Goal: Task Accomplishment & Management: Manage account settings

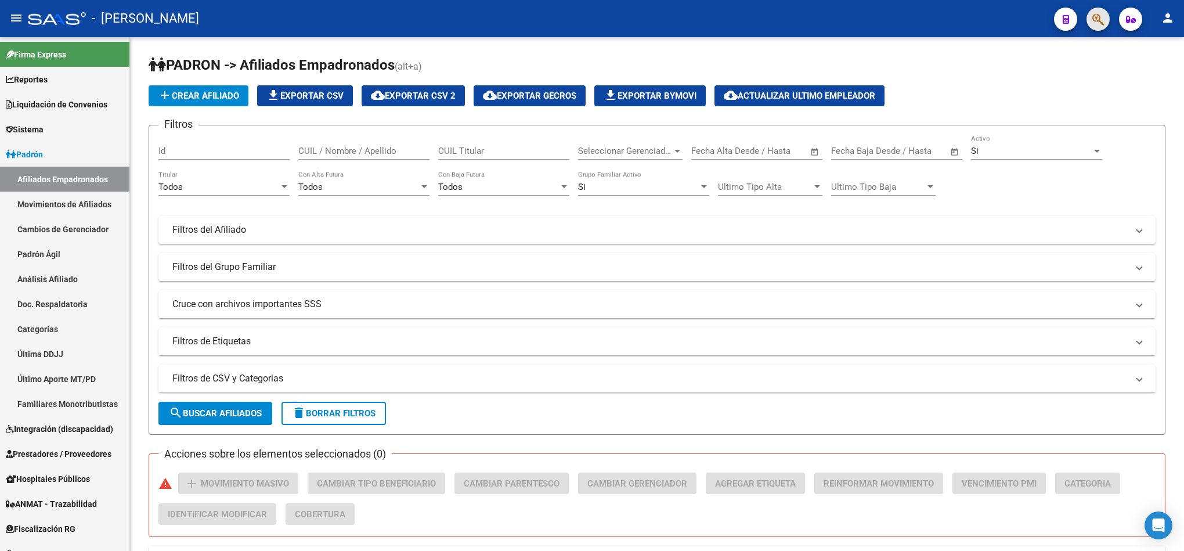
click at [1110, 16] on button "button" at bounding box center [1098, 19] width 23 height 23
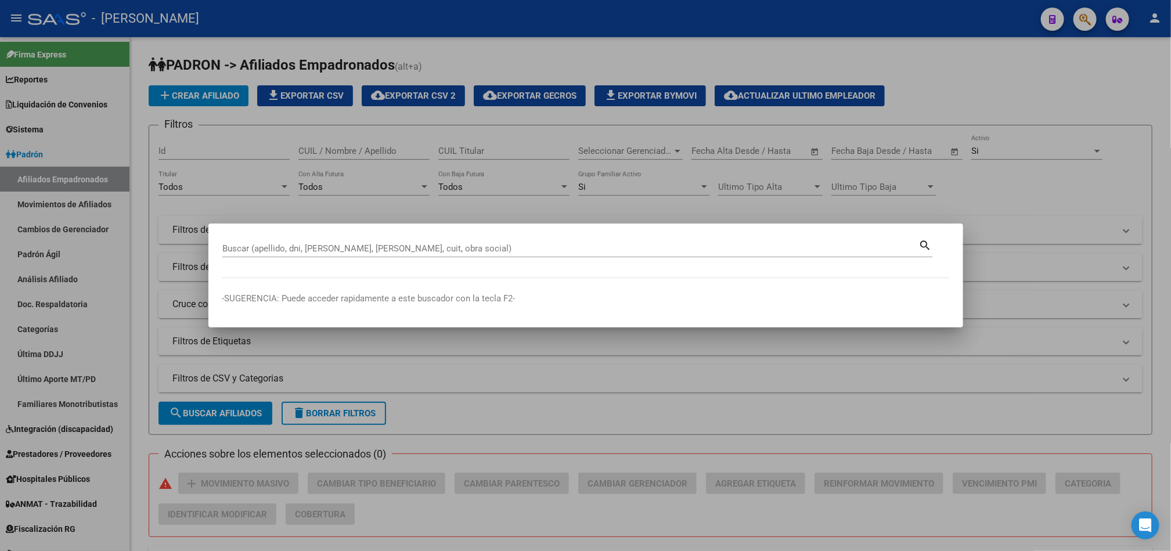
paste input "39248391"
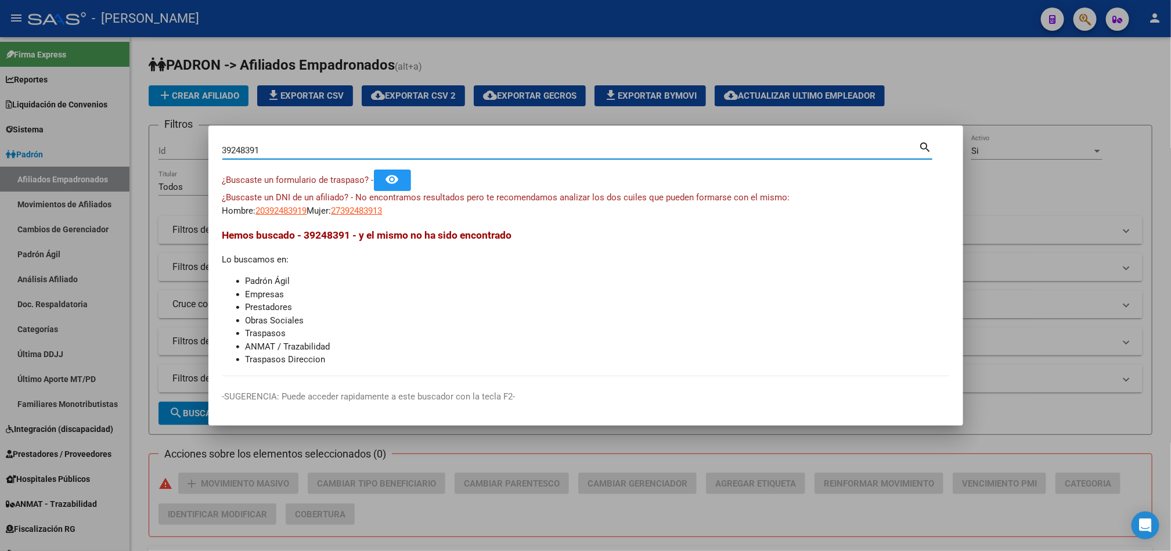
click at [349, 142] on div "39248391 Buscar (apellido, dni, cuil, nro traspaso, cuit, obra social)" at bounding box center [570, 150] width 697 height 17
click at [345, 145] on input "39248391" at bounding box center [570, 150] width 697 height 10
paste input "20392483919"
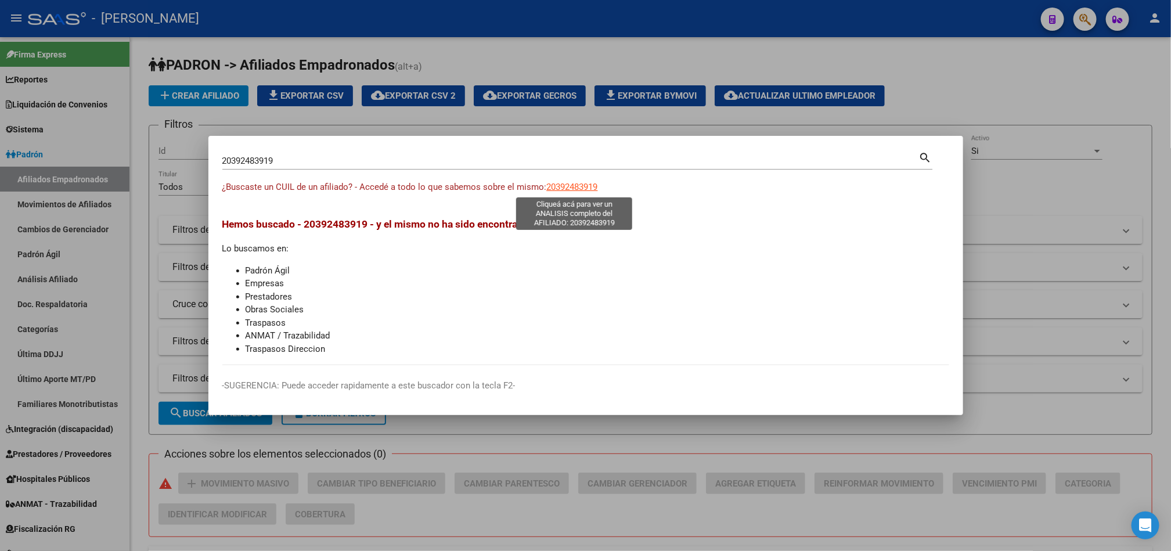
click at [585, 186] on span "20392483919" at bounding box center [572, 187] width 51 height 10
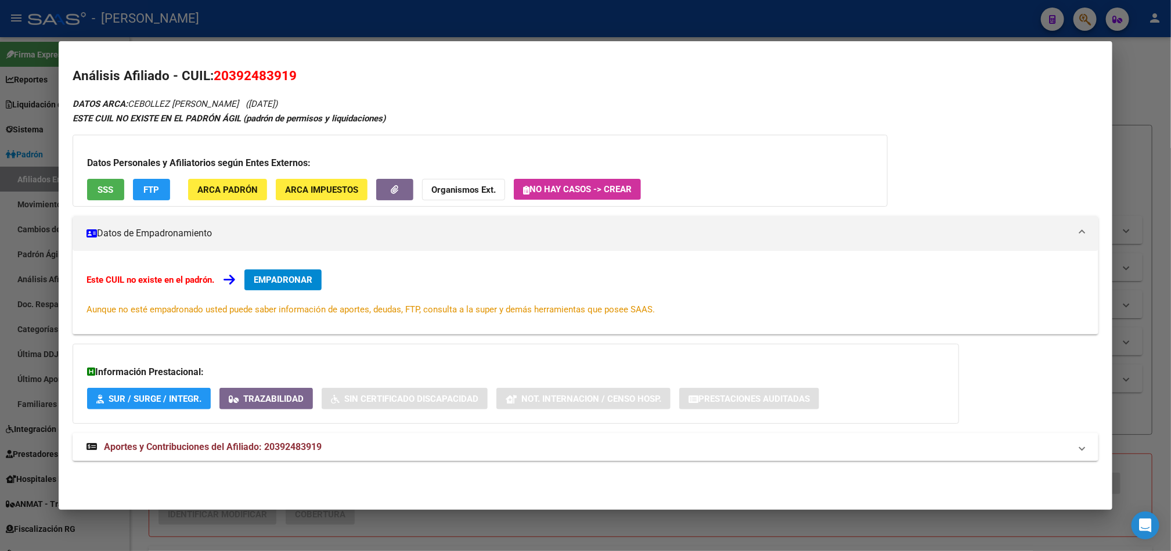
click at [59, 146] on mat-dialog-content "Análisis Afiliado - CUIL: 20392483919 DATOS ARCA: CEBOLLEZ MANUEL JESUS (29/03/…" at bounding box center [586, 271] width 1054 height 432
click at [19, 154] on div at bounding box center [585, 275] width 1171 height 551
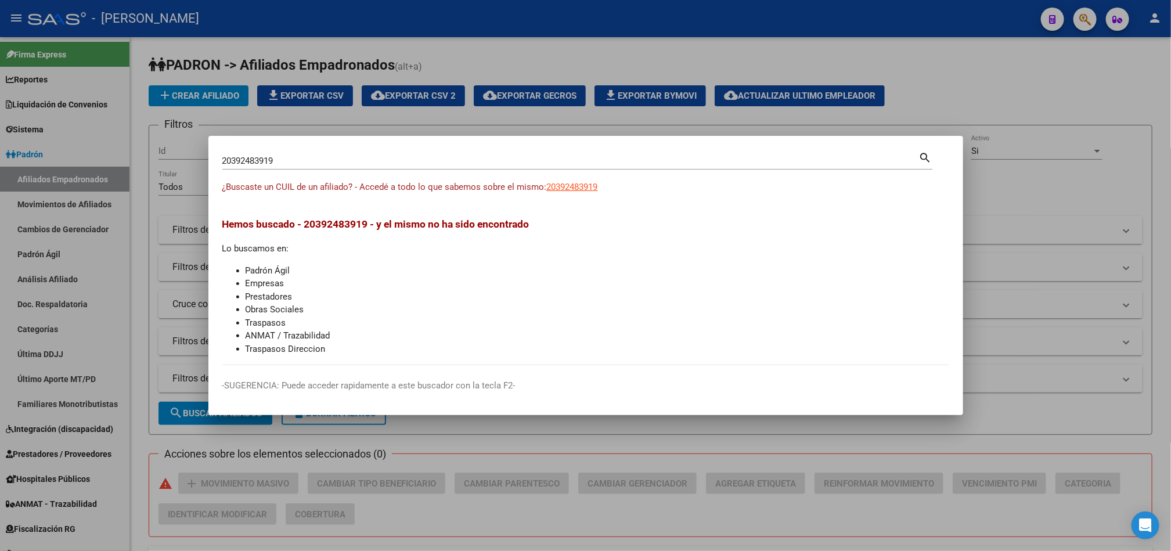
click at [355, 156] on input "20392483919" at bounding box center [570, 161] width 697 height 10
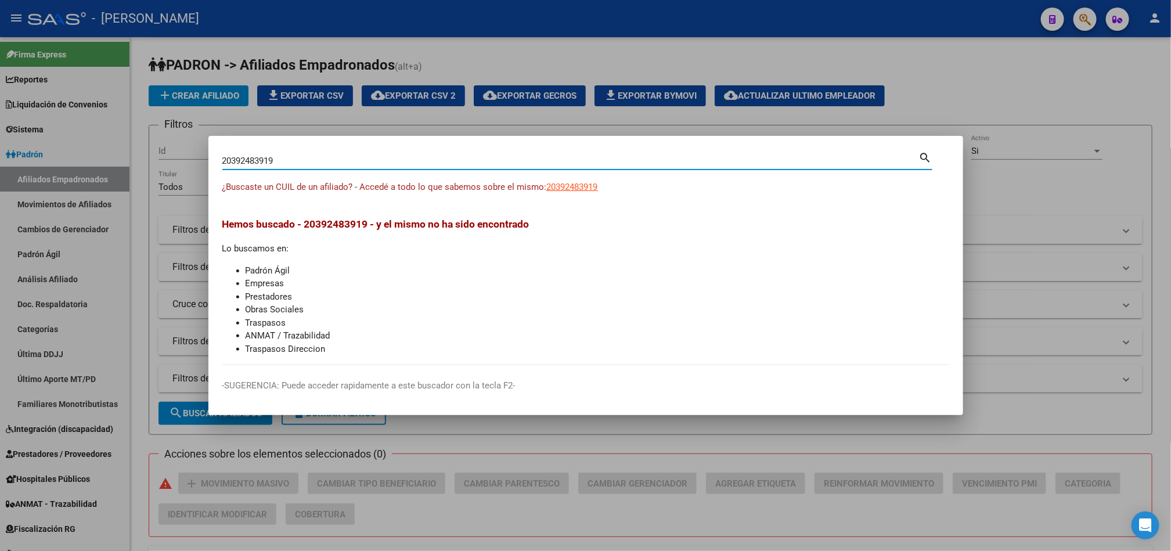
click at [355, 156] on input "20392483919" at bounding box center [570, 161] width 697 height 10
paste input "3434254574"
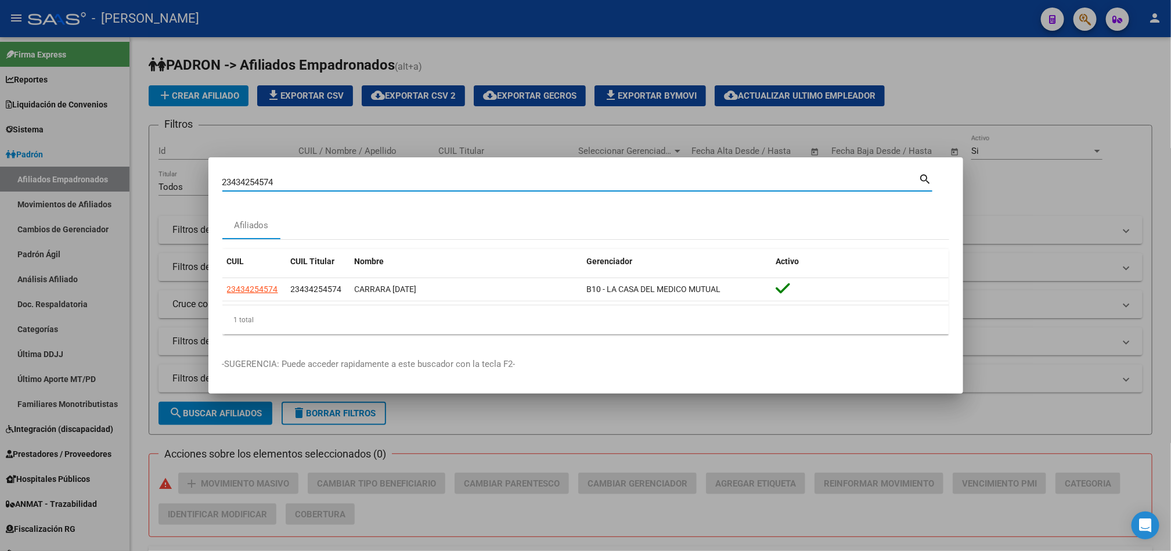
click at [272, 189] on div "23434254574 Buscar (apellido, dni, cuil, nro traspaso, cuit, obra social)" at bounding box center [570, 182] width 697 height 17
click at [273, 188] on div "23434254574 Buscar (apellido, dni, cuil, nro traspaso, cuit, obra social)" at bounding box center [570, 182] width 697 height 17
click at [274, 185] on input "23434254574" at bounding box center [570, 182] width 697 height 10
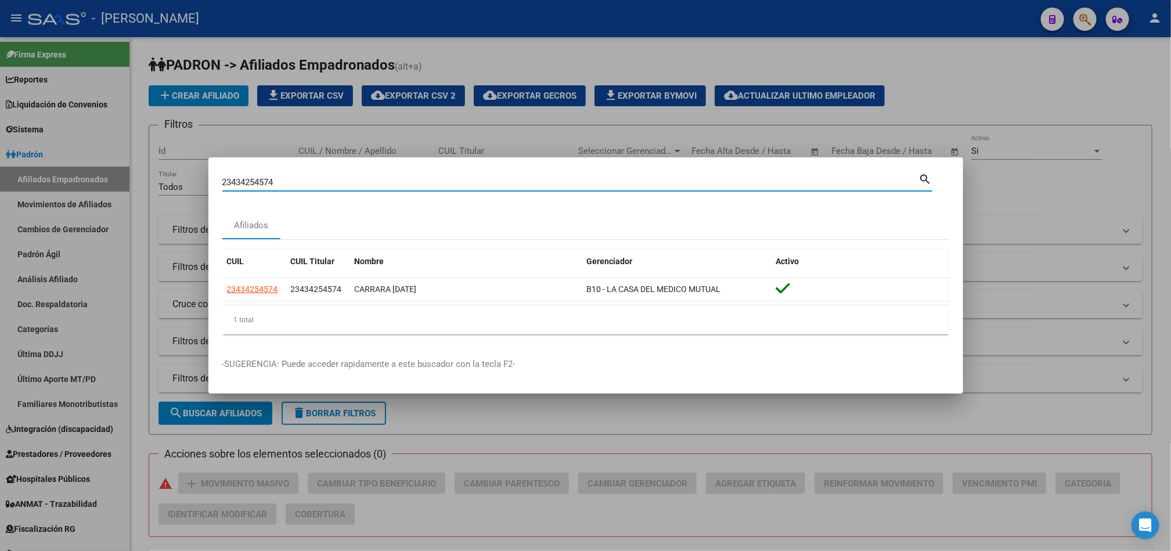
click at [274, 185] on input "23434254574" at bounding box center [570, 182] width 697 height 10
paste input "0392483919"
type input "20392483919"
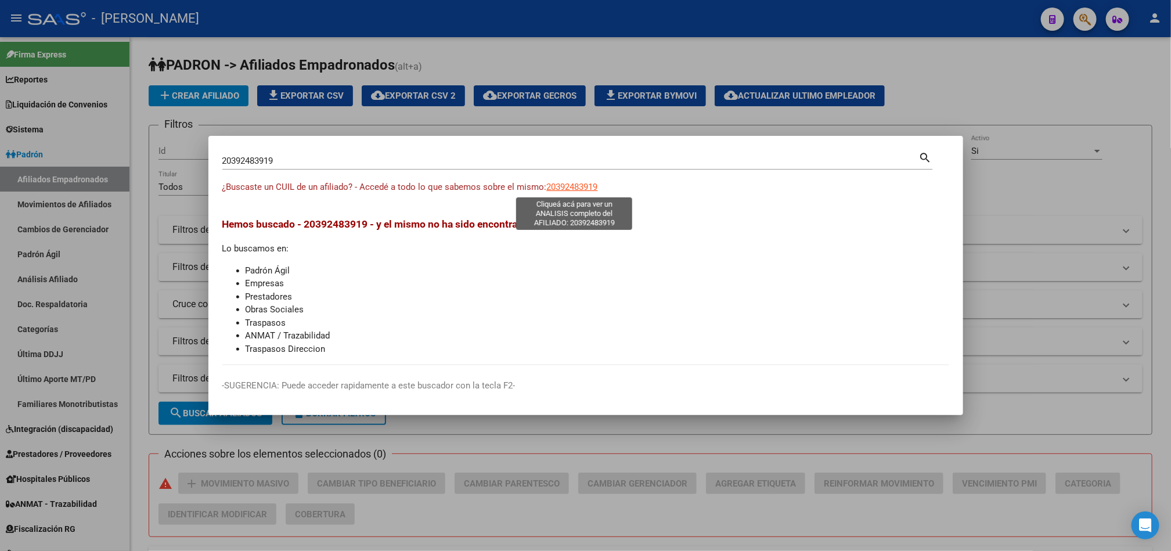
click at [565, 185] on span "20392483919" at bounding box center [572, 187] width 51 height 10
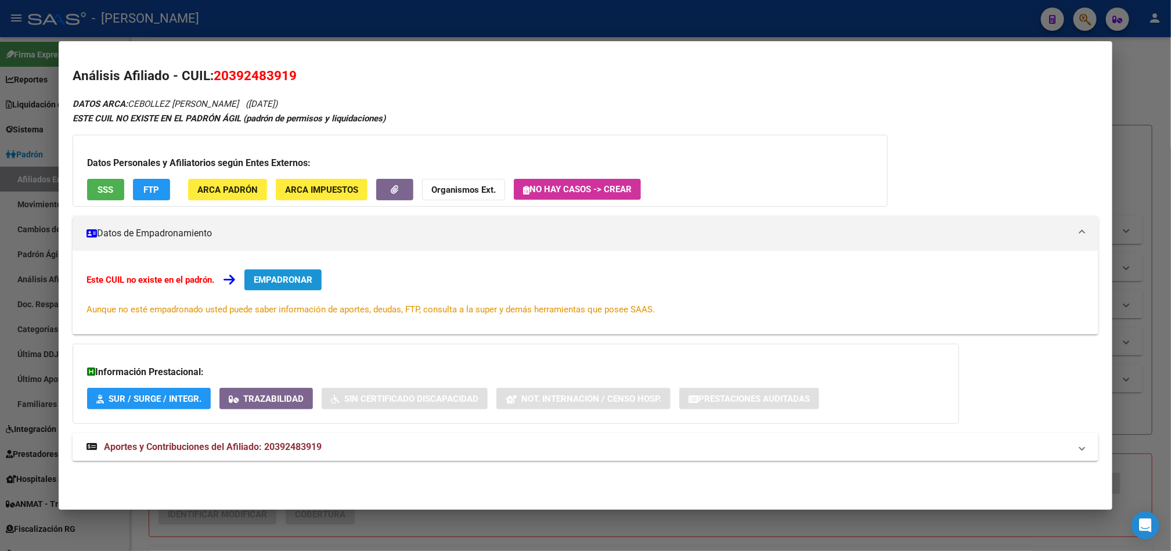
click at [293, 282] on span "EMPADRONAR" at bounding box center [283, 280] width 59 height 10
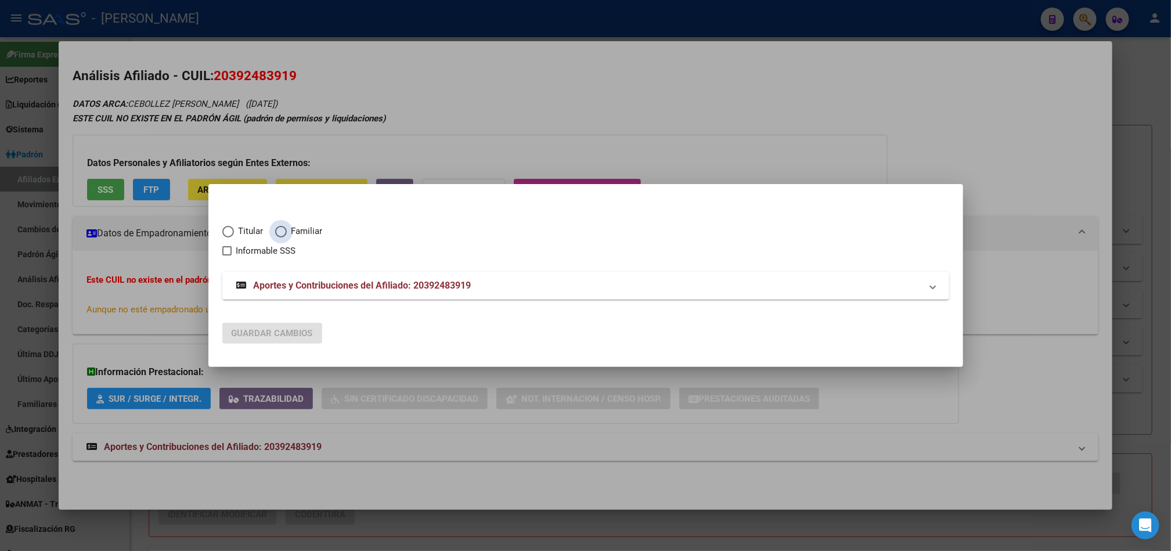
click at [304, 229] on span "Familiar" at bounding box center [305, 231] width 36 height 13
click at [287, 229] on input "Familiar" at bounding box center [281, 232] width 12 height 12
radio input "true"
checkbox input "true"
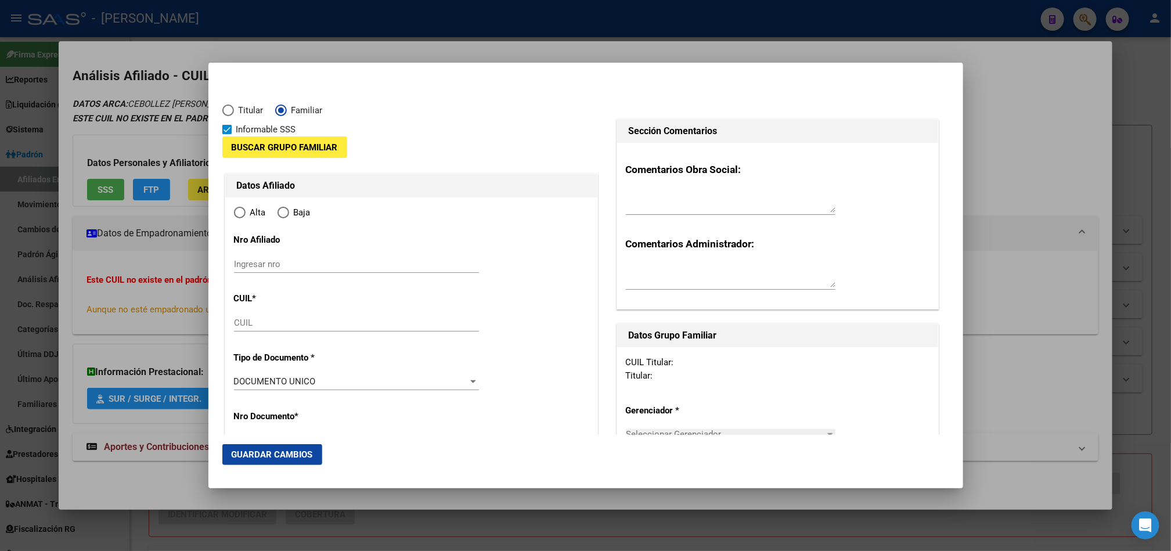
type input "20-39248391-9"
type input "39248391"
type input "CEBOLLEZ"
type input "MANUEL JESUS"
type input "1997-03-29"
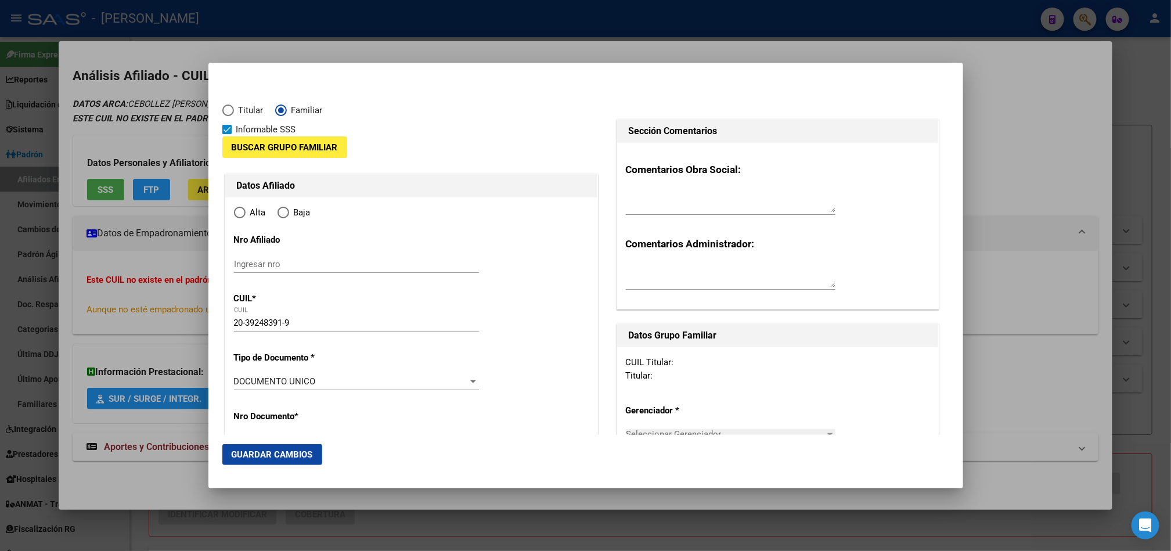
type input "WHEELWRIGHT"
type input "2722"
type input "URQUIZA"
type input "137"
radio input "true"
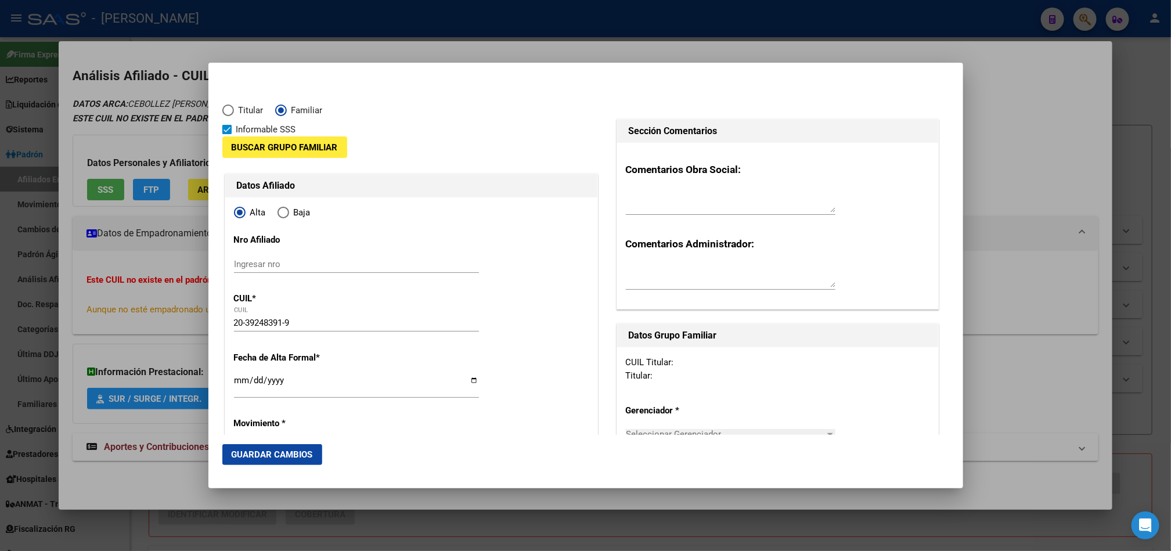
click at [293, 326] on input "20-39248391-9" at bounding box center [356, 323] width 245 height 10
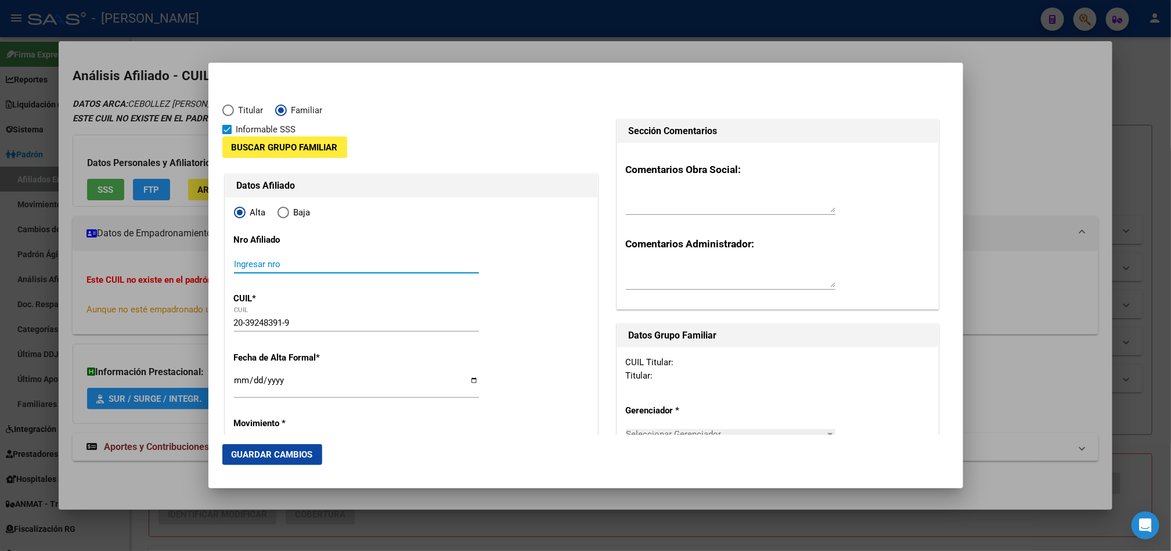
click at [288, 260] on input "Ingresar nro" at bounding box center [356, 264] width 245 height 10
paste input "20-39248391-9"
type input "20-39248391-9"
click at [305, 145] on span "Buscar Grupo Familiar" at bounding box center [285, 147] width 106 height 10
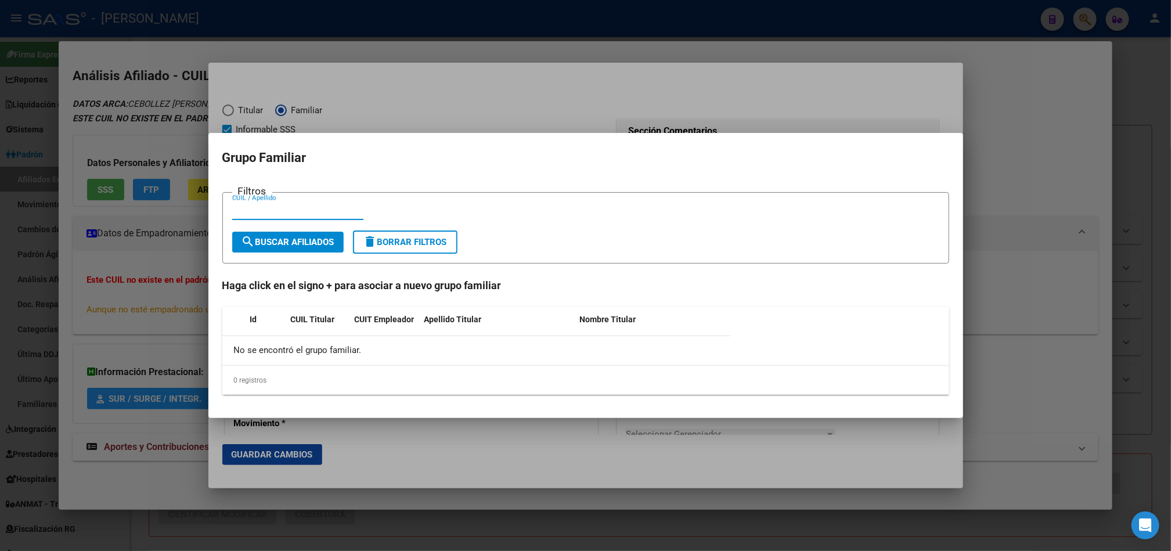
paste input "23434254574"
type input "23434254574"
click at [236, 240] on button "search Buscar Afiliados" at bounding box center [287, 242] width 111 height 21
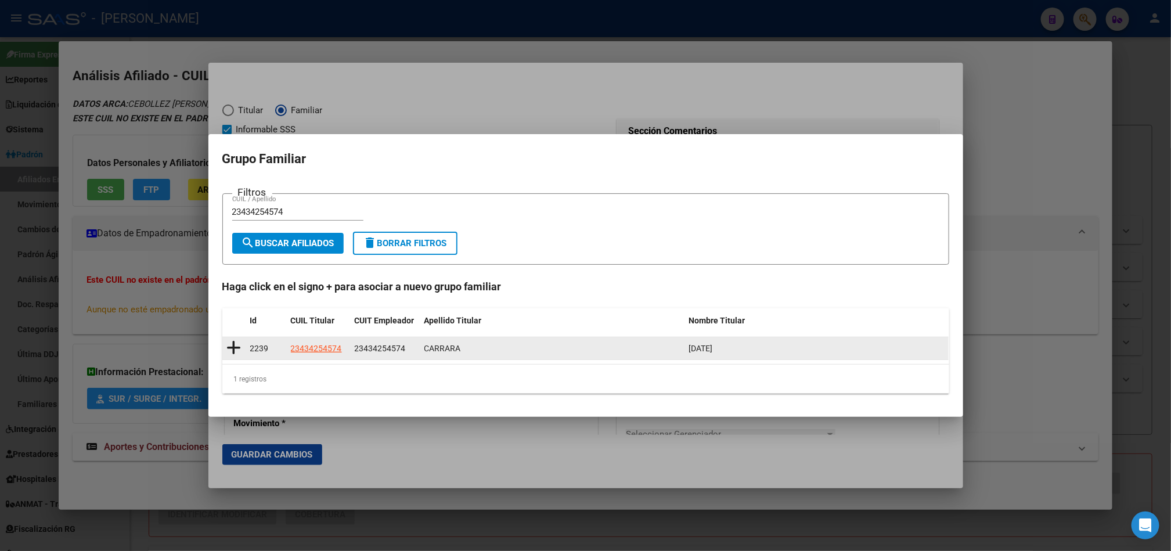
click at [248, 352] on datatable-body-cell "2239" at bounding box center [266, 348] width 41 height 23
click at [237, 349] on icon at bounding box center [234, 348] width 15 height 16
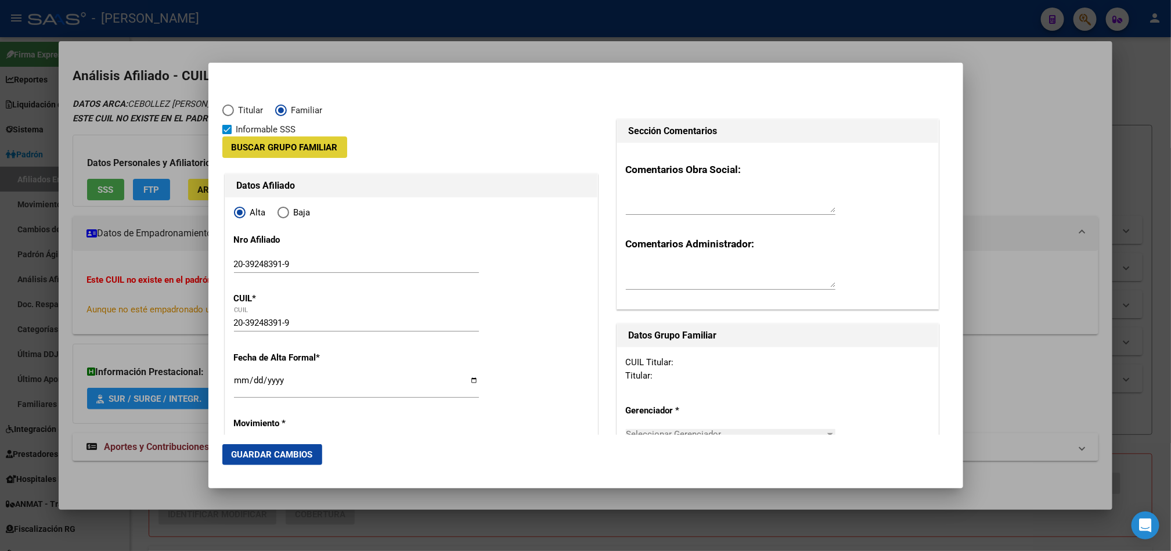
type input "23-43425457-4"
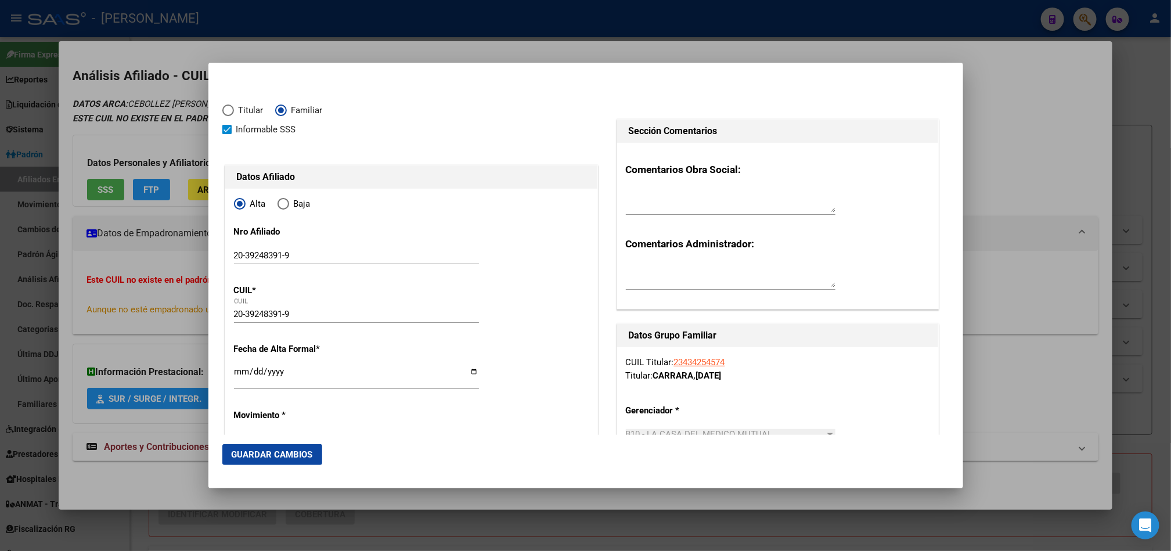
scroll to position [87, 0]
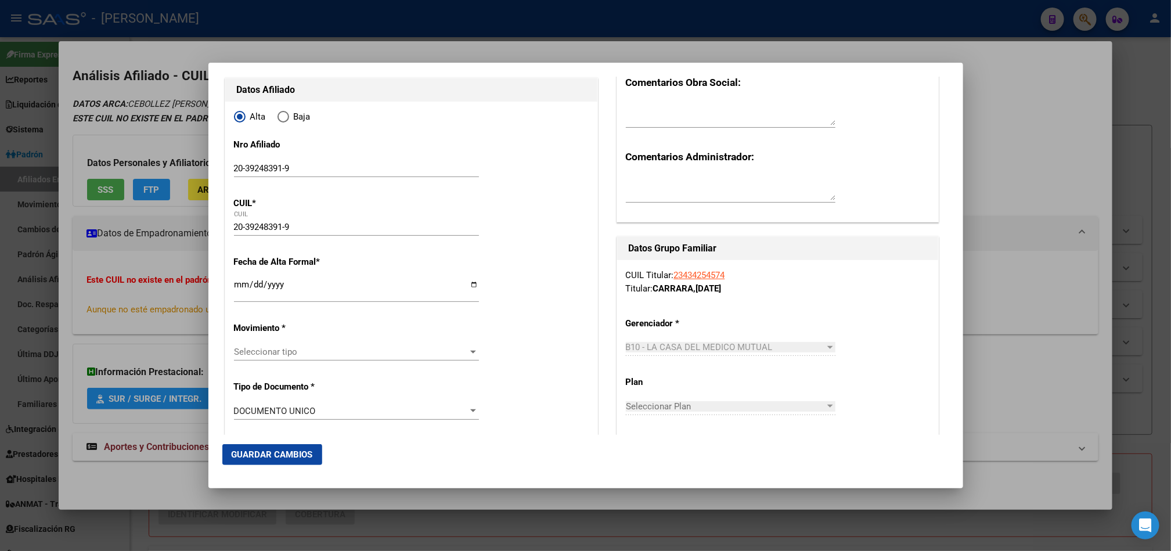
drag, startPoint x: 232, startPoint y: 294, endPoint x: 241, endPoint y: 286, distance: 12.3
click at [241, 286] on input "Ingresar fecha" at bounding box center [356, 289] width 245 height 19
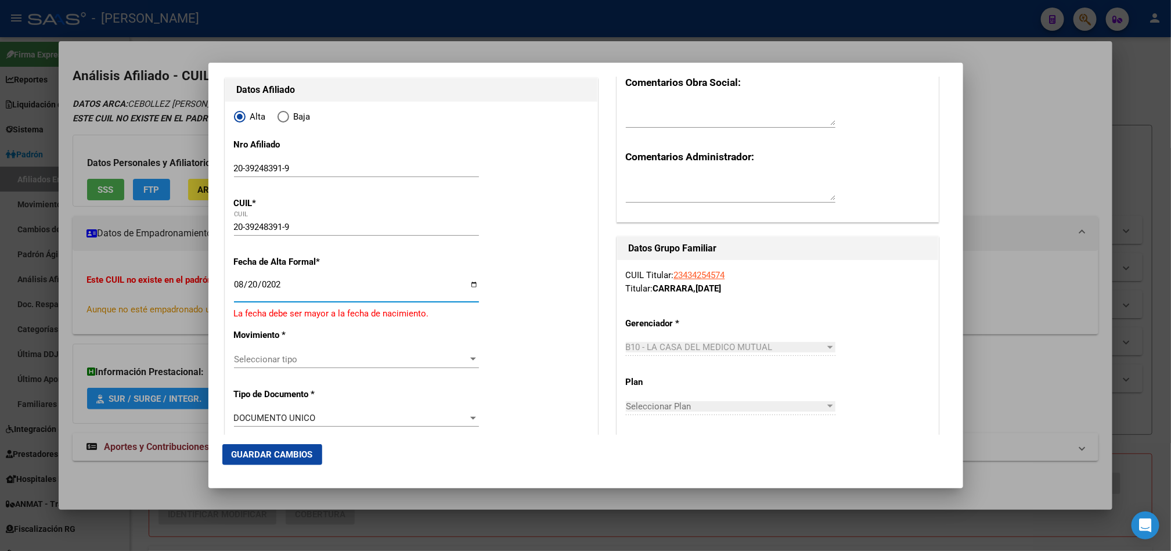
type input "[DATE]"
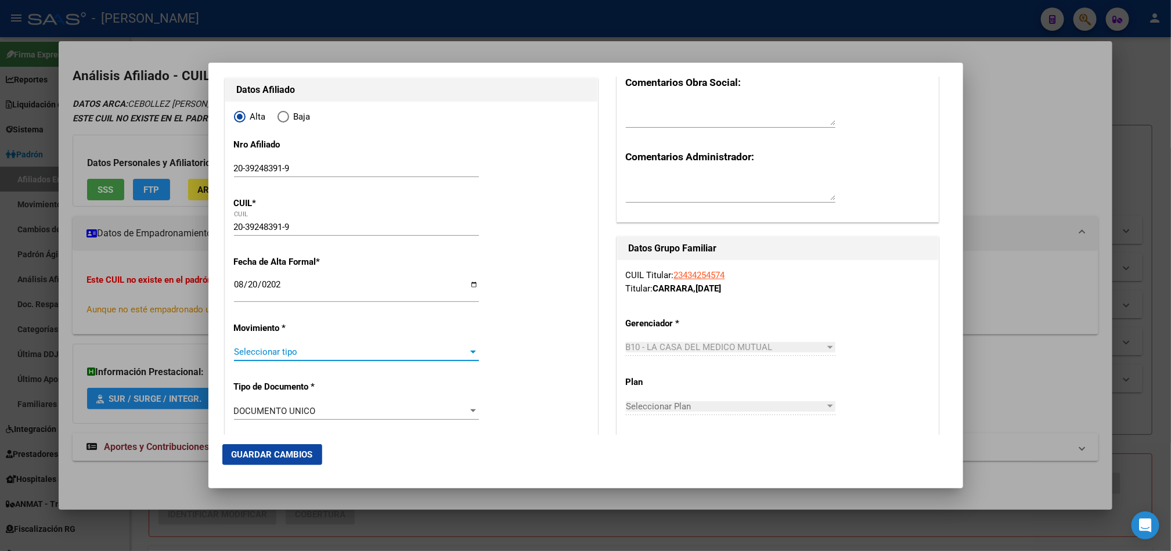
click at [344, 354] on span "Seleccionar tipo" at bounding box center [351, 352] width 235 height 10
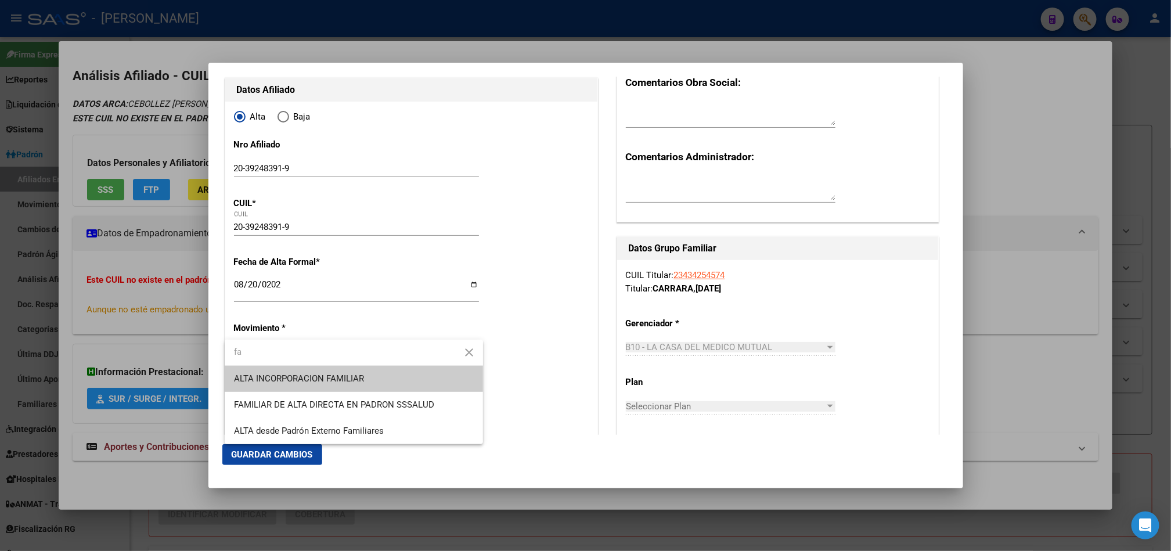
type input "fa"
click at [335, 378] on span "ALTA INCORPORACION FAMILIAR" at bounding box center [299, 378] width 130 height 10
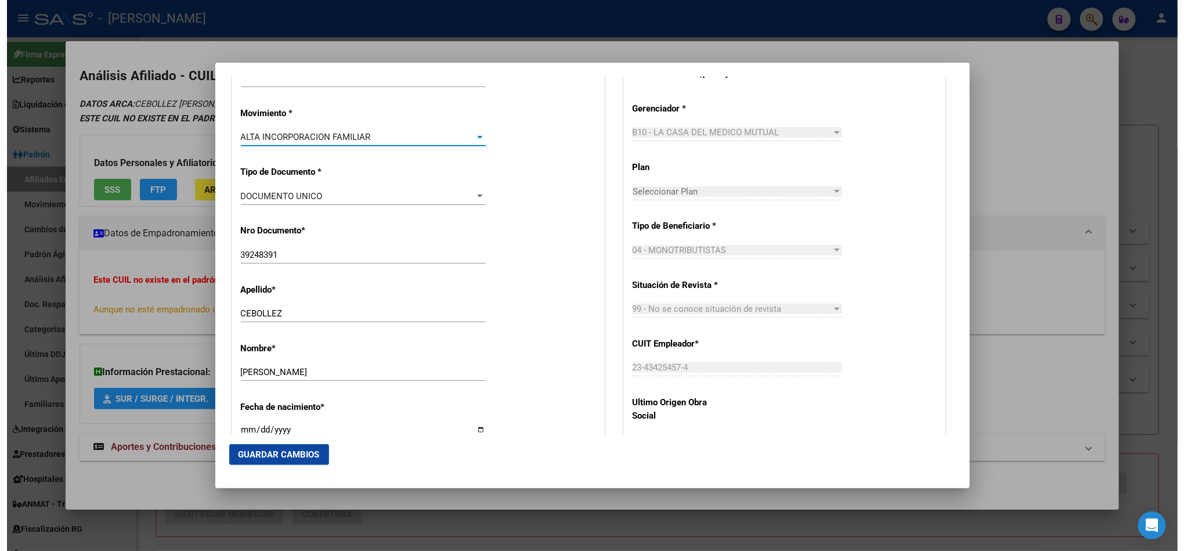
scroll to position [523, 0]
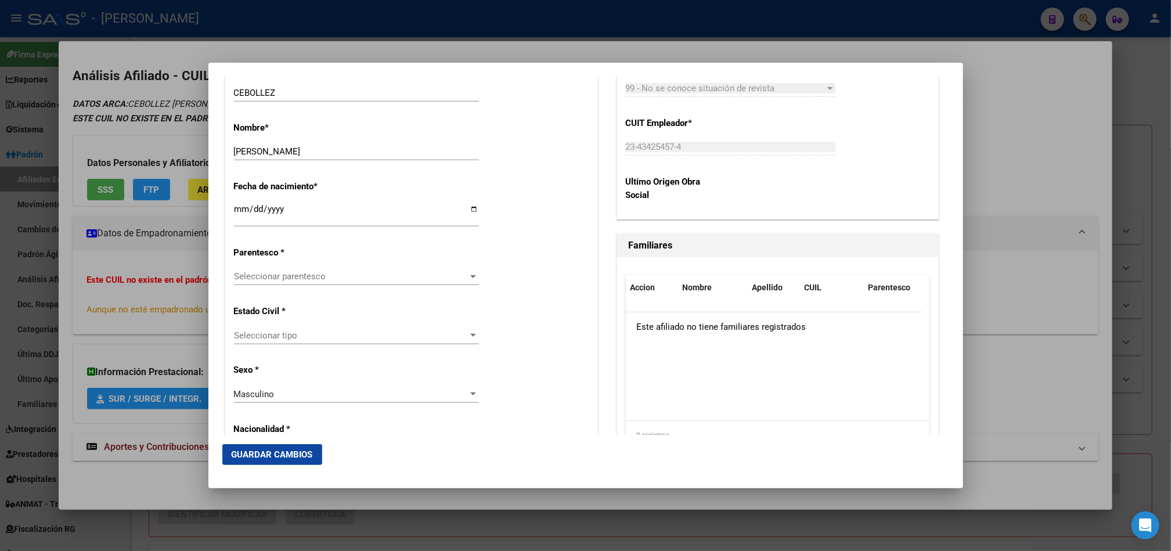
click at [335, 276] on span "Seleccionar parentesco" at bounding box center [351, 276] width 235 height 10
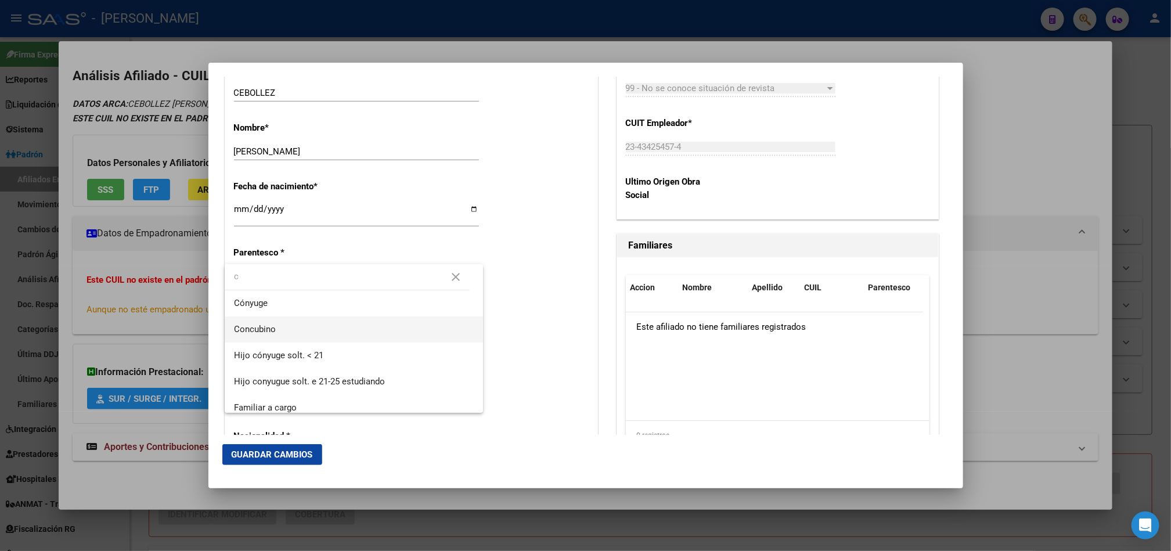
type input "c"
click at [321, 325] on span "Concubino" at bounding box center [354, 329] width 240 height 26
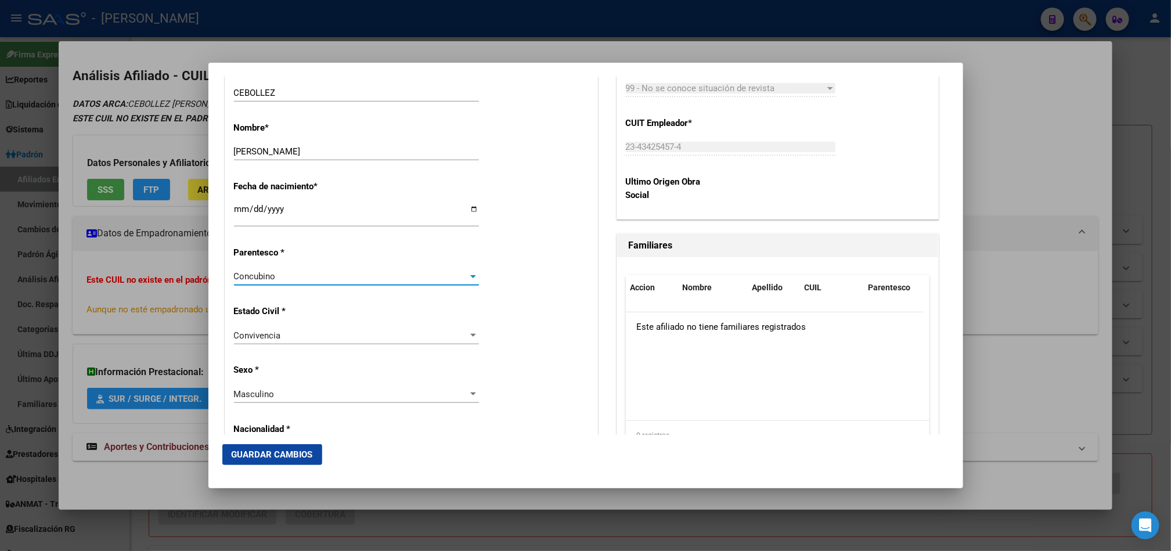
click at [284, 456] on span "Guardar Cambios" at bounding box center [272, 454] width 81 height 10
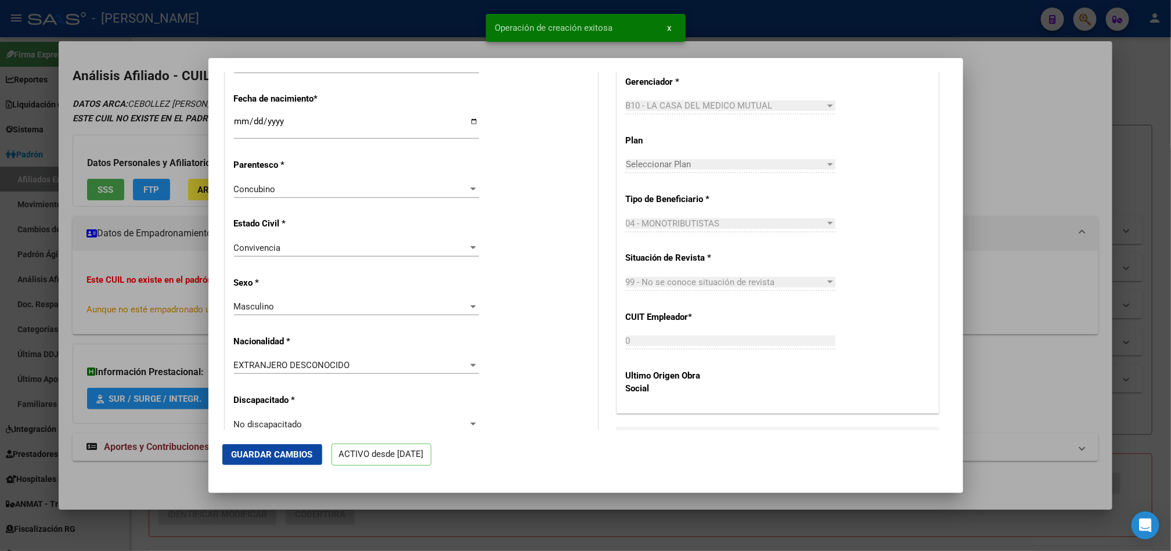
click at [2, 228] on div at bounding box center [585, 275] width 1171 height 551
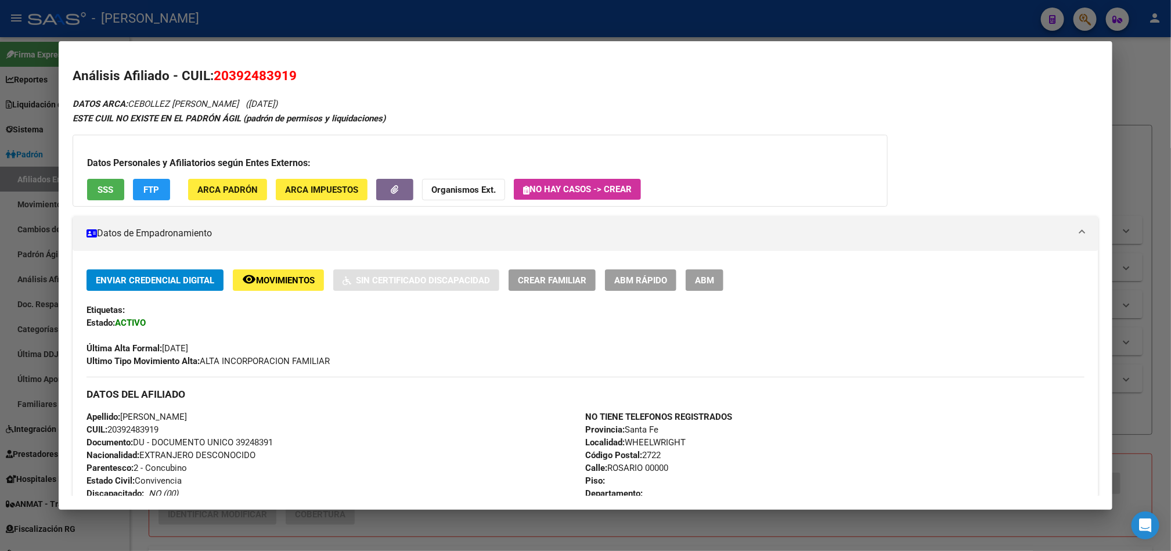
click at [0, 242] on div at bounding box center [585, 275] width 1171 height 551
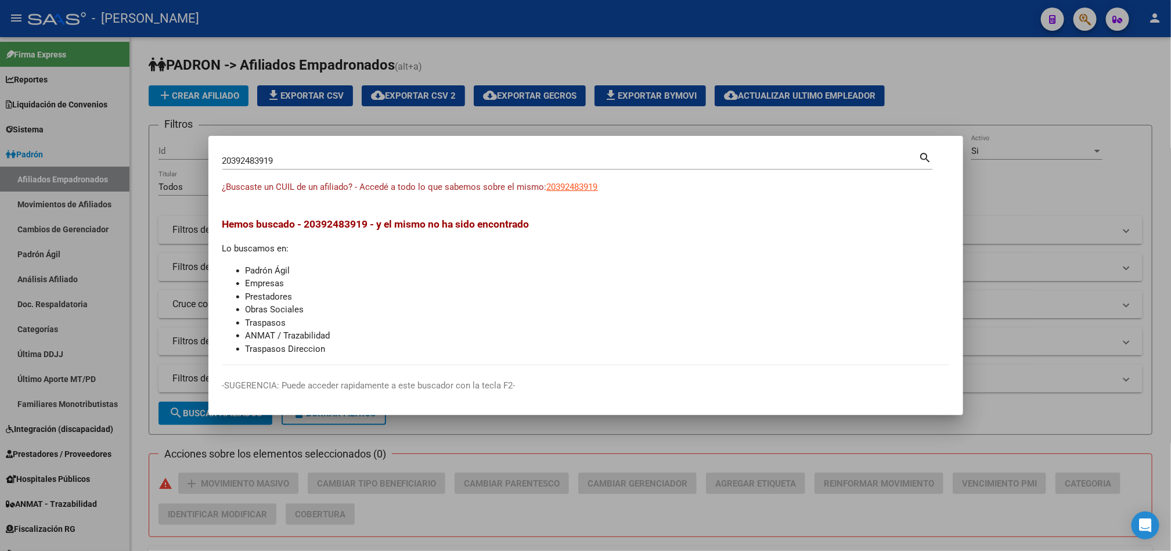
click at [363, 153] on div "20392483919 Buscar (apellido, dni, cuil, nro traspaso, cuit, obra social)" at bounding box center [570, 160] width 697 height 17
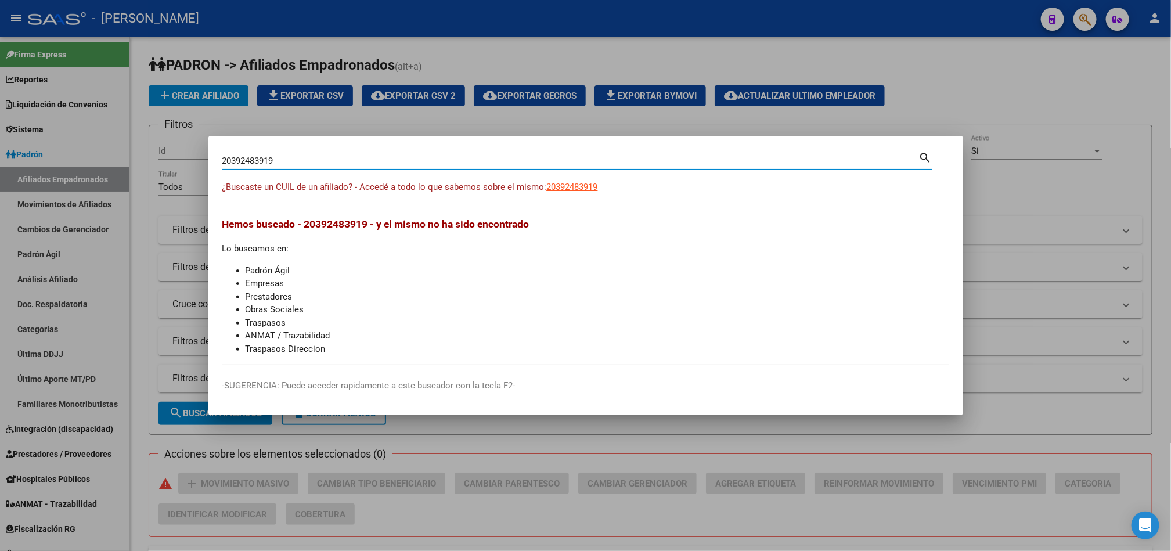
click at [363, 163] on input "20392483919" at bounding box center [570, 161] width 697 height 10
paste input "30703573"
type input "30703573"
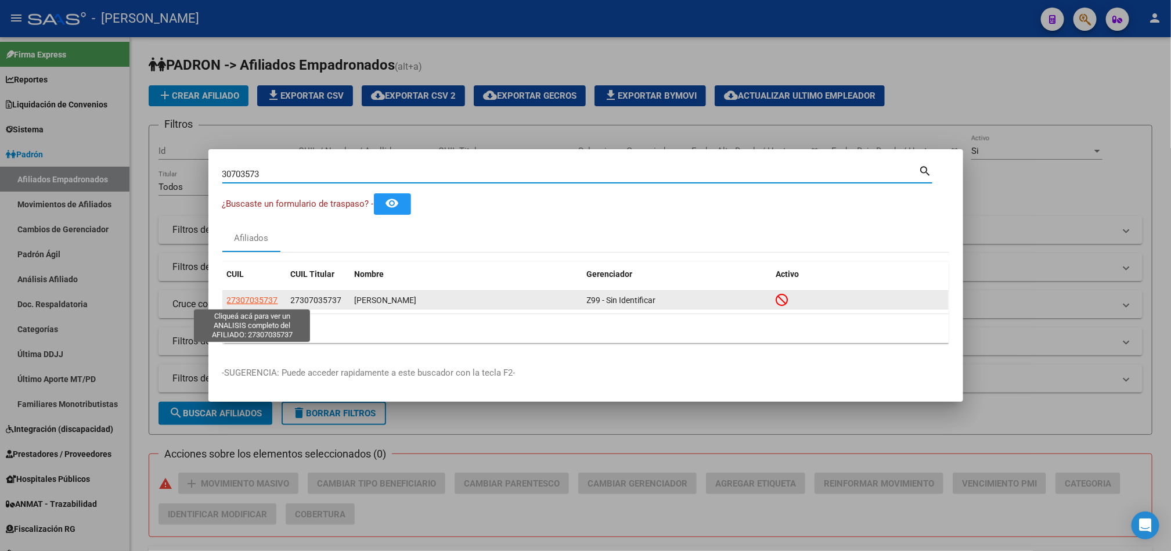
click at [272, 296] on span "27307035737" at bounding box center [252, 300] width 51 height 9
type textarea "27307035737"
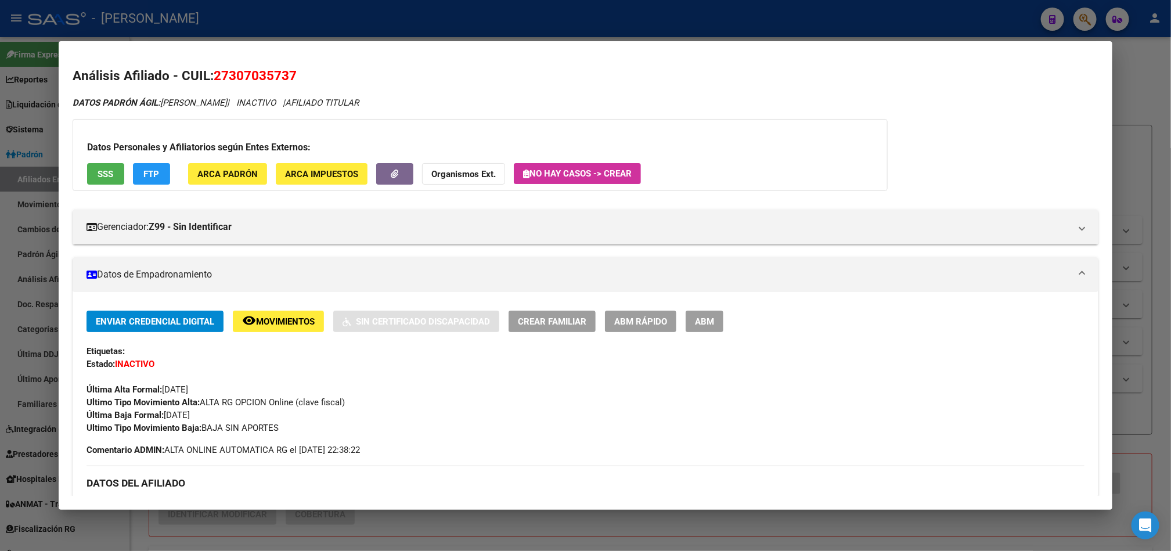
click at [695, 321] on span "ABM" at bounding box center [704, 321] width 19 height 10
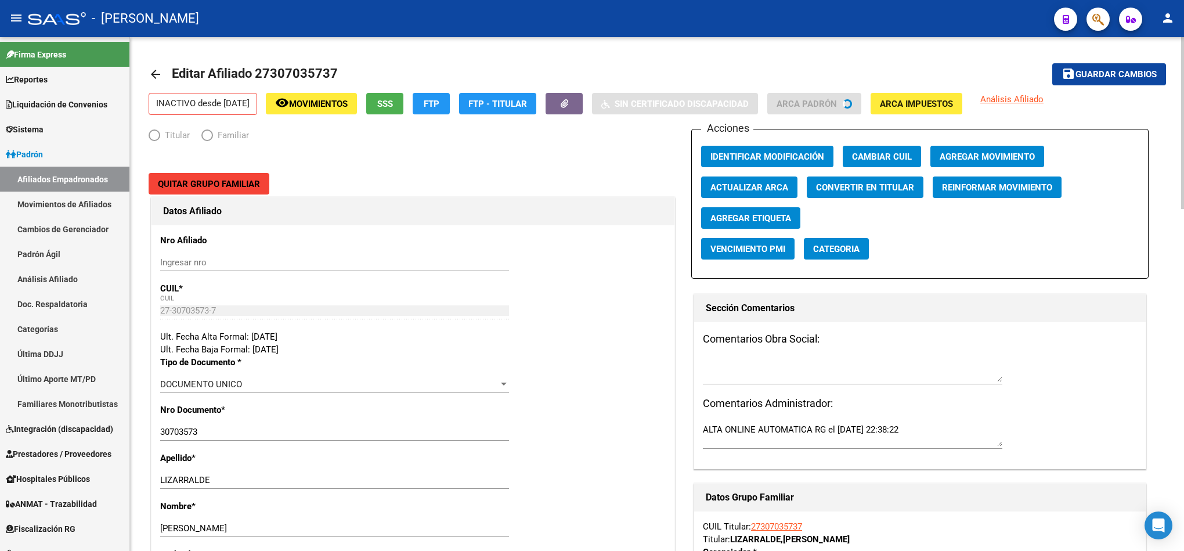
radio input "true"
type input "30-58456671-6"
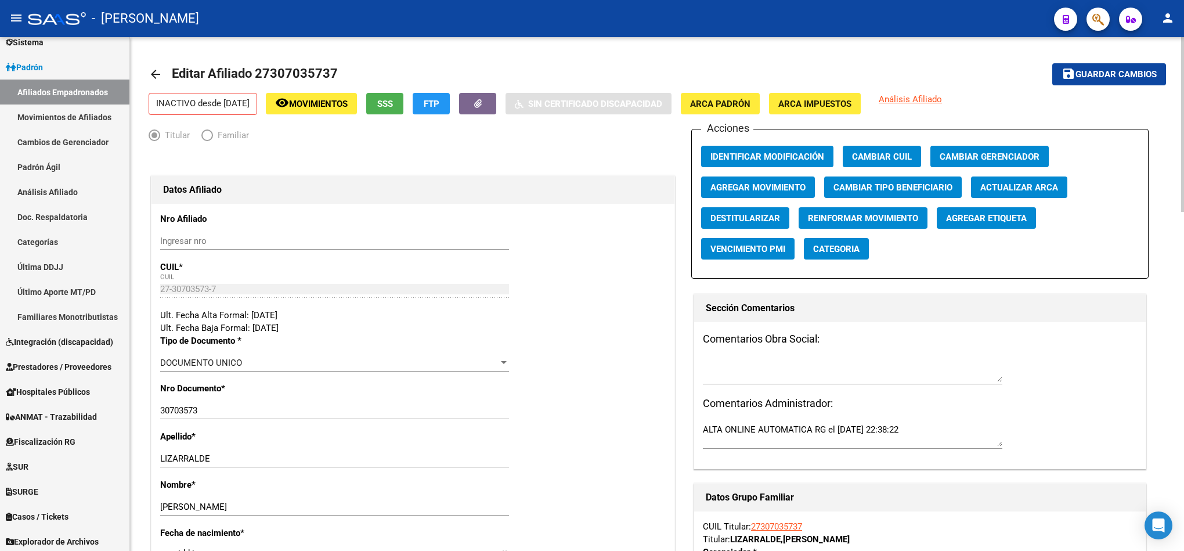
click at [740, 193] on span "Agregar Movimiento" at bounding box center [758, 187] width 95 height 10
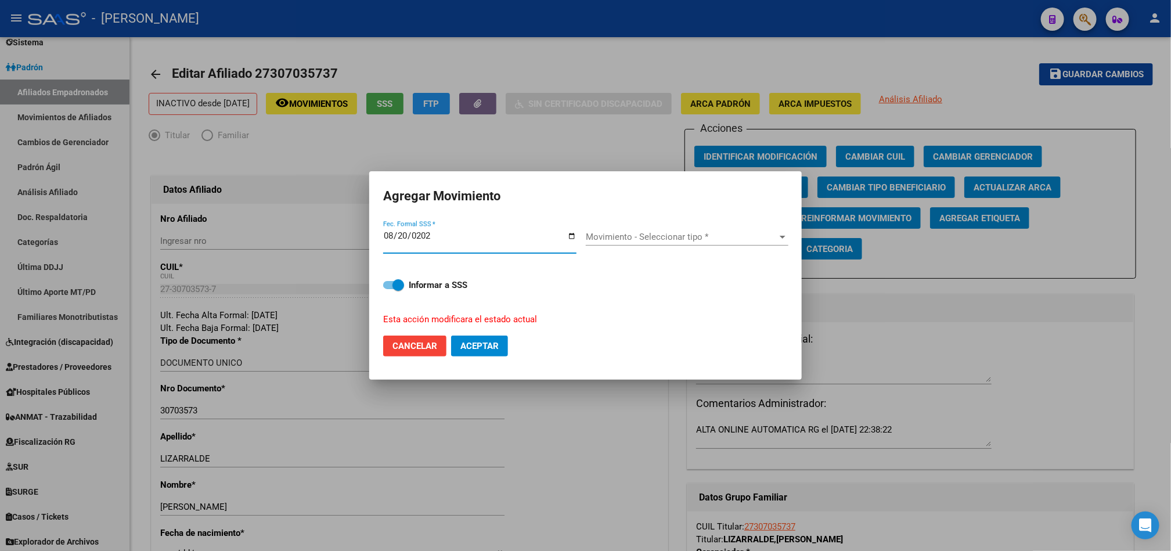
type input "[DATE]"
click at [613, 240] on span "Movimiento - Seleccionar tipo *" at bounding box center [682, 237] width 192 height 10
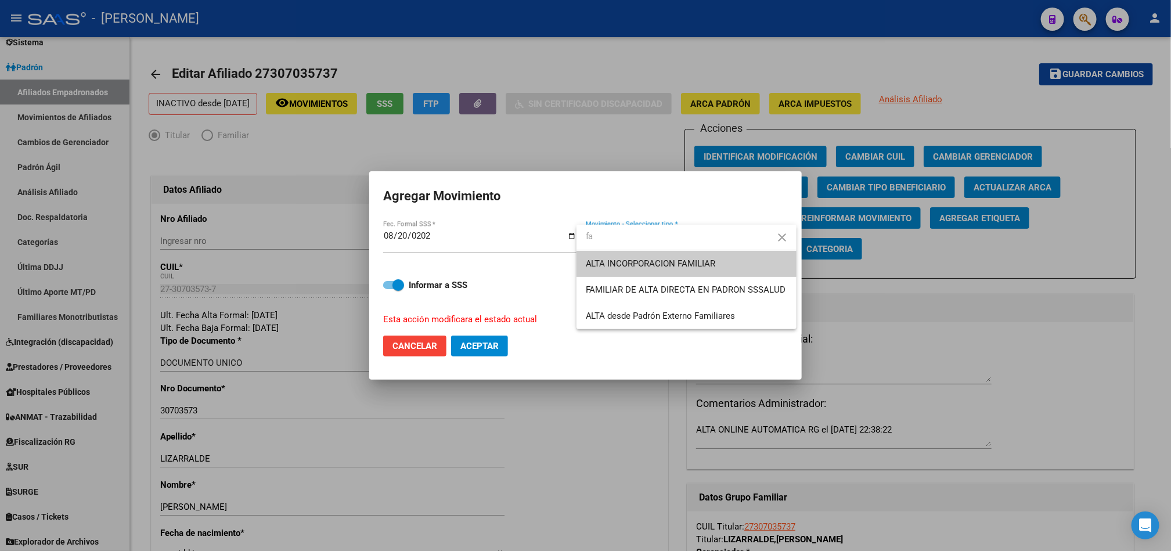
type input "fa"
click at [789, 239] on mat-icon "close" at bounding box center [783, 238] width 14 height 14
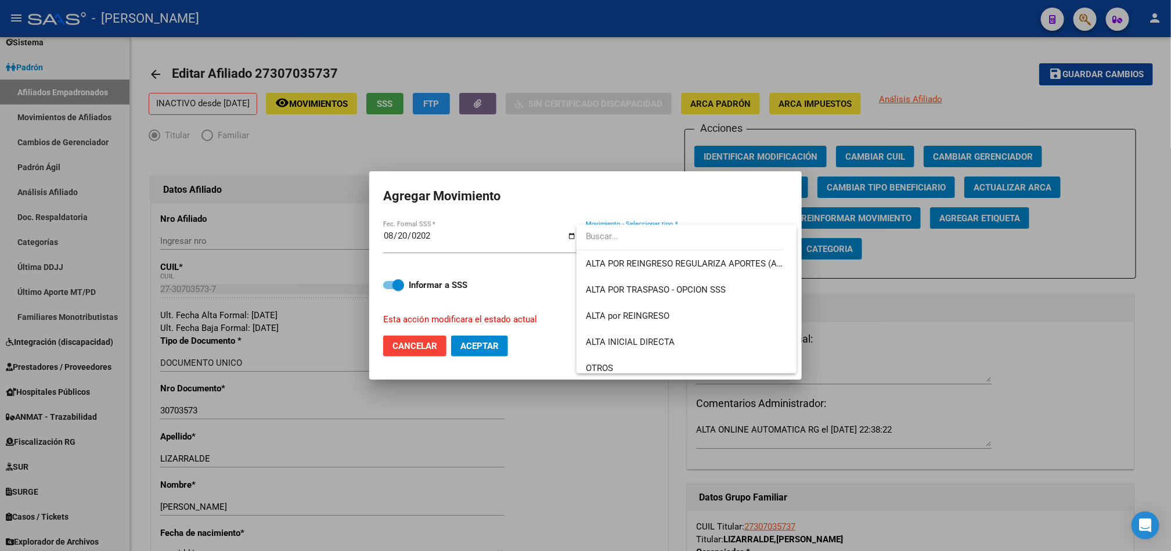
scroll to position [34, 0]
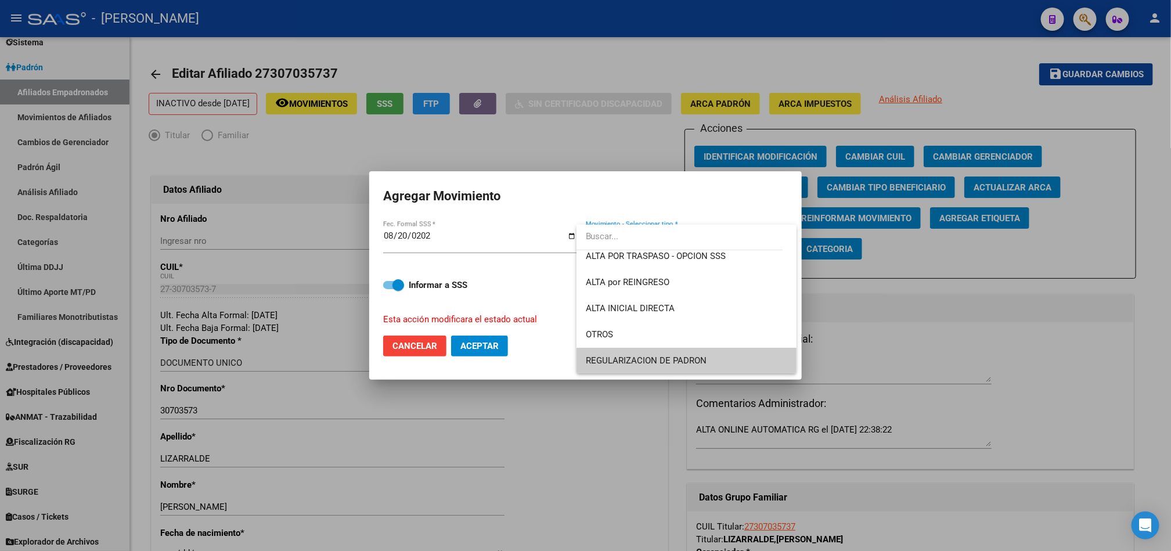
click at [636, 235] on input "dropdown search" at bounding box center [680, 237] width 207 height 26
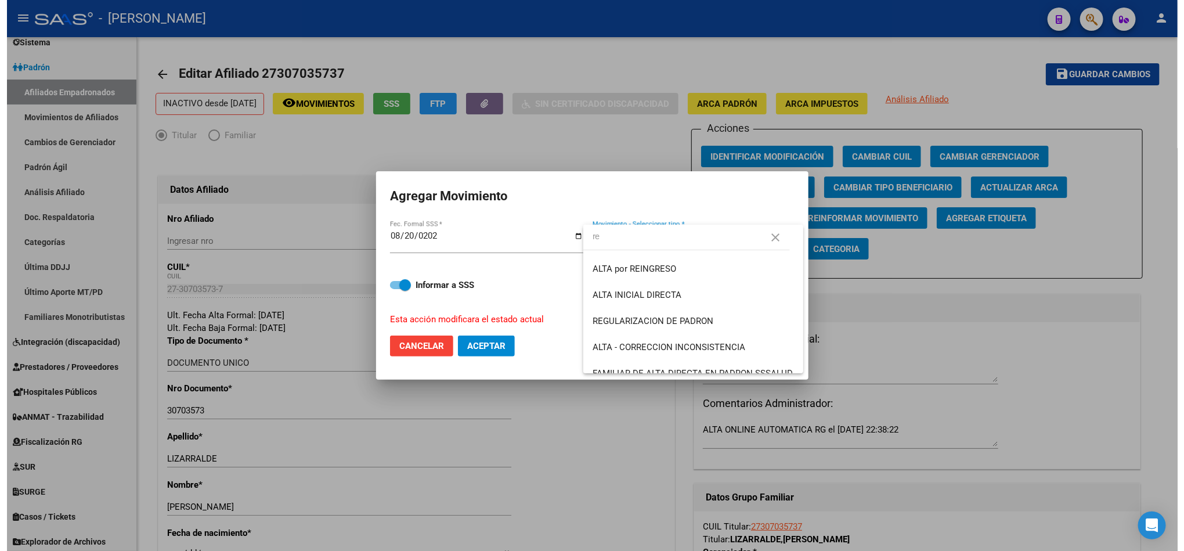
scroll to position [0, 0]
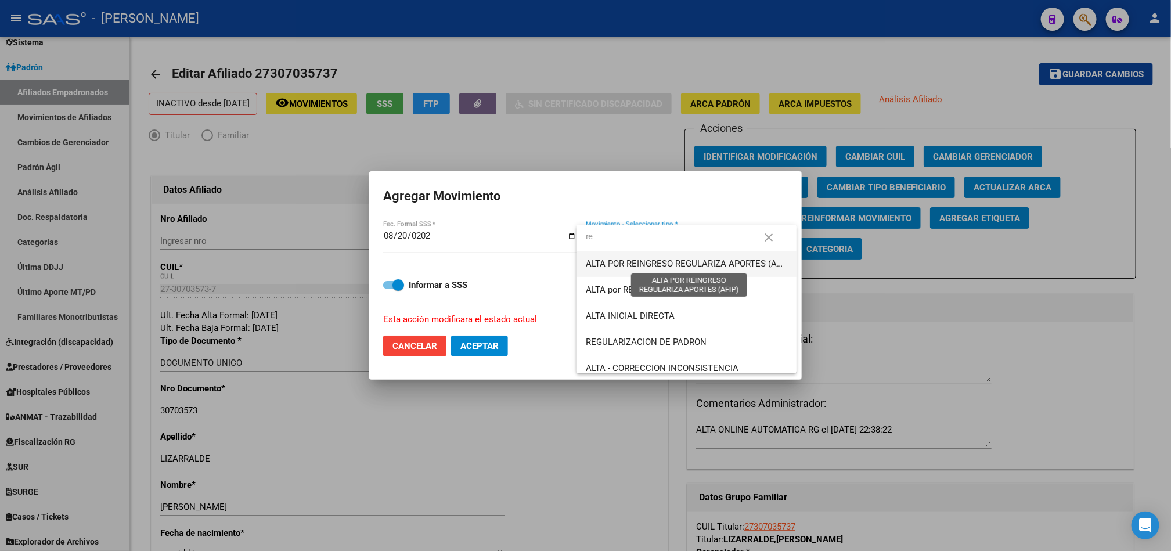
type input "re"
click at [712, 258] on span "ALTA POR REINGRESO REGULARIZA APORTES (AFIP)" at bounding box center [689, 263] width 206 height 10
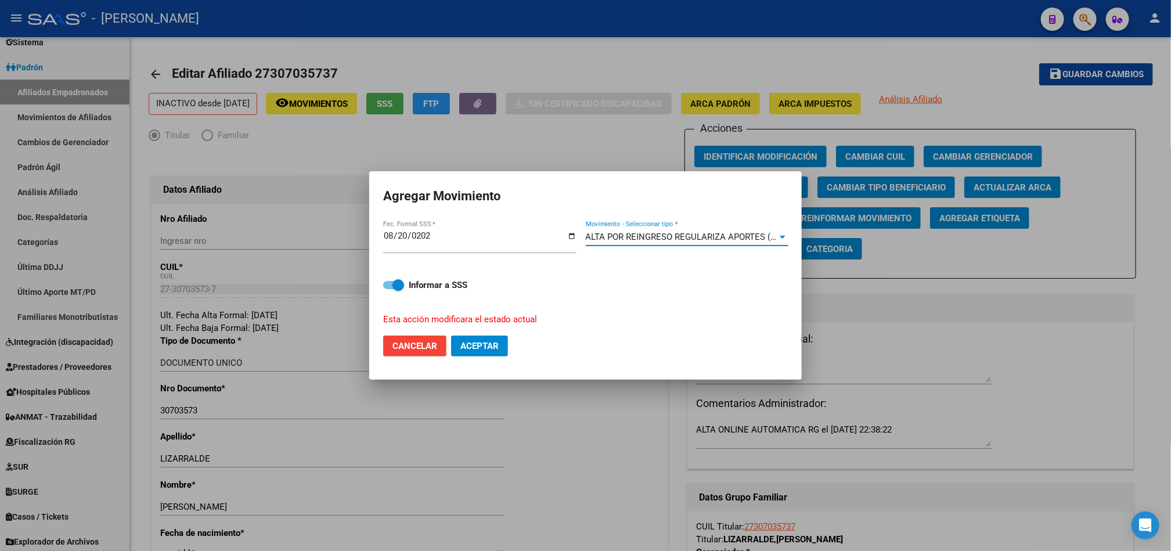
click at [471, 342] on span "Aceptar" at bounding box center [479, 346] width 38 height 10
checkbox input "false"
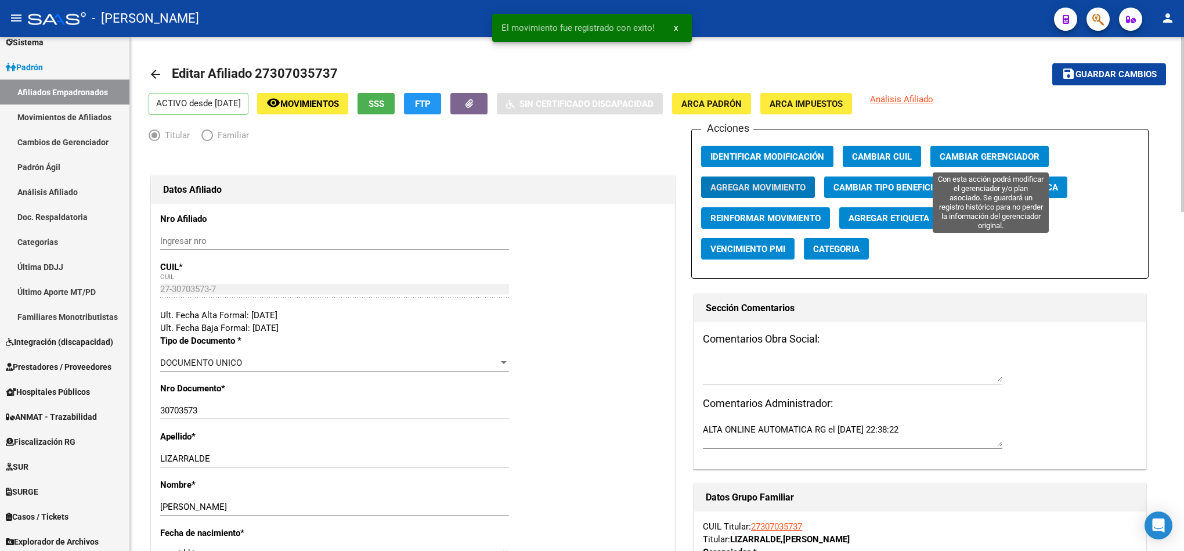
click at [962, 149] on button "Cambiar Gerenciador" at bounding box center [990, 156] width 118 height 21
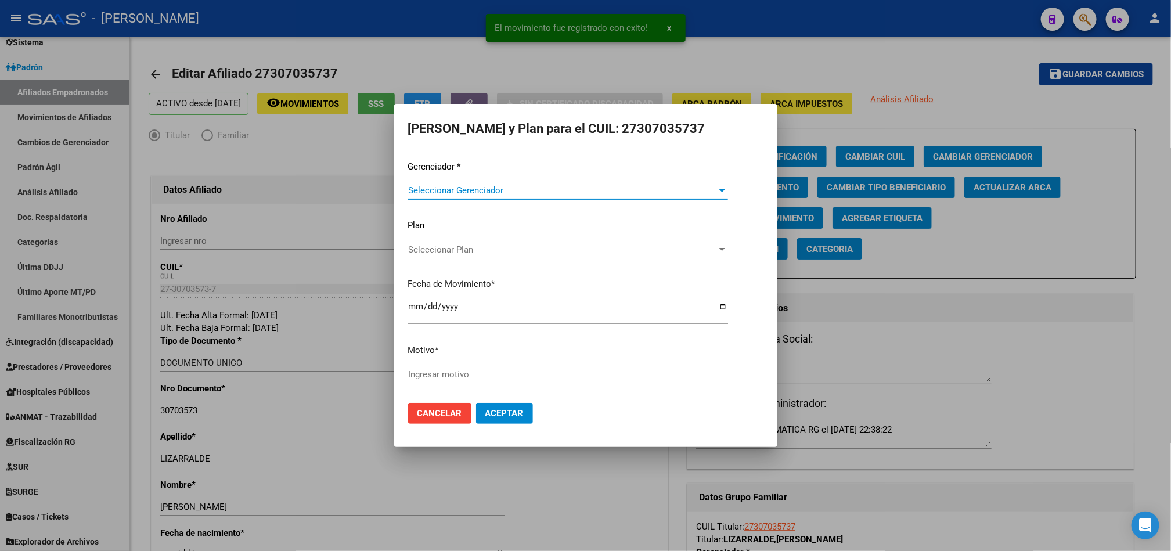
click at [608, 192] on span "Seleccionar Gerenciador" at bounding box center [562, 190] width 309 height 10
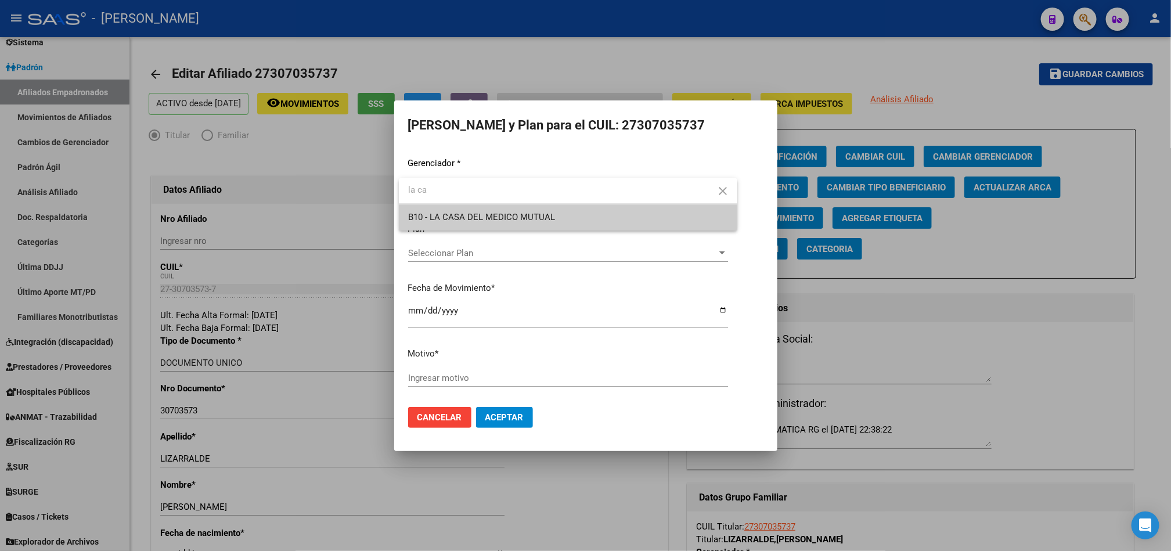
type input "la ca"
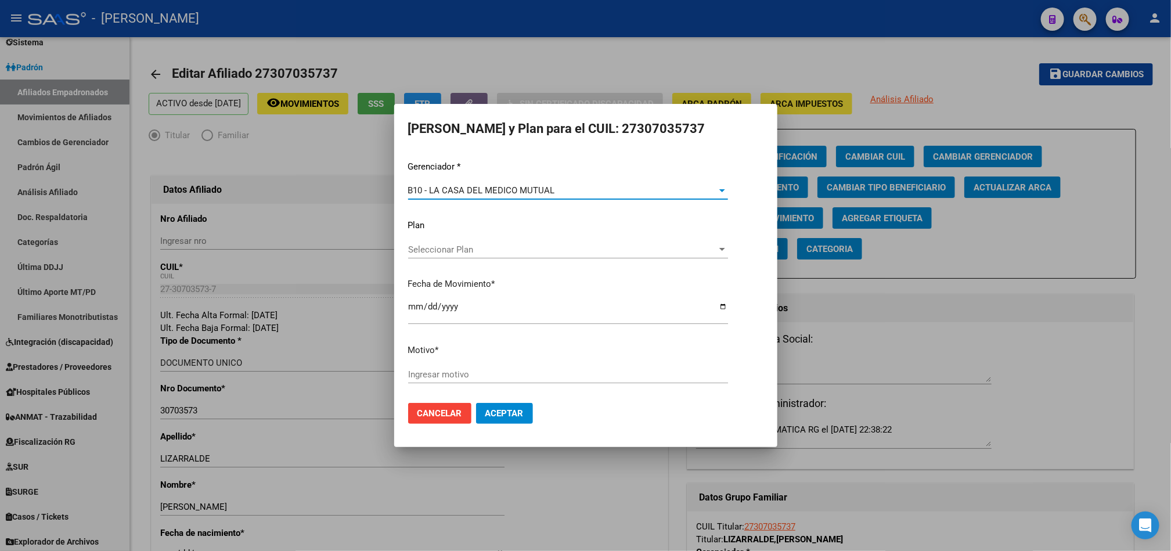
click at [535, 374] on input "Ingresar motivo" at bounding box center [568, 374] width 320 height 10
type input "c"
type input "agrego gerenciador"
click at [476, 403] on button "Aceptar" at bounding box center [504, 413] width 57 height 21
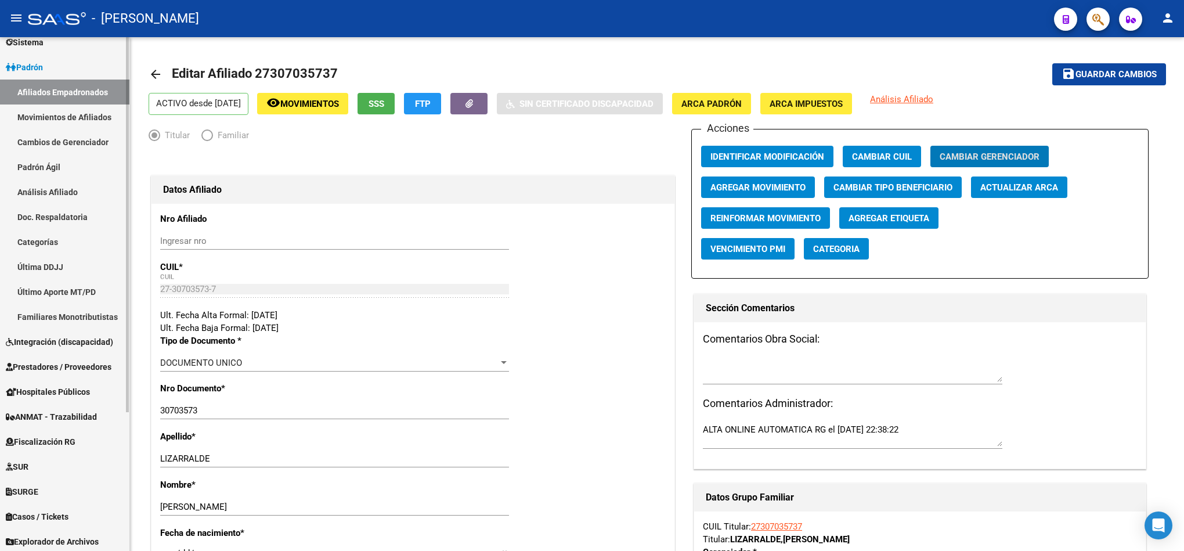
click at [69, 87] on link "Afiliados Empadronados" at bounding box center [64, 92] width 129 height 25
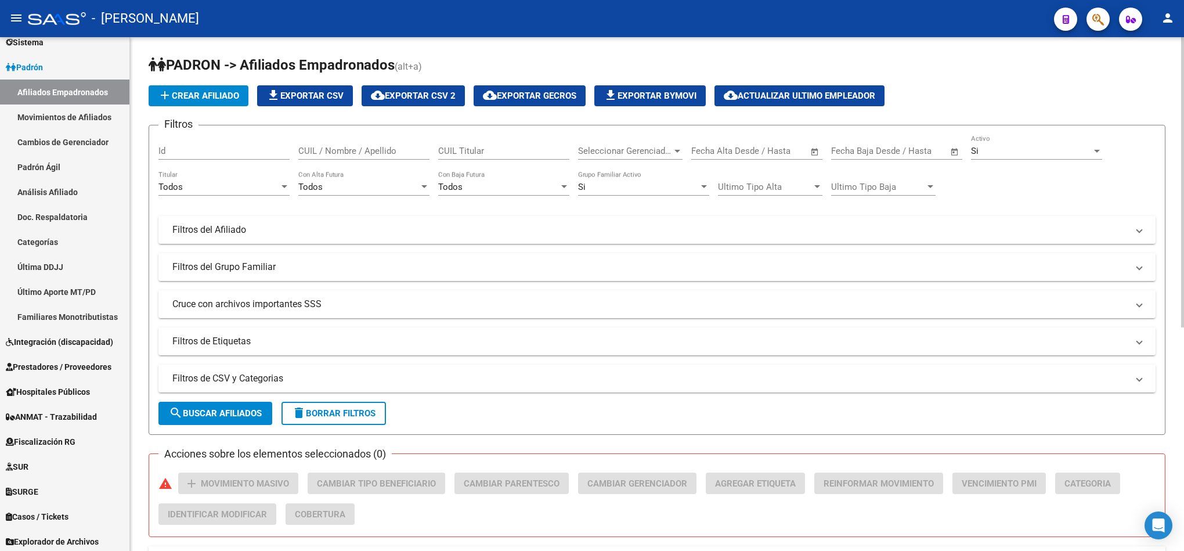
click at [376, 415] on span "delete Borrar Filtros" at bounding box center [334, 413] width 84 height 10
click at [628, 139] on div "Seleccionar Gerenciador Seleccionar Gerenciador" at bounding box center [630, 147] width 105 height 25
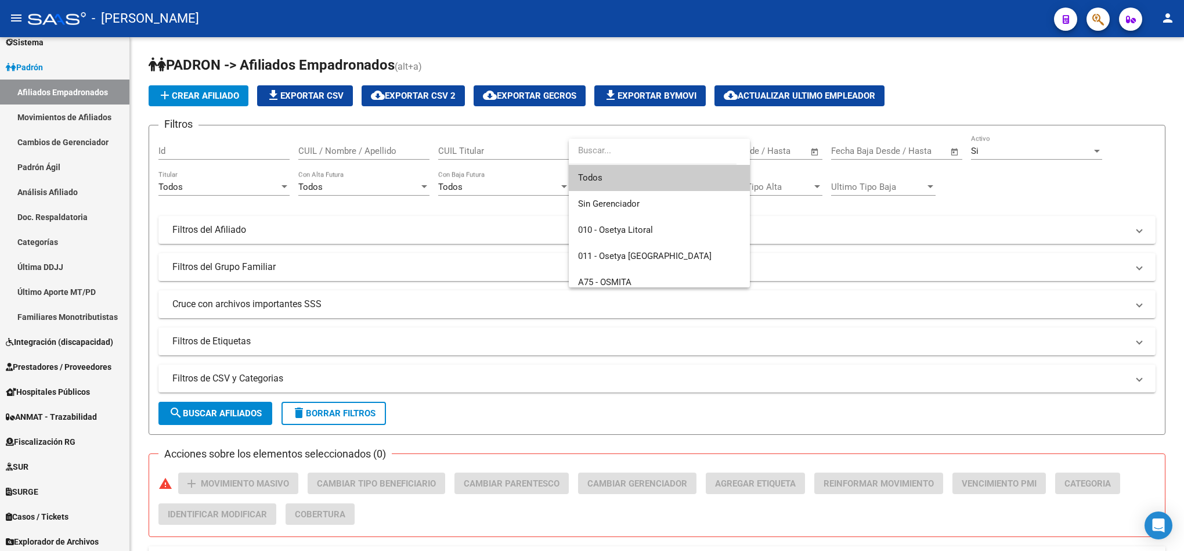
type input "t"
type input "v"
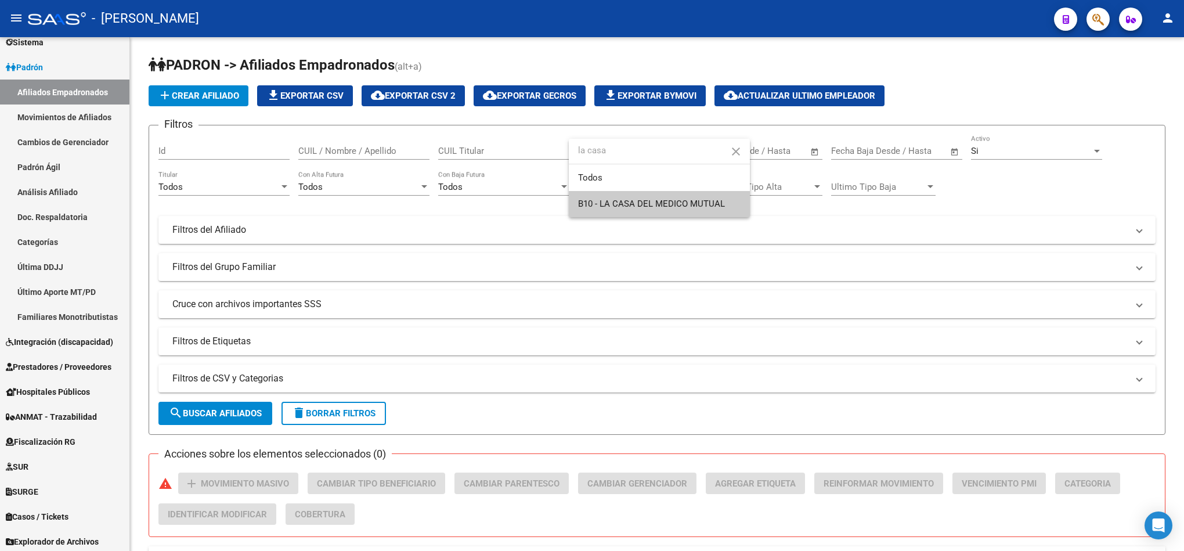
type input "la casa"
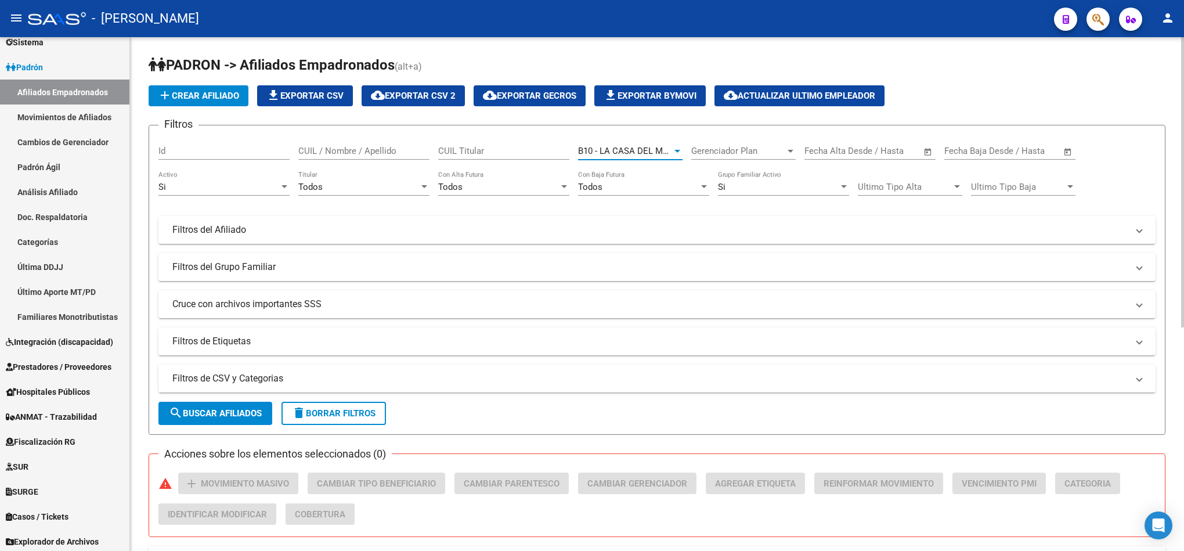
click at [234, 410] on span "search Buscar Afiliados" at bounding box center [215, 413] width 93 height 10
click at [401, 98] on span "cloud_download Exportar CSV 2" at bounding box center [413, 96] width 85 height 10
drag, startPoint x: 370, startPoint y: 415, endPoint x: 571, endPoint y: 314, distance: 225.1
click at [369, 413] on span "delete Borrar Filtros" at bounding box center [334, 413] width 84 height 10
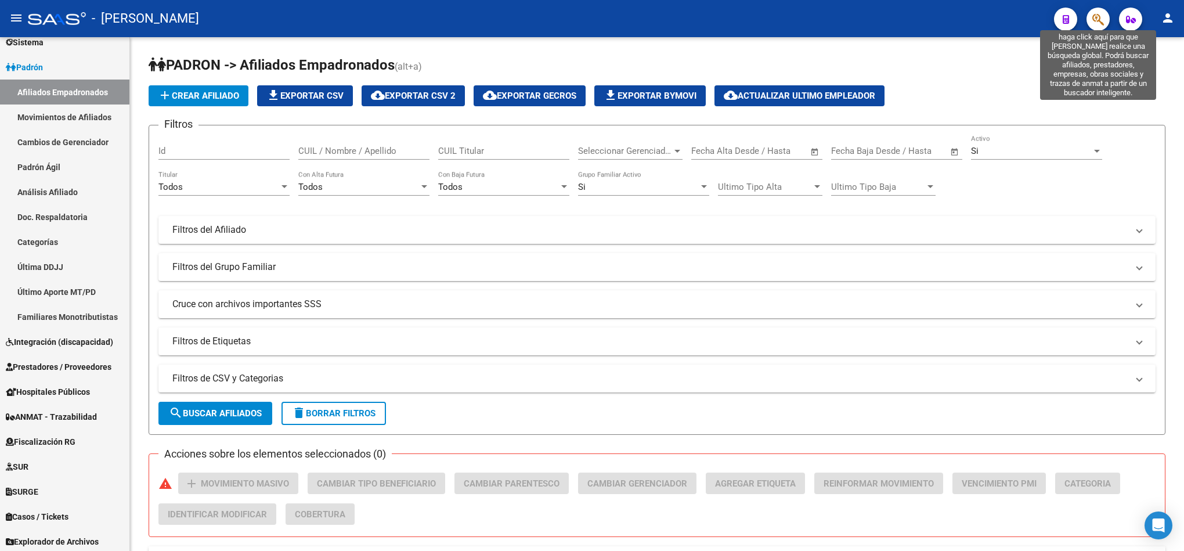
click at [1104, 19] on icon "button" at bounding box center [1099, 19] width 12 height 13
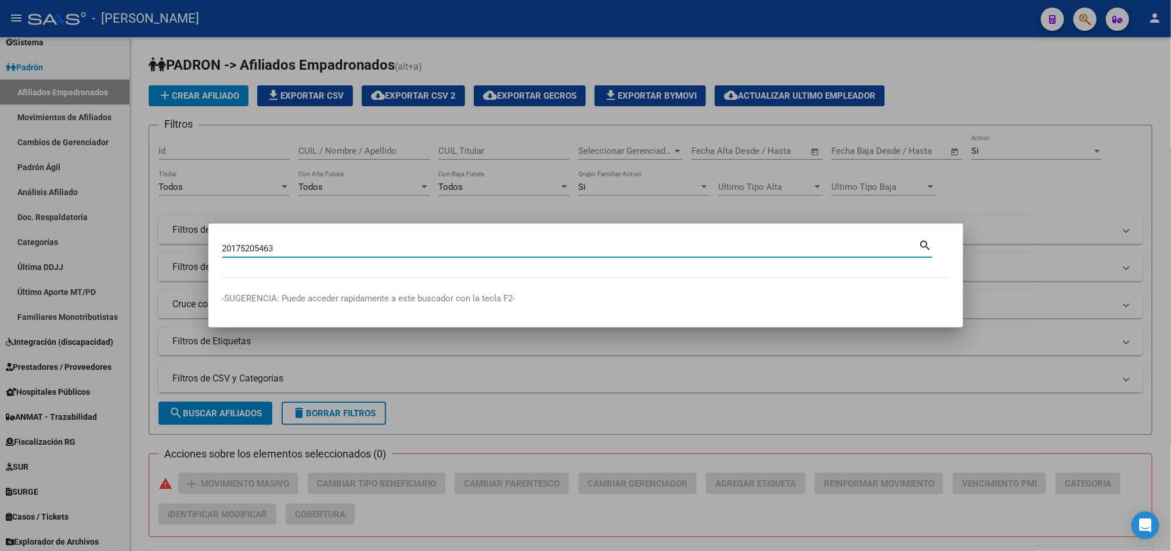
type input "20175205463"
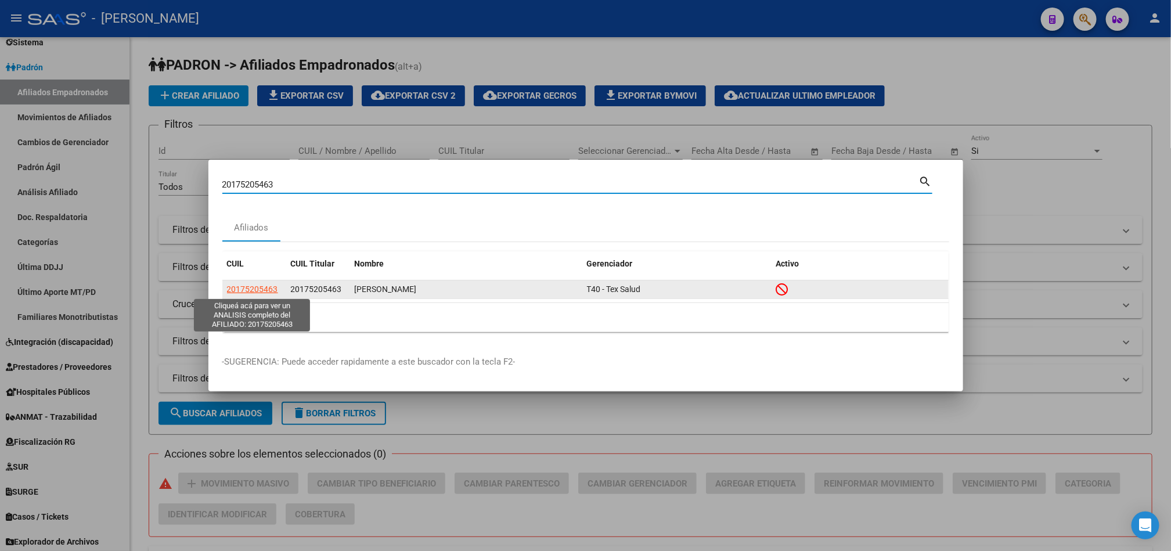
click at [240, 291] on span "20175205463" at bounding box center [252, 289] width 51 height 9
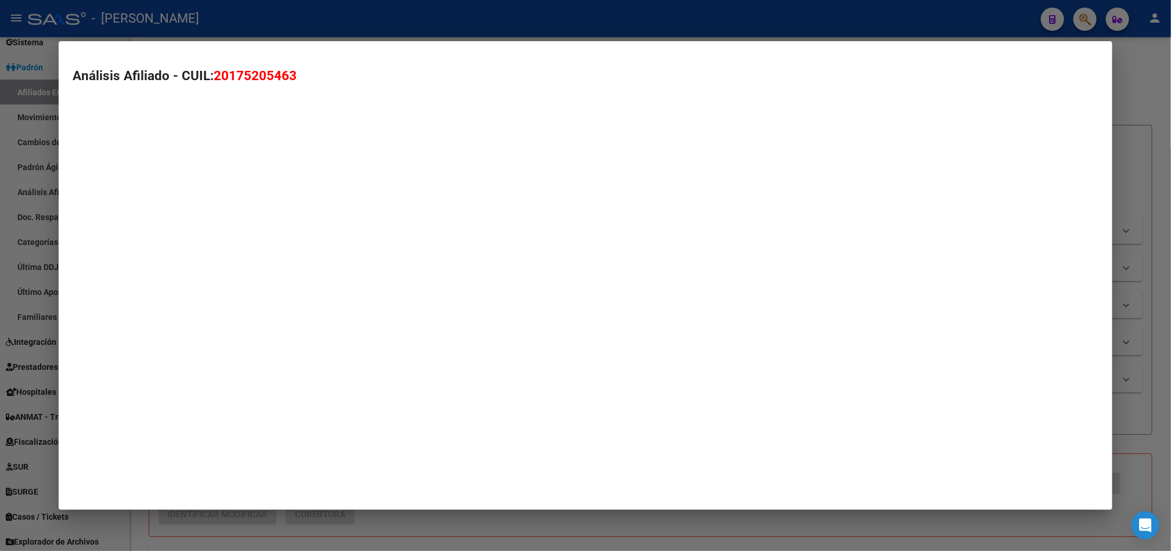
type textarea "20175205463"
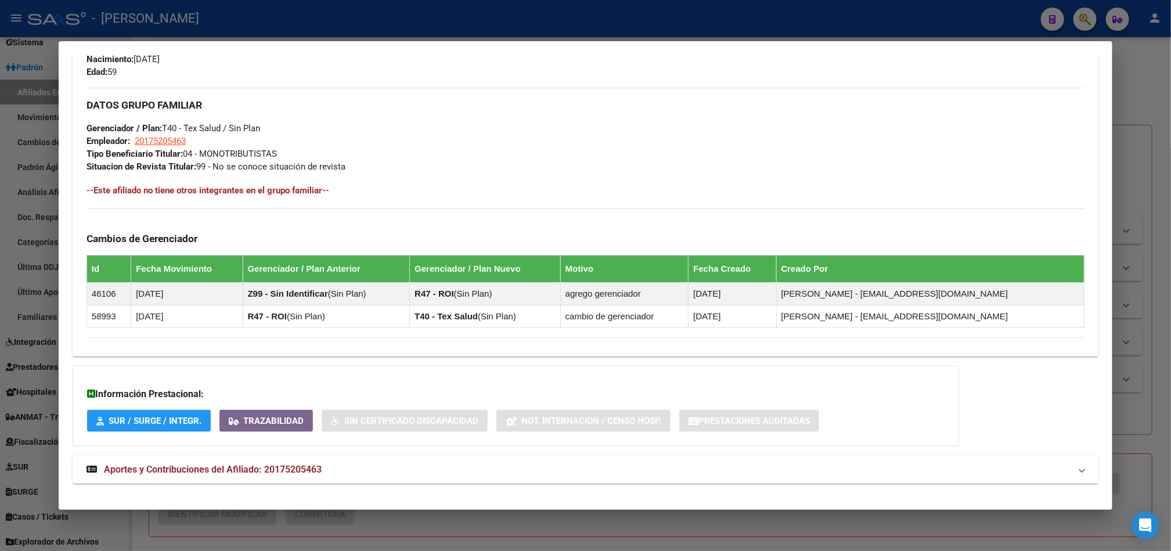
scroll to position [564, 0]
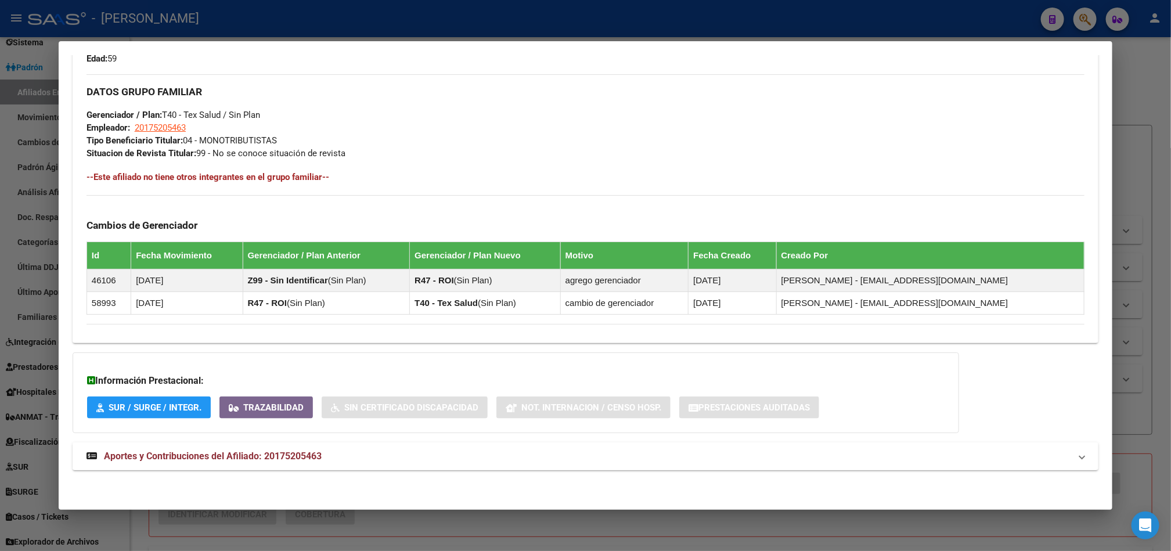
click at [323, 444] on mat-expansion-panel-header "Aportes y Contribuciones del Afiliado: 20175205463" at bounding box center [586, 456] width 1026 height 28
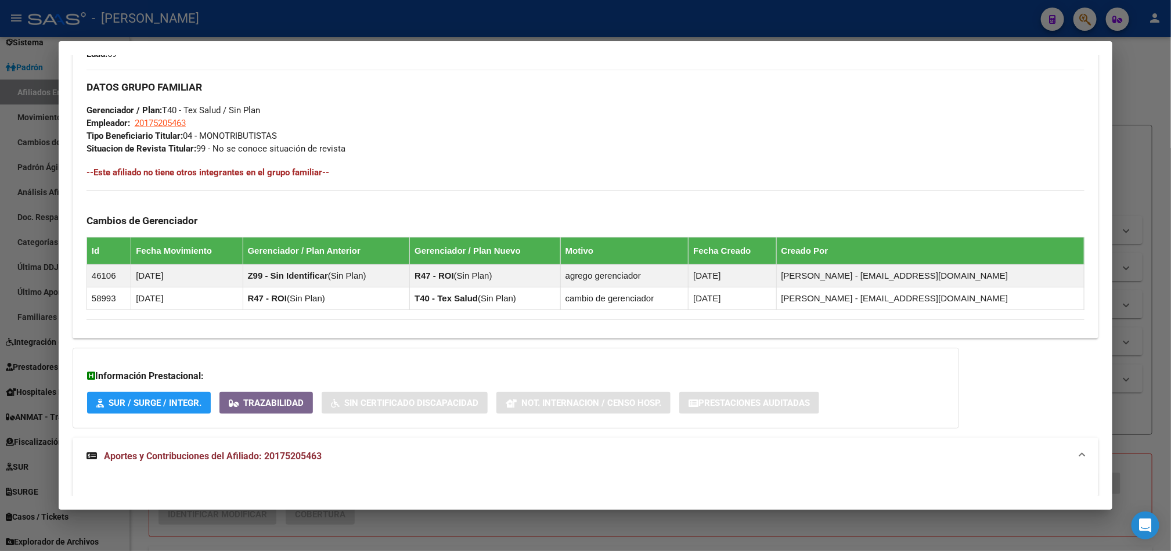
scroll to position [0, 0]
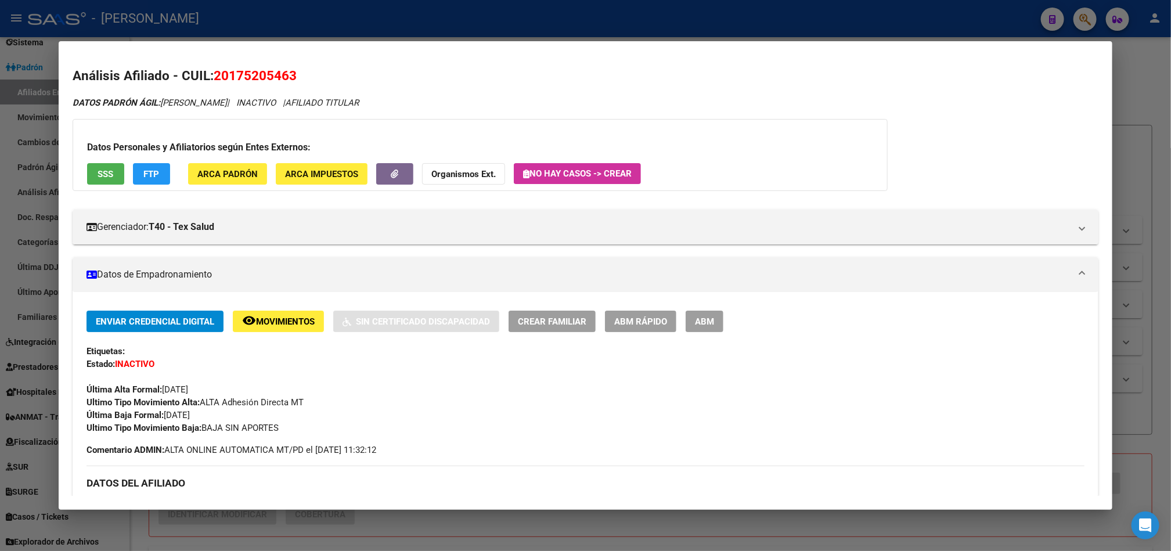
click at [242, 79] on span "20175205463" at bounding box center [255, 75] width 83 height 15
copy span "20175205463"
click at [0, 217] on div at bounding box center [585, 275] width 1171 height 551
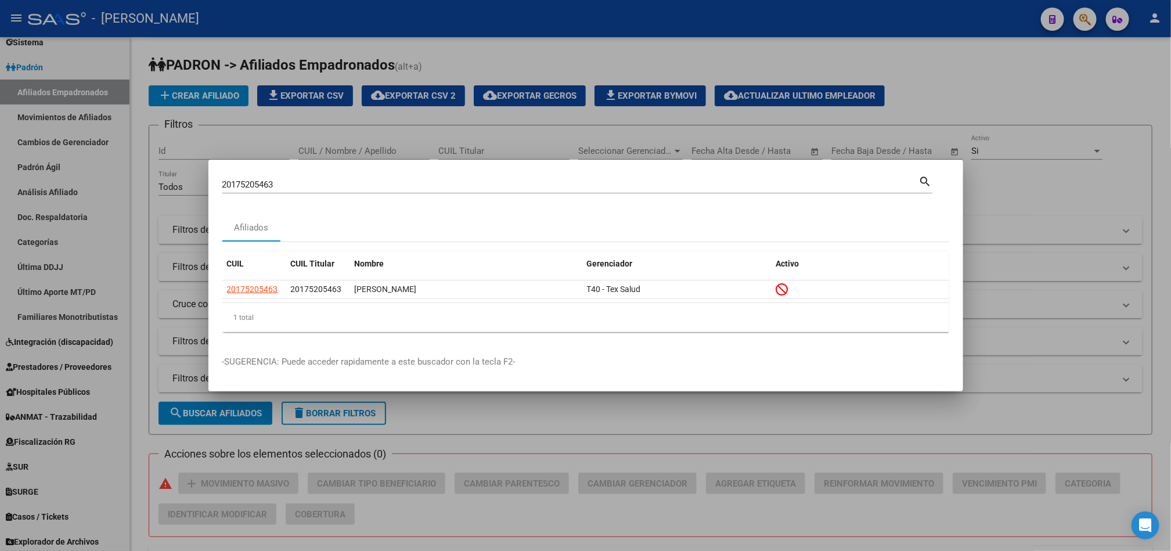
click at [332, 179] on input "20175205463" at bounding box center [570, 184] width 697 height 10
paste input "7367947719"
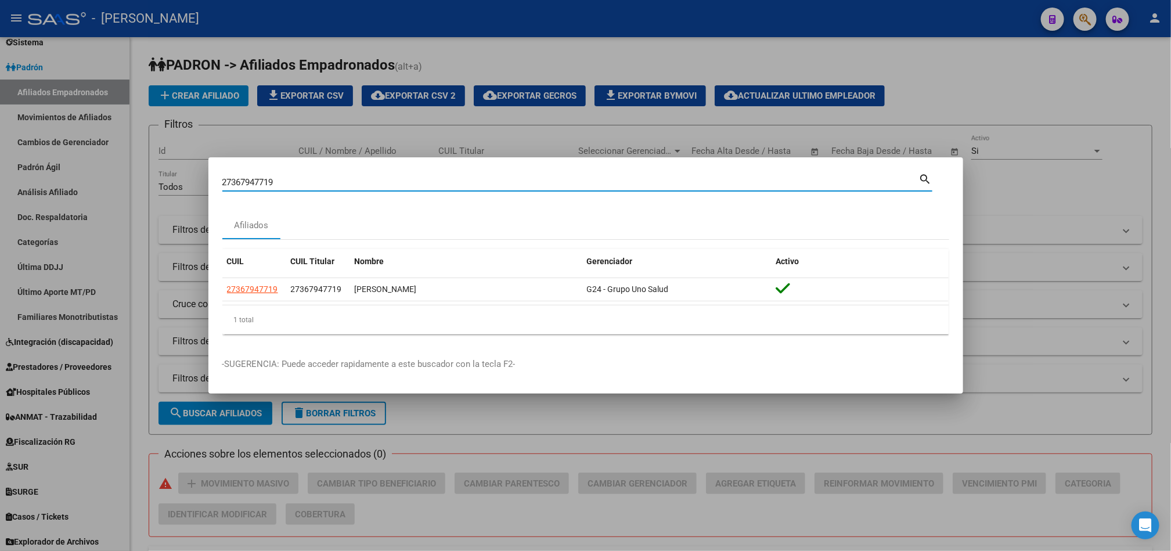
click at [624, 178] on input "27367947719" at bounding box center [570, 182] width 697 height 10
paste input "57541357"
type input "57541357"
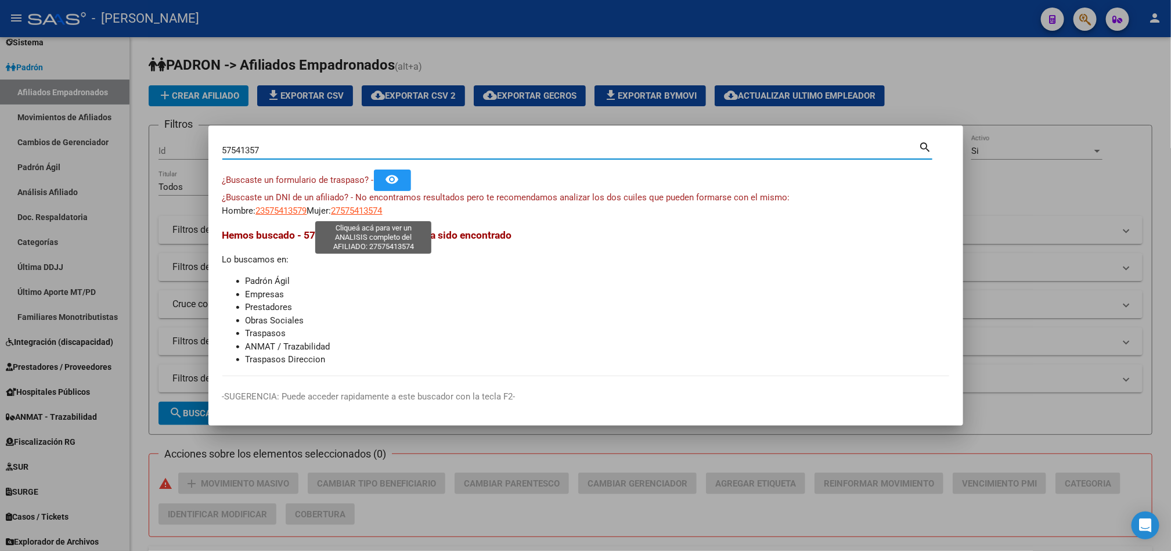
click at [362, 210] on span "27575413574" at bounding box center [357, 211] width 51 height 10
type textarea "27575413574"
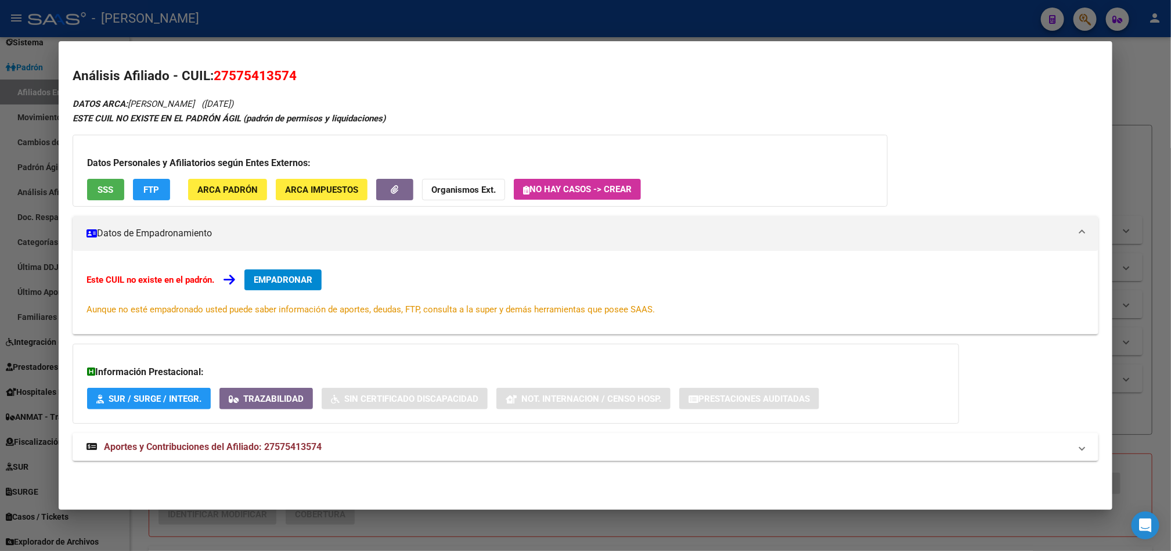
click at [293, 275] on span "EMPADRONAR" at bounding box center [283, 280] width 59 height 10
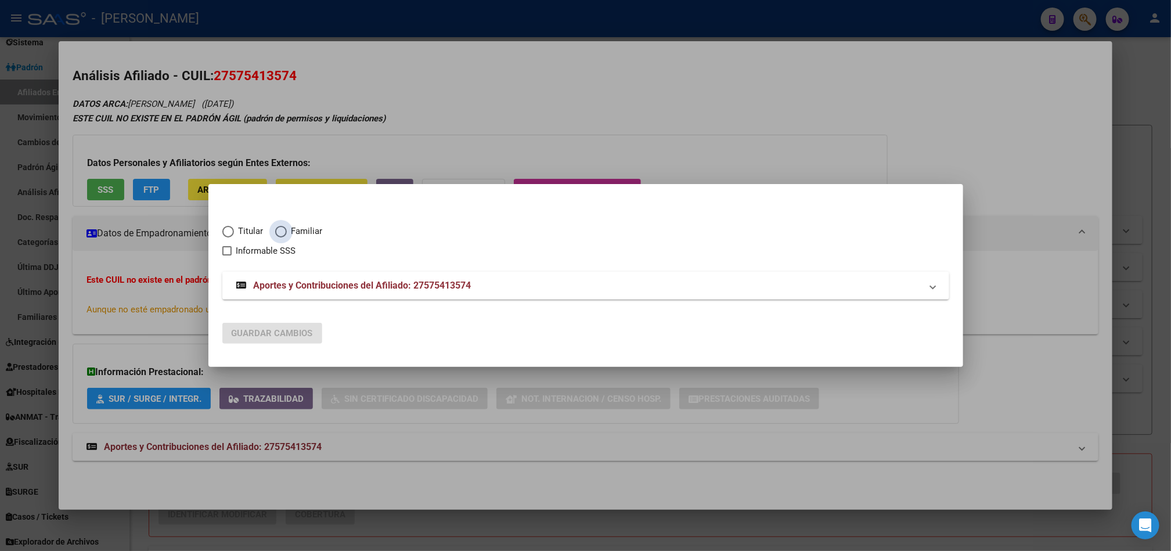
click at [298, 235] on span "Familiar" at bounding box center [305, 231] width 36 height 13
click at [287, 235] on input "Familiar" at bounding box center [281, 232] width 12 height 12
radio input "true"
checkbox input "true"
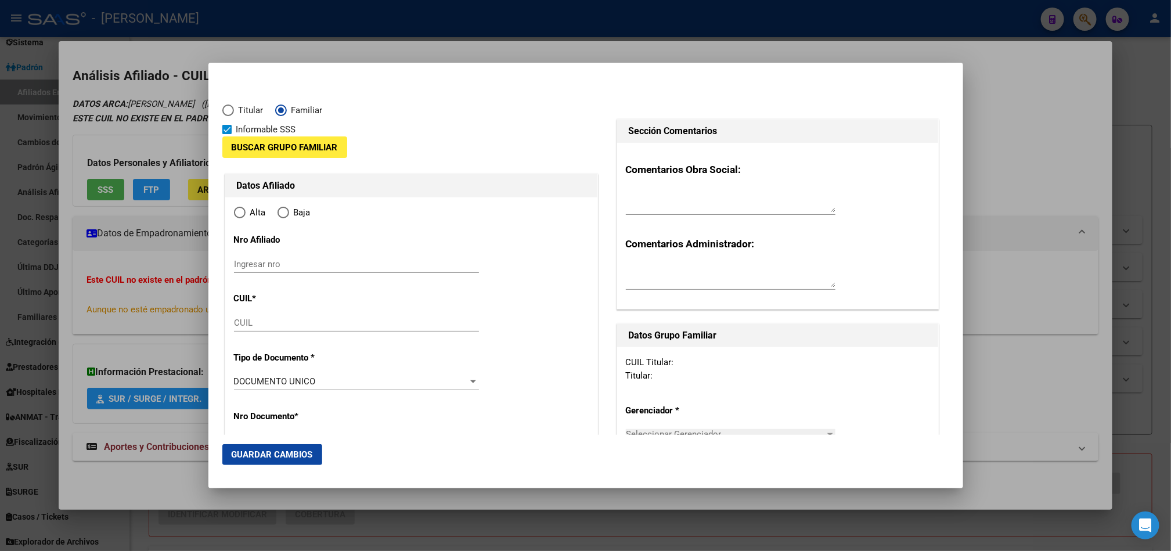
type input "27-57541357-4"
radio input "true"
type input "57541357"
type input "GAUNA"
type input "JUANA"
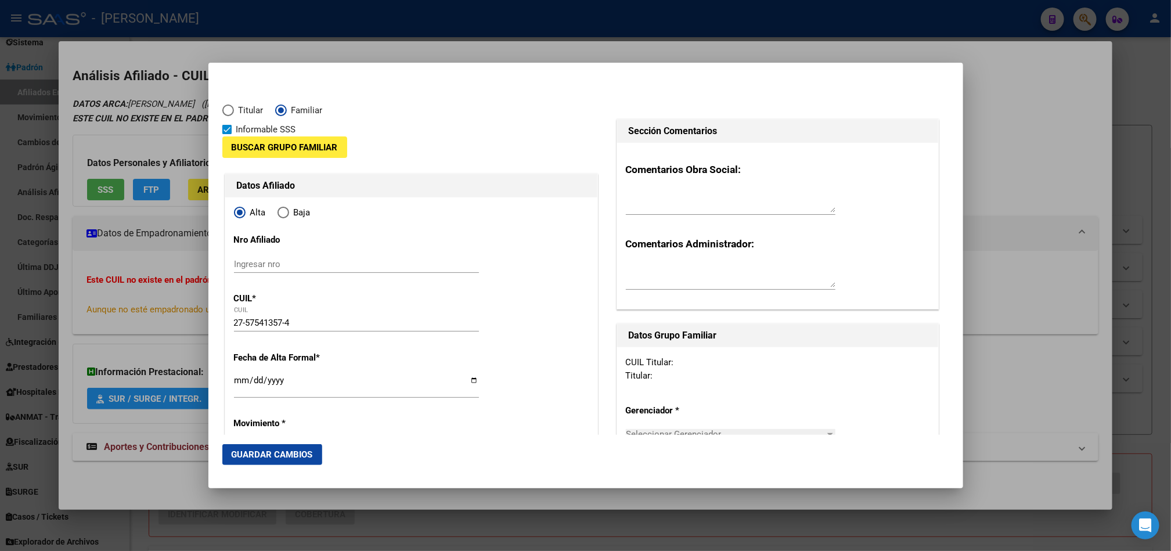
type input "2019-02-11"
type input "BAHIA BLANCA"
type input "8000"
type input "3 DE FEBRERO"
type input "1498"
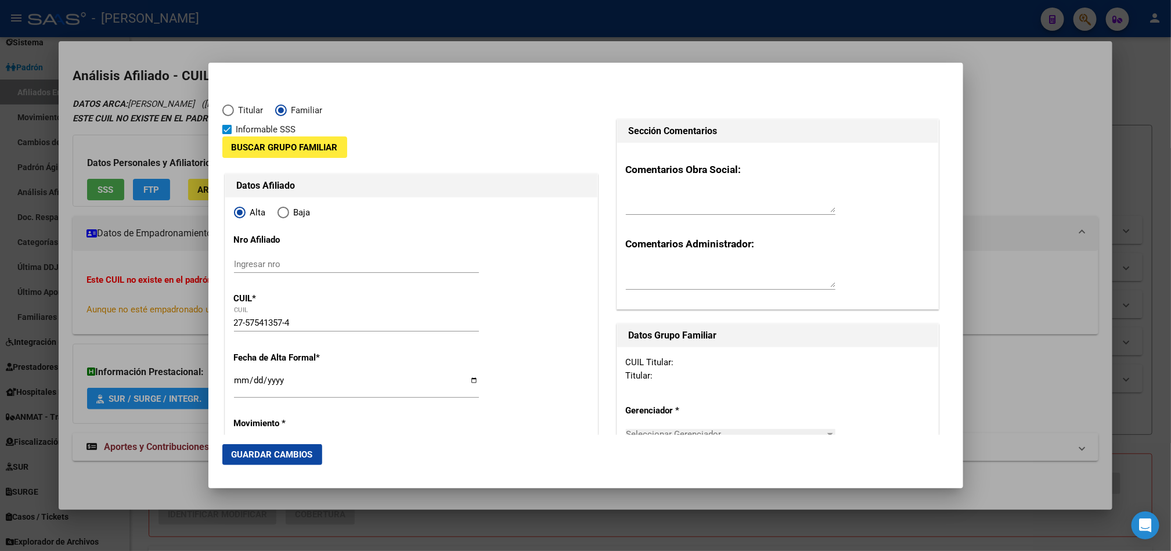
drag, startPoint x: 324, startPoint y: 330, endPoint x: 317, endPoint y: 330, distance: 7.0
click at [323, 330] on div "27-57541357-4 CUIL" at bounding box center [356, 322] width 245 height 17
drag, startPoint x: 315, startPoint y: 321, endPoint x: 23, endPoint y: 333, distance: 292.3
click at [23, 333] on div "57541357 Buscar (apellido, dni, cuil, nro traspaso, cuit, obra social) search ¿…" at bounding box center [585, 275] width 1171 height 551
click at [293, 264] on input "Ingresar nro" at bounding box center [356, 264] width 245 height 10
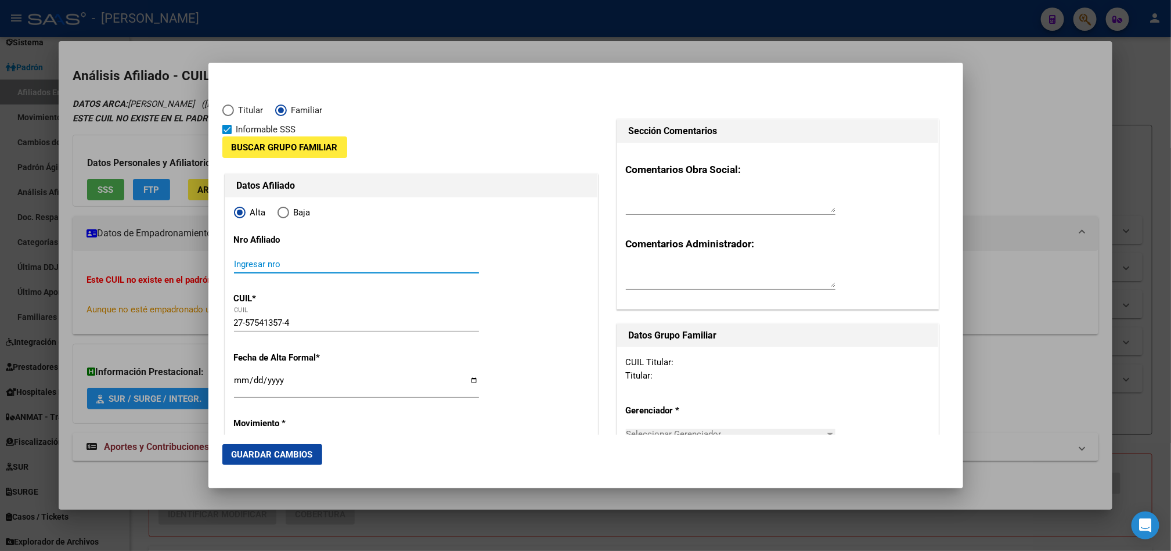
paste input "27-57541357-4"
type input "27-57541357-4"
click at [310, 139] on button "Buscar Grupo Familiar" at bounding box center [284, 146] width 125 height 21
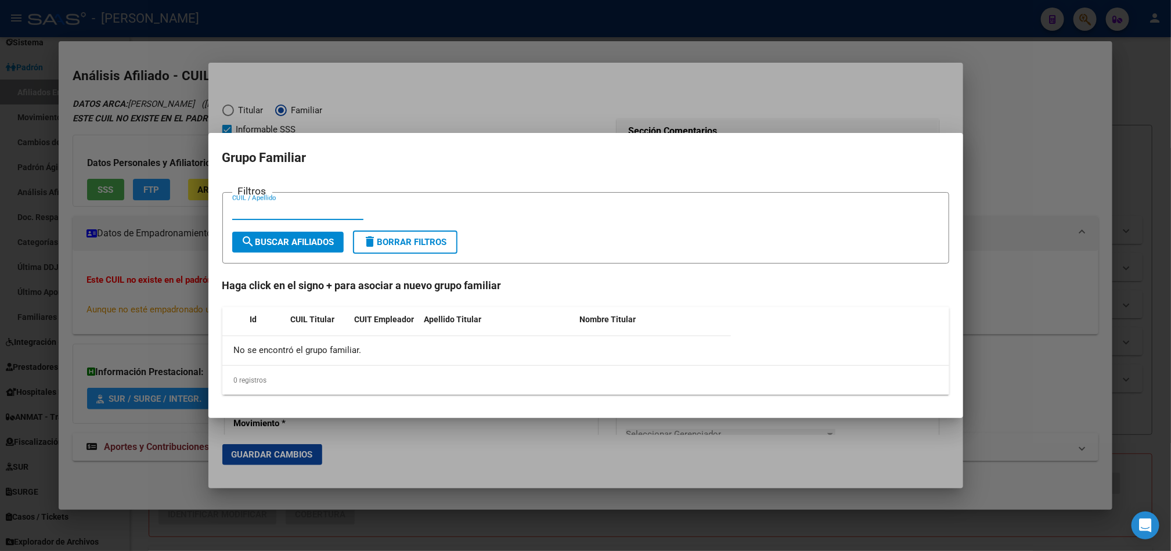
paste input "27367947719"
type input "27367947719"
click at [319, 242] on span "search Buscar Afiliados" at bounding box center [288, 242] width 93 height 10
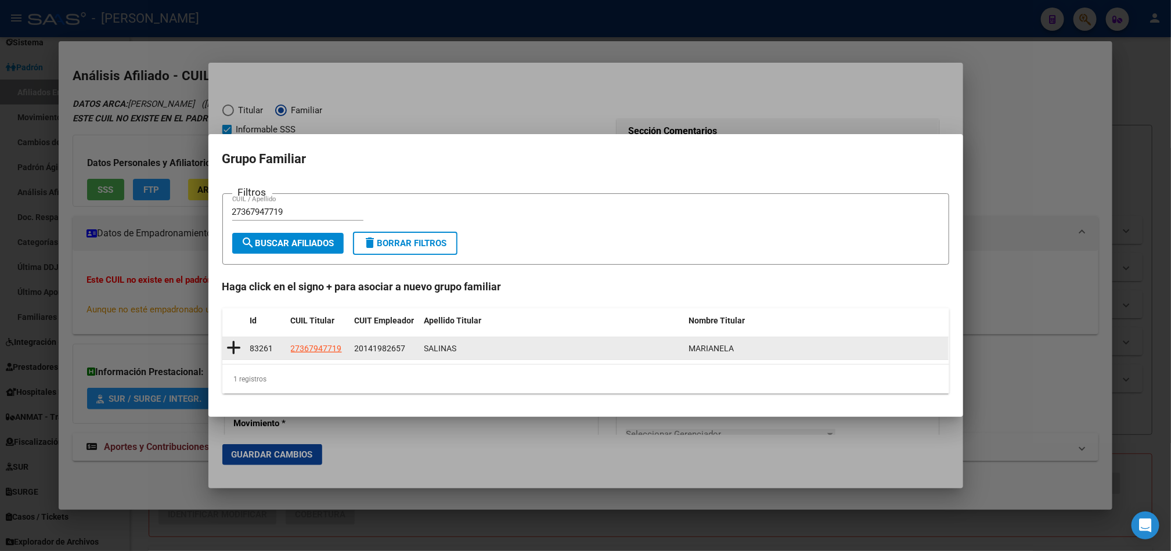
click at [231, 340] on icon at bounding box center [234, 348] width 15 height 16
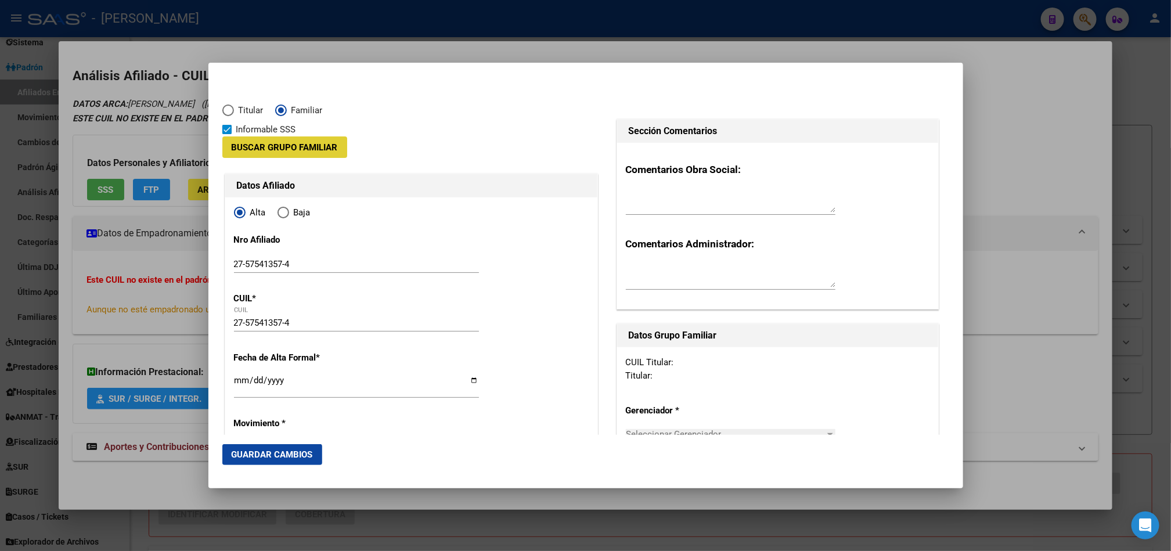
type input "20-14198265-7"
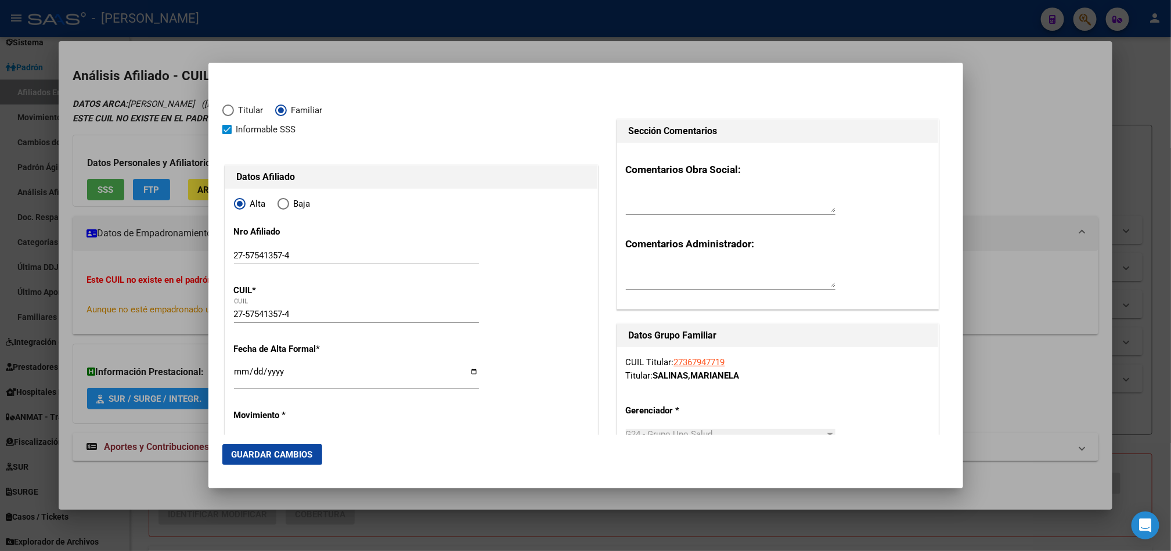
scroll to position [87, 0]
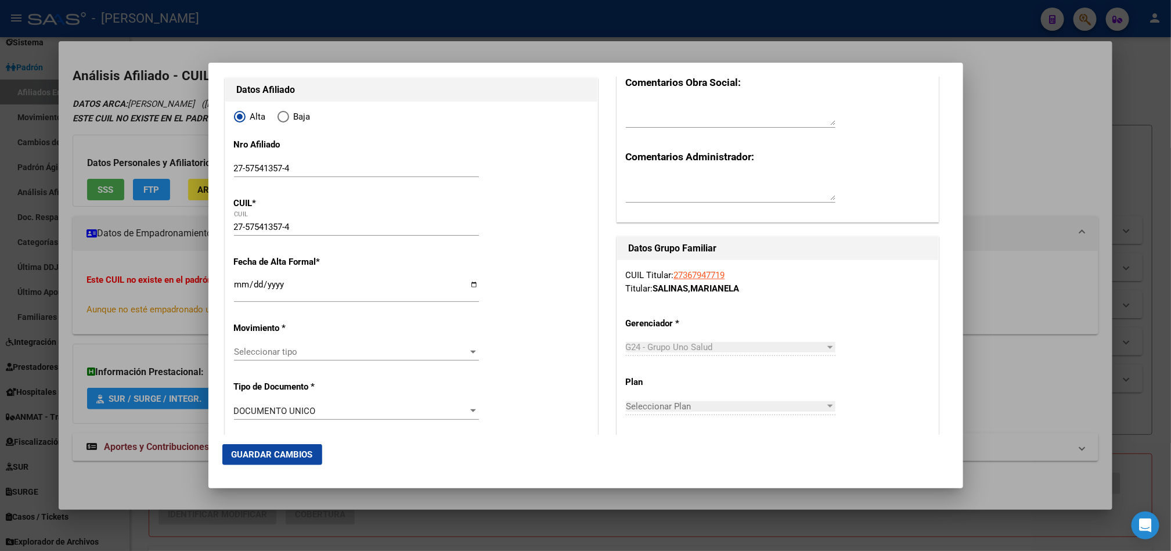
click at [237, 288] on input "Ingresar fecha" at bounding box center [356, 289] width 245 height 19
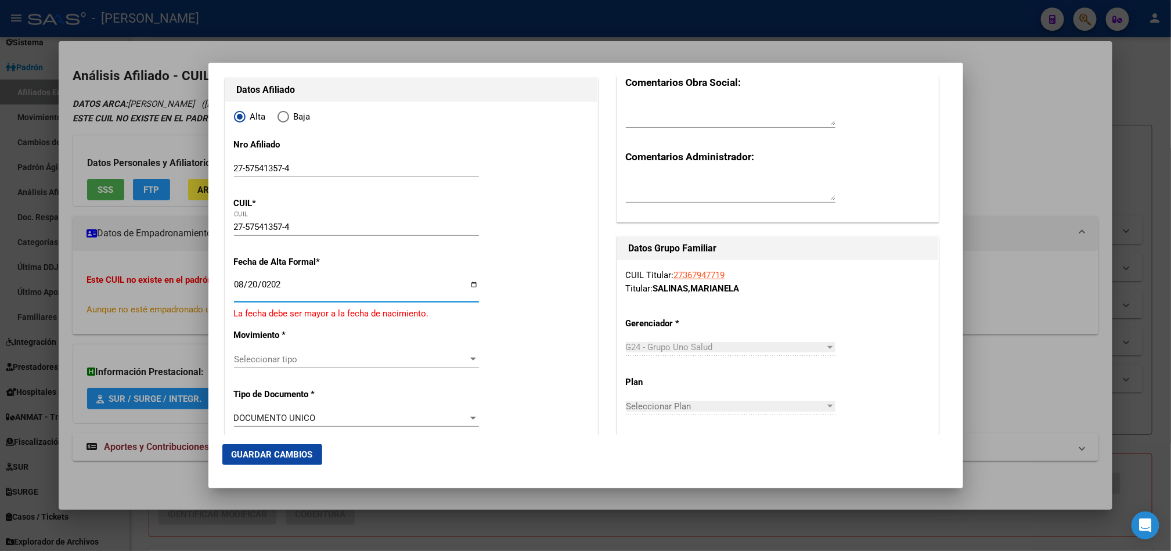
type input "[DATE]"
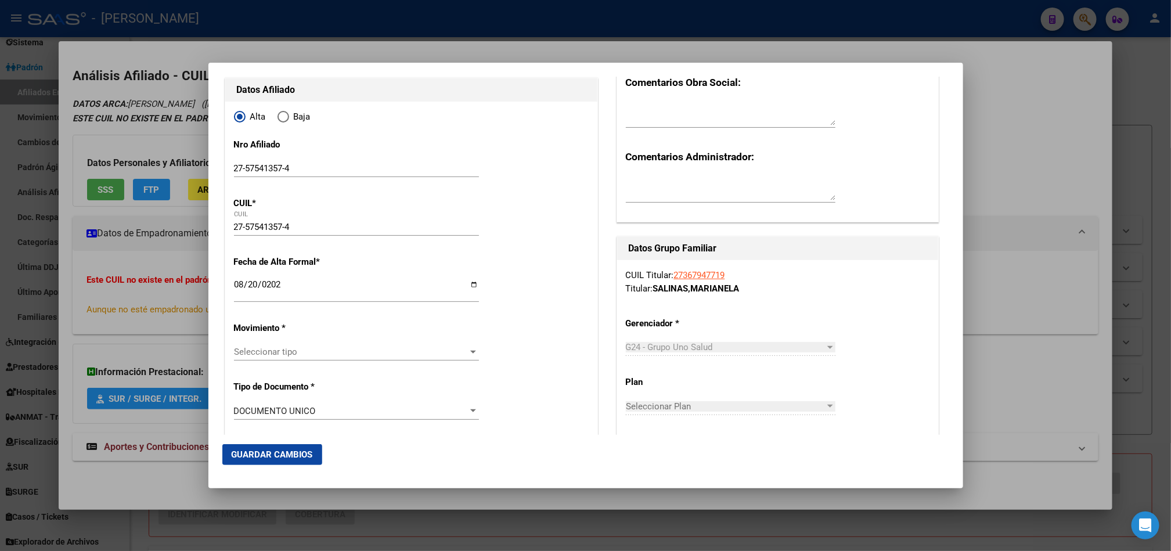
drag, startPoint x: 289, startPoint y: 366, endPoint x: 297, endPoint y: 362, distance: 8.6
click at [290, 366] on div "Seleccionar tipo Seleccionar tipo" at bounding box center [356, 357] width 245 height 28
click at [297, 362] on div "Seleccionar tipo Seleccionar tipo" at bounding box center [356, 357] width 245 height 28
click at [325, 352] on span "Seleccionar tipo" at bounding box center [351, 352] width 235 height 10
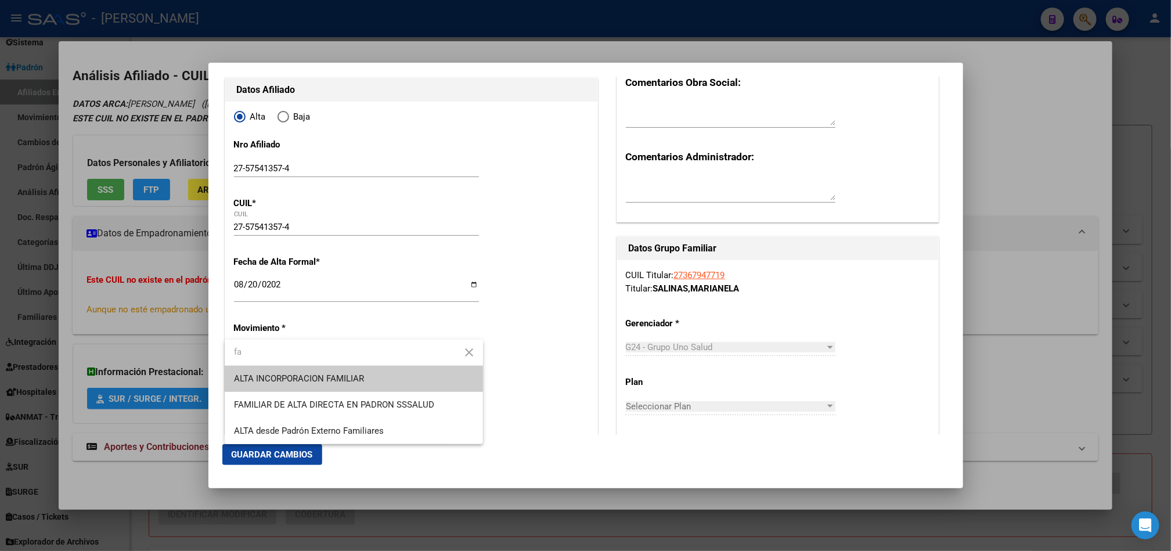
type input "fa"
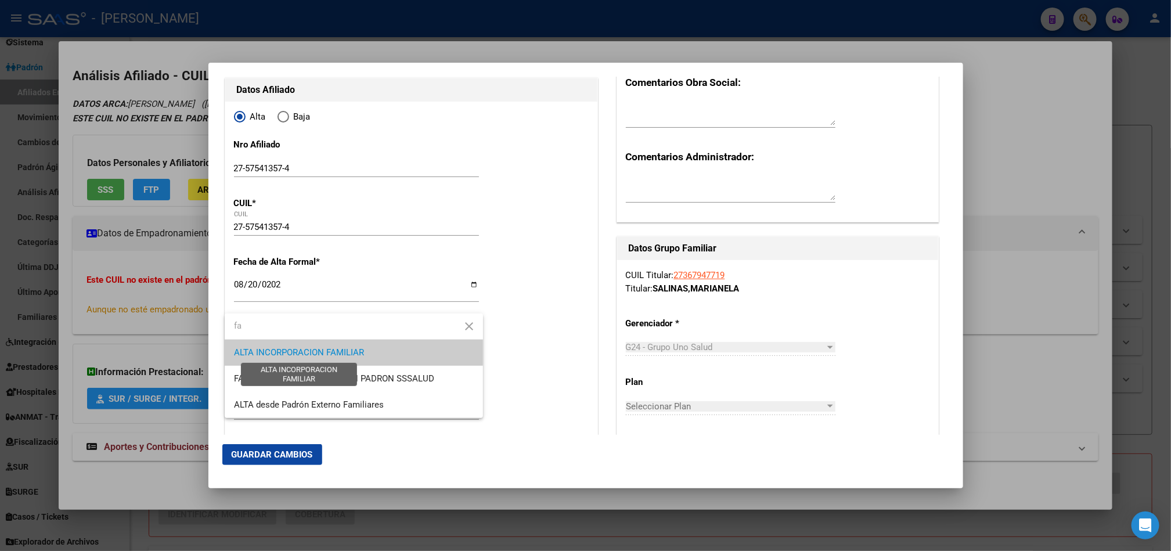
type input "fa"
click at [325, 352] on span "ALTA INCORPORACION FAMILIAR" at bounding box center [299, 352] width 130 height 10
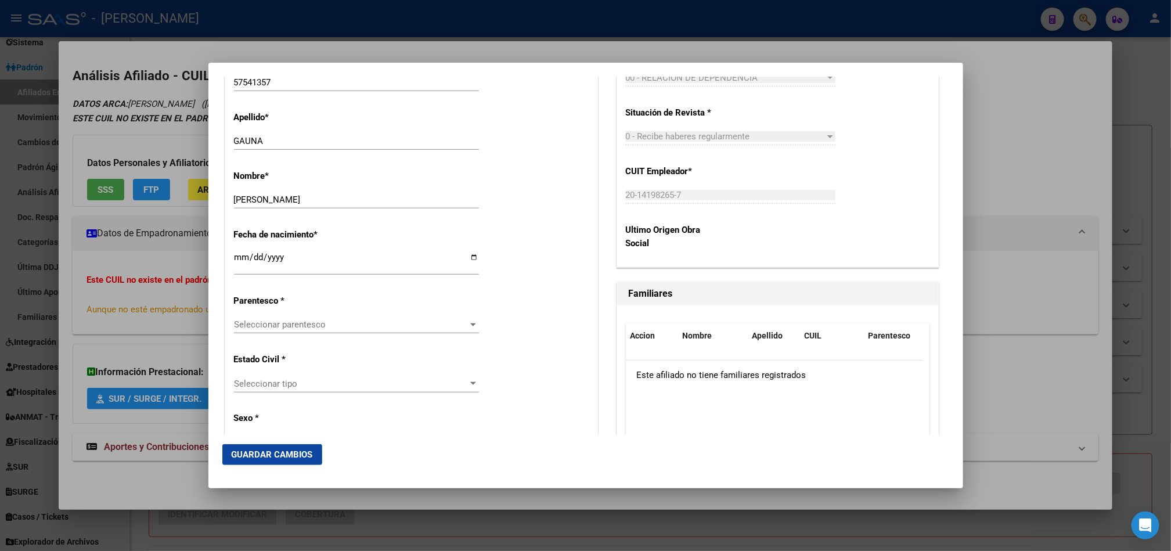
scroll to position [610, 0]
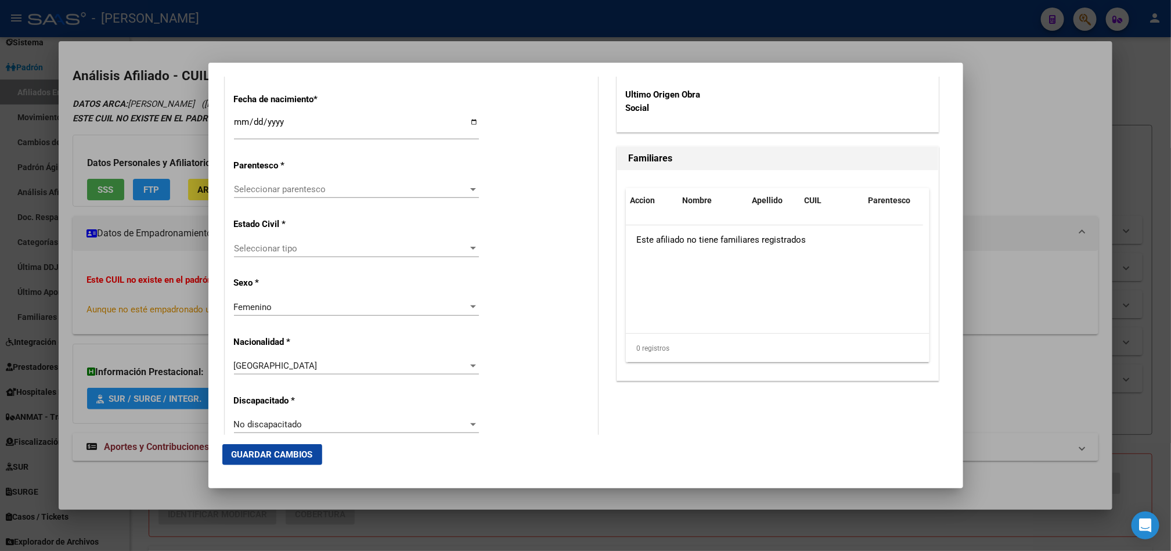
click at [307, 183] on div "Seleccionar parentesco Seleccionar parentesco" at bounding box center [356, 189] width 245 height 17
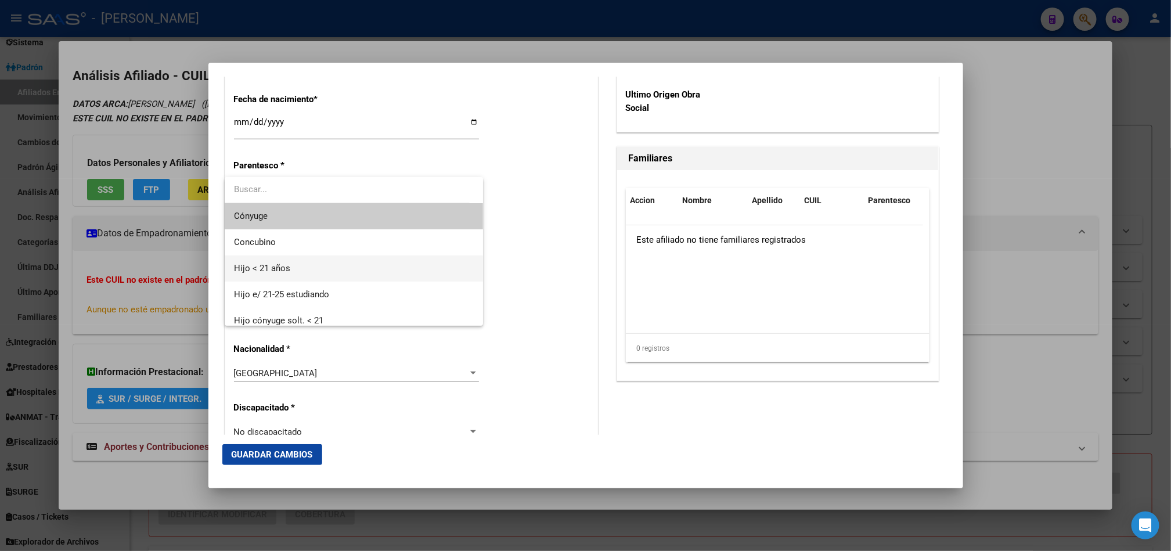
click at [298, 267] on span "Hijo < 21 años" at bounding box center [354, 268] width 240 height 26
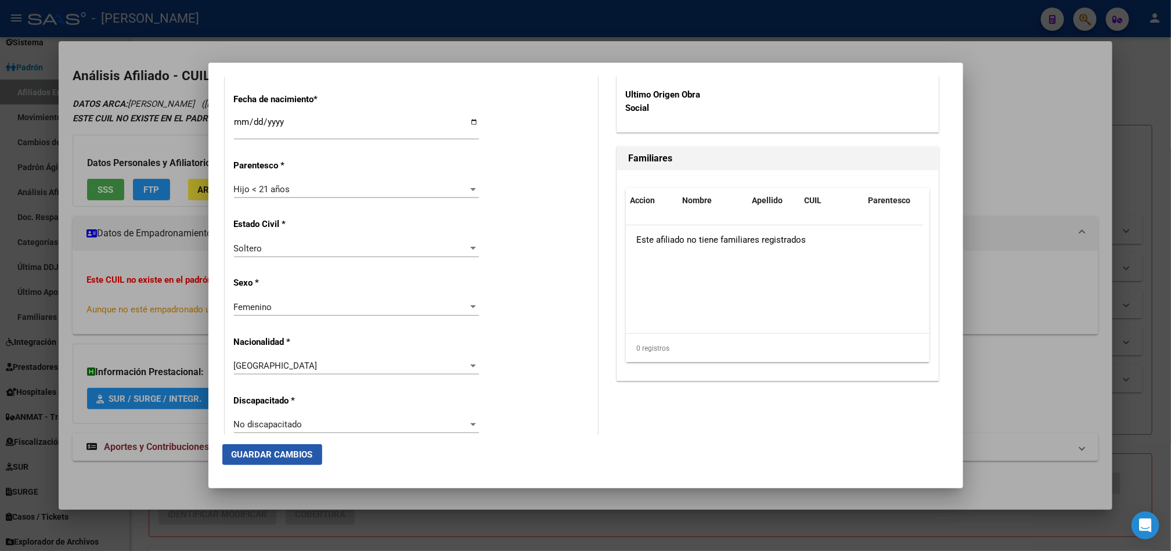
click at [288, 456] on span "Guardar Cambios" at bounding box center [272, 454] width 81 height 10
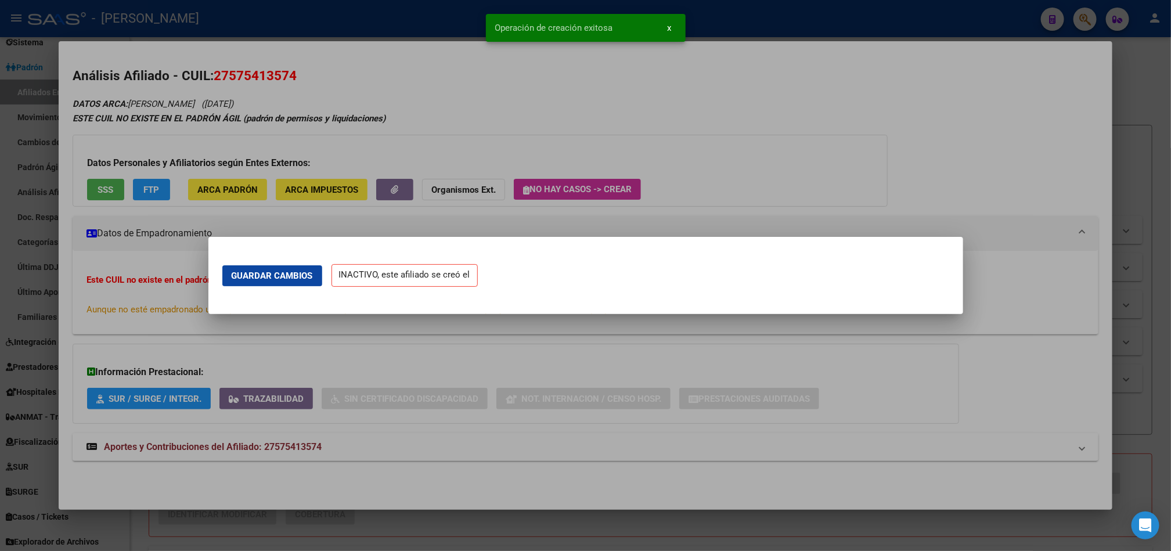
scroll to position [0, 0]
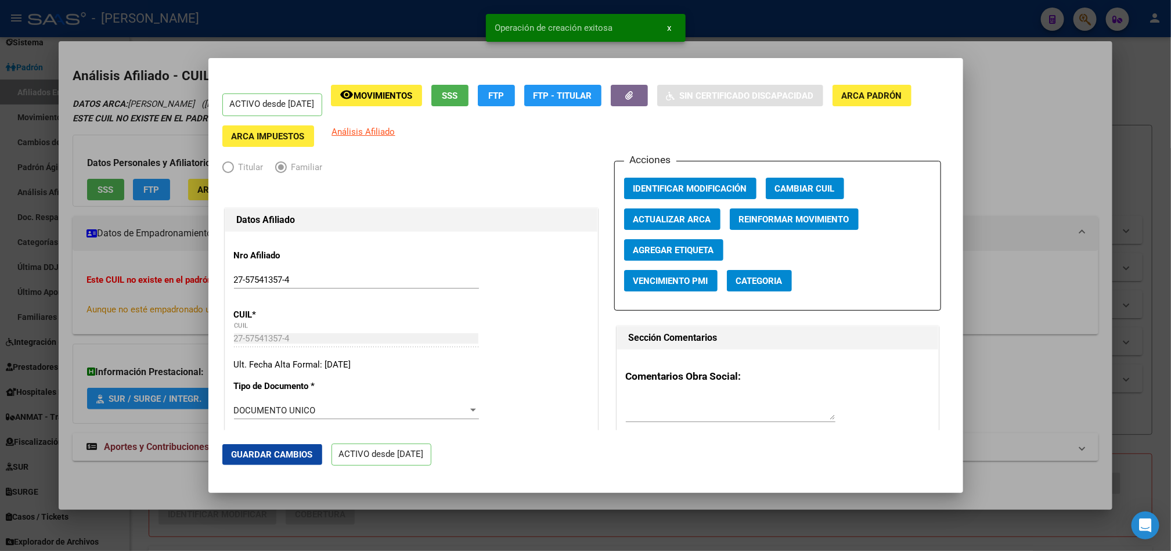
click at [0, 210] on div at bounding box center [585, 275] width 1171 height 551
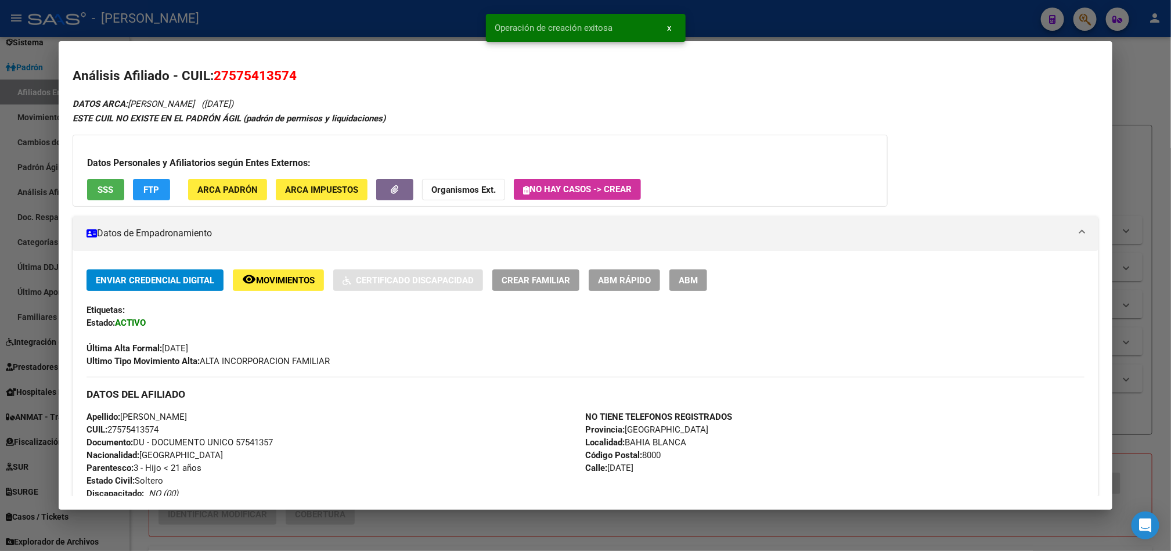
click at [0, 164] on div at bounding box center [585, 275] width 1171 height 551
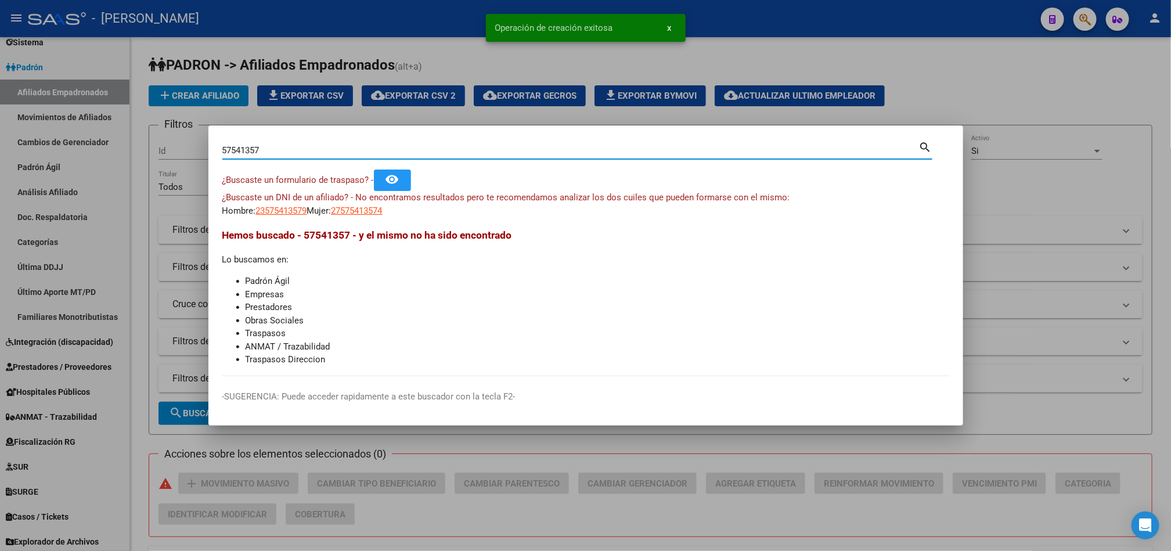
click at [376, 148] on input "57541357" at bounding box center [570, 150] width 697 height 10
paste input "5580376"
type input "55580376"
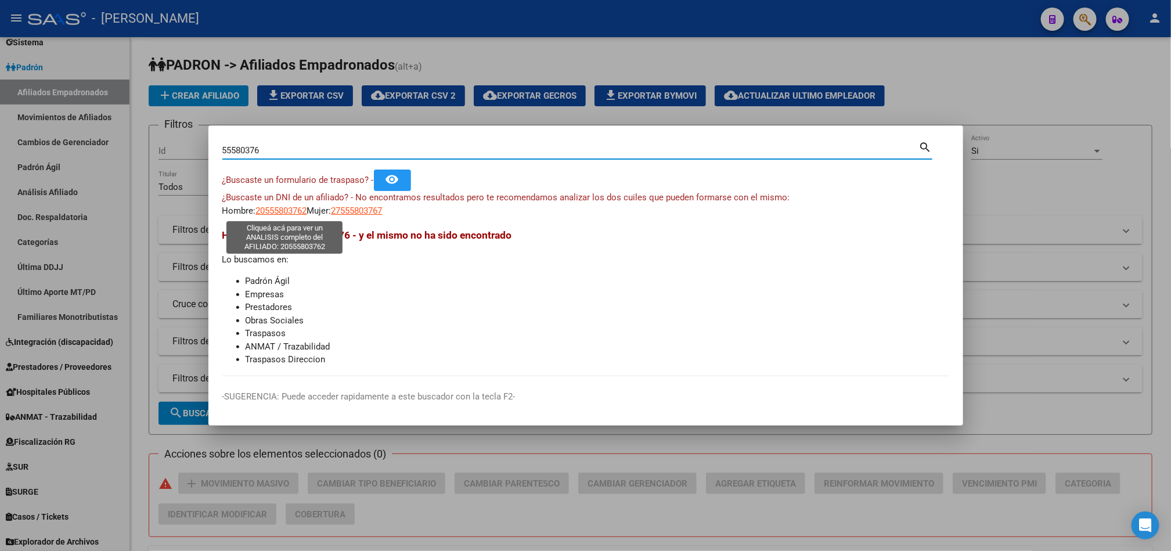
click at [274, 216] on span "20555803762" at bounding box center [281, 211] width 51 height 10
type textarea "20555803762"
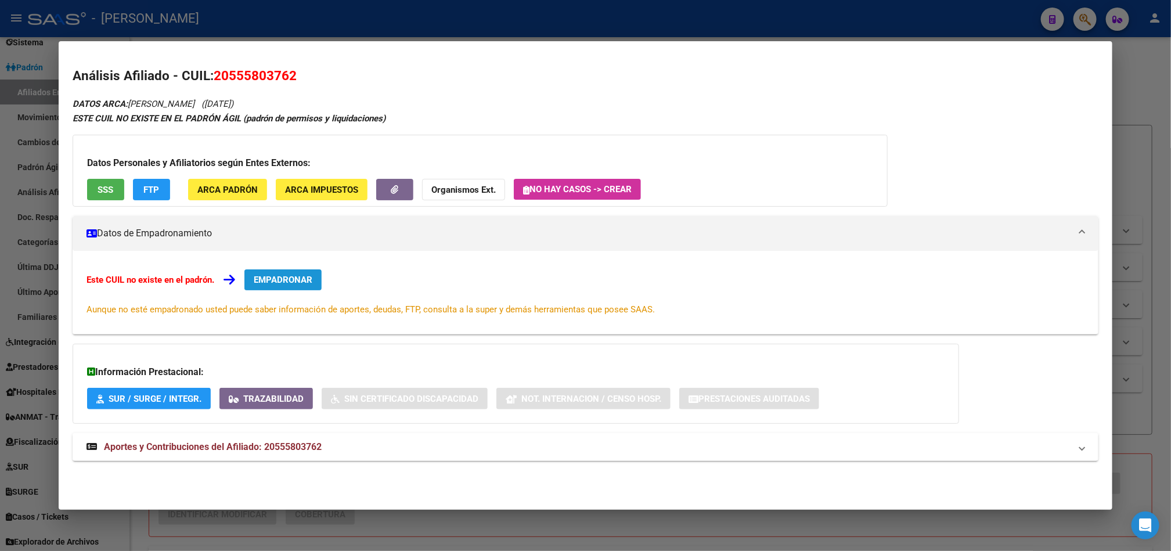
click at [301, 281] on span "EMPADRONAR" at bounding box center [283, 280] width 59 height 10
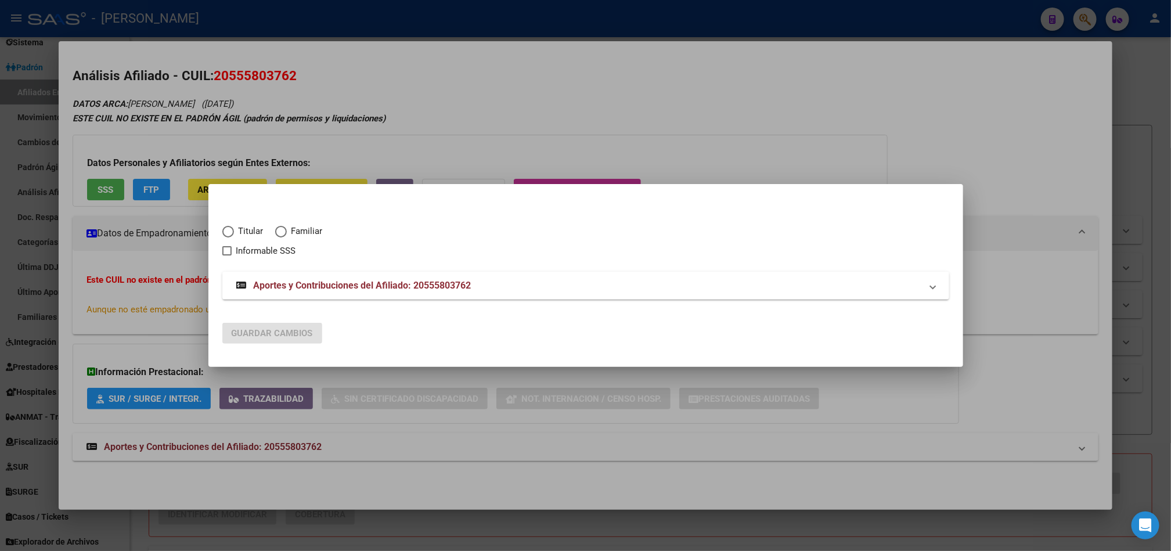
click at [293, 225] on span "Familiar" at bounding box center [305, 231] width 36 height 13
click at [287, 226] on input "Familiar" at bounding box center [281, 232] width 12 height 12
radio input "true"
checkbox input "true"
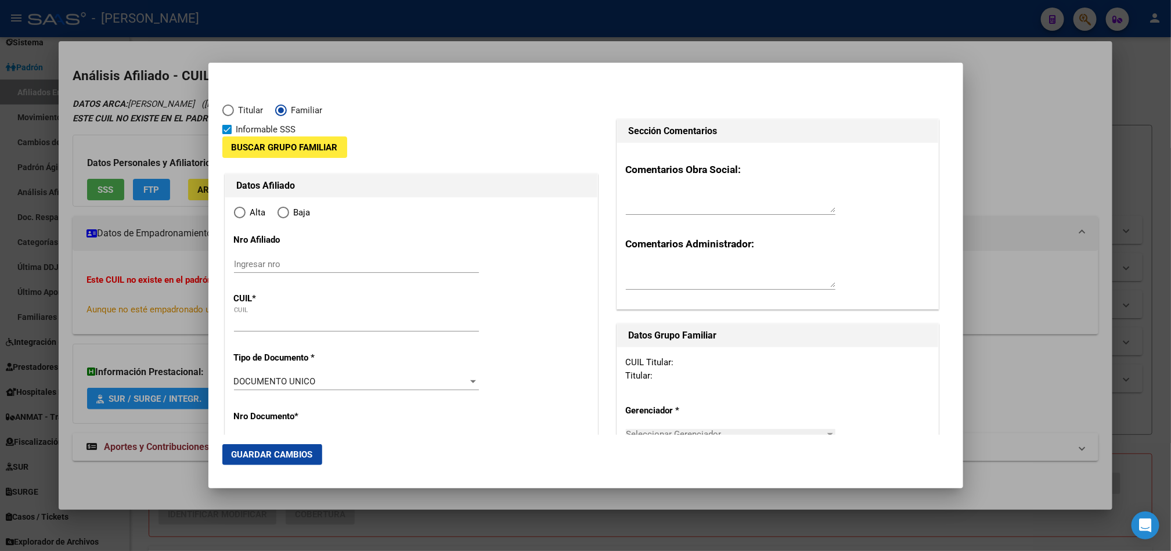
type input "20-55580376-2"
radio input "true"
type input "55580376"
type input "GAUNA"
type input "BENICIO"
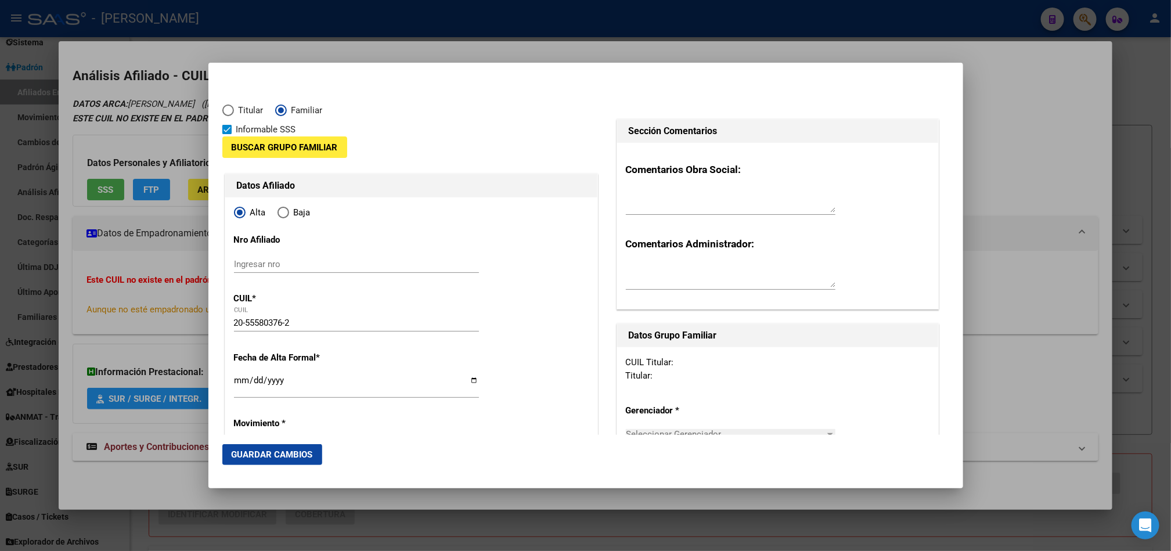
type input "2016-06-20"
type input "BAH¿A BLANCA"
type input "8000"
type input "ROSALES"
type input "934"
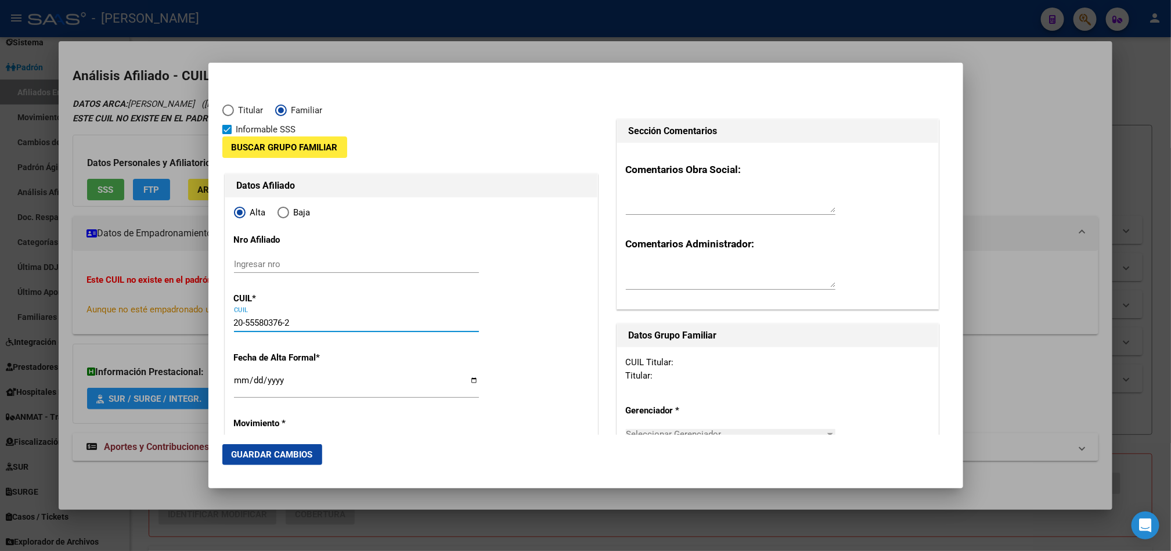
drag, startPoint x: 296, startPoint y: 319, endPoint x: 275, endPoint y: 307, distance: 24.2
click at [129, 328] on div "55580376 Buscar (apellido, dni, cuil, nro traspaso, cuit, obra social) search ¿…" at bounding box center [585, 275] width 1171 height 551
click at [311, 264] on input "Ingresar nro" at bounding box center [356, 264] width 245 height 10
paste input "20-55580376-2"
type input "20-55580376-2"
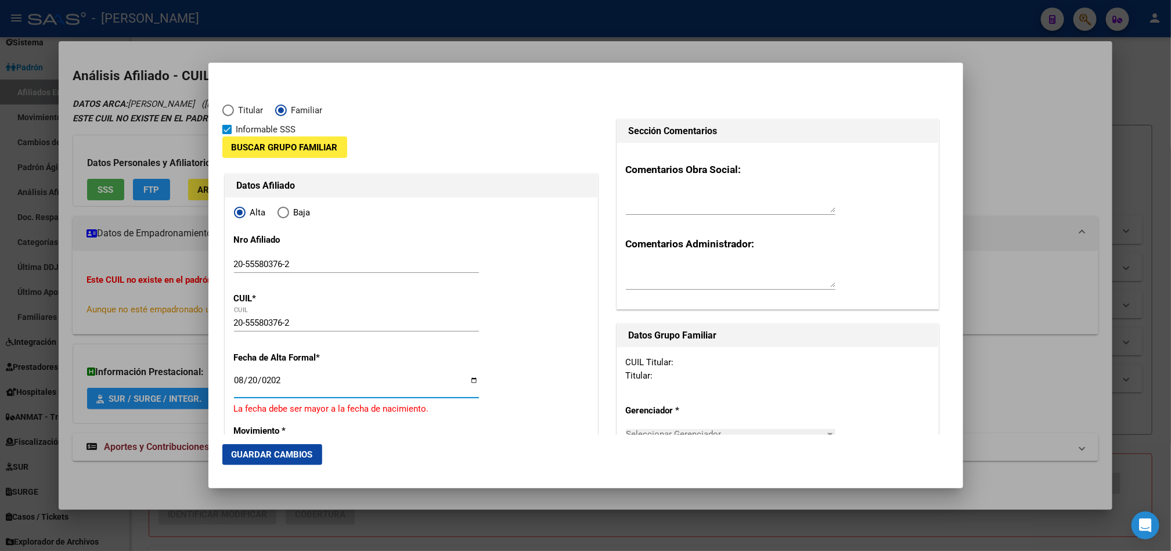
type input "[DATE]"
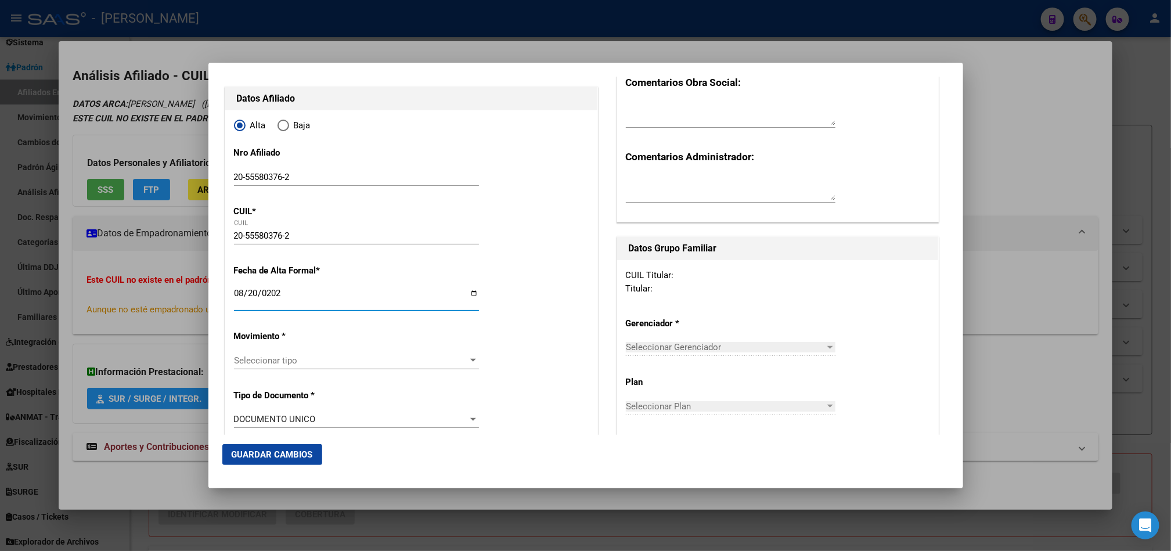
click at [333, 355] on span "Seleccionar tipo" at bounding box center [351, 360] width 235 height 10
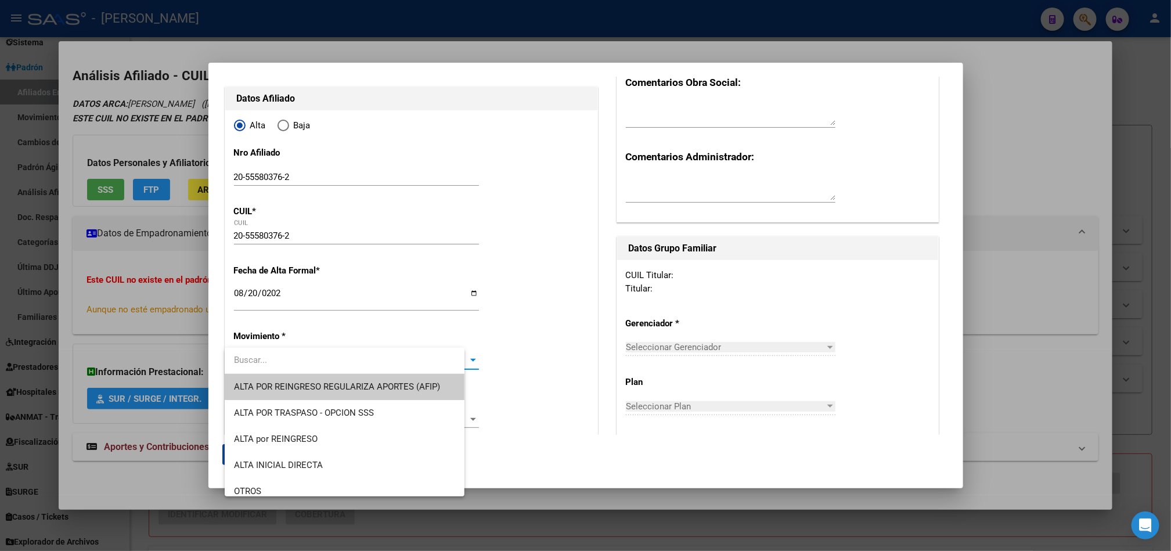
type input "a"
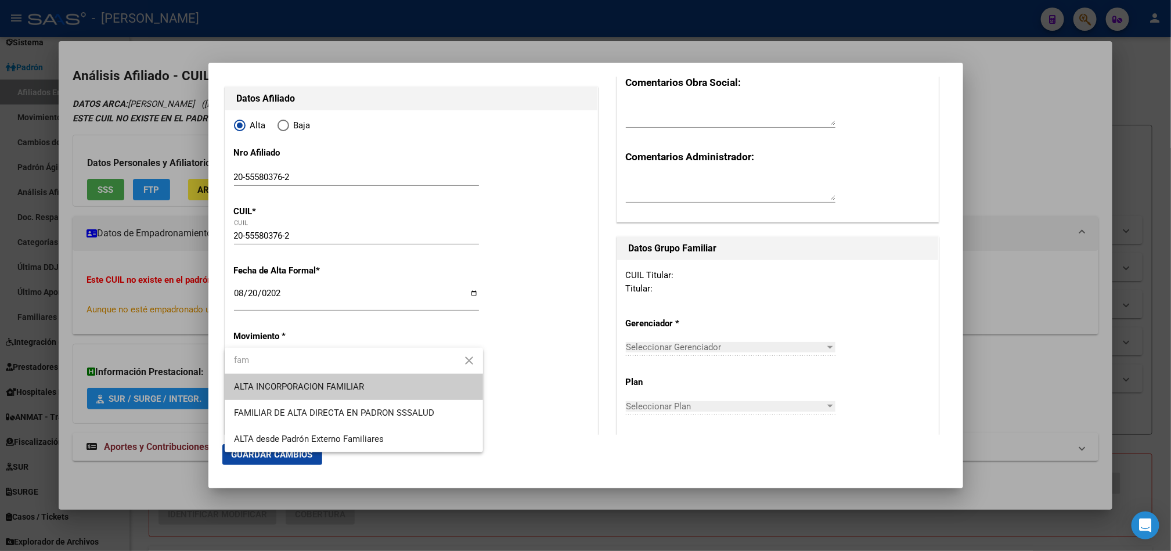
type input "fam"
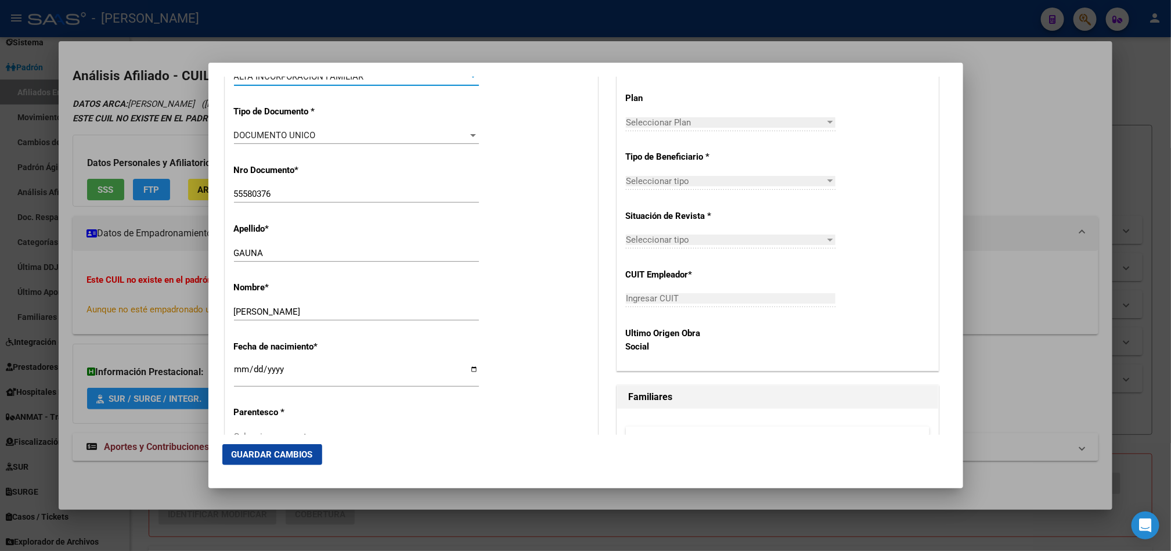
scroll to position [435, 0]
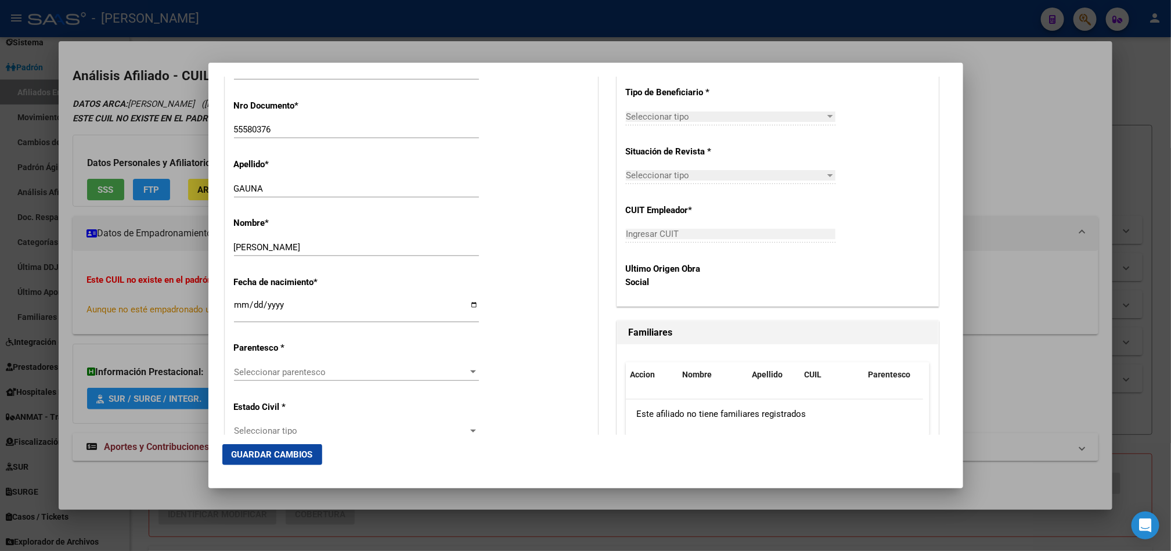
click at [321, 365] on div "Seleccionar parentesco Seleccionar parentesco" at bounding box center [356, 371] width 245 height 17
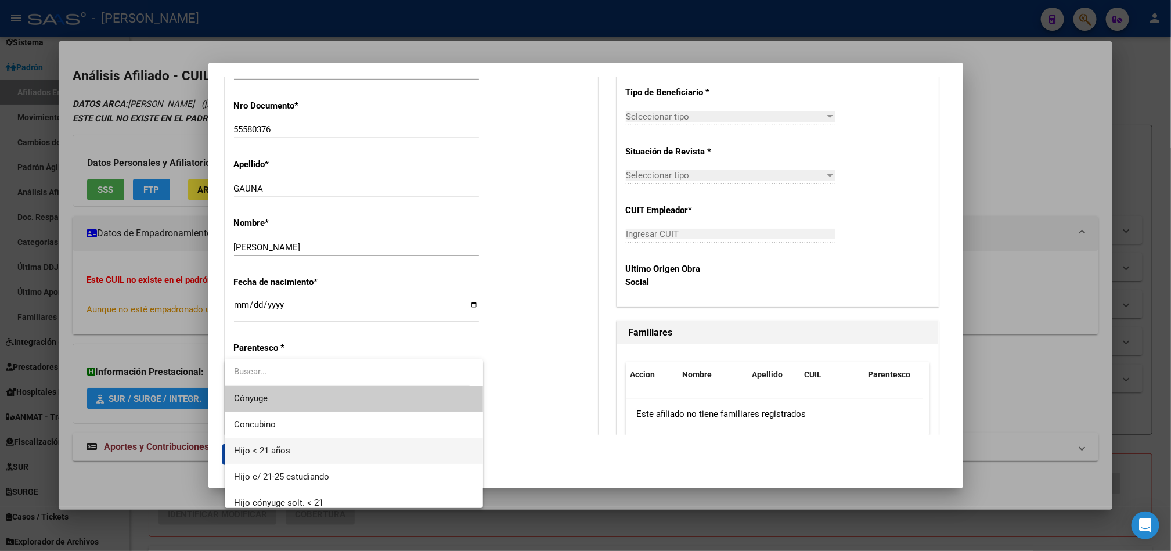
click at [316, 445] on span "Hijo < 21 años" at bounding box center [354, 451] width 240 height 26
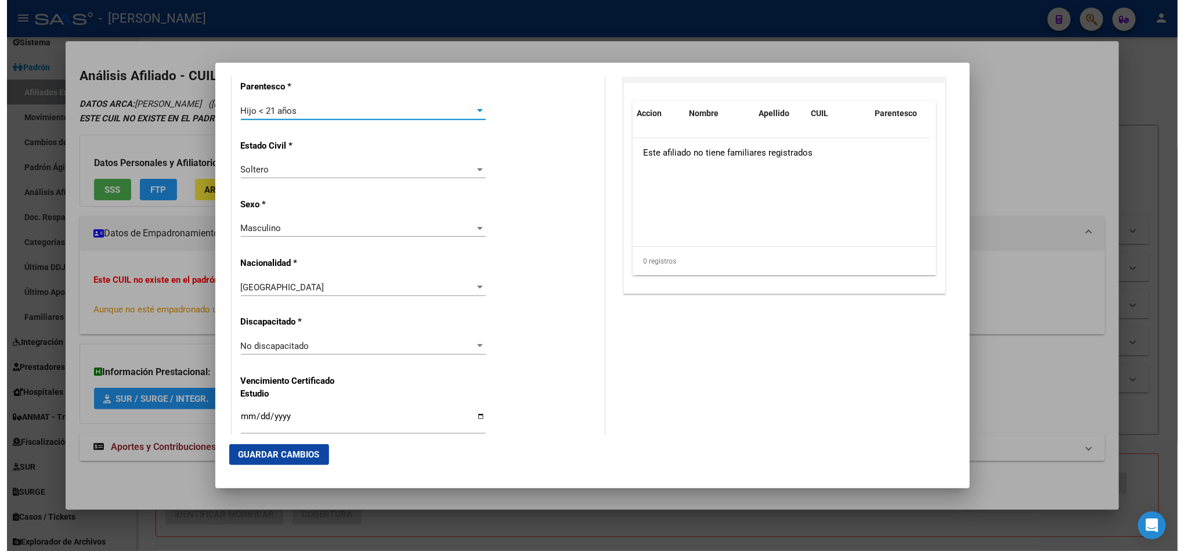
scroll to position [0, 0]
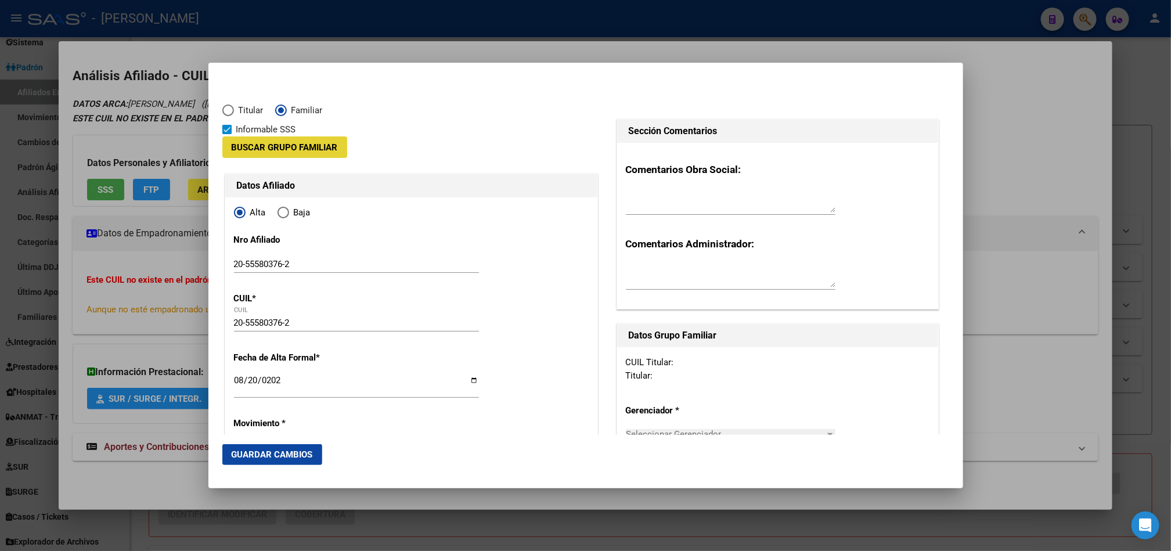
click at [334, 152] on span "Buscar Grupo Familiar" at bounding box center [285, 147] width 106 height 10
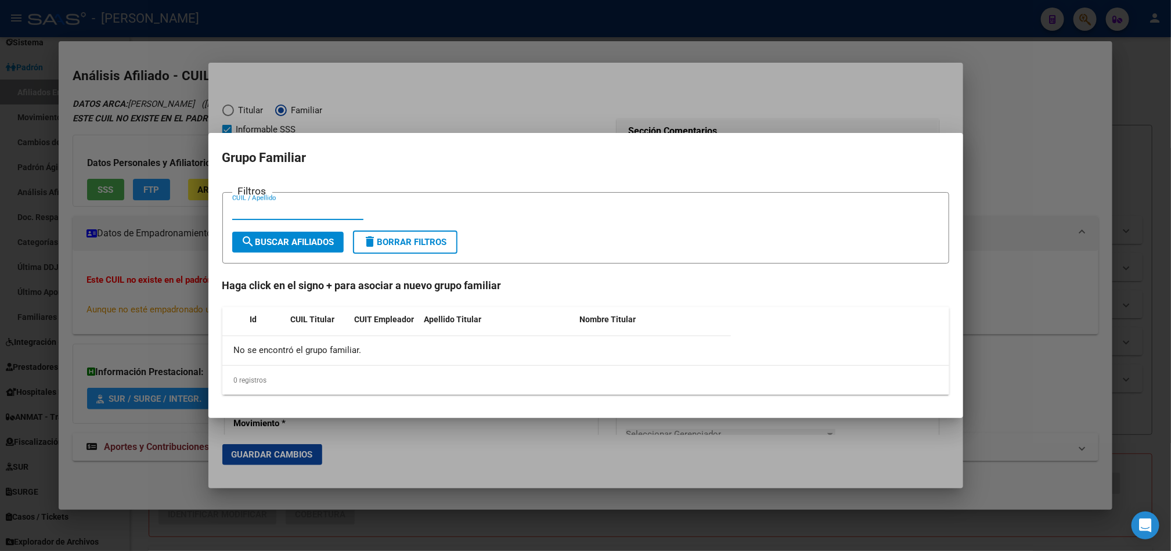
paste input "27367947719"
type input "27367947719"
click at [305, 235] on button "search Buscar Afiliados" at bounding box center [287, 242] width 111 height 21
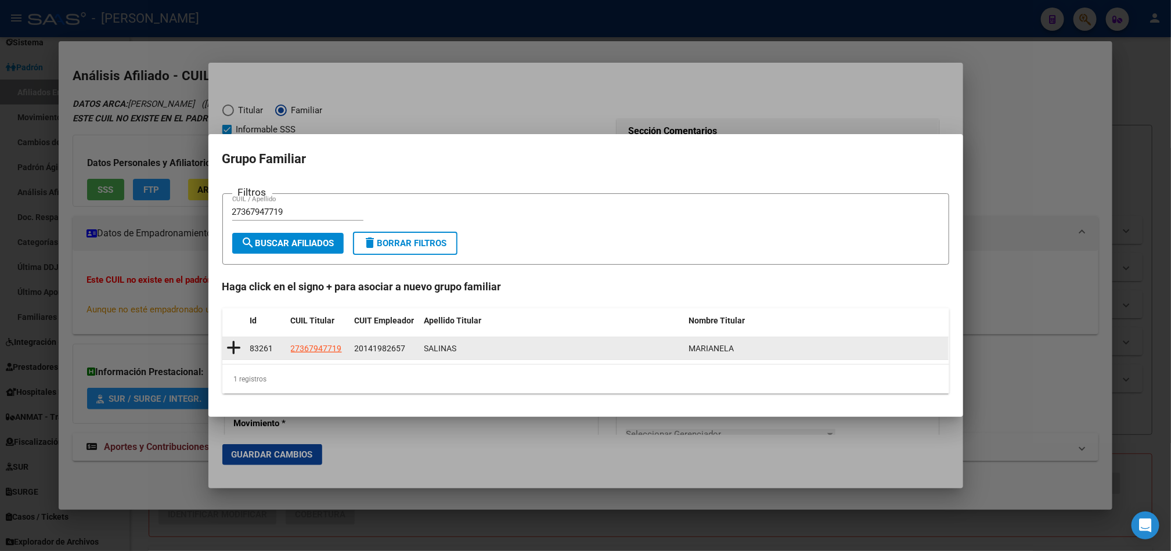
click at [237, 358] on datatable-body-cell at bounding box center [233, 348] width 23 height 23
click at [236, 345] on icon at bounding box center [234, 348] width 15 height 16
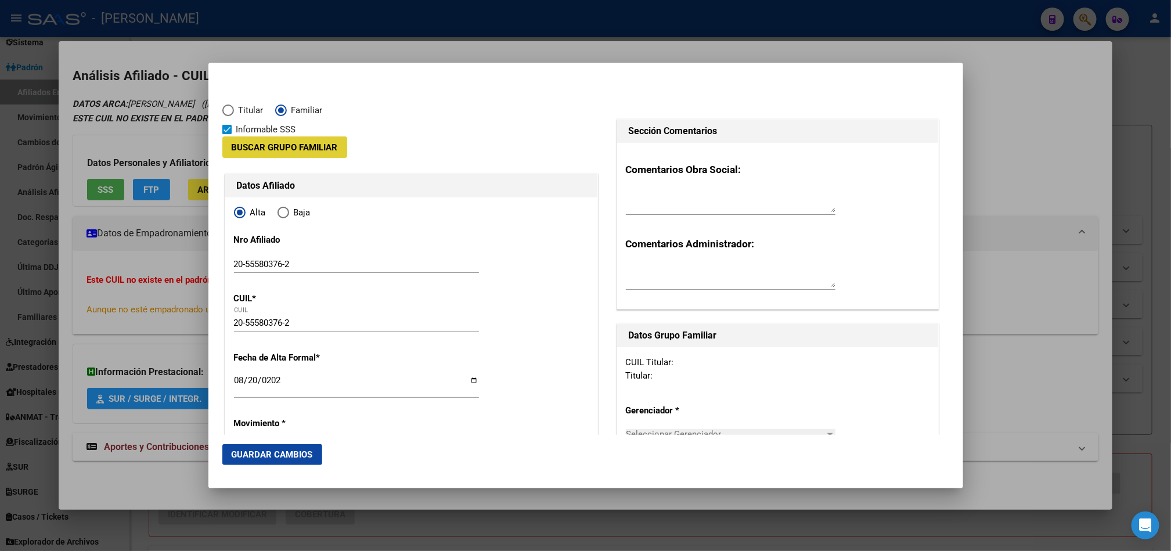
type input "20-14198265-7"
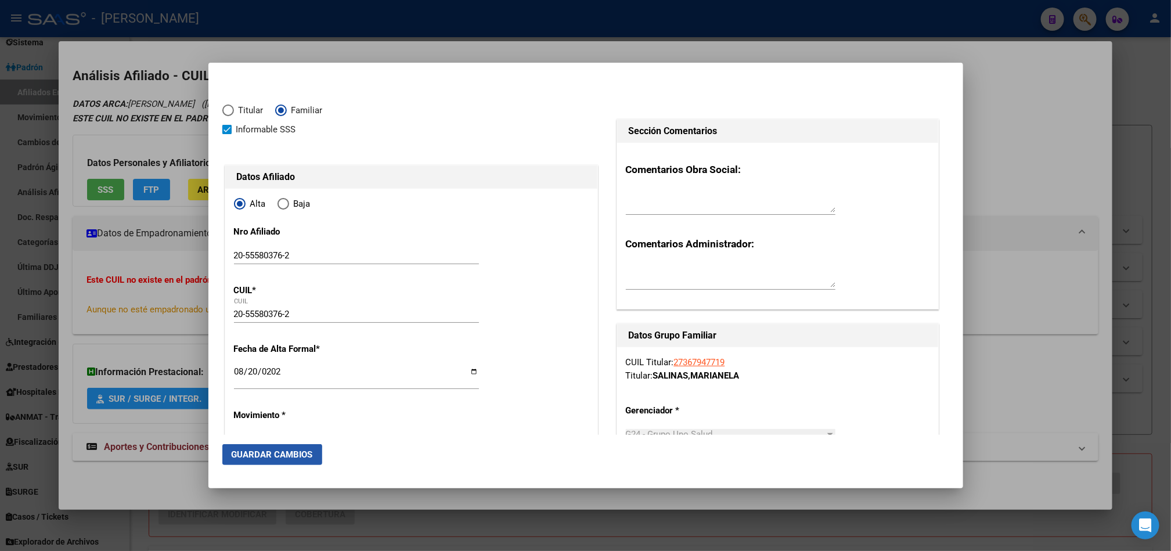
click at [260, 458] on span "Guardar Cambios" at bounding box center [272, 454] width 81 height 10
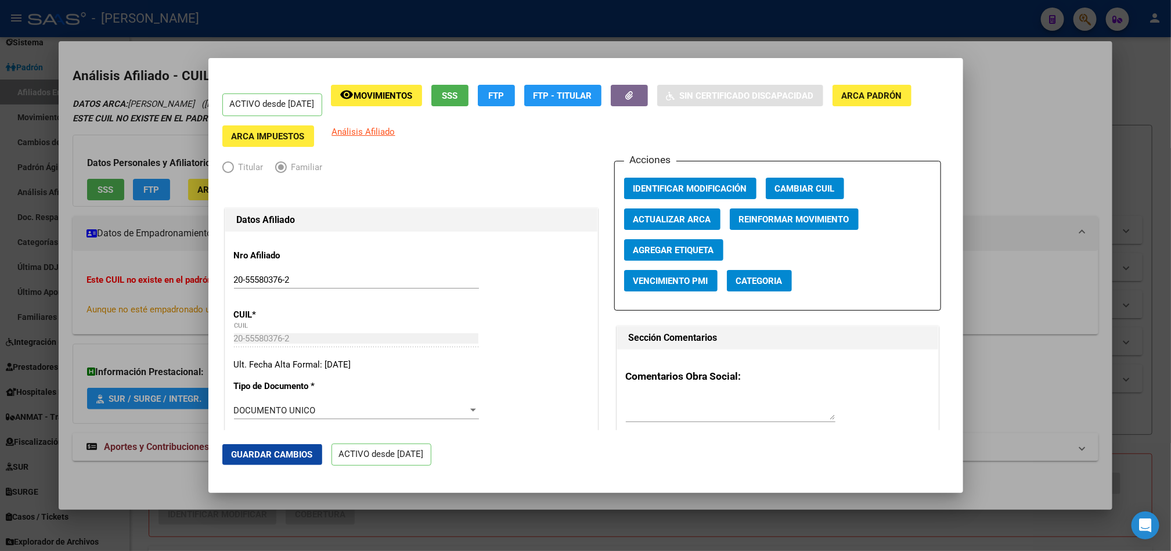
click at [0, 253] on div at bounding box center [585, 275] width 1171 height 551
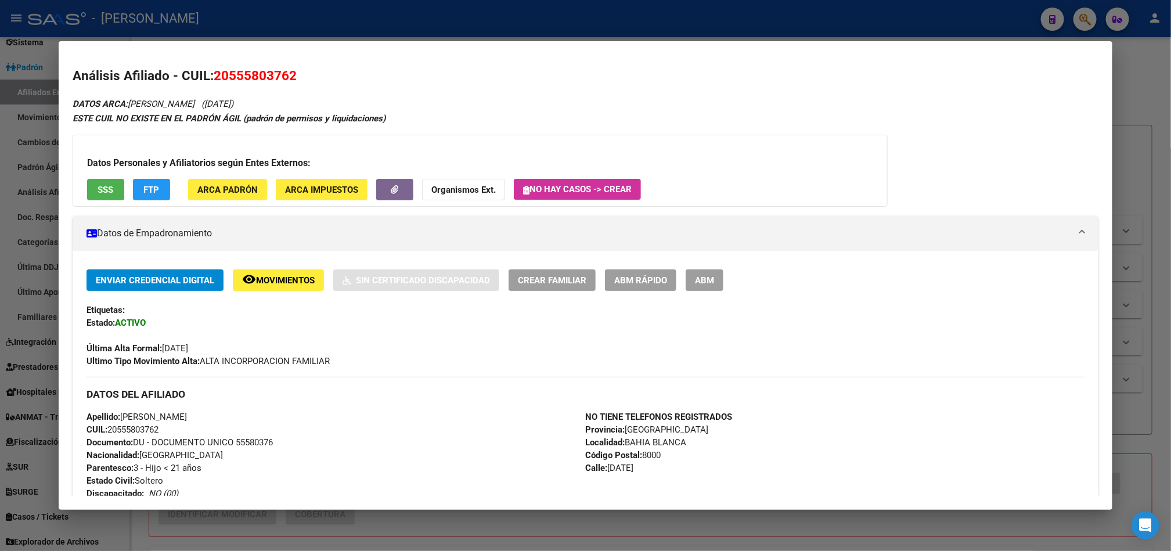
click at [21, 244] on div at bounding box center [585, 275] width 1171 height 551
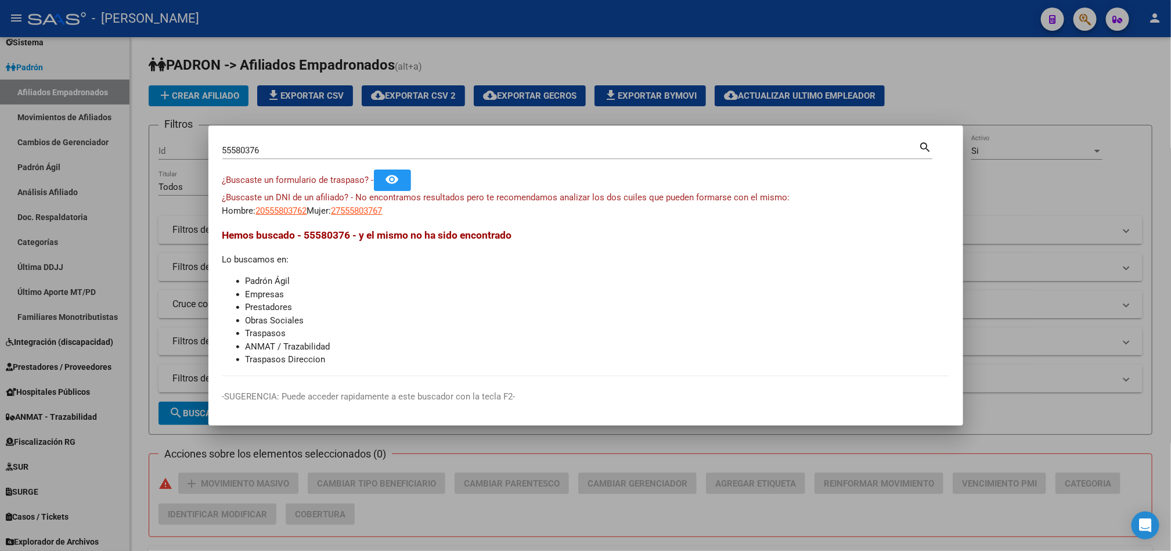
click at [163, 164] on div at bounding box center [585, 275] width 1171 height 551
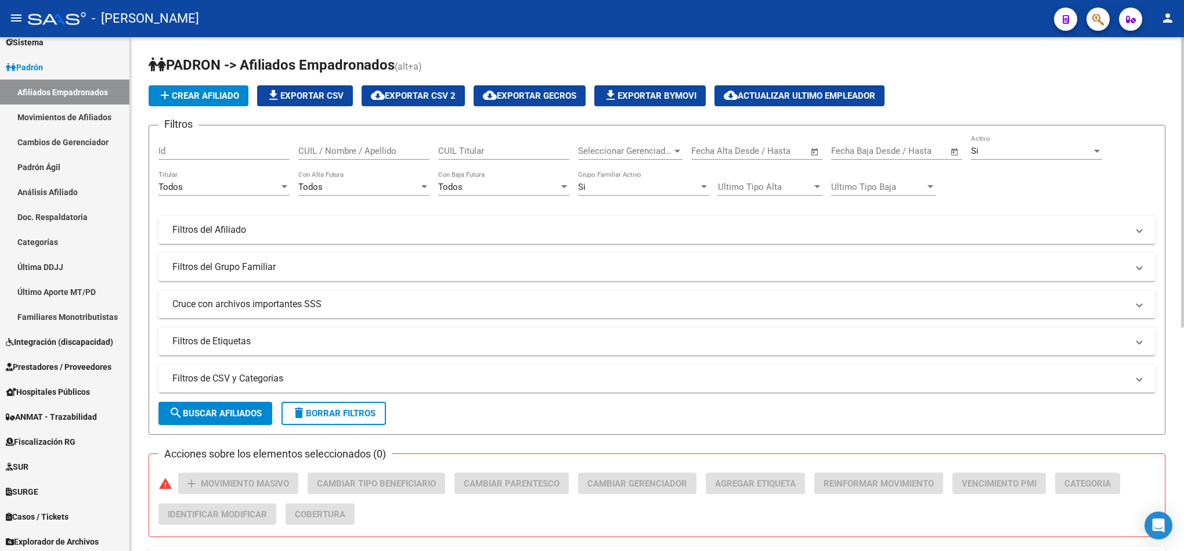
click at [547, 160] on div "CUIL Titular" at bounding box center [503, 147] width 131 height 25
click at [533, 154] on input "CUIL Titular" at bounding box center [503, 151] width 131 height 10
paste input "27367947719"
type input "27367947719"
click at [434, 94] on span "cloud_download Exportar CSV 2" at bounding box center [413, 96] width 85 height 10
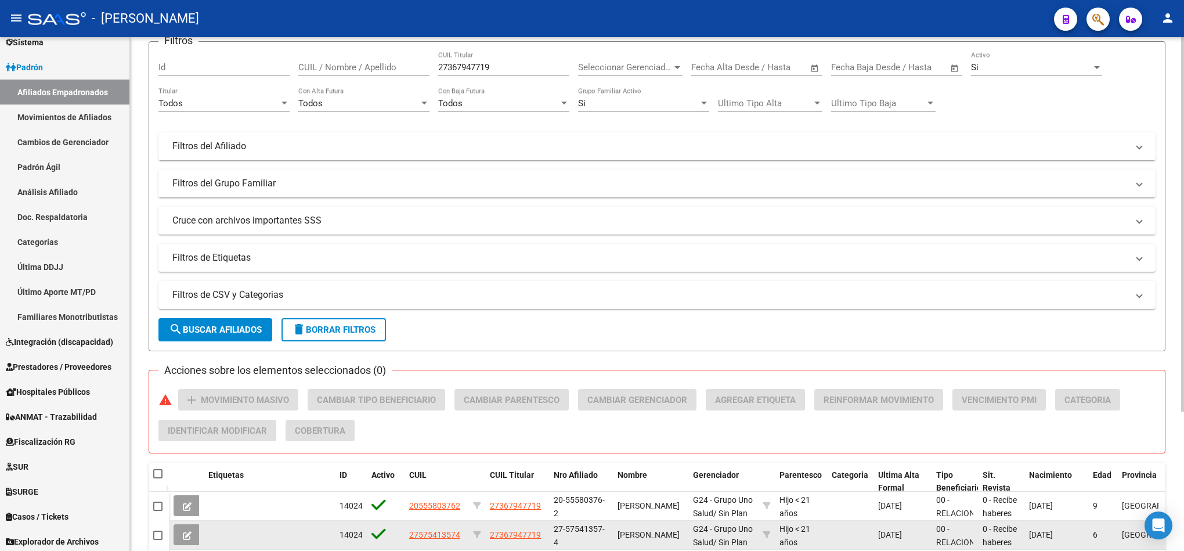
scroll to position [192, 0]
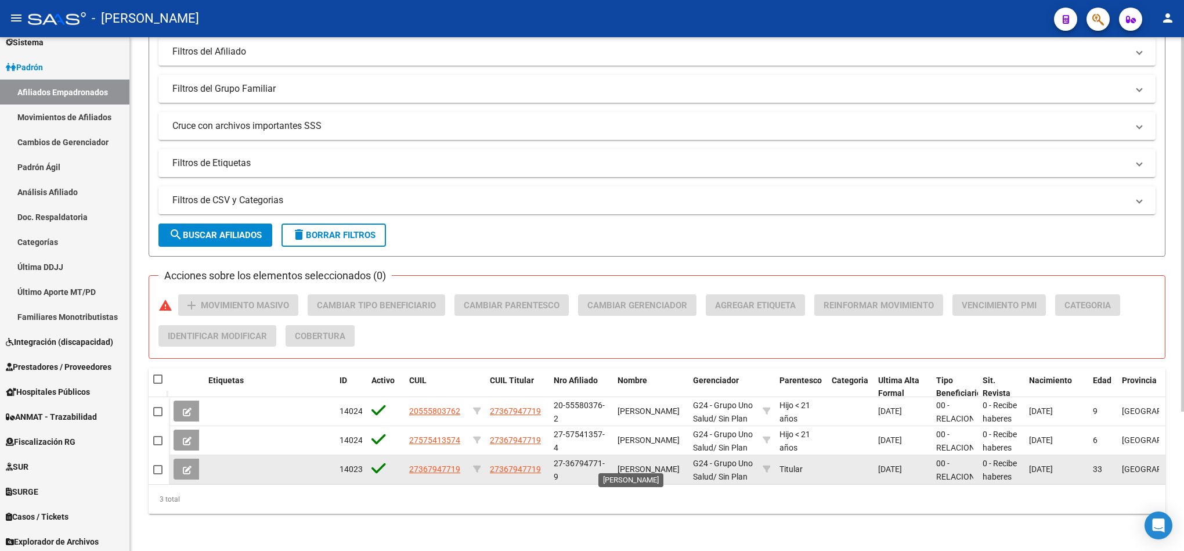
click at [639, 464] on span "[PERSON_NAME]" at bounding box center [649, 468] width 62 height 9
drag, startPoint x: 639, startPoint y: 453, endPoint x: 653, endPoint y: 462, distance: 16.4
click at [653, 464] on span "[PERSON_NAME]" at bounding box center [649, 468] width 62 height 9
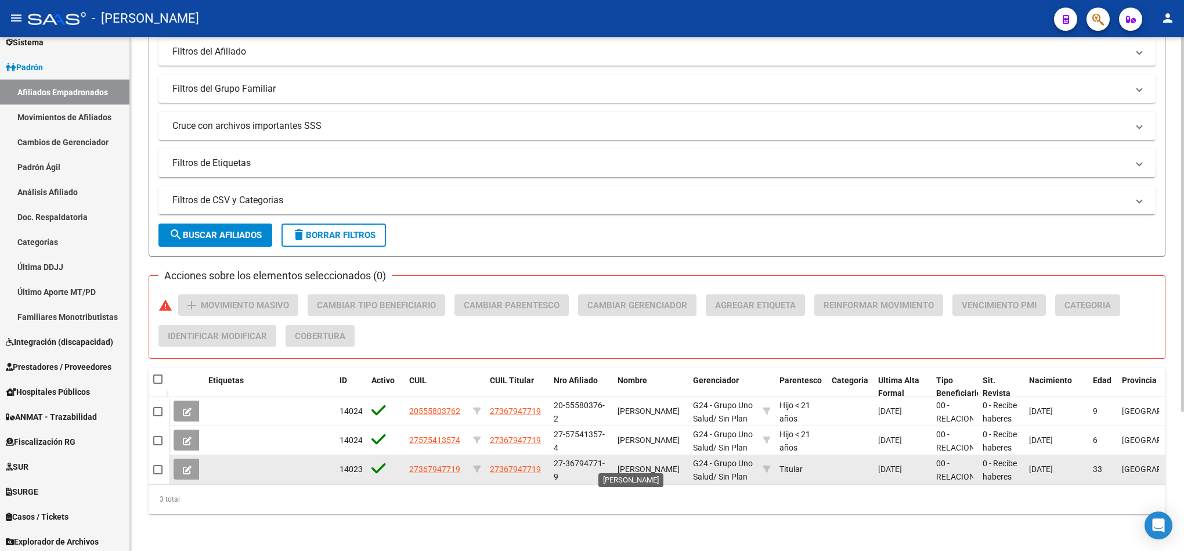
copy span "[PERSON_NAME]"
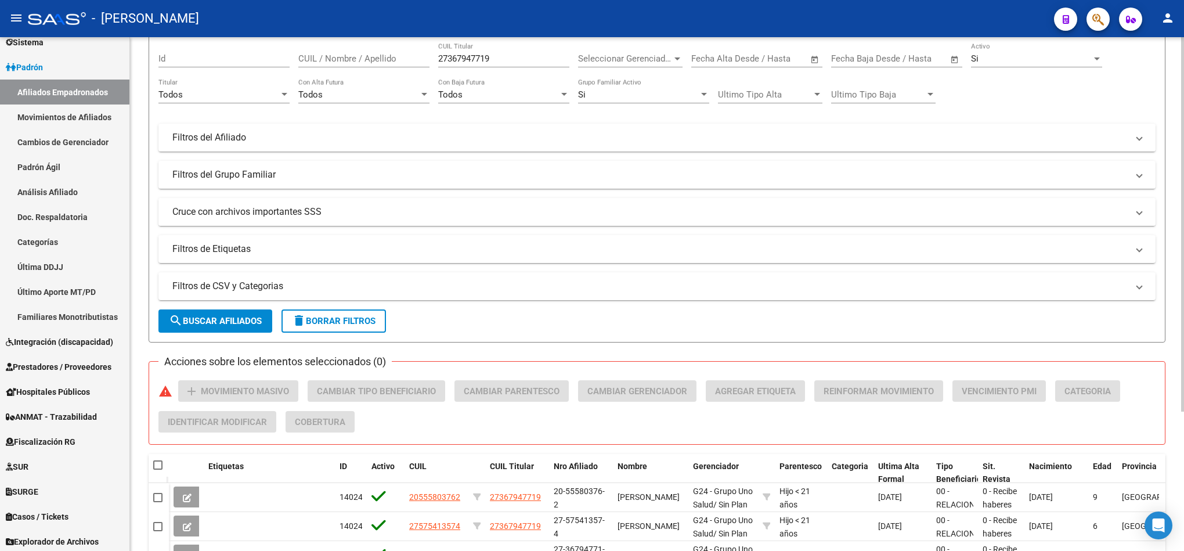
scroll to position [0, 0]
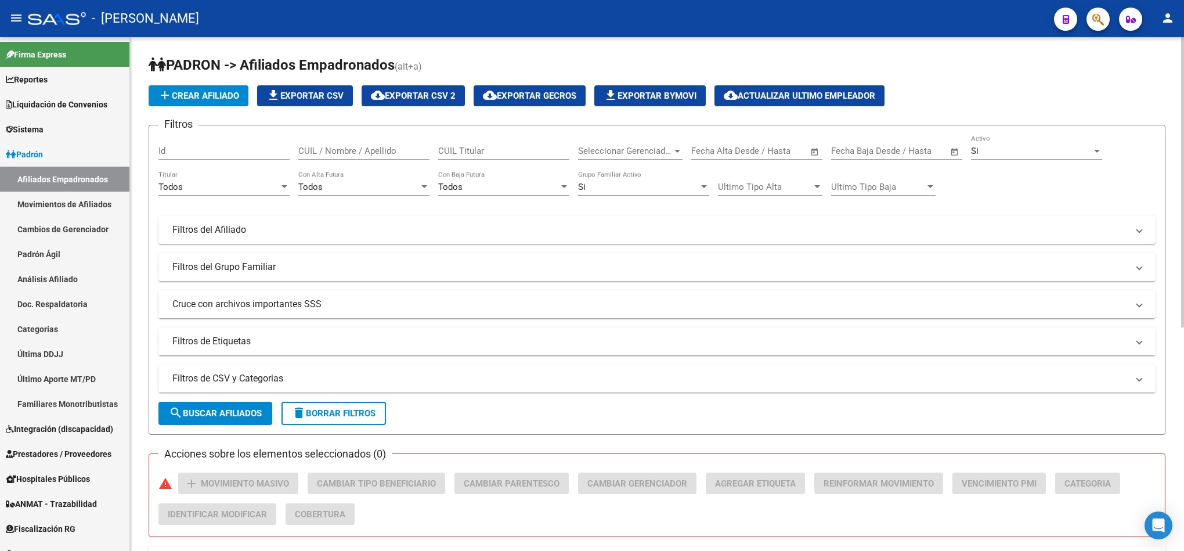
click at [678, 145] on div "Seleccionar Gerenciador Seleccionar Gerenciador" at bounding box center [630, 147] width 105 height 25
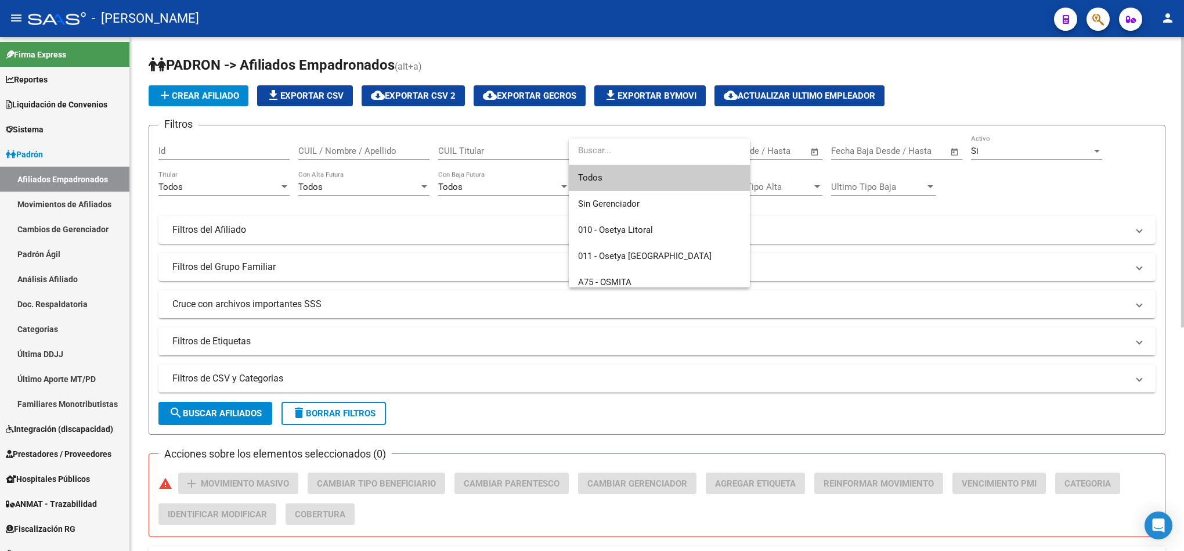
click at [678, 145] on input "dropdown search" at bounding box center [653, 151] width 168 height 26
click at [536, 207] on div at bounding box center [592, 275] width 1184 height 551
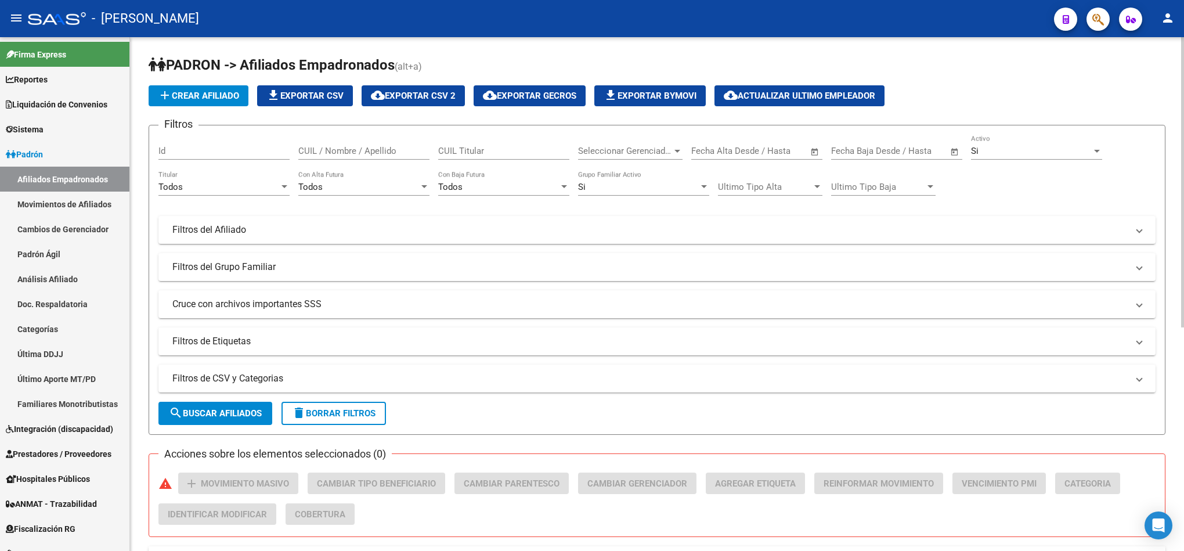
click at [621, 154] on span "Seleccionar Gerenciador" at bounding box center [625, 151] width 94 height 10
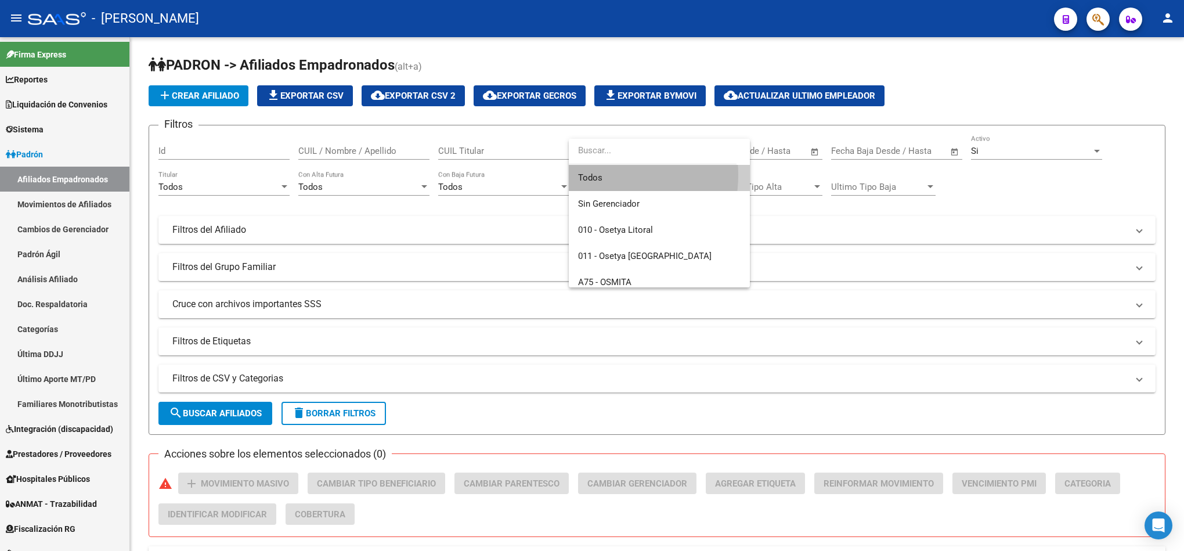
click at [599, 175] on span "Todos" at bounding box center [659, 178] width 163 height 26
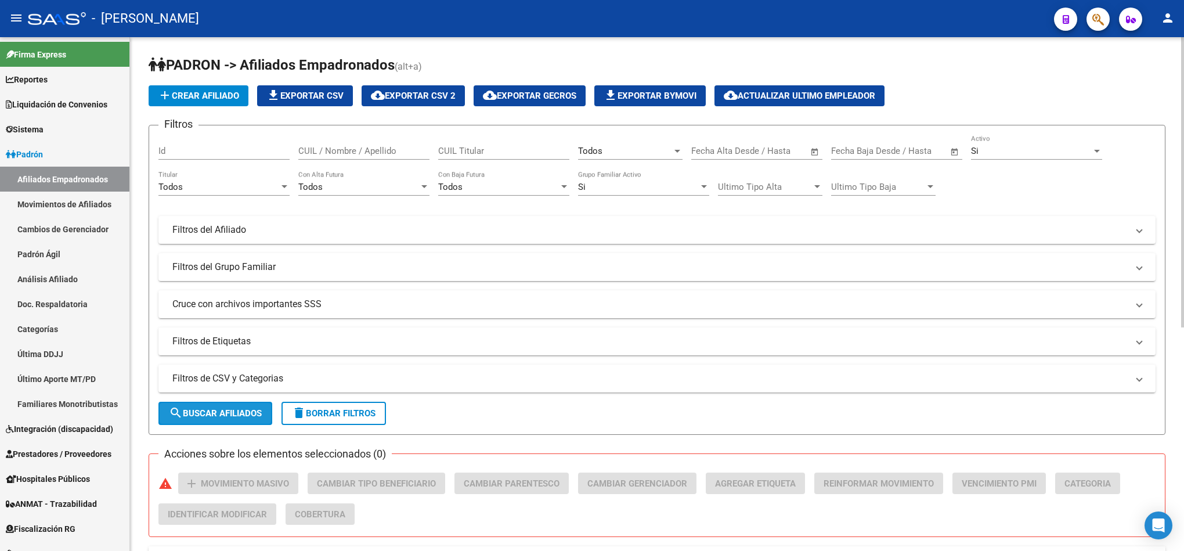
click at [239, 415] on span "search Buscar Afiliados" at bounding box center [215, 413] width 93 height 10
click at [329, 227] on mat-panel-title "Filtros del Afiliado" at bounding box center [650, 230] width 956 height 13
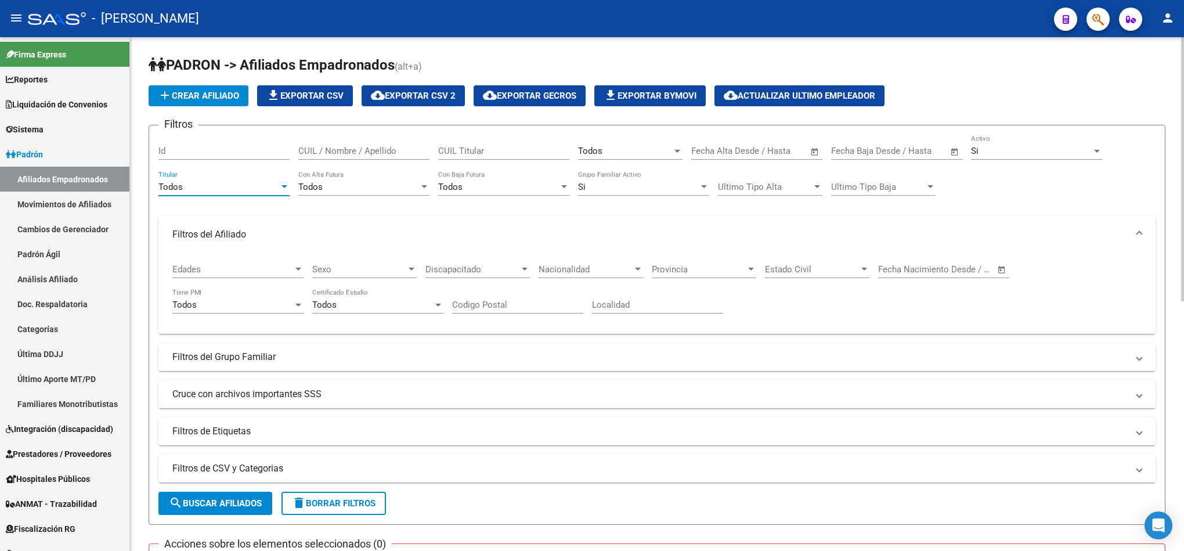
click at [204, 187] on div "Todos" at bounding box center [219, 187] width 121 height 10
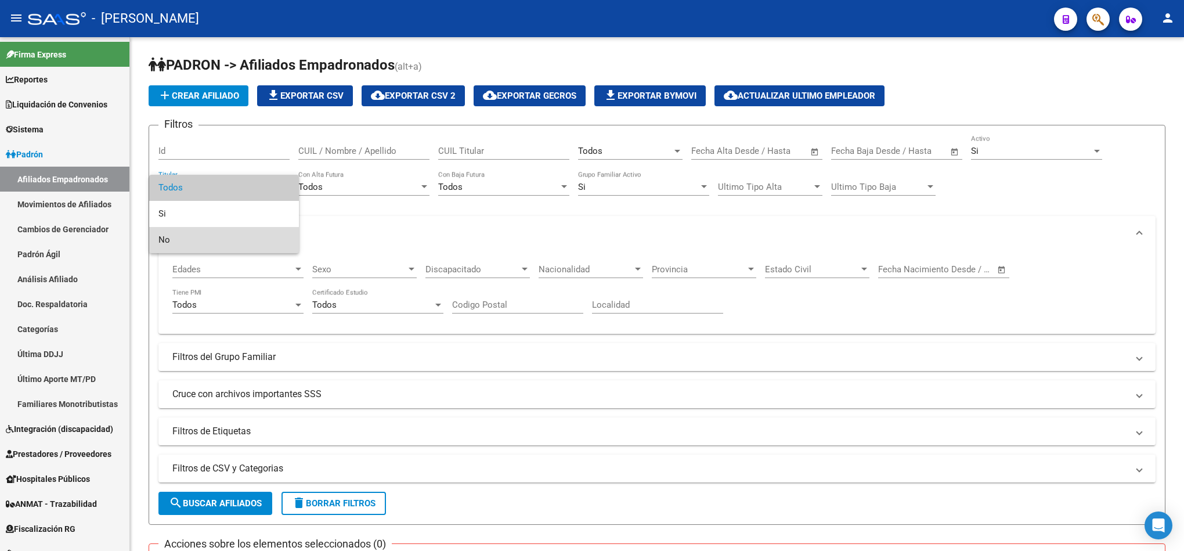
click at [221, 239] on span "No" at bounding box center [224, 240] width 131 height 26
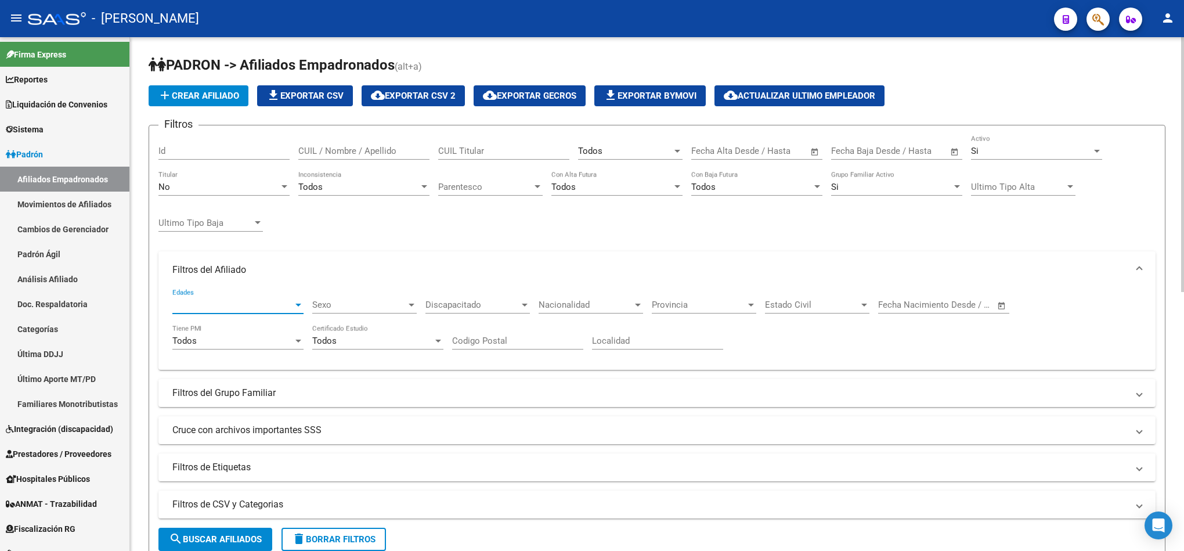
click at [251, 308] on span "Edades" at bounding box center [232, 305] width 121 height 10
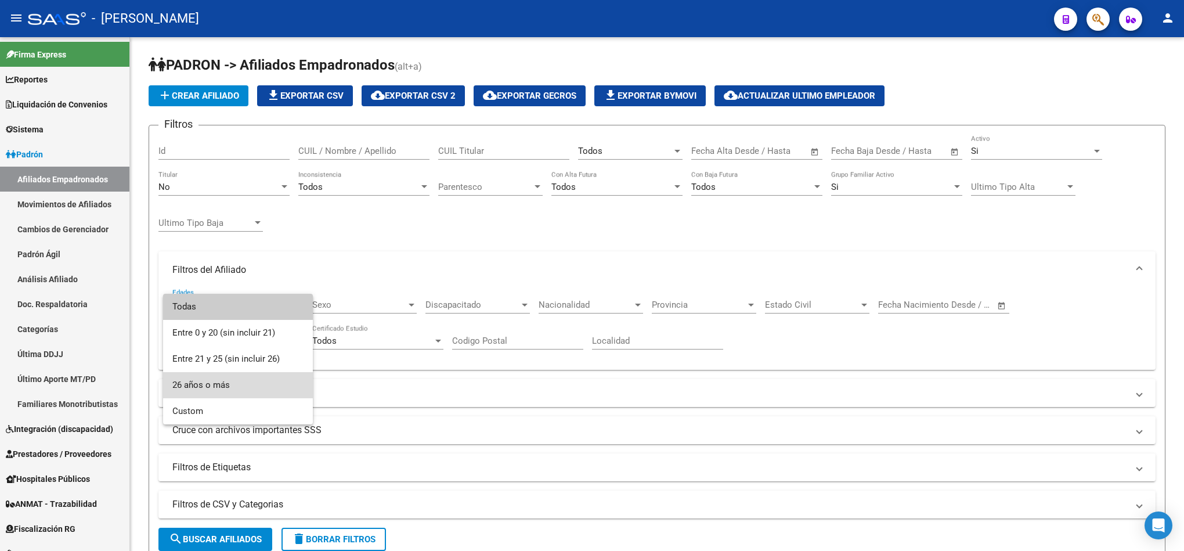
click at [226, 391] on span "26 años o más" at bounding box center [237, 385] width 131 height 26
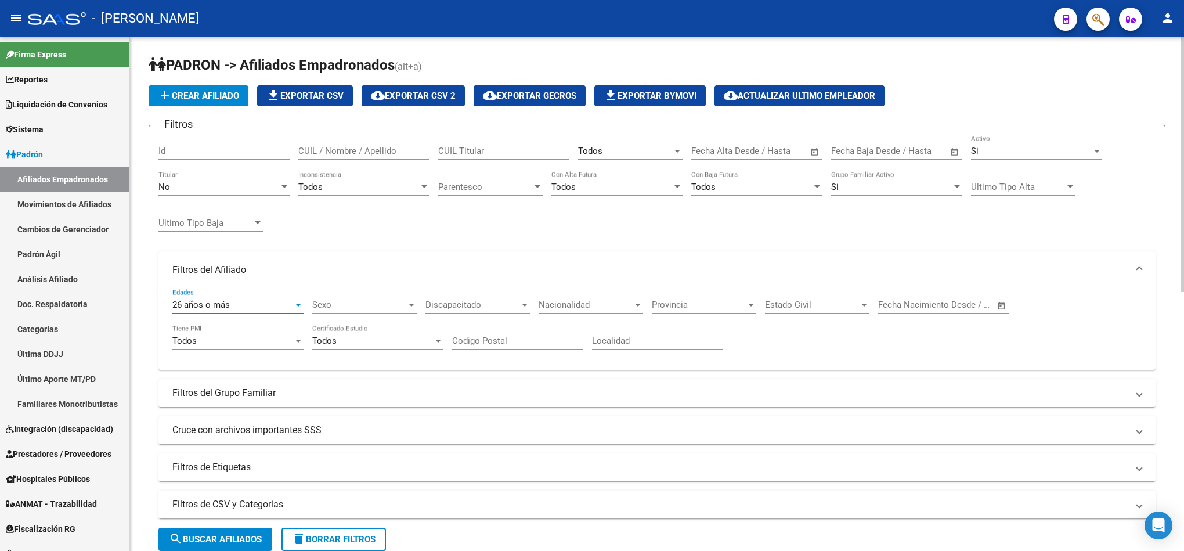
click at [321, 384] on mat-expansion-panel-header "Filtros del Grupo Familiar" at bounding box center [658, 393] width 998 height 28
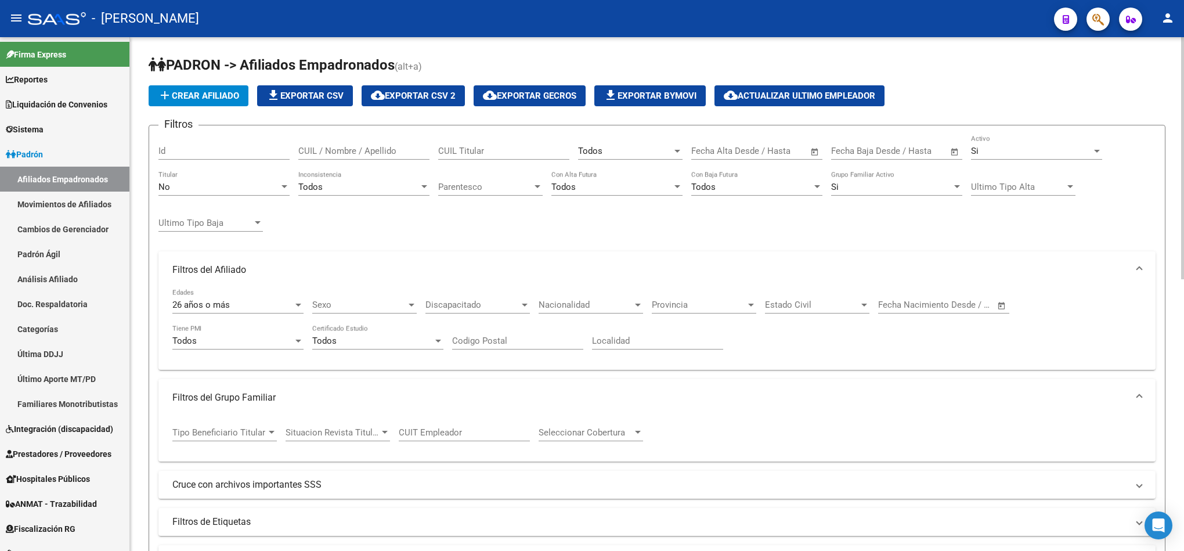
click at [811, 302] on span "Estado Civil" at bounding box center [812, 305] width 94 height 10
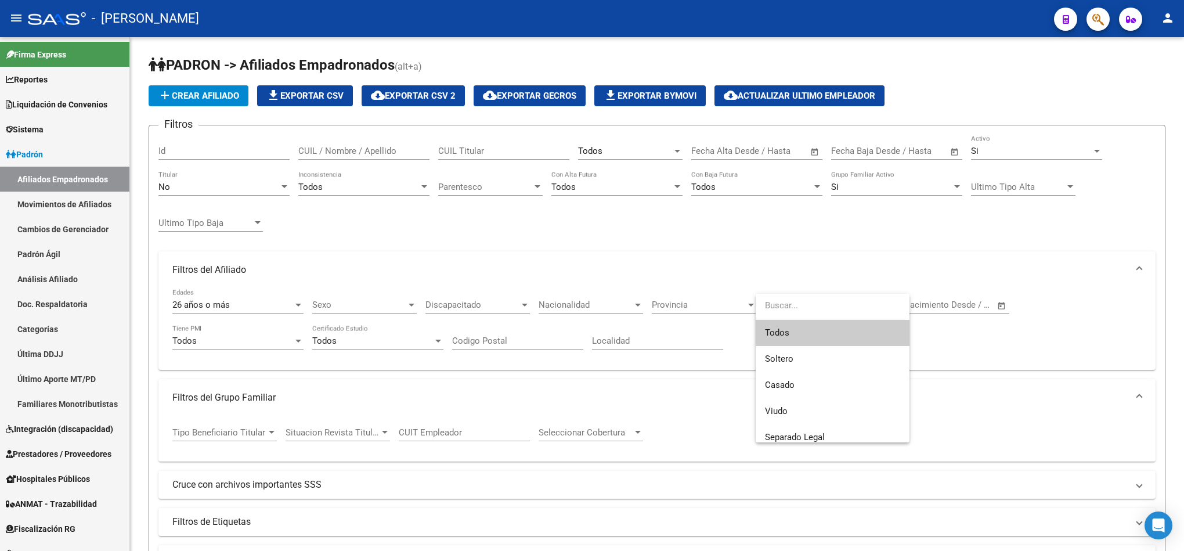
click at [824, 279] on div at bounding box center [592, 275] width 1184 height 551
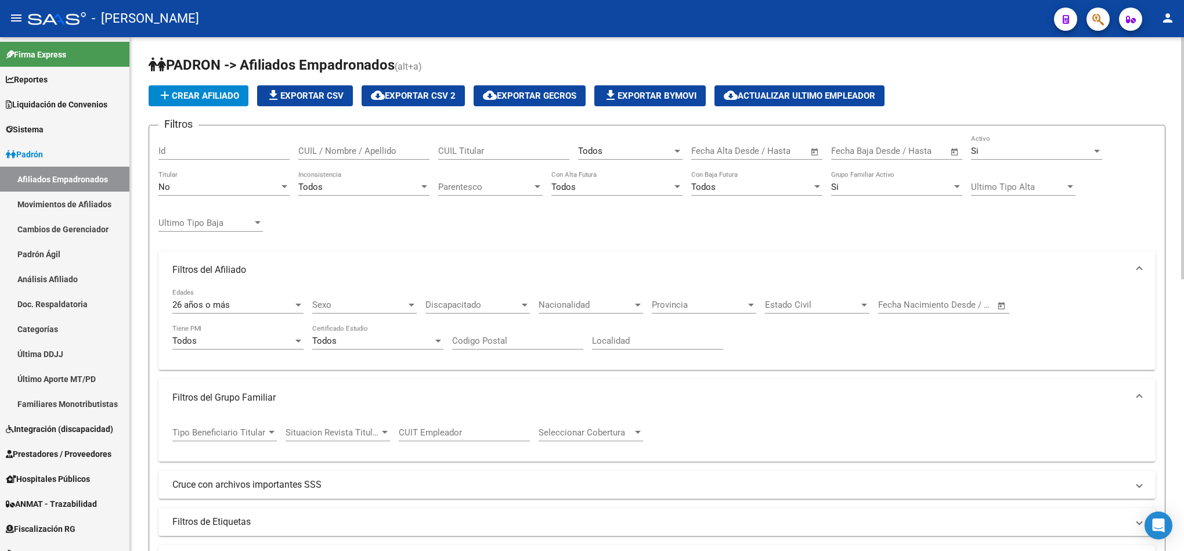
click at [390, 230] on div "Filtros Id CUIL / Nombre / Apellido CUIL Titular Todos Seleccionar Gerenciador …" at bounding box center [658, 335] width 998 height 401
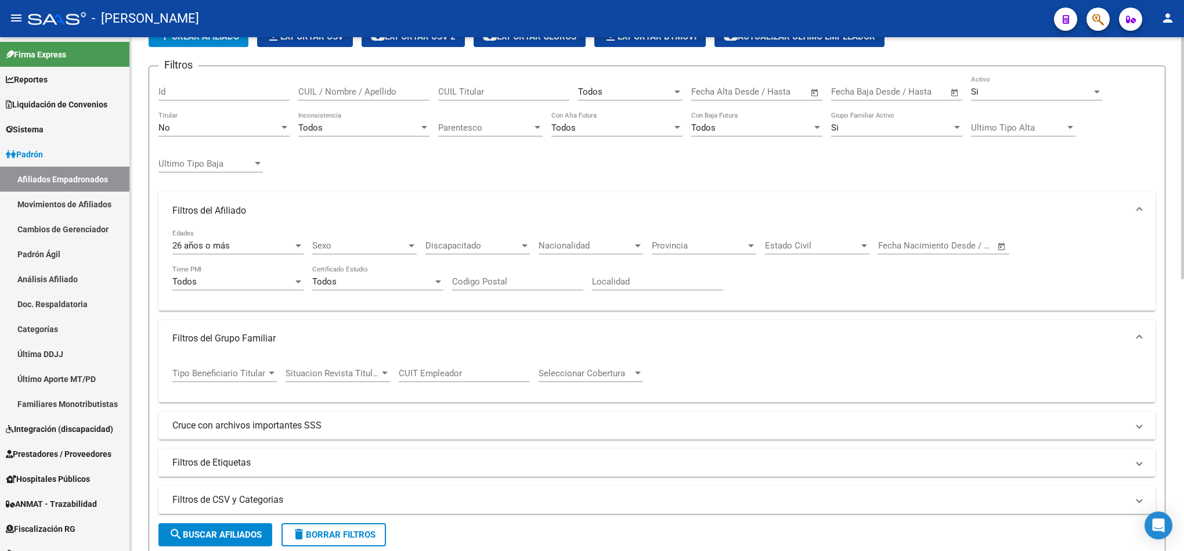
scroll to position [87, 0]
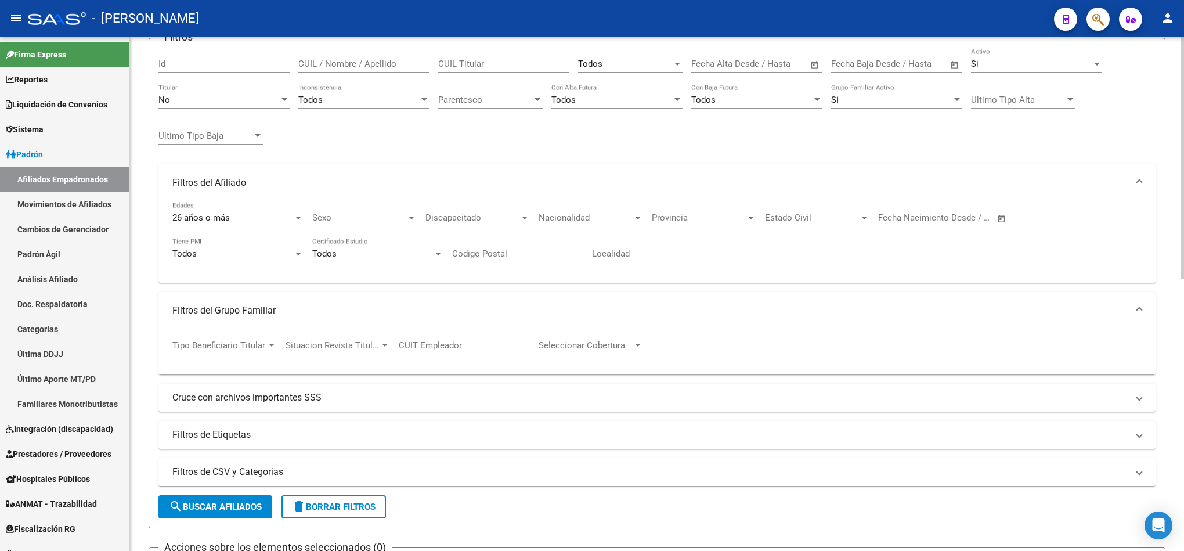
click at [470, 103] on span "Parentesco" at bounding box center [485, 100] width 94 height 10
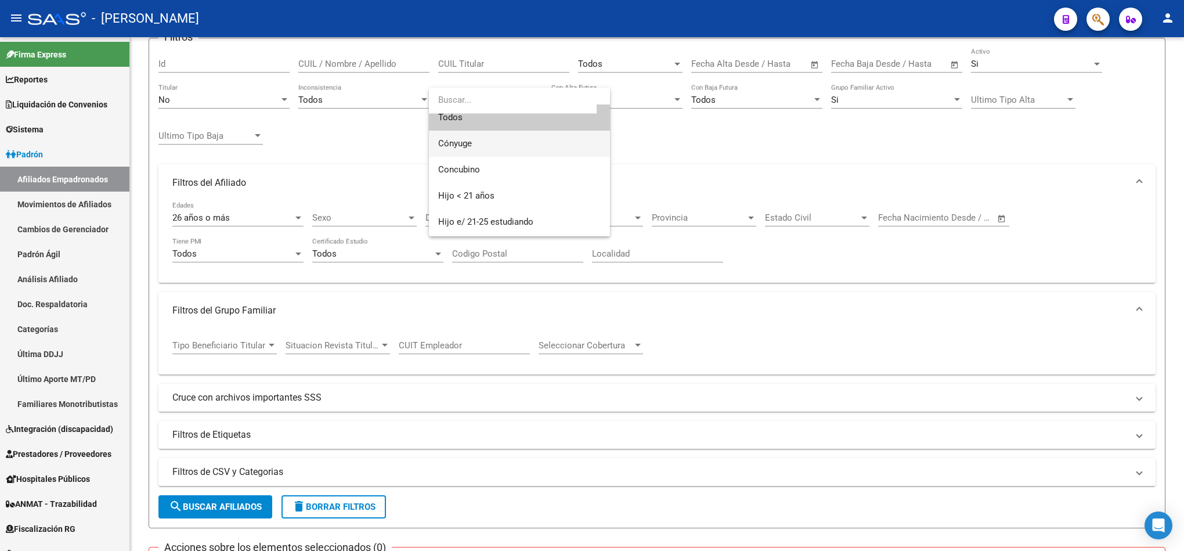
scroll to position [0, 0]
click at [500, 202] on span "Hijo < 21 años" at bounding box center [519, 205] width 163 height 26
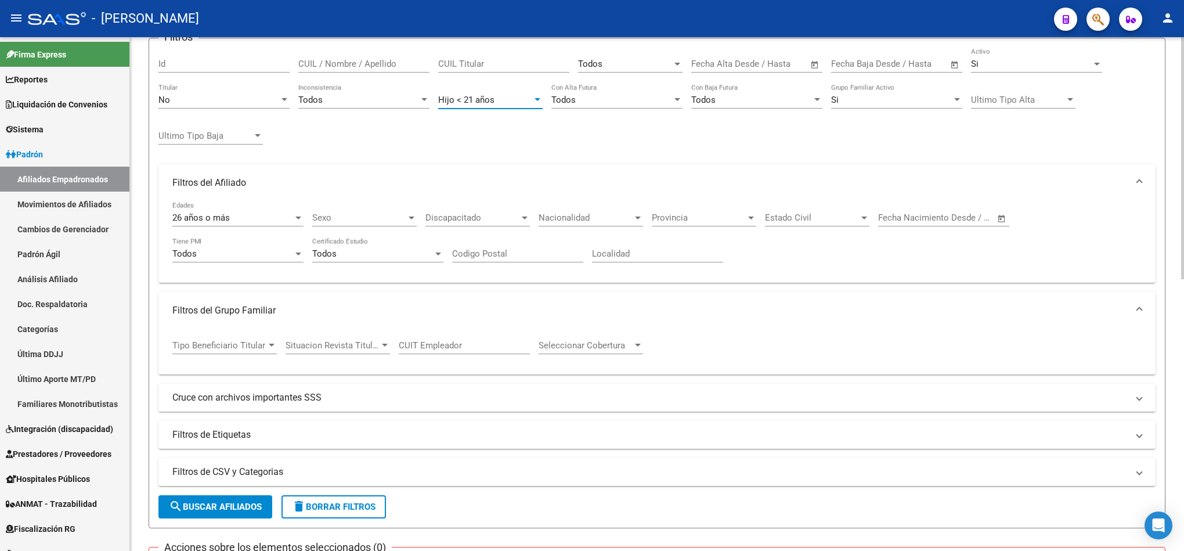
click at [222, 512] on span "search Buscar Afiliados" at bounding box center [215, 507] width 93 height 10
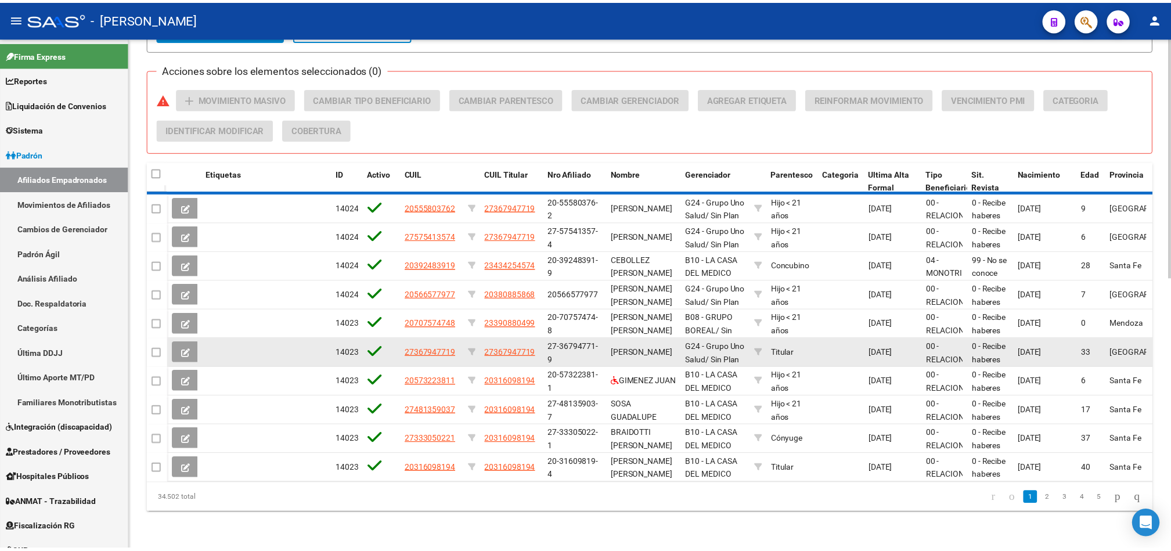
scroll to position [577, 0]
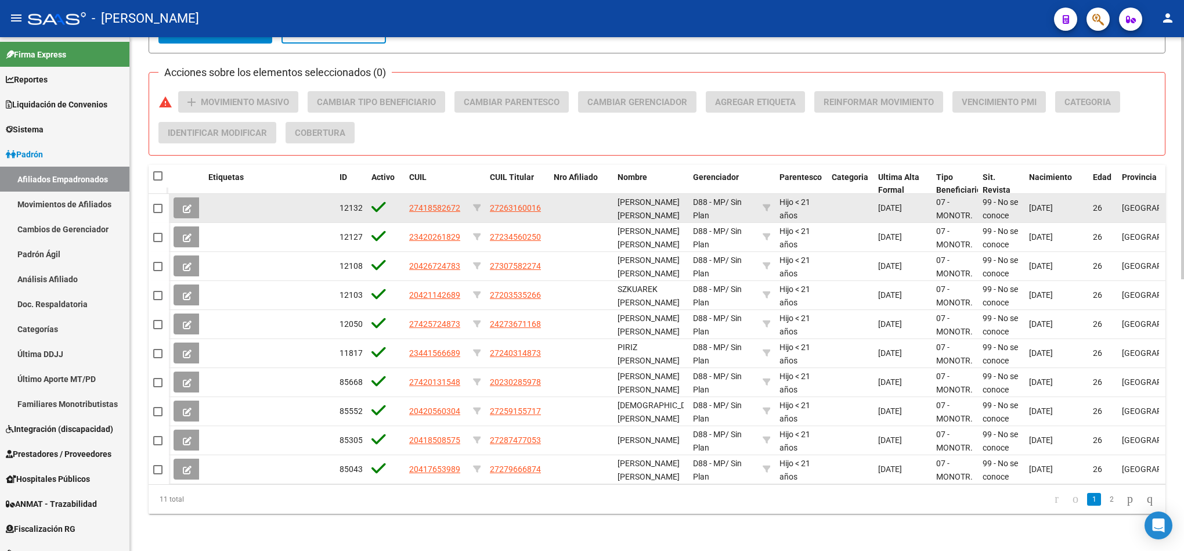
click at [448, 201] on app-link-go-to "27418582672" at bounding box center [434, 207] width 51 height 13
click at [453, 203] on span "27418582672" at bounding box center [434, 207] width 51 height 9
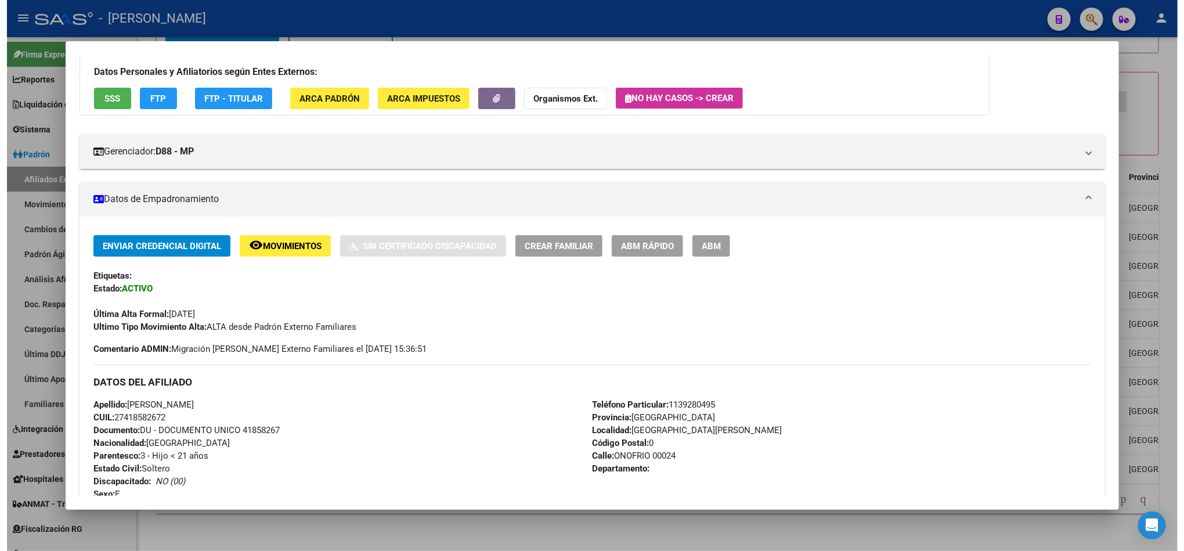
scroll to position [174, 0]
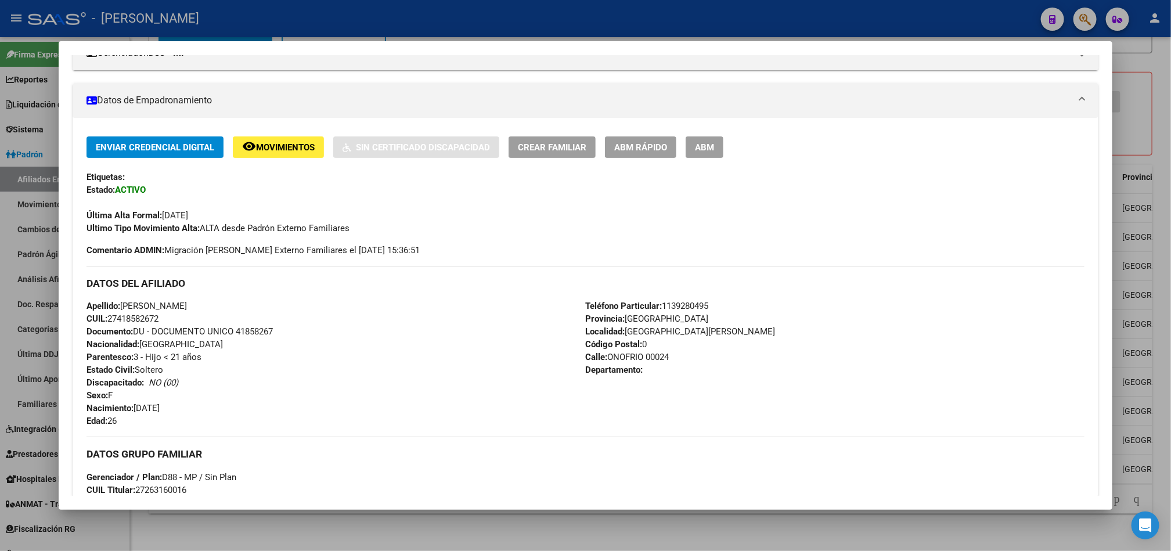
click at [13, 340] on div at bounding box center [585, 275] width 1171 height 551
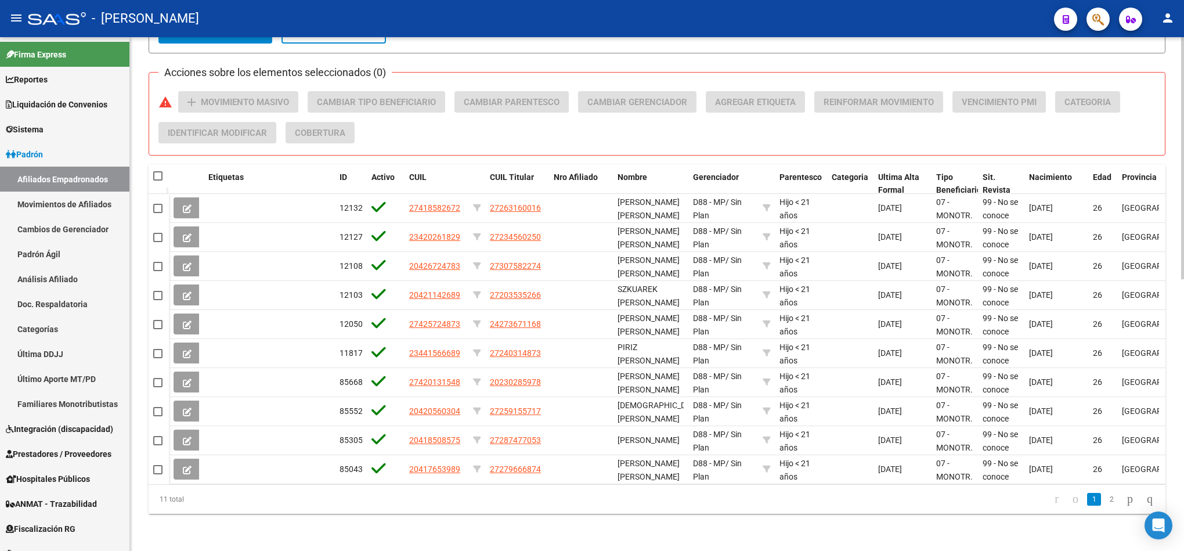
click at [149, 165] on datatable-header-cell at bounding box center [159, 176] width 20 height 23
click at [152, 165] on datatable-header-cell at bounding box center [159, 176] width 20 height 23
click at [153, 171] on span at bounding box center [157, 175] width 9 height 9
click at [157, 181] on input "checkbox" at bounding box center [157, 181] width 1 height 1
checkbox input "true"
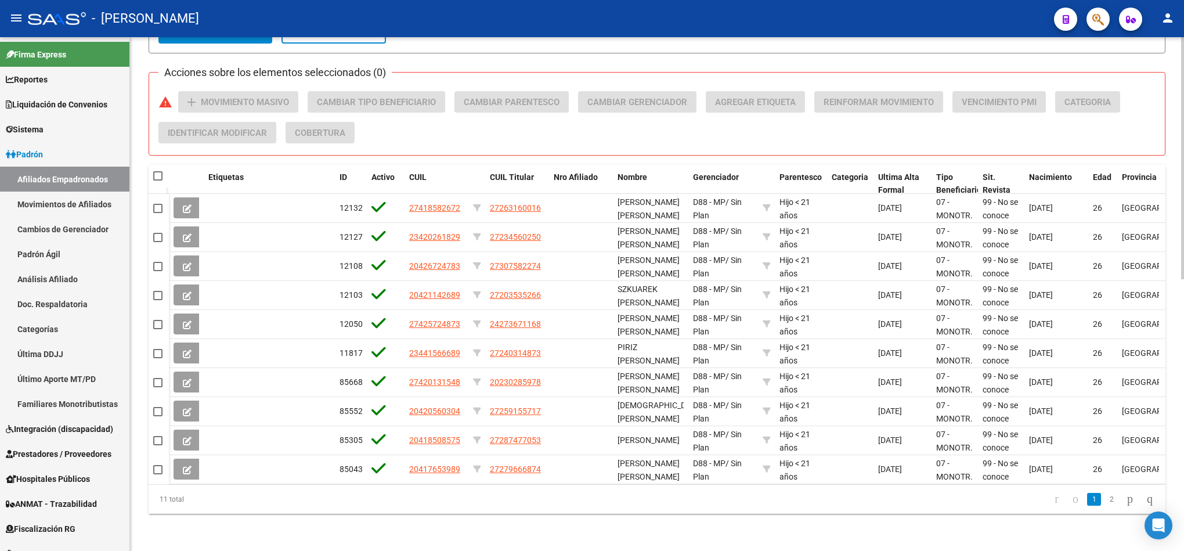
checkbox input "true"
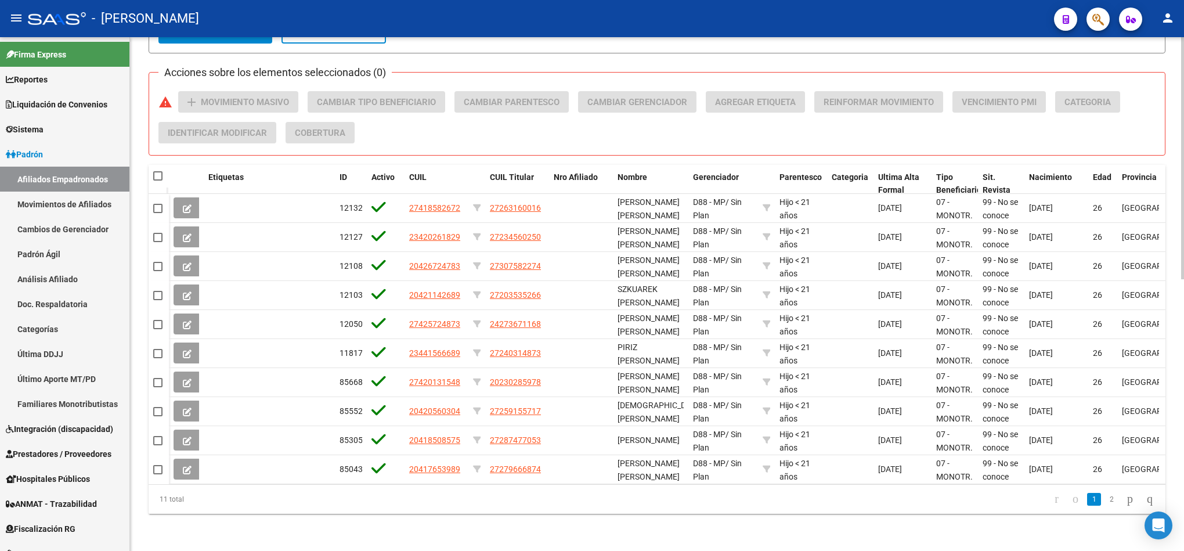
checkbox input "true"
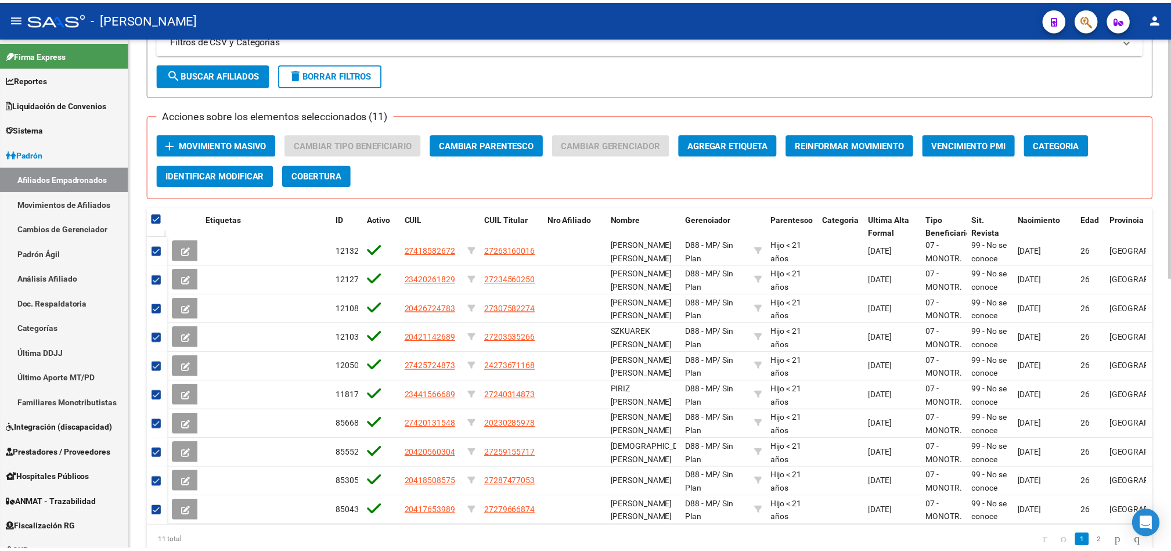
scroll to position [489, 0]
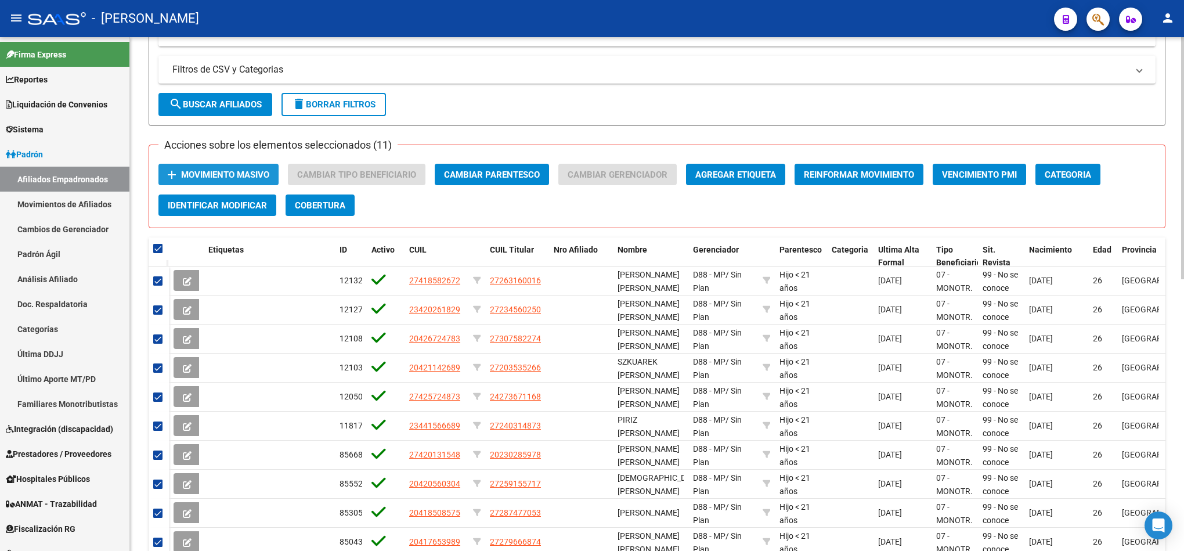
click at [224, 178] on span "Movimiento Masivo" at bounding box center [225, 175] width 88 height 10
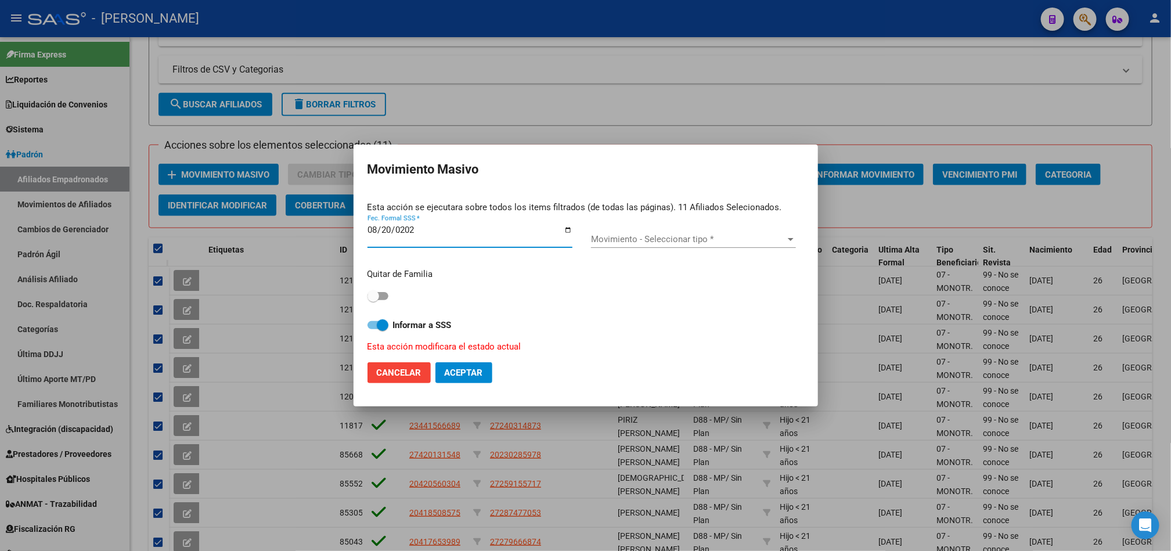
type input "[DATE]"
click at [708, 236] on span "Movimiento - Seleccionar tipo *" at bounding box center [688, 239] width 195 height 10
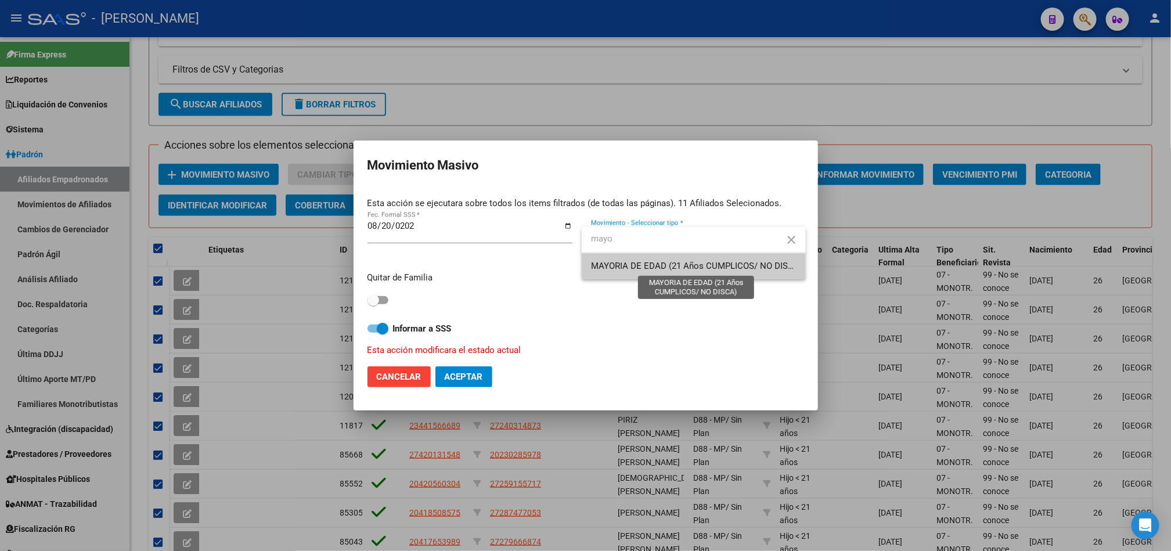
type input "mayo"
click at [710, 275] on span "MAYORIA DE EDAD (21 Años CUMPLICOS/ NO DISCA)" at bounding box center [693, 266] width 205 height 26
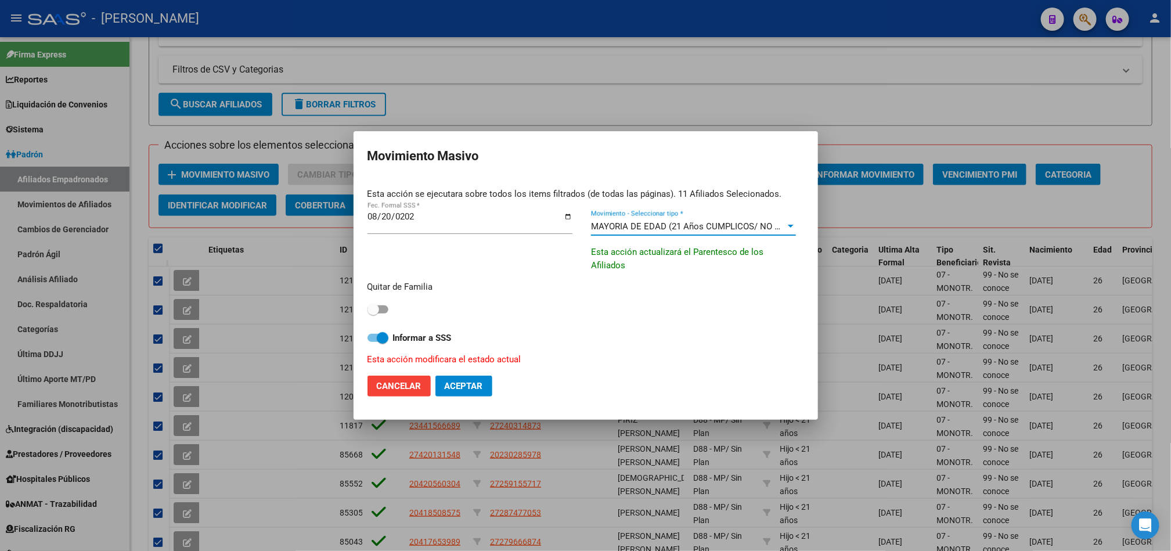
click at [376, 307] on span at bounding box center [374, 310] width 12 height 12
click at [373, 314] on input "checkbox" at bounding box center [373, 314] width 1 height 1
checkbox input "true"
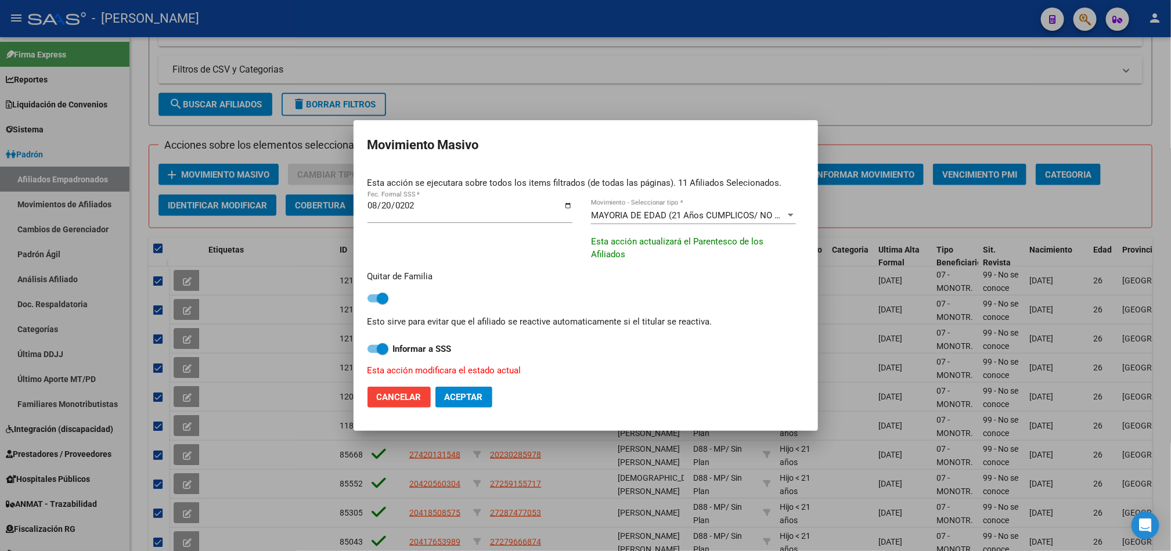
click at [735, 211] on span "MAYORIA DE EDAD (21 Años CUMPLICOS/ NO DISCA)" at bounding box center [696, 215] width 211 height 10
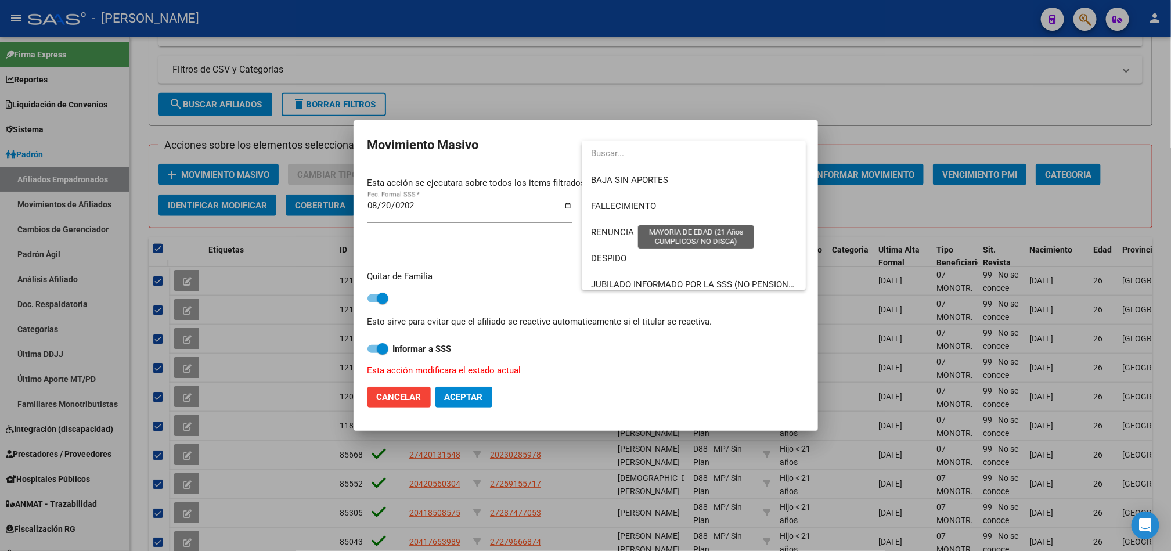
scroll to position [96, 0]
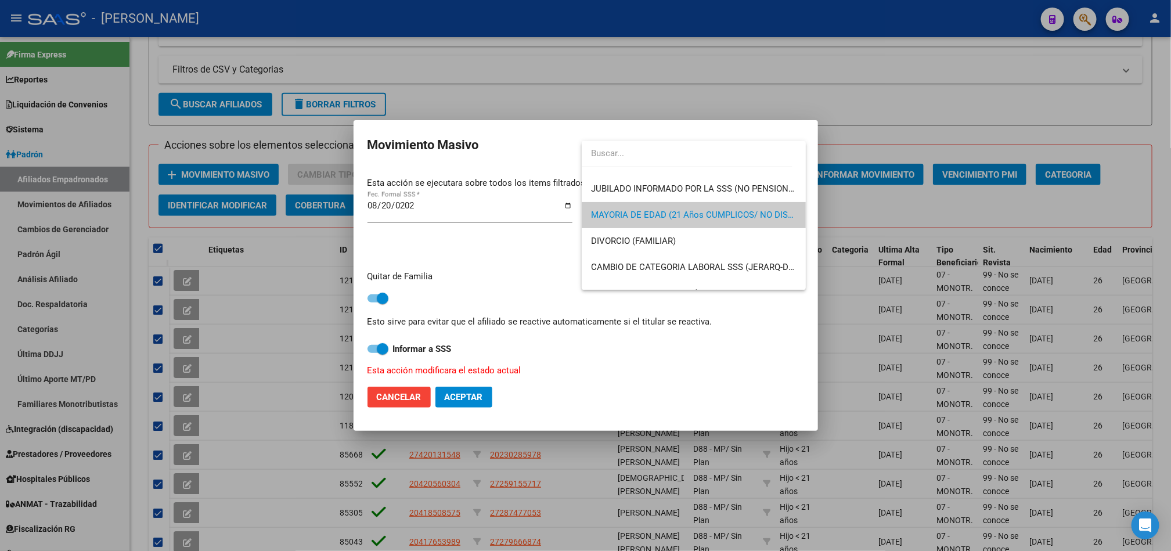
click at [666, 161] on input "dropdown search" at bounding box center [687, 154] width 211 height 26
click at [649, 215] on span "MAYORIA DE EDAD (21 Años CUMPLICOS/ NO DISCA)" at bounding box center [696, 215] width 211 height 10
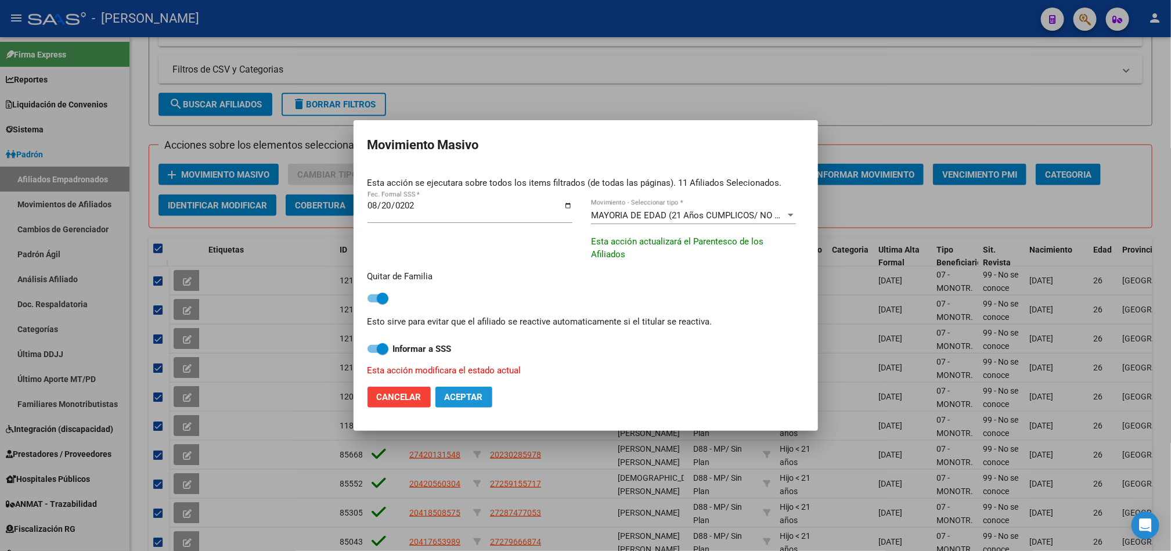
click at [471, 396] on span "Aceptar" at bounding box center [464, 397] width 38 height 10
checkbox input "false"
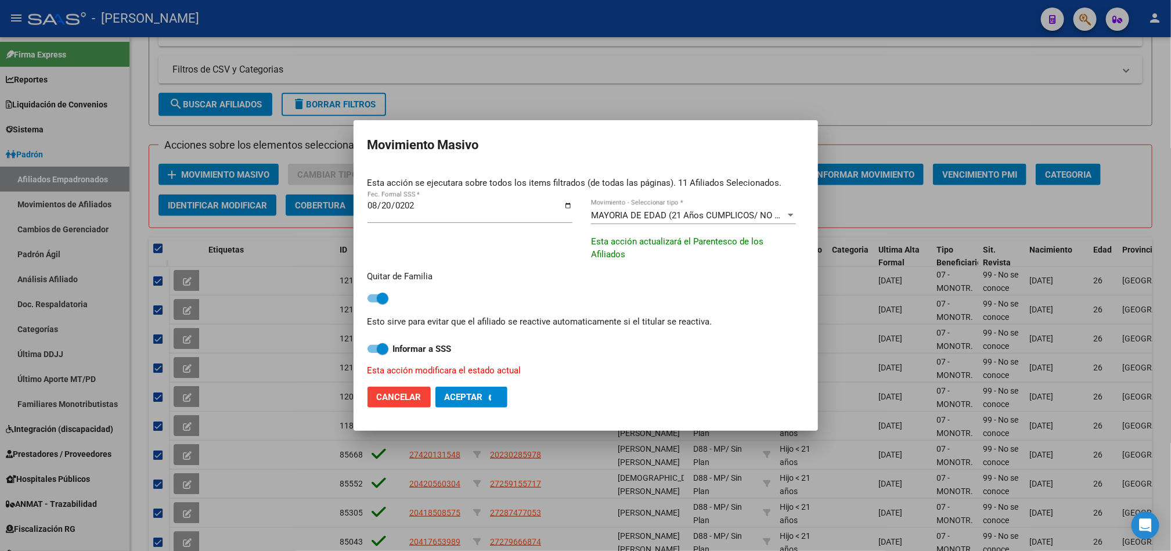
checkbox input "false"
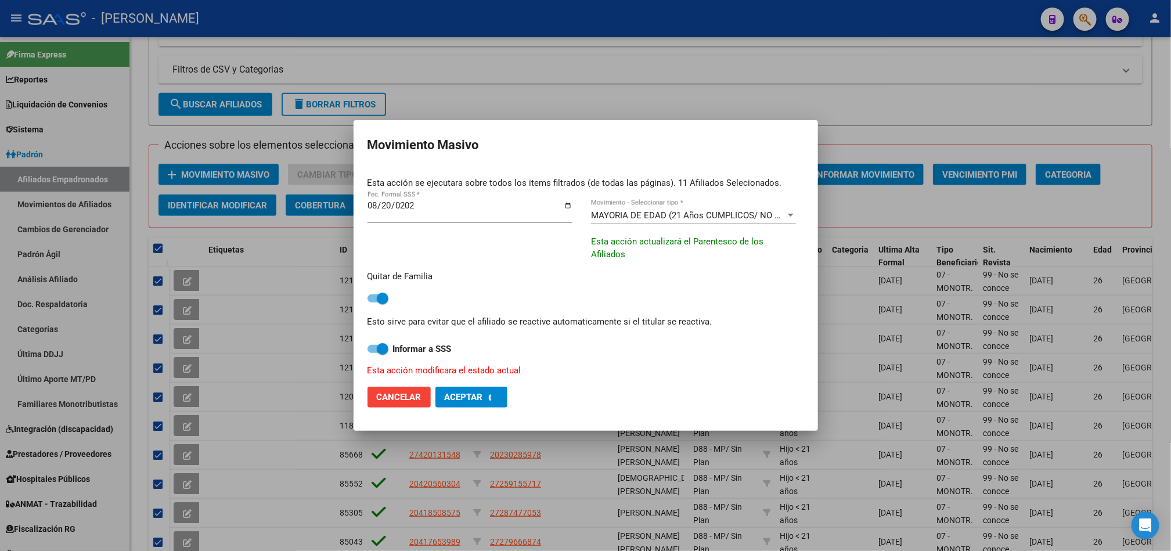
checkbox input "false"
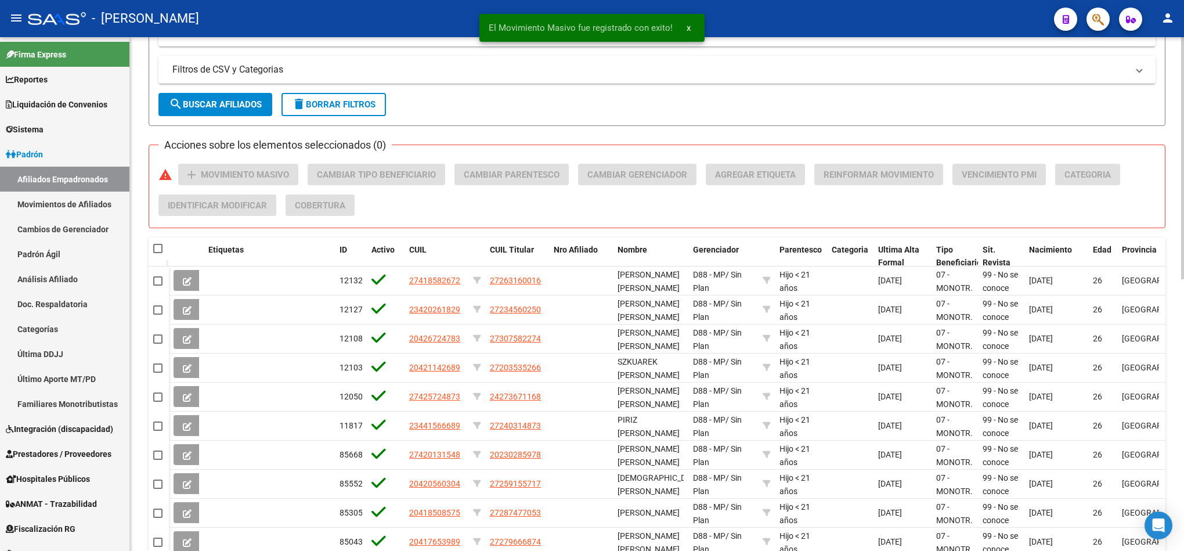
click at [228, 98] on button "search Buscar Afiliados" at bounding box center [216, 104] width 114 height 23
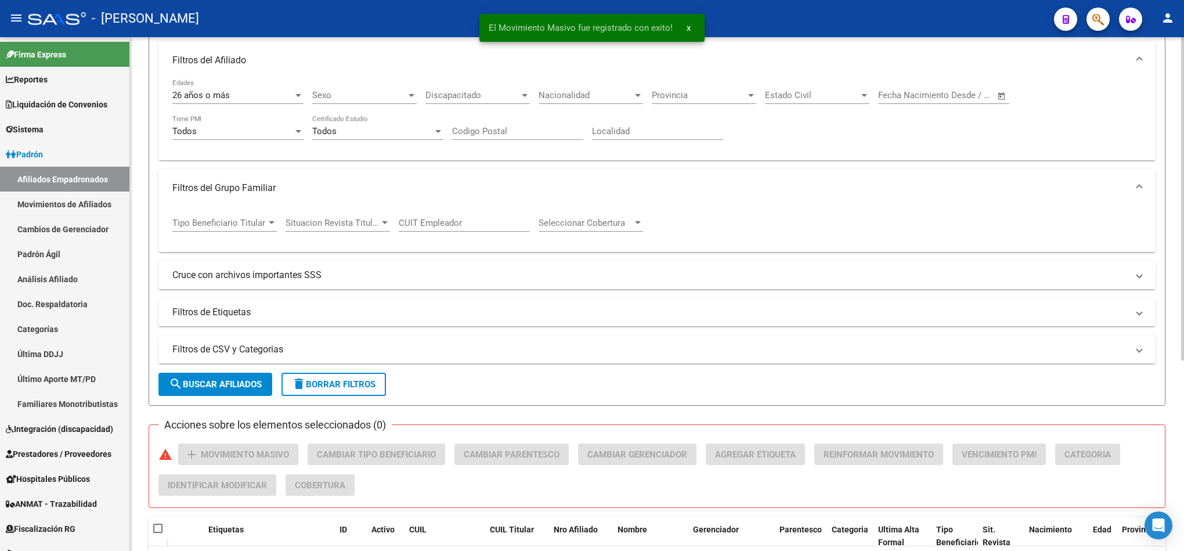
scroll to position [215, 0]
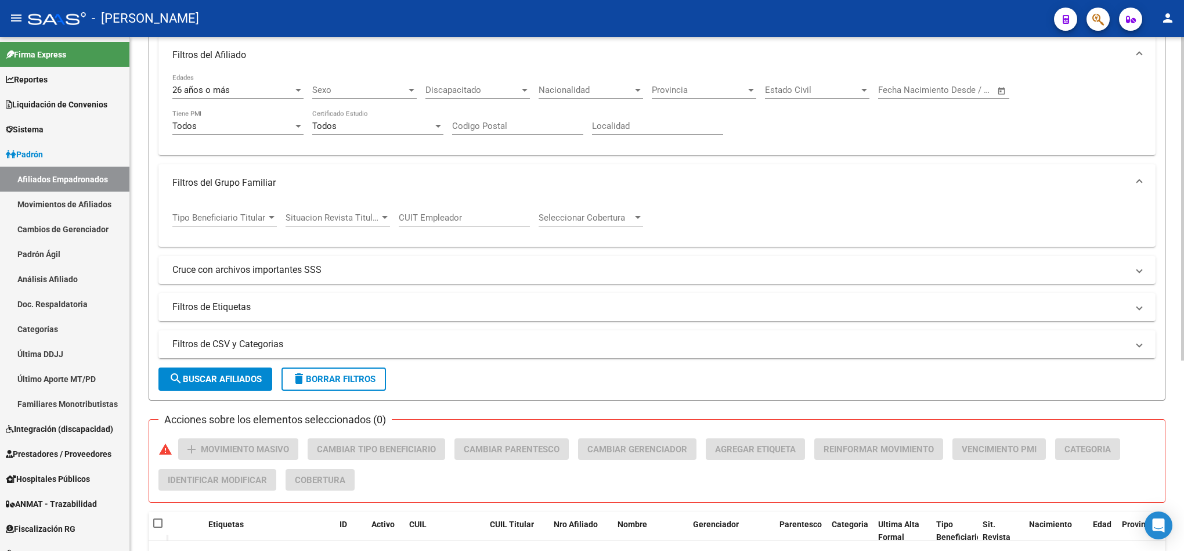
click at [244, 215] on span "Tipo Beneficiario Titular" at bounding box center [219, 218] width 94 height 10
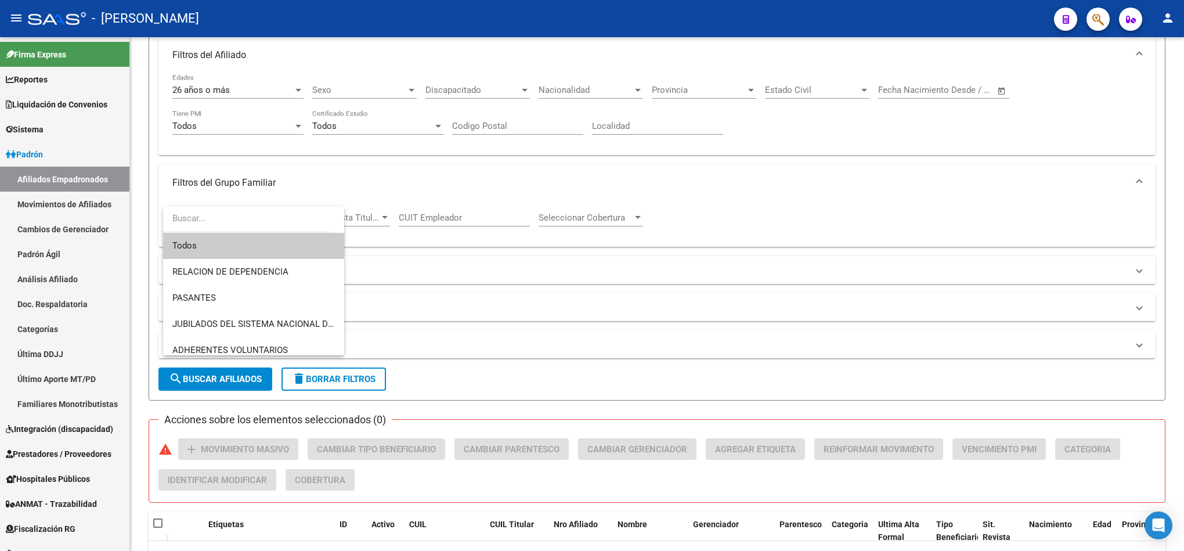
click at [300, 182] on div at bounding box center [592, 275] width 1184 height 551
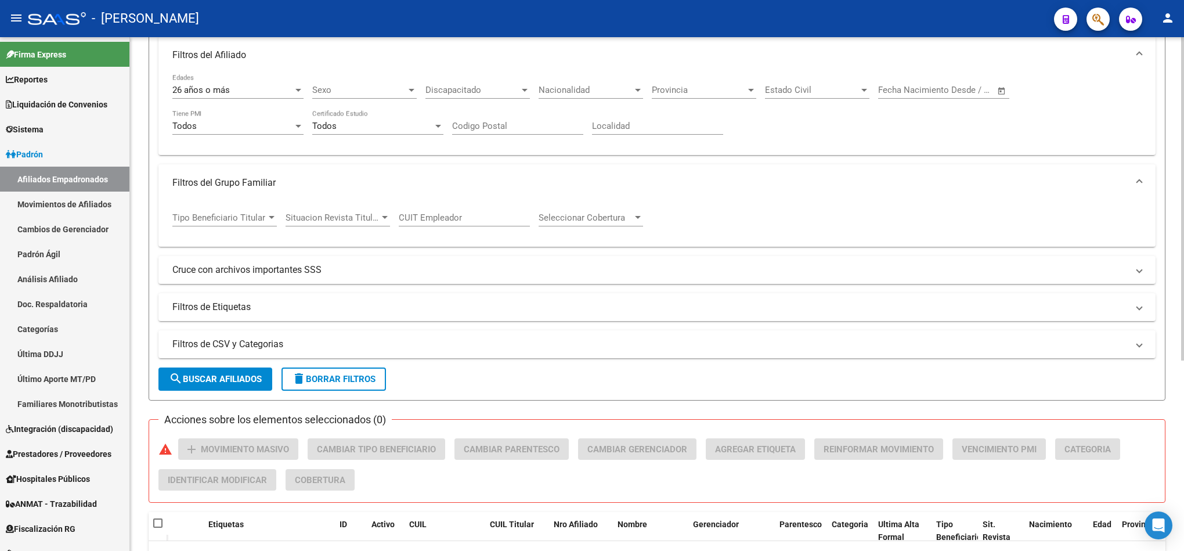
click at [288, 82] on div "26 años o más Edades" at bounding box center [237, 86] width 131 height 25
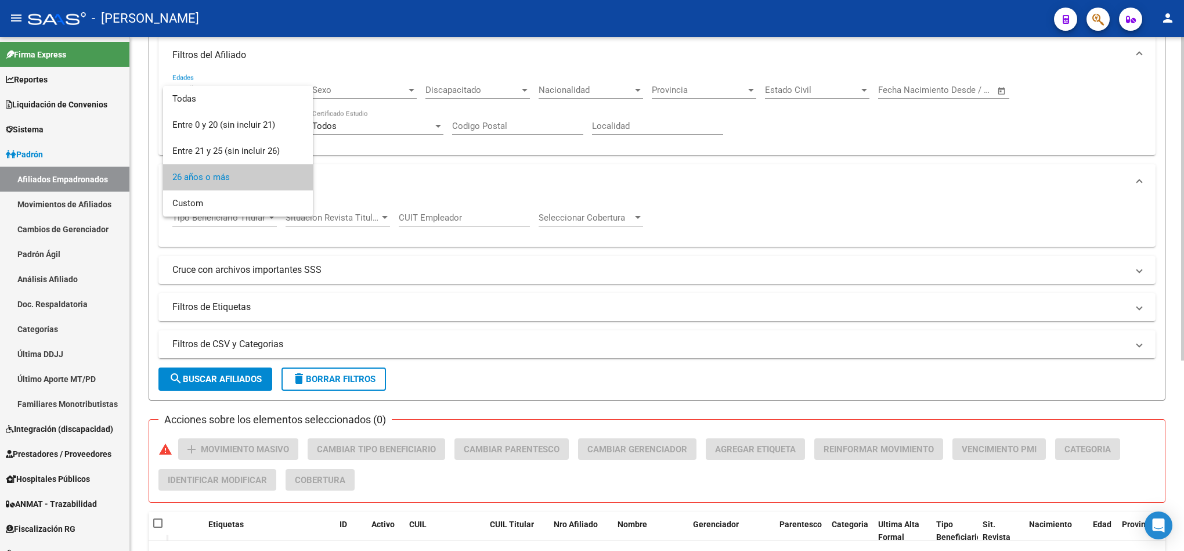
click at [271, 178] on span "26 años o más" at bounding box center [237, 177] width 131 height 26
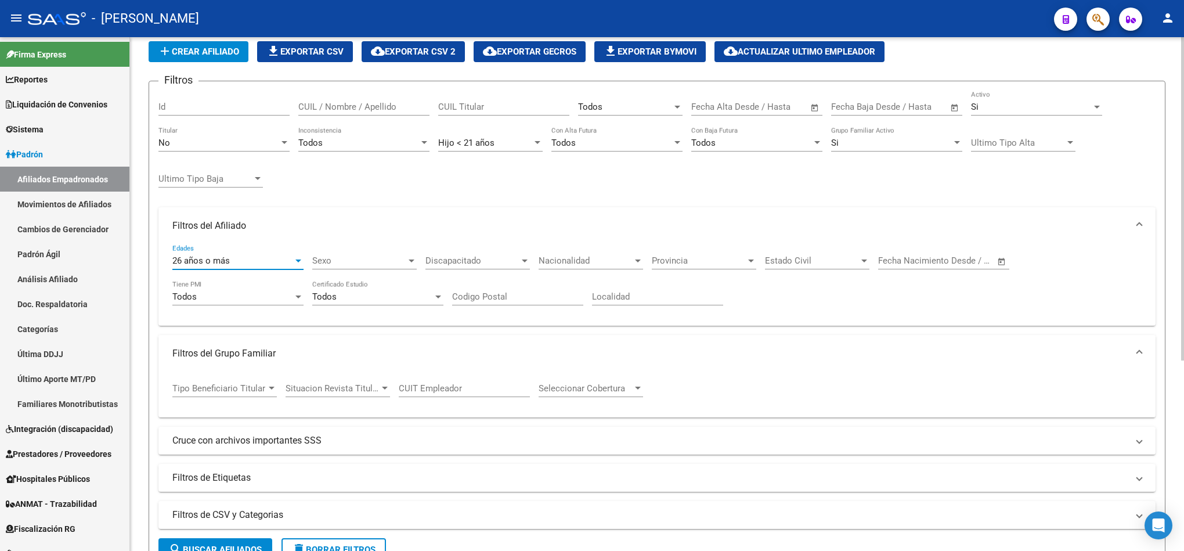
scroll to position [41, 0]
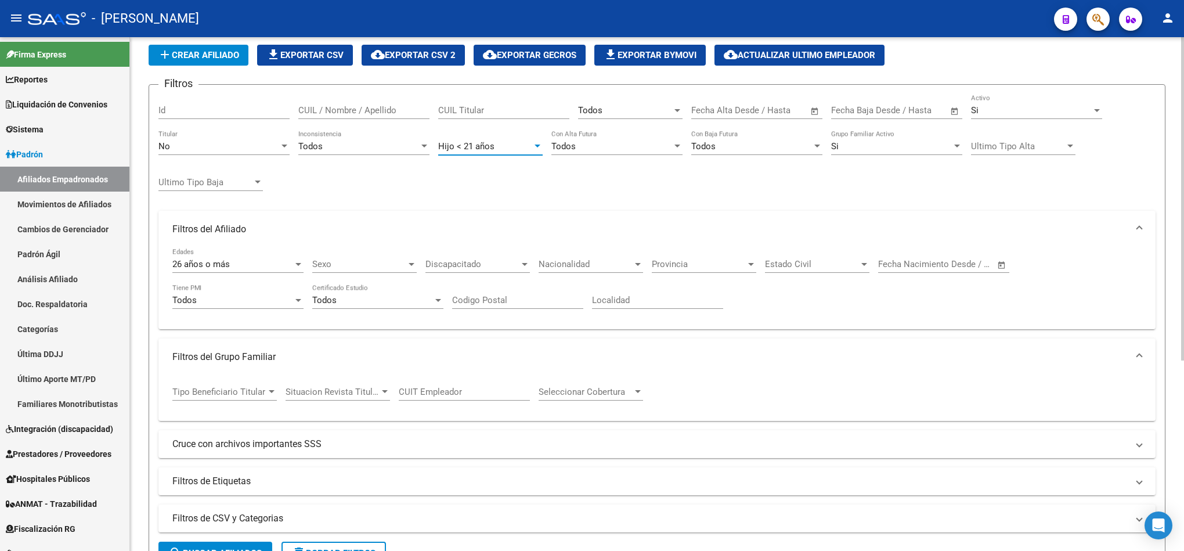
click at [449, 145] on span "Hijo < 21 años" at bounding box center [466, 146] width 56 height 10
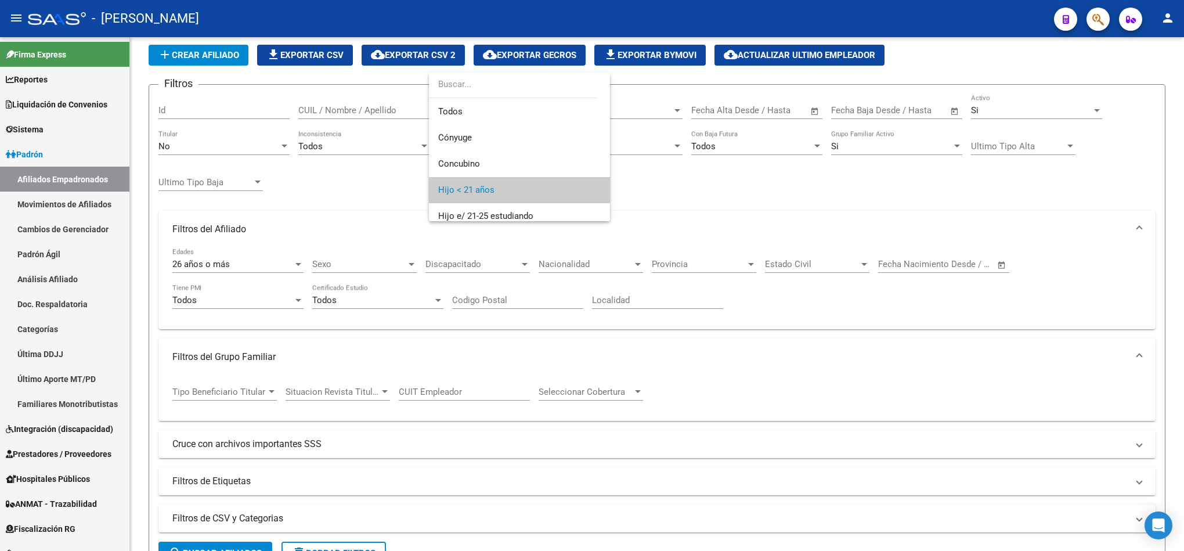
scroll to position [44, 0]
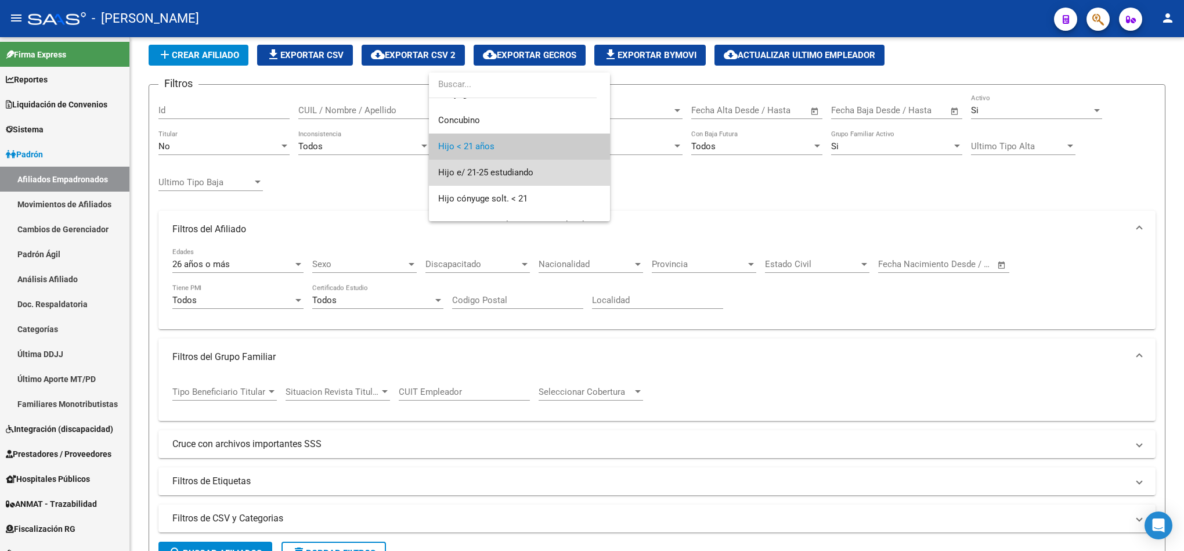
click at [538, 169] on span "Hijo e/ 21-25 estudiando" at bounding box center [519, 173] width 163 height 26
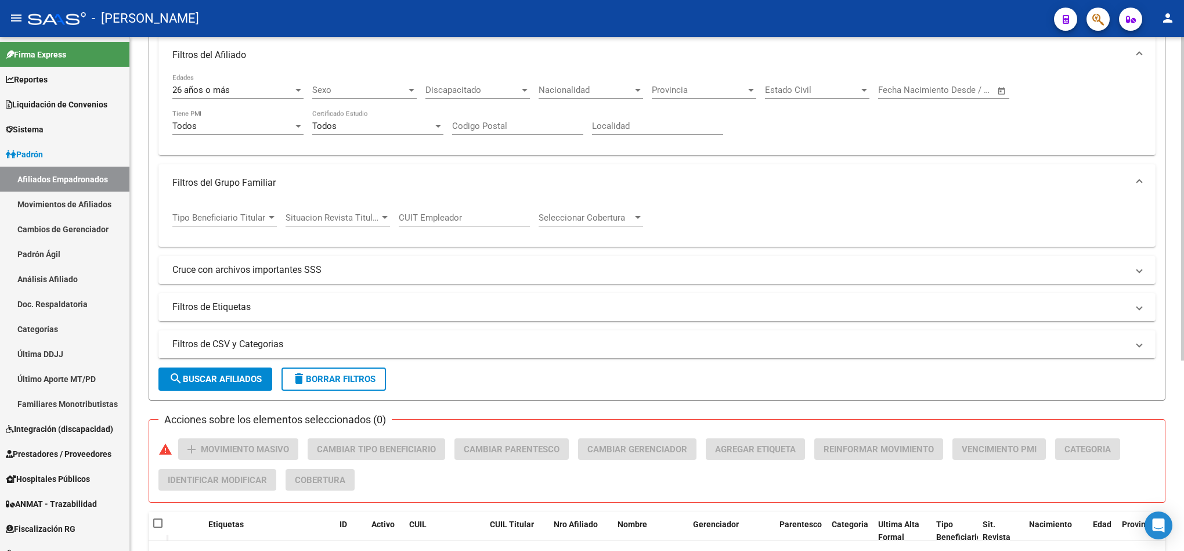
click at [235, 384] on span "search Buscar Afiliados" at bounding box center [215, 379] width 93 height 10
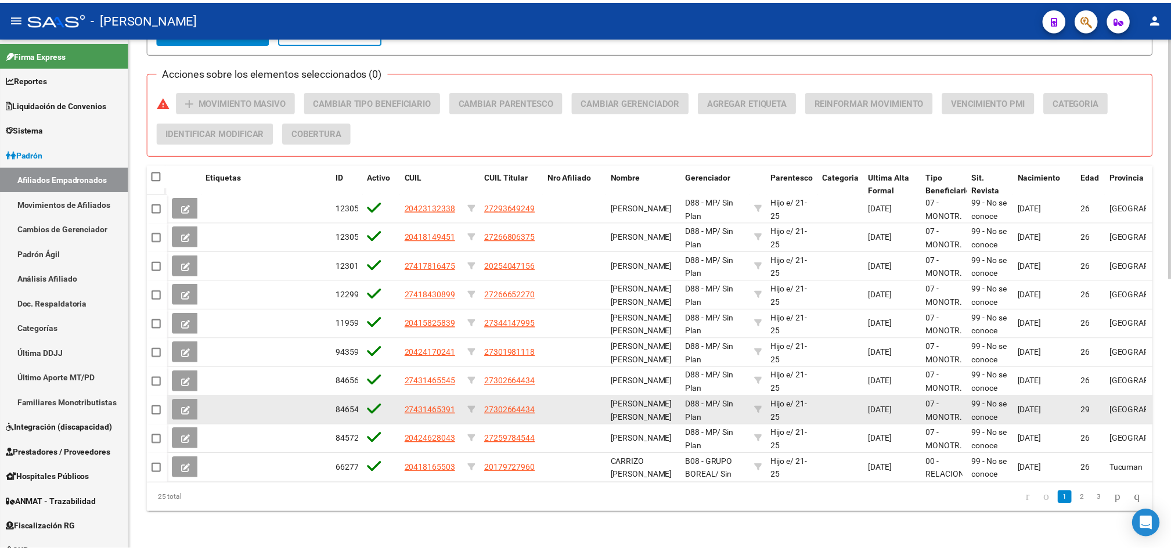
scroll to position [577, 0]
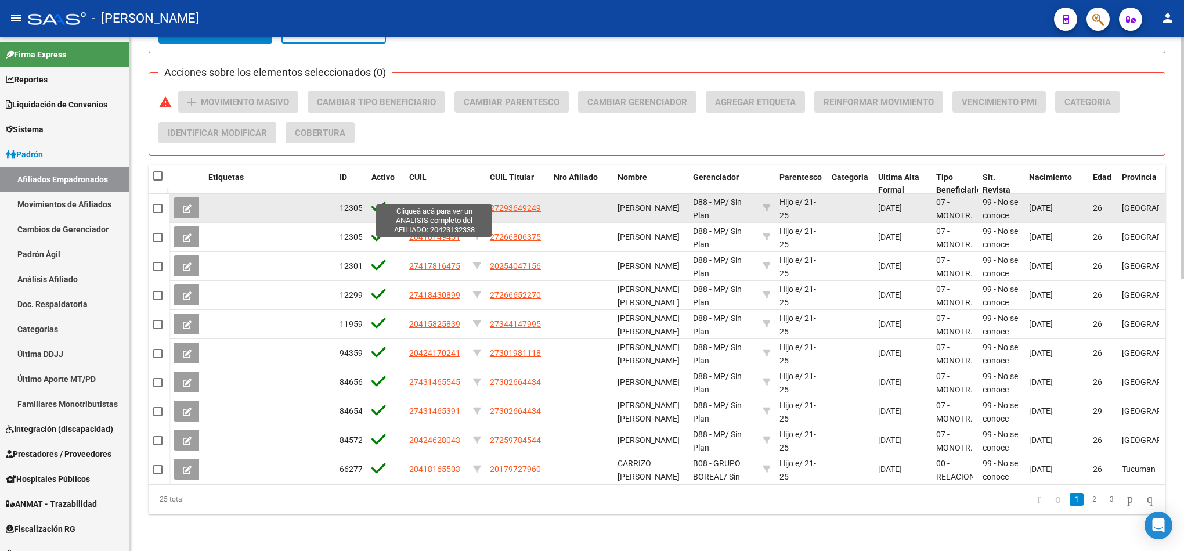
click at [446, 203] on span "20423132338" at bounding box center [434, 207] width 51 height 9
type textarea "20423132338"
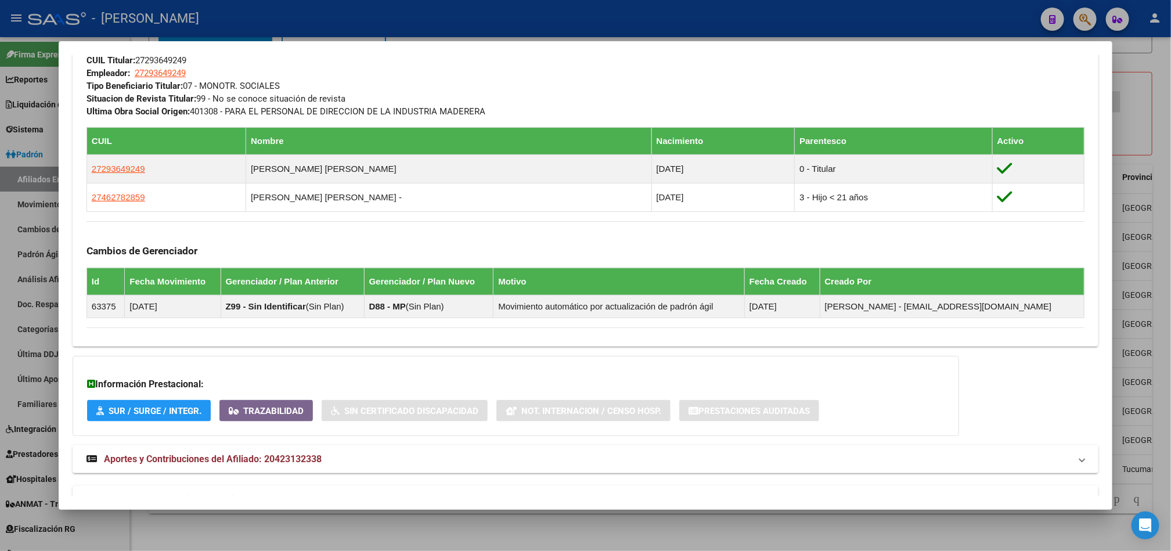
scroll to position [626, 0]
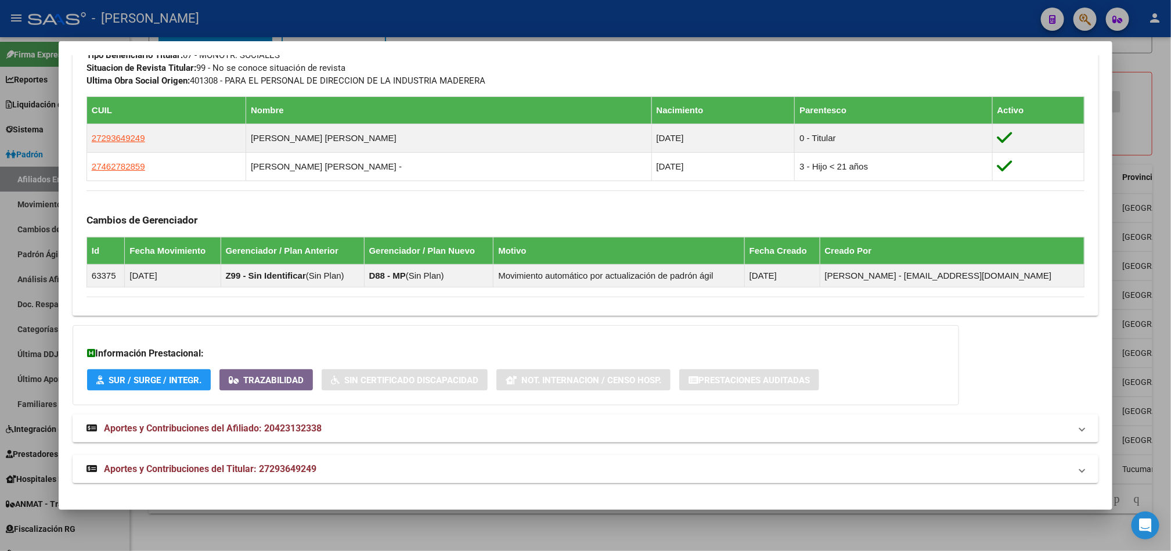
click at [342, 470] on mat-panel-title "Aportes y Contribuciones del Titular: 27293649249" at bounding box center [579, 469] width 984 height 14
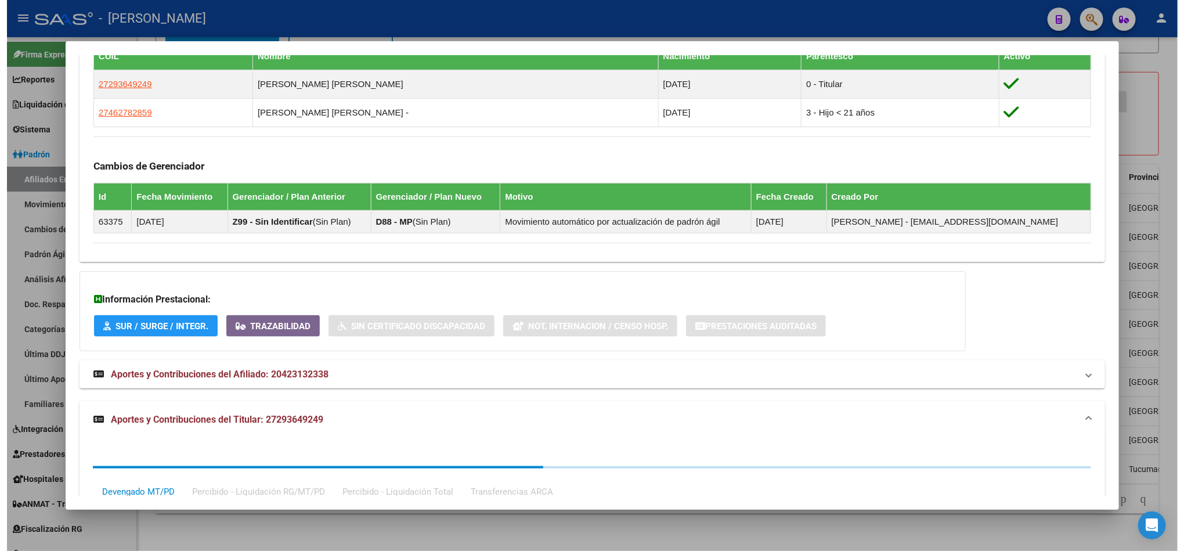
scroll to position [926, 0]
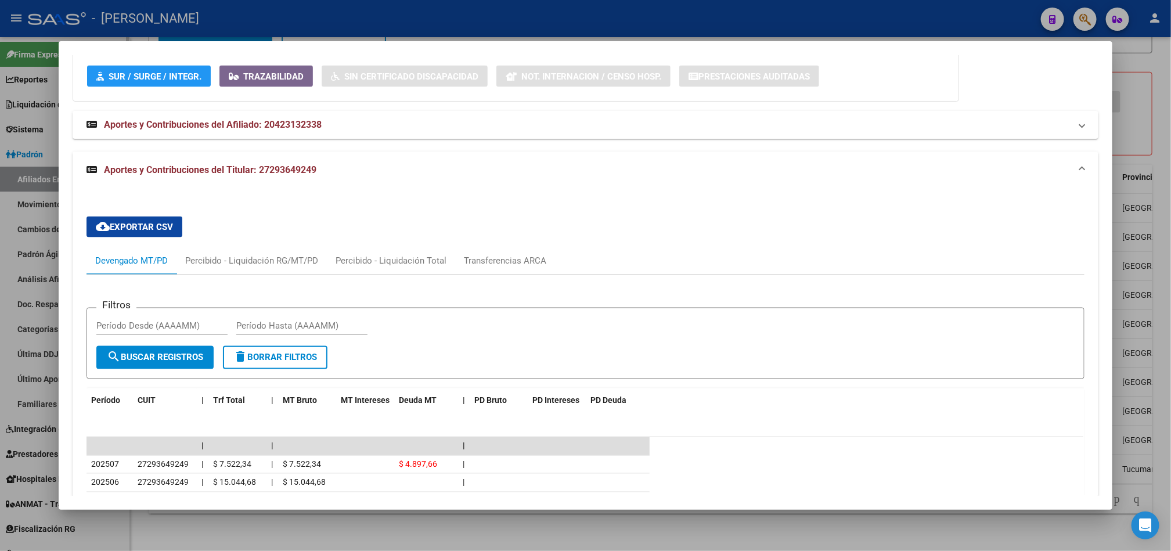
click at [4, 322] on div at bounding box center [585, 275] width 1171 height 551
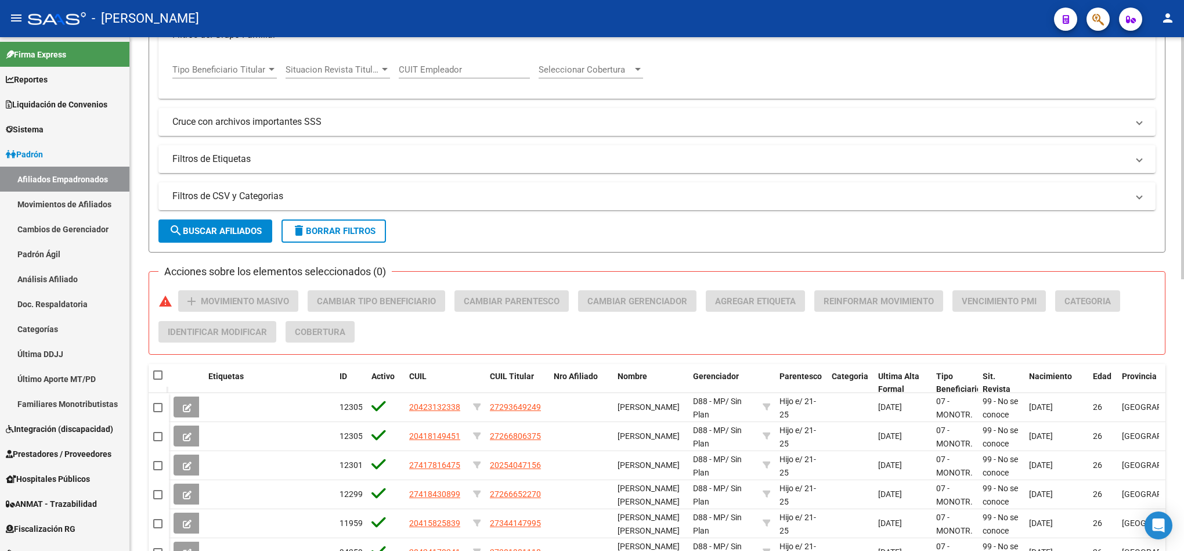
scroll to position [315, 0]
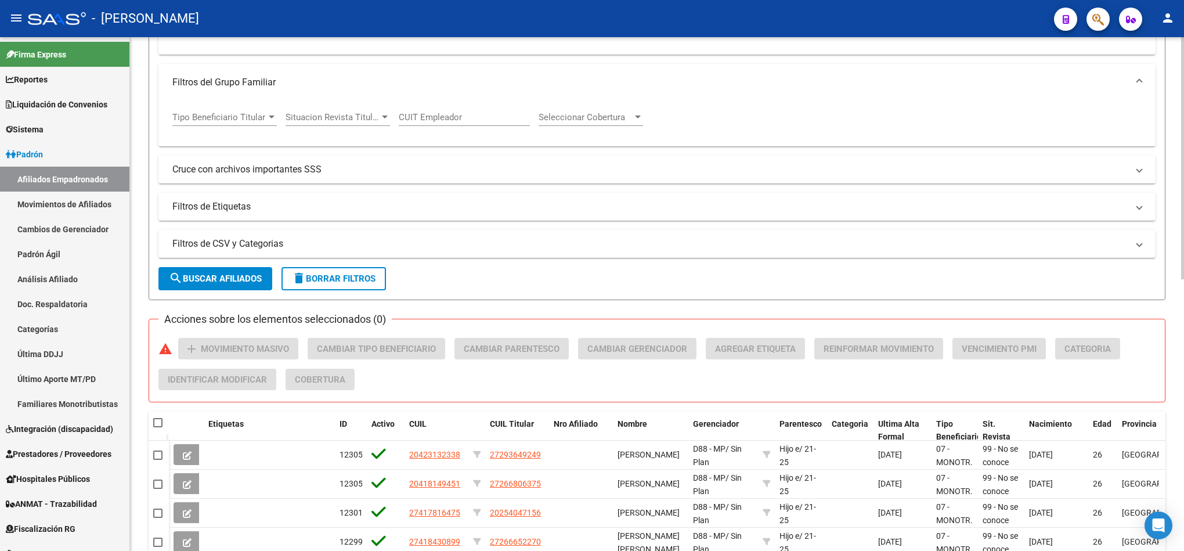
click at [159, 427] on span at bounding box center [157, 422] width 9 height 9
click at [158, 427] on input "checkbox" at bounding box center [157, 427] width 1 height 1
checkbox input "true"
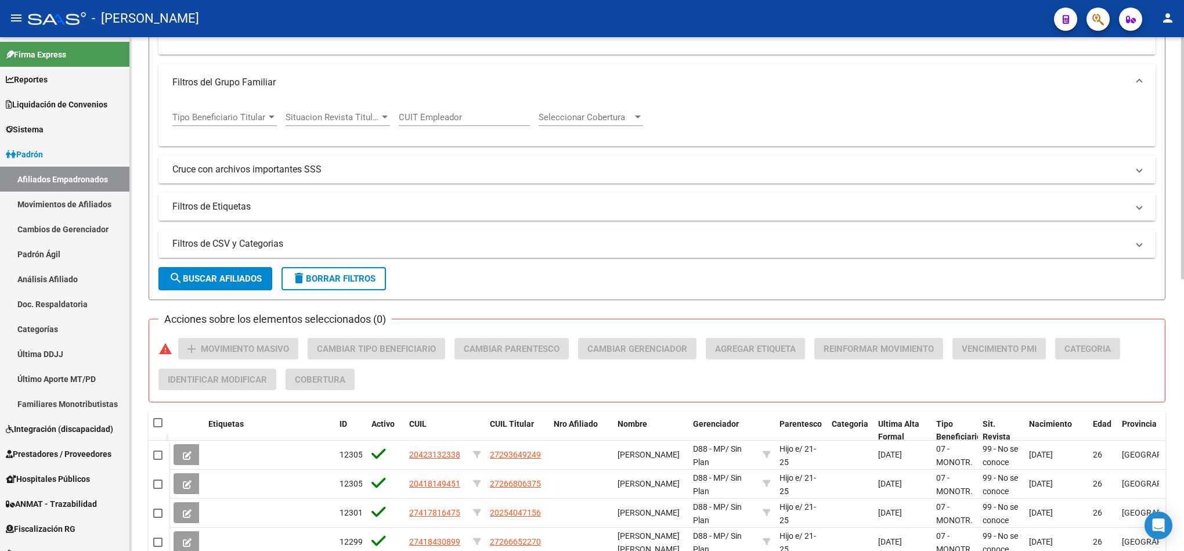
checkbox input "true"
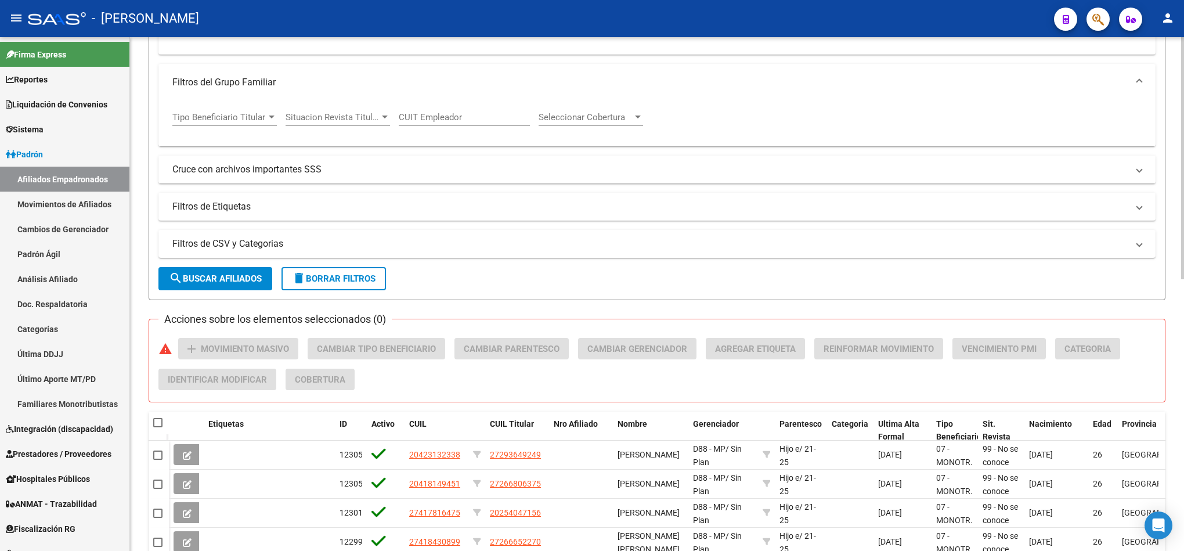
checkbox input "true"
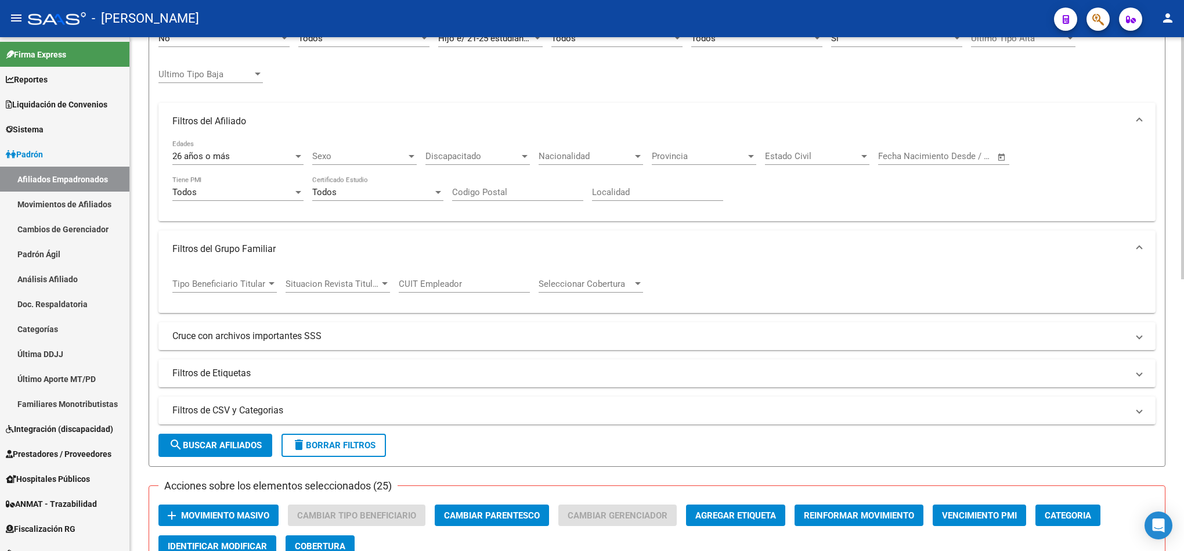
scroll to position [228, 0]
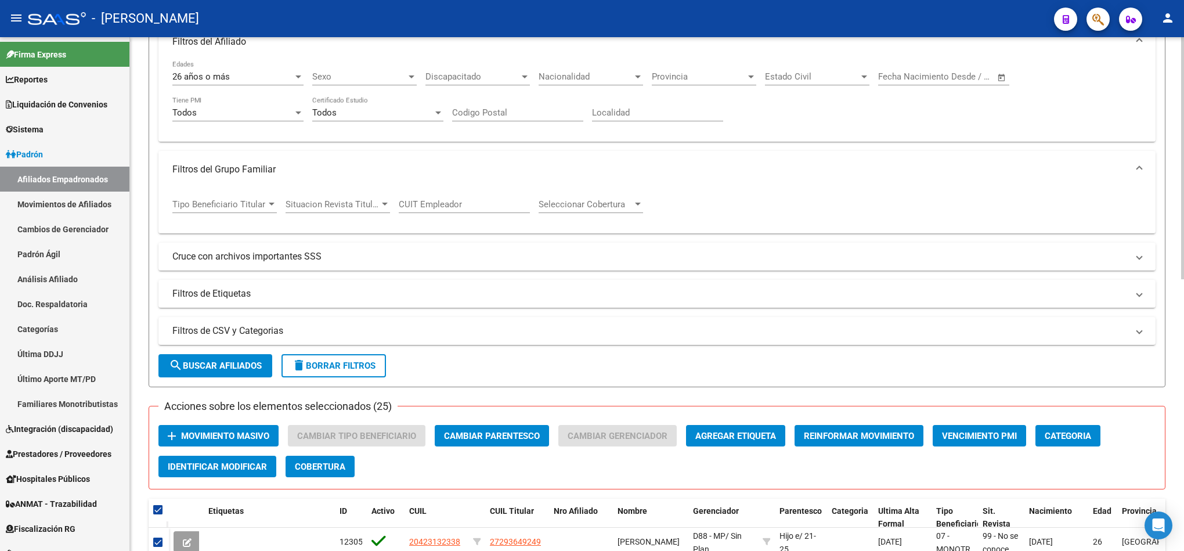
click at [275, 440] on button "add Movimiento Masivo" at bounding box center [219, 435] width 120 height 21
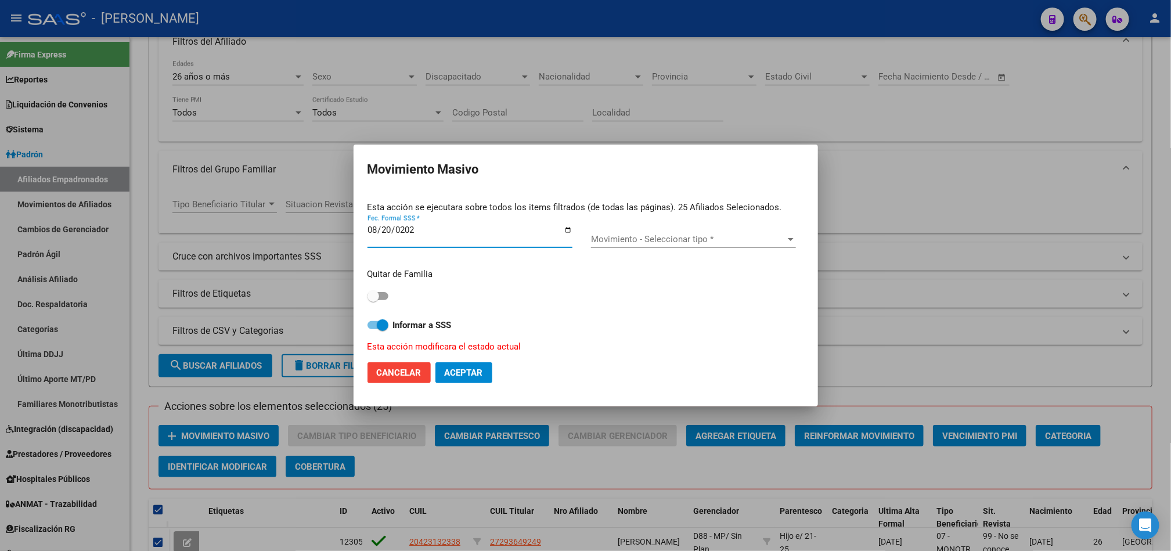
type input "[DATE]"
click at [371, 301] on span at bounding box center [374, 296] width 12 height 12
click at [373, 301] on input "checkbox" at bounding box center [373, 300] width 1 height 1
checkbox input "true"
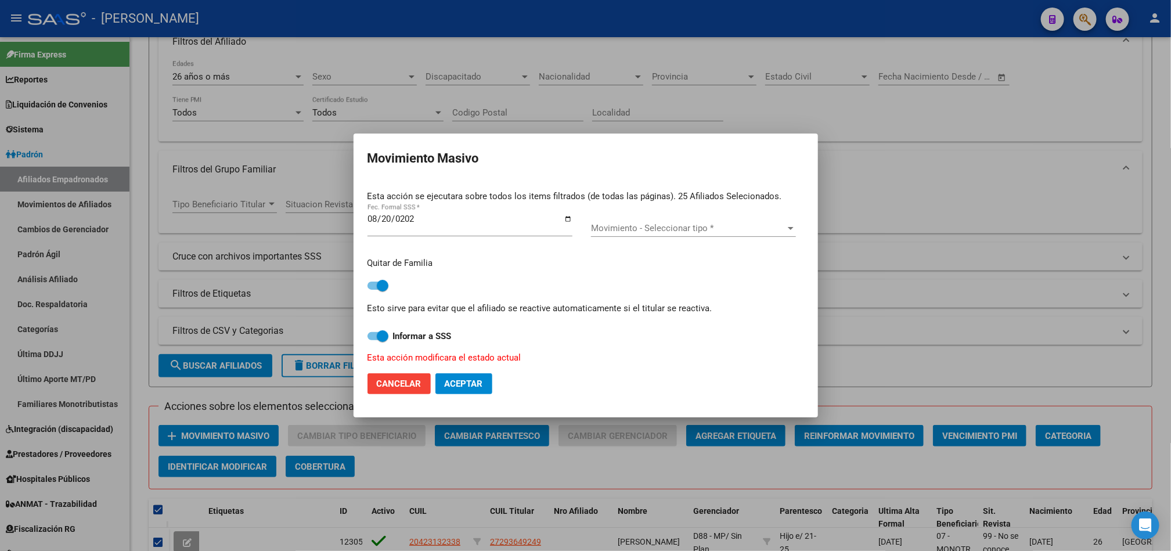
click at [629, 224] on span "Movimiento - Seleccionar tipo *" at bounding box center [688, 228] width 195 height 10
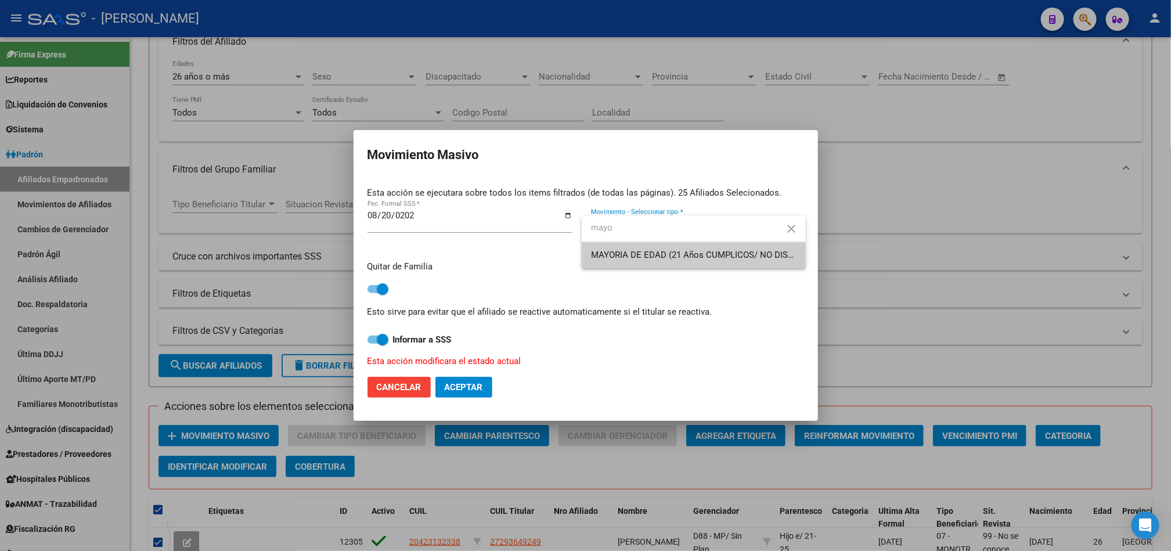
type input "mayo"
click at [711, 254] on span "MAYORIA DE EDAD (21 Años CUMPLICOS/ NO DISCA)" at bounding box center [696, 255] width 211 height 10
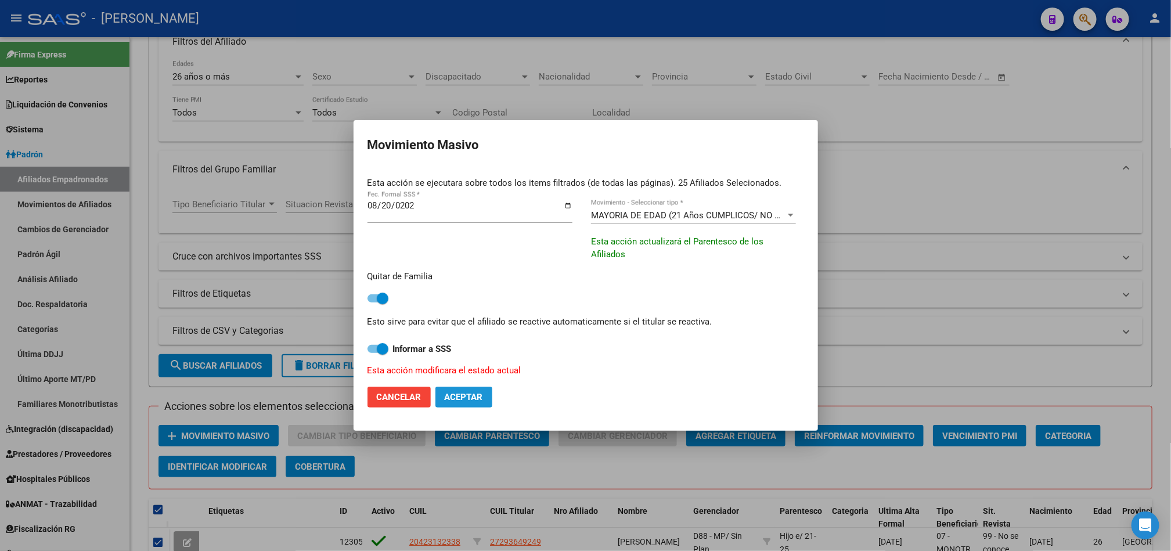
click at [464, 396] on span "Aceptar" at bounding box center [464, 397] width 38 height 10
checkbox input "false"
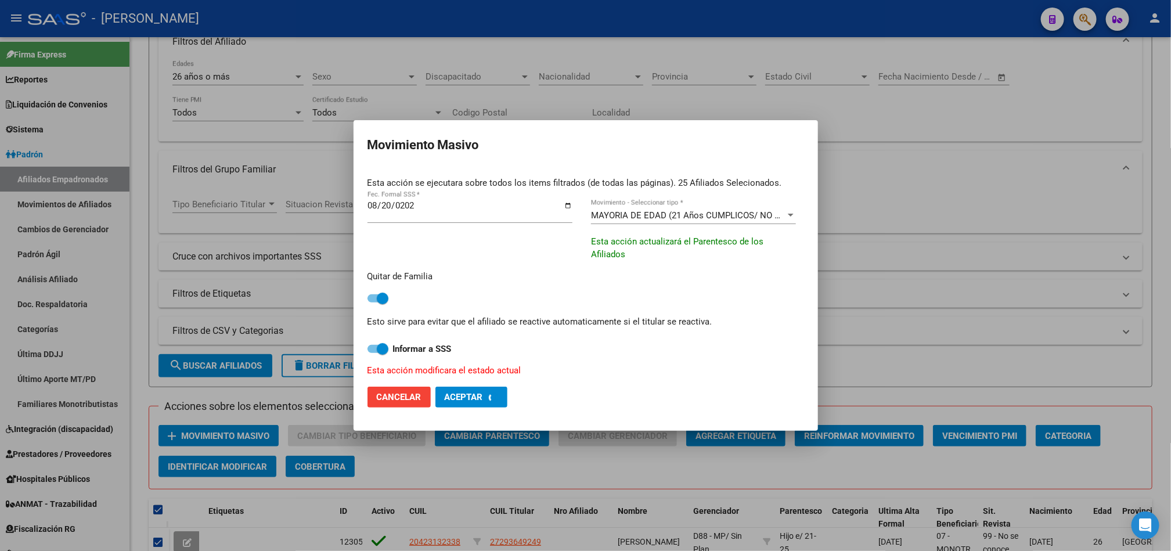
checkbox input "false"
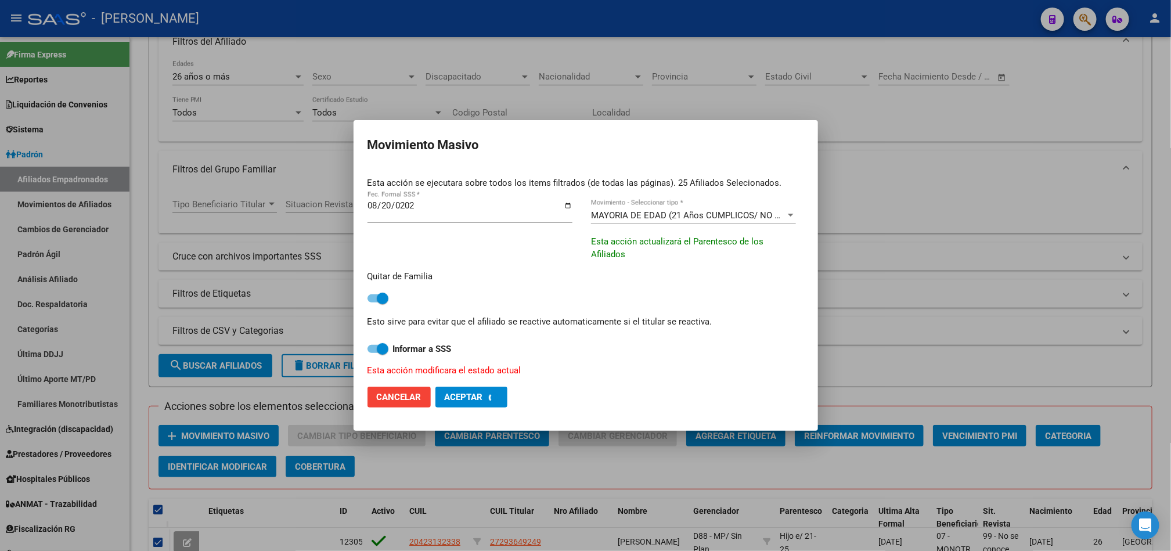
checkbox input "false"
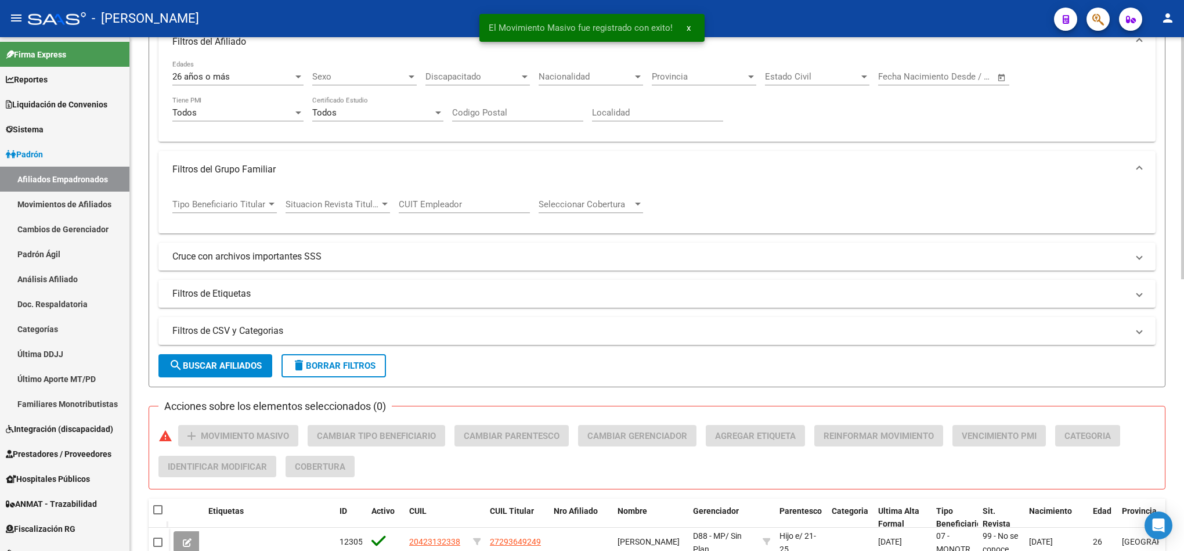
click at [211, 369] on span "search Buscar Afiliados" at bounding box center [215, 366] width 93 height 10
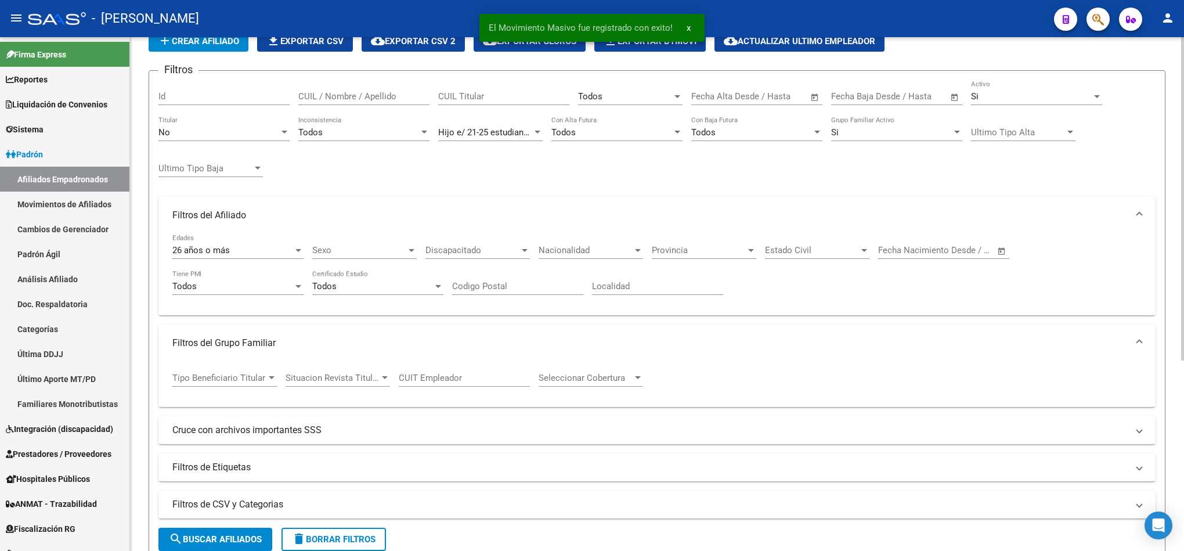
scroll to position [54, 0]
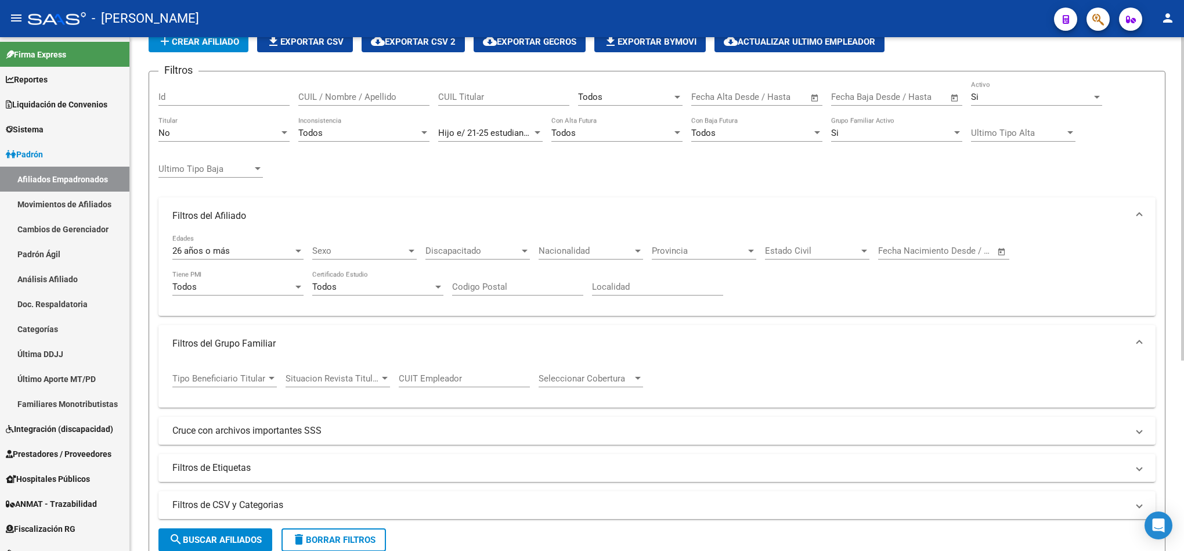
click at [528, 126] on div "Hijo e/ 21-25 estudiando Parentesco" at bounding box center [490, 129] width 105 height 25
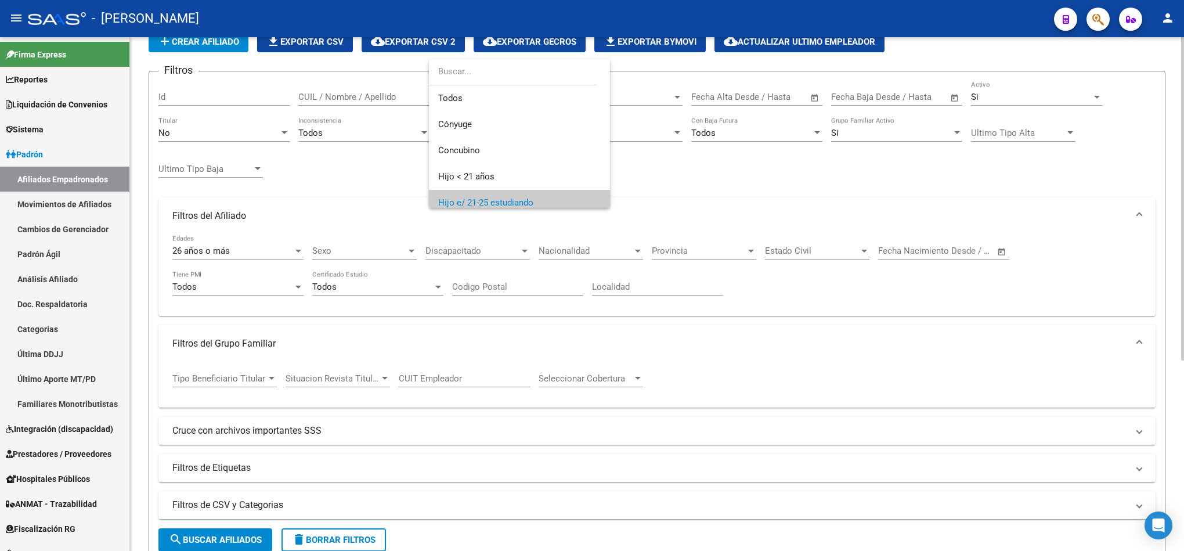
scroll to position [70, 0]
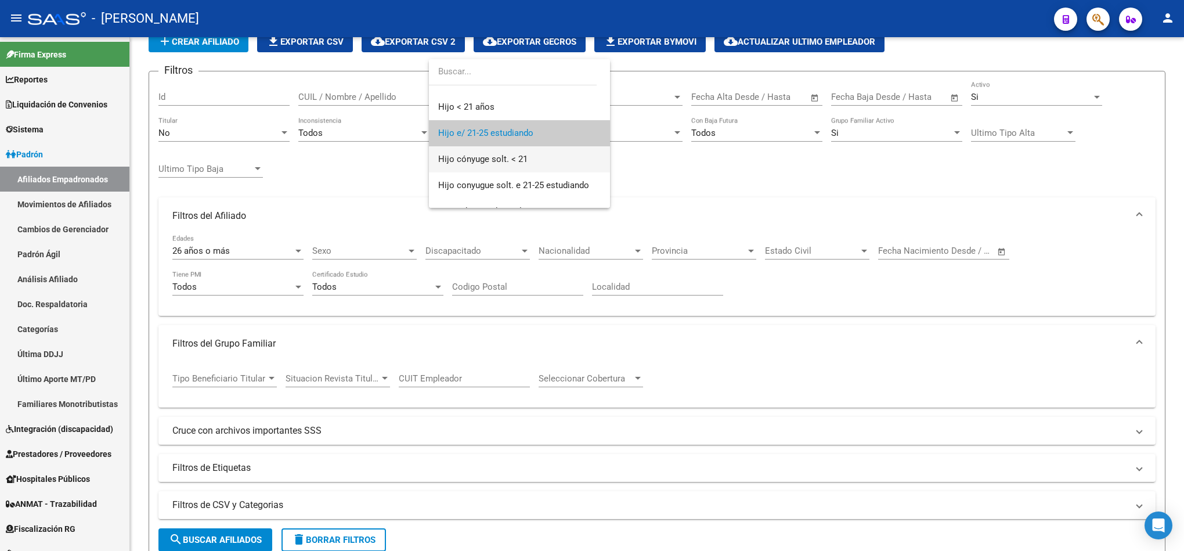
click at [541, 163] on span "Hijo cónyuge solt. < 21" at bounding box center [519, 159] width 163 height 26
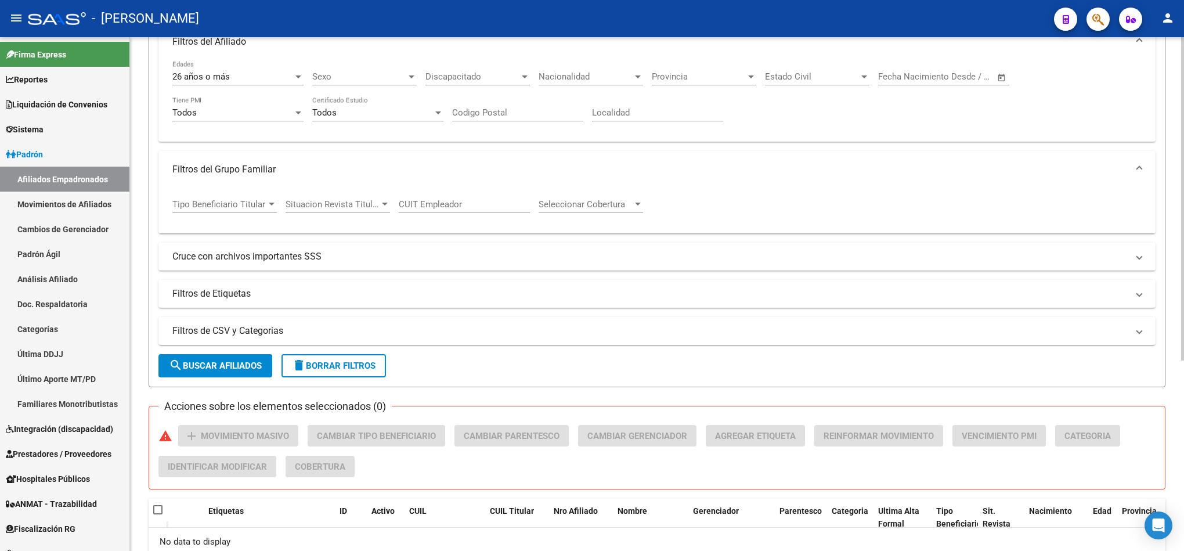
click at [218, 349] on form "Filtros Id CUIL / Nombre / Apellido CUIL Titular Todos Seleccionar Gerenciador …" at bounding box center [657, 142] width 1017 height 491
click at [220, 359] on button "search Buscar Afiliados" at bounding box center [216, 365] width 114 height 23
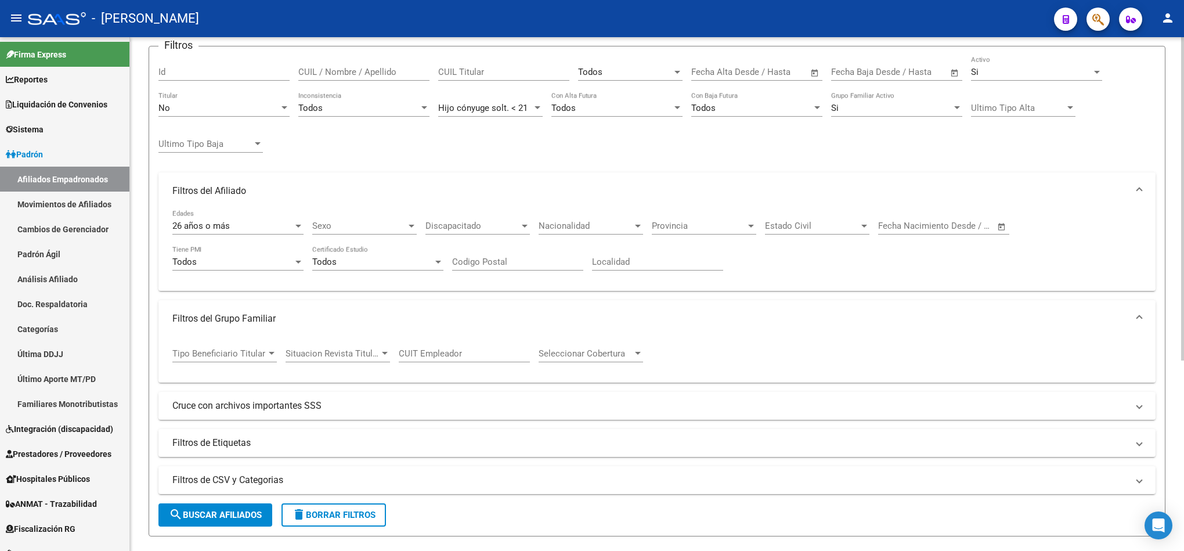
scroll to position [15, 0]
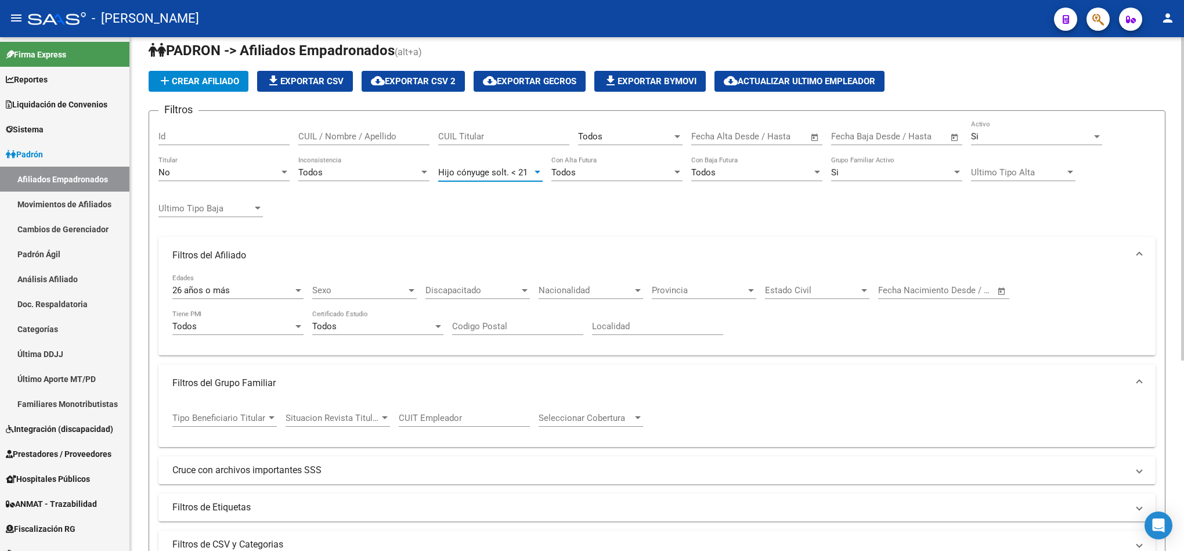
click at [513, 173] on span "Hijo cónyuge solt. < 21" at bounding box center [482, 172] width 89 height 10
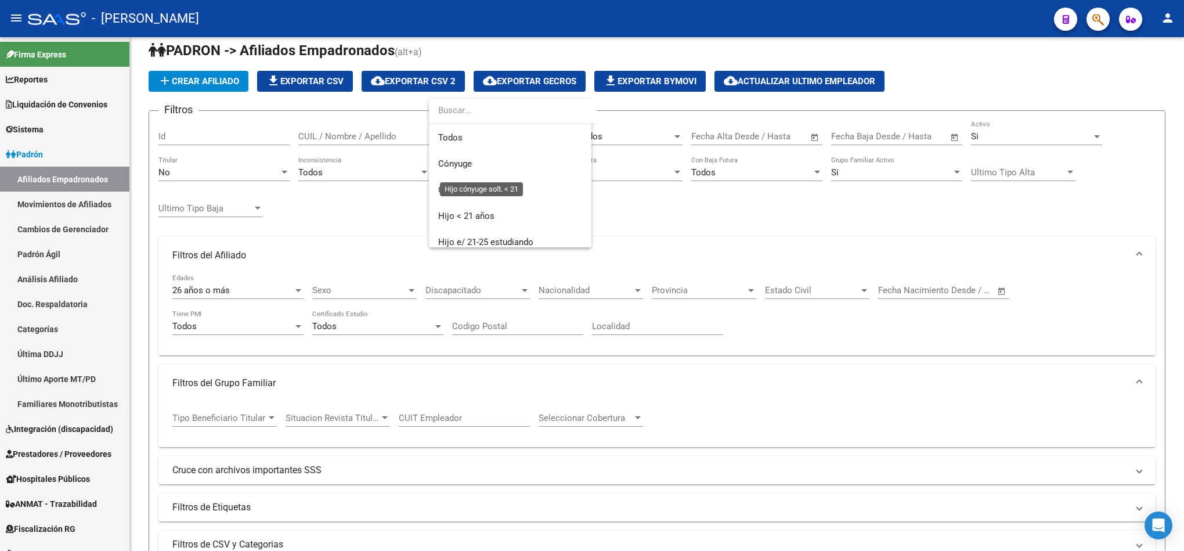
scroll to position [96, 0]
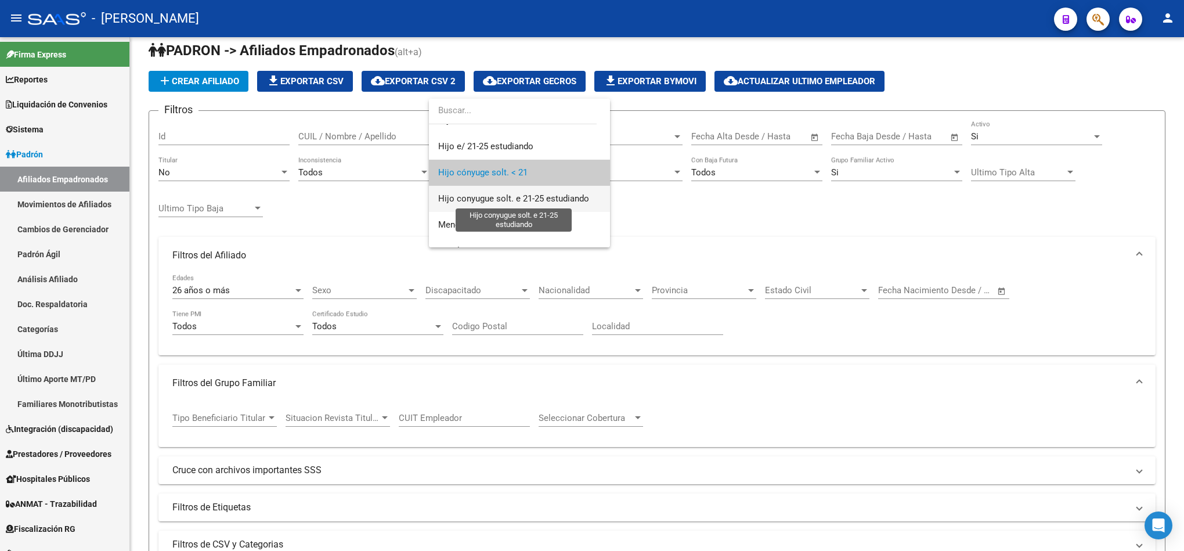
click at [516, 193] on span "Hijo conyugue solt. e 21-25 estudiando" at bounding box center [513, 198] width 151 height 10
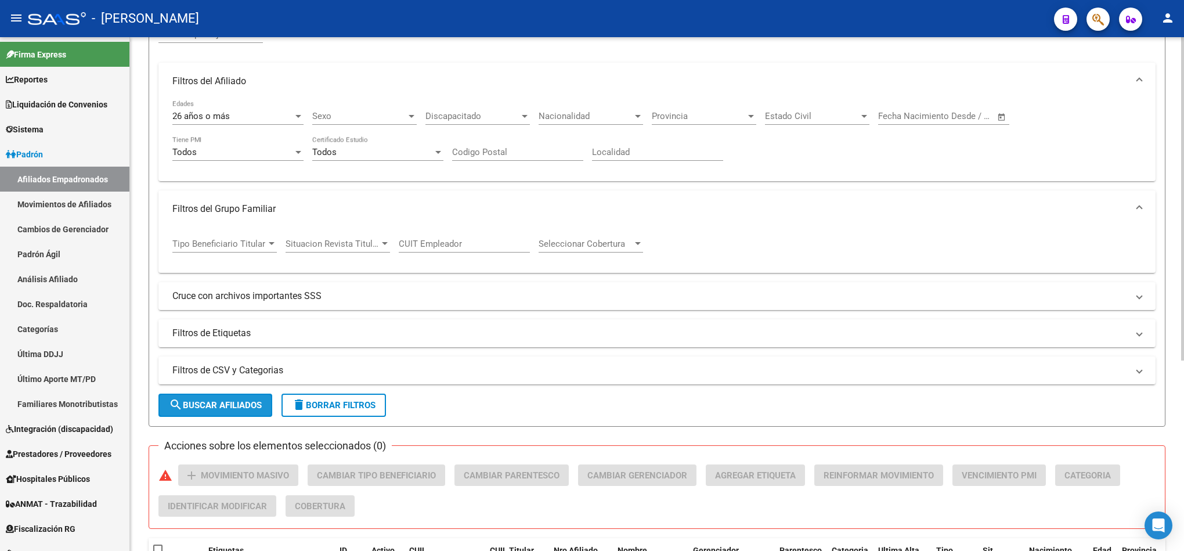
click at [218, 408] on span "search Buscar Afiliados" at bounding box center [215, 405] width 93 height 10
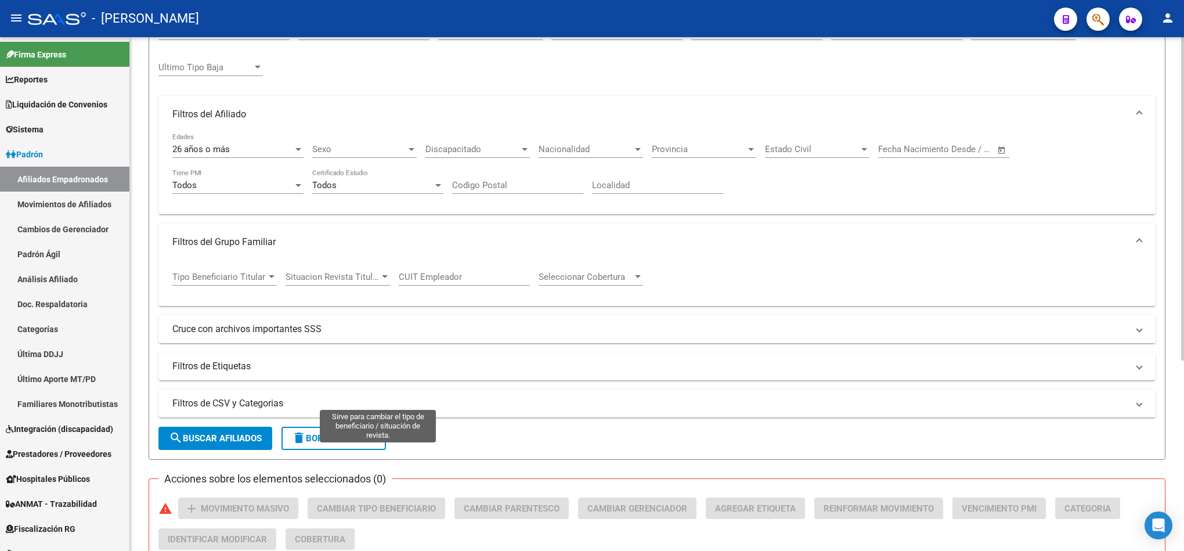
scroll to position [15, 0]
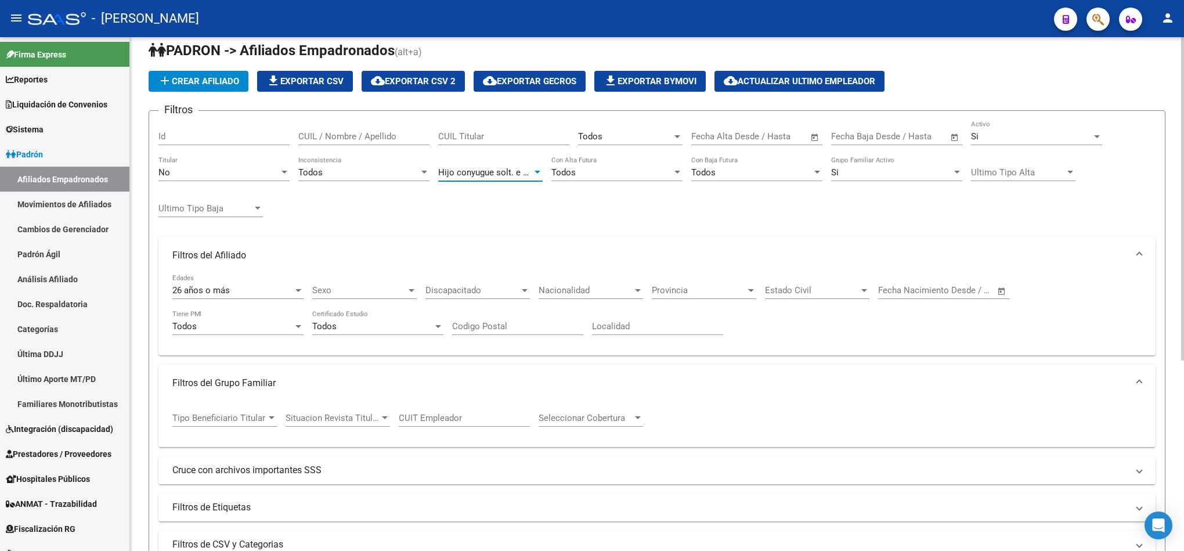
click at [504, 178] on span "Hijo conyugue solt. e 21-25 estudiando" at bounding box center [513, 172] width 151 height 10
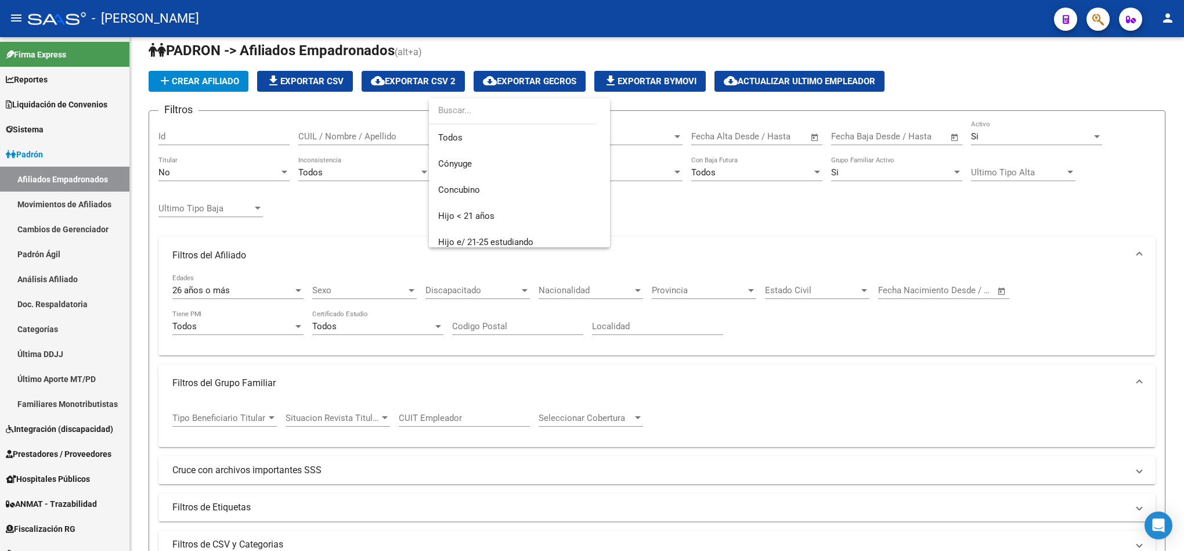
scroll to position [122, 0]
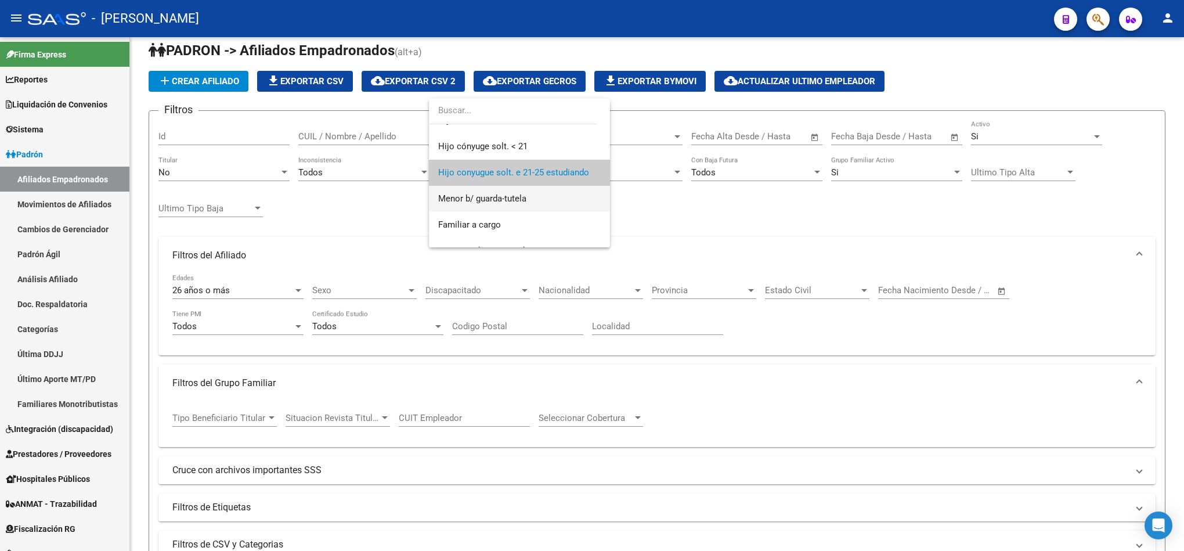
click at [521, 204] on span "Menor b/ guarda-tutela" at bounding box center [519, 199] width 163 height 26
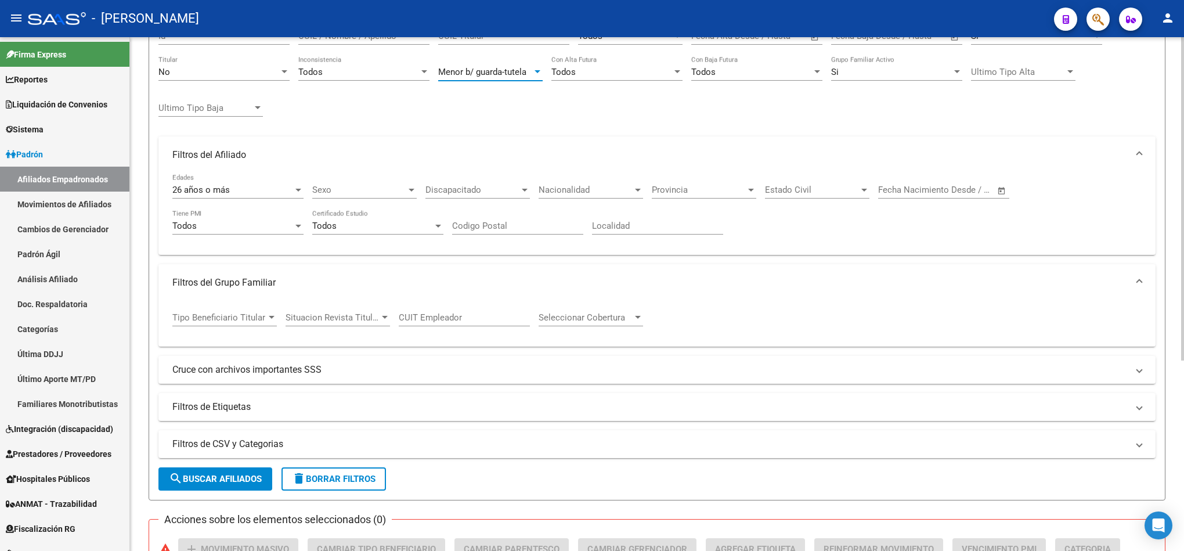
scroll to position [276, 0]
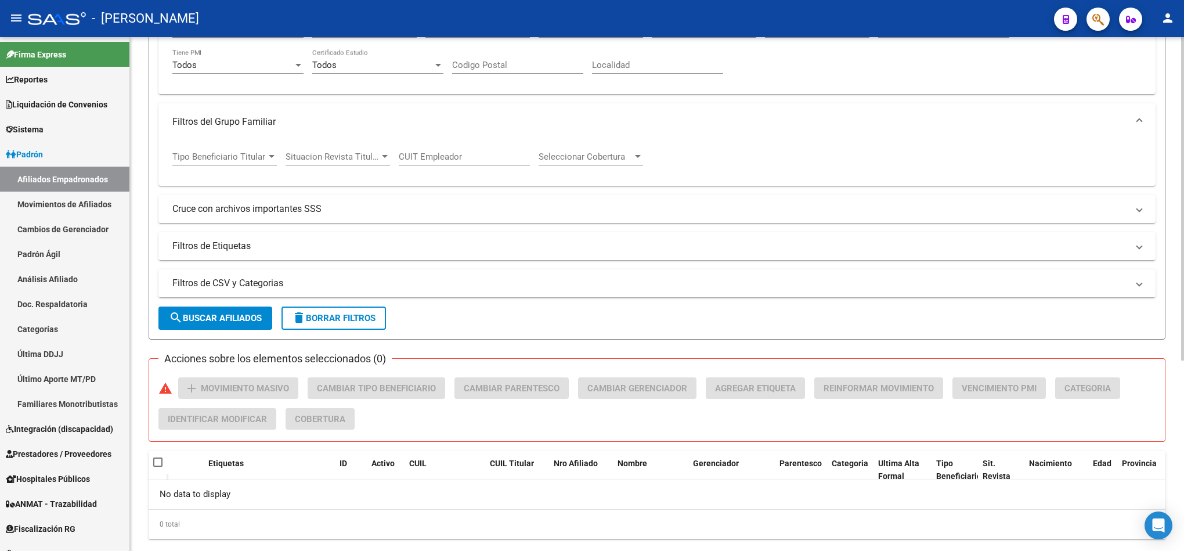
click at [231, 318] on span "search Buscar Afiliados" at bounding box center [215, 318] width 93 height 10
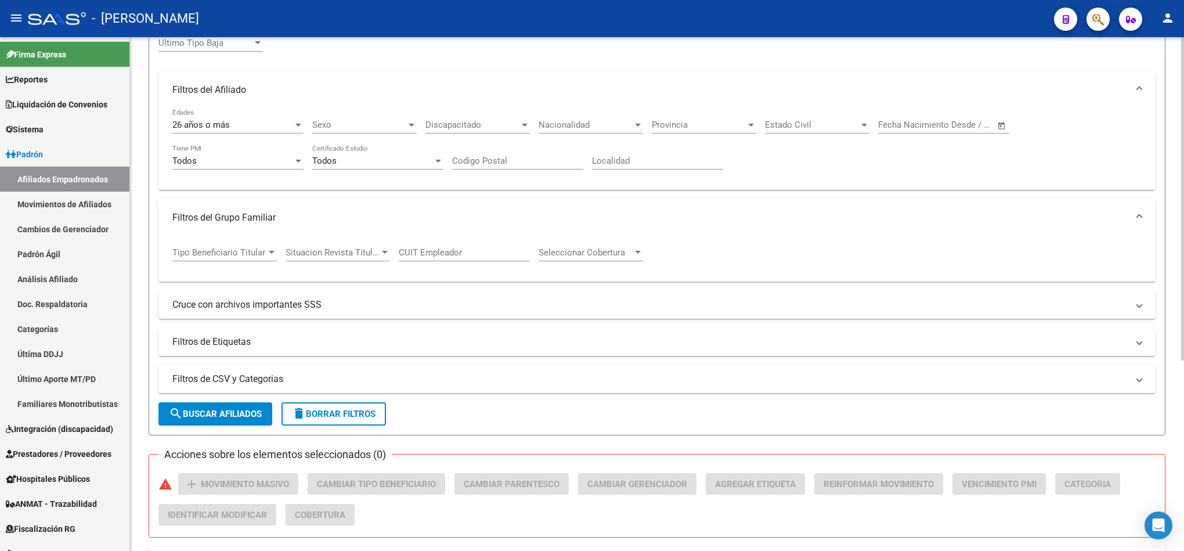
scroll to position [15, 0]
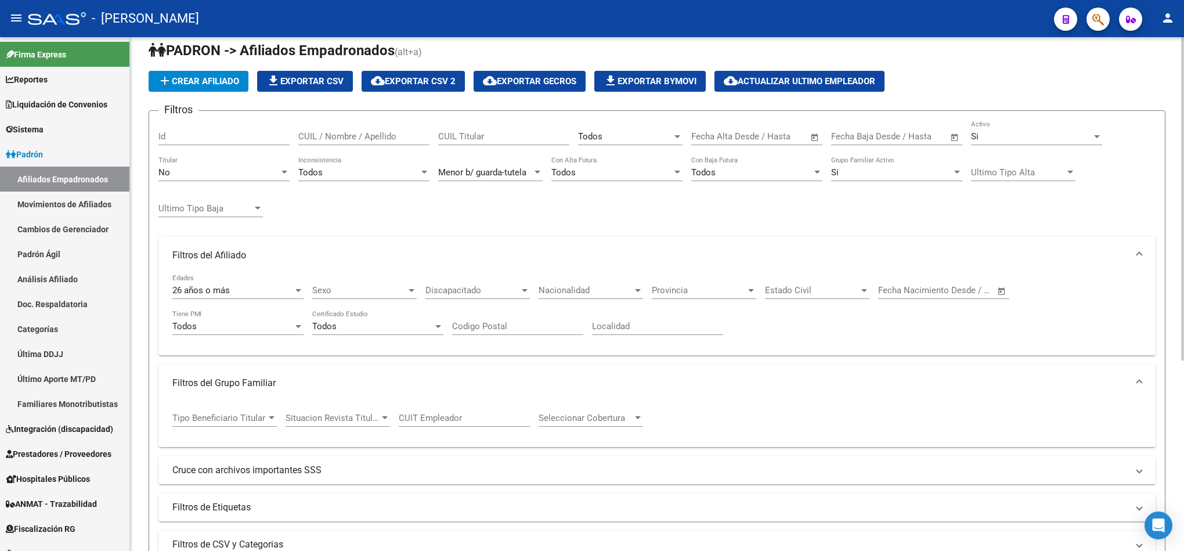
click at [512, 175] on span "Menor b/ guarda-tutela" at bounding box center [482, 172] width 88 height 10
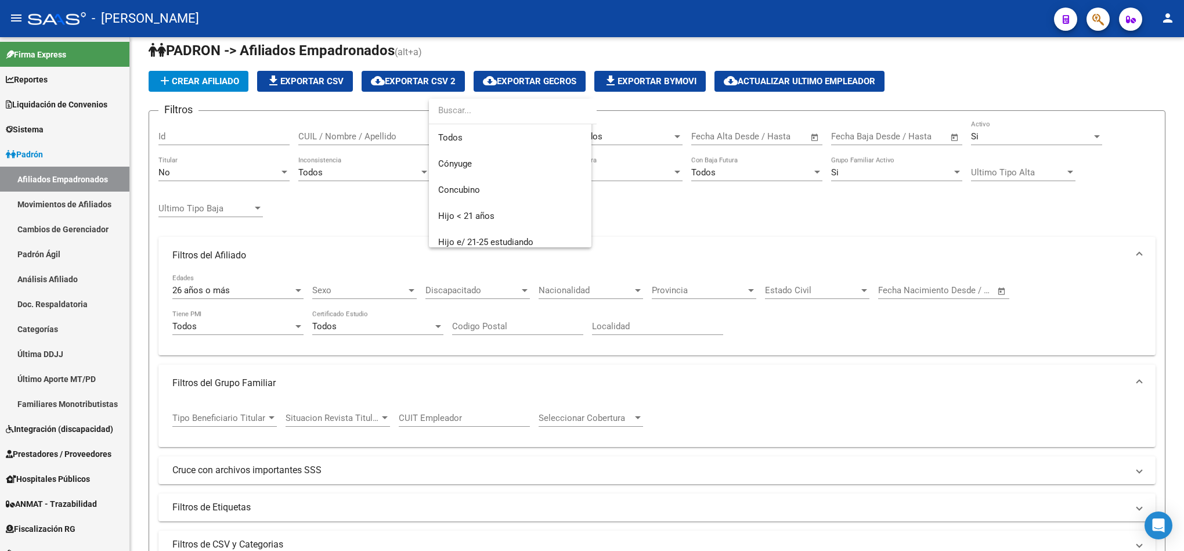
scroll to position [148, 0]
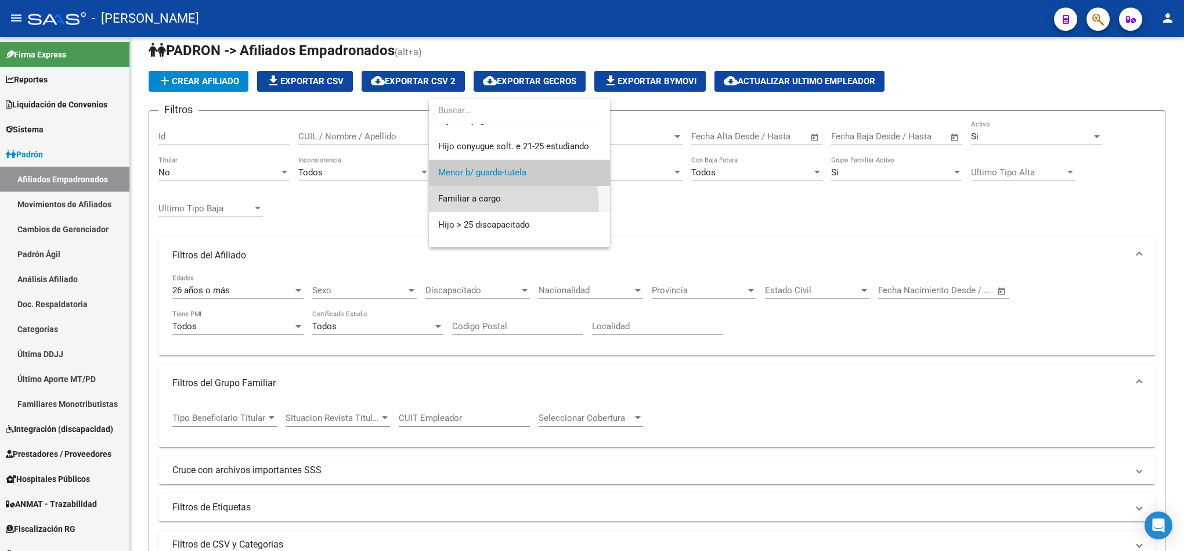
click at [507, 204] on span "Familiar a cargo" at bounding box center [519, 199] width 163 height 26
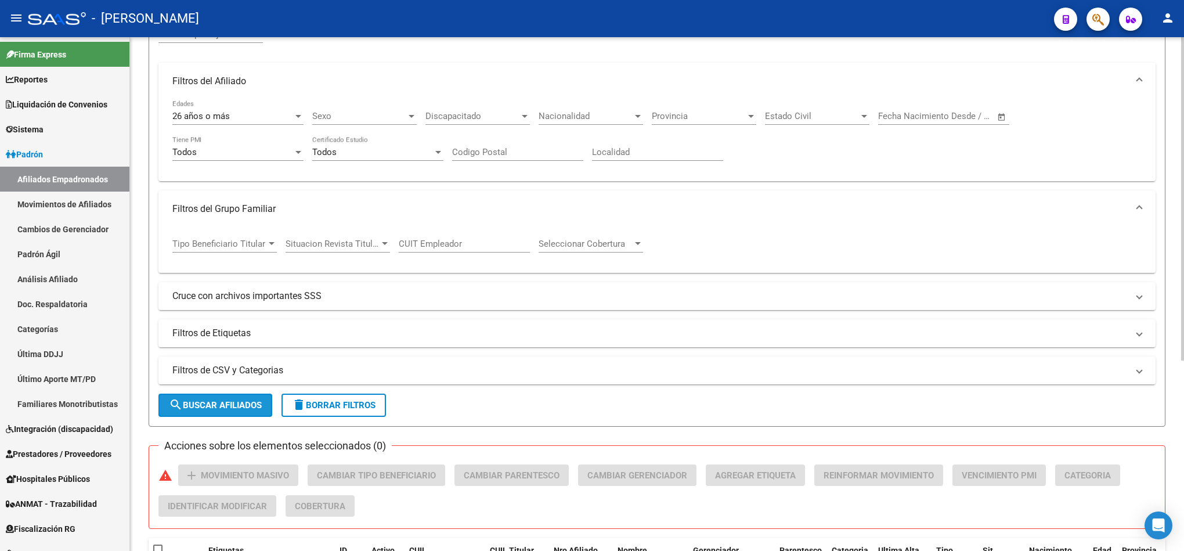
click at [231, 406] on span "search Buscar Afiliados" at bounding box center [215, 405] width 93 height 10
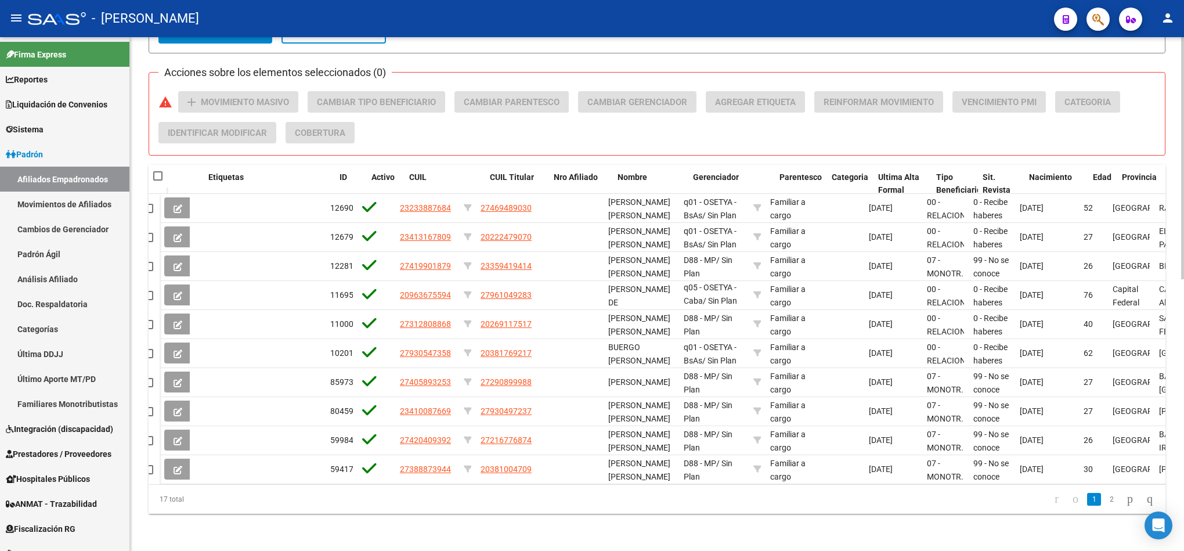
scroll to position [0, 0]
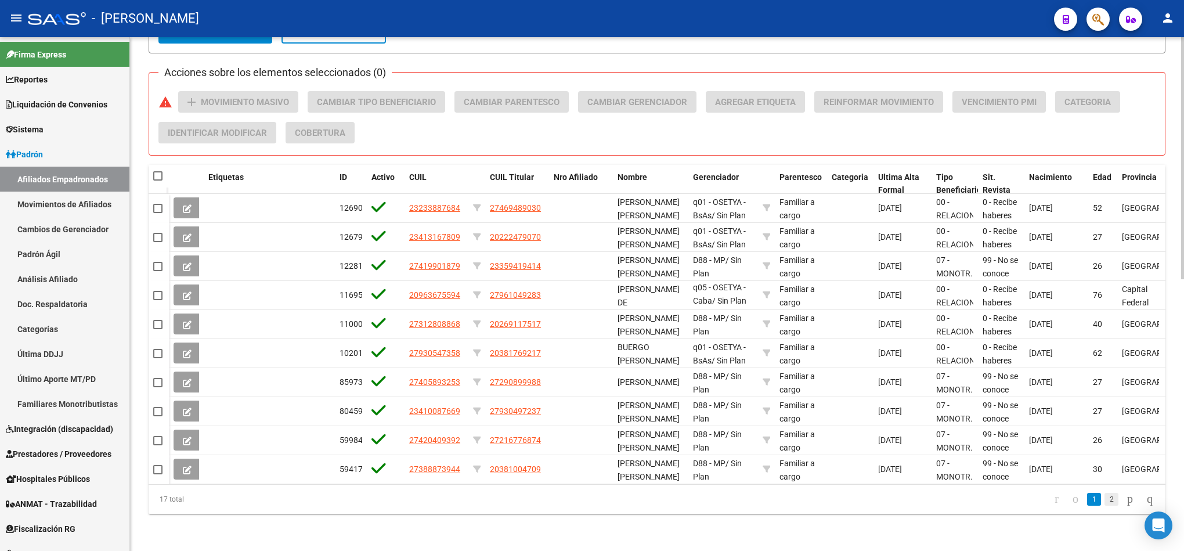
click at [1105, 495] on link "2" at bounding box center [1112, 499] width 14 height 13
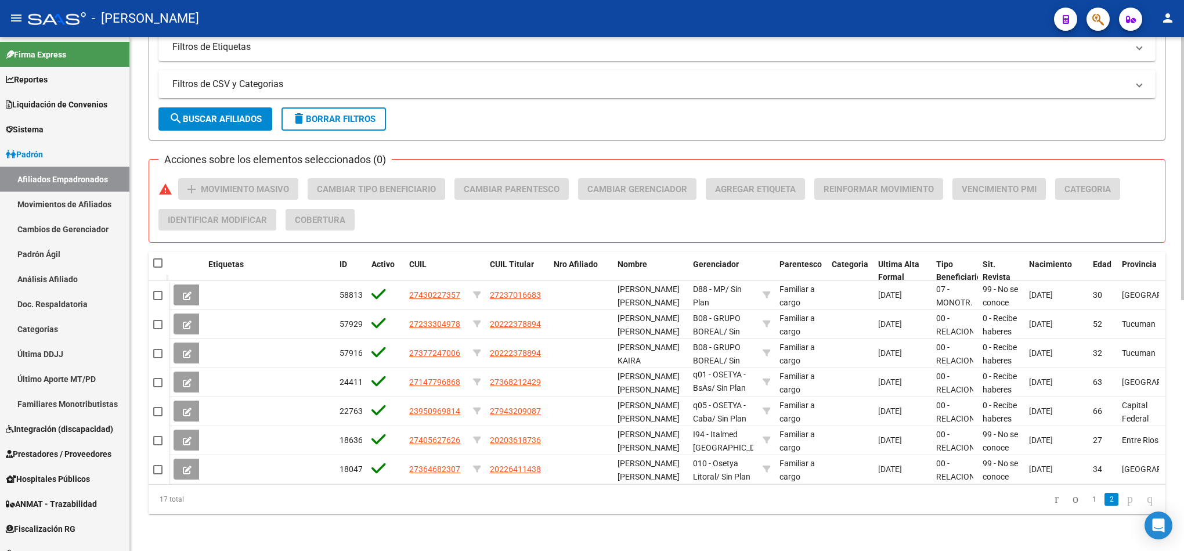
scroll to position [489, 0]
click at [1053, 502] on icon "go to first page" at bounding box center [1057, 499] width 8 height 14
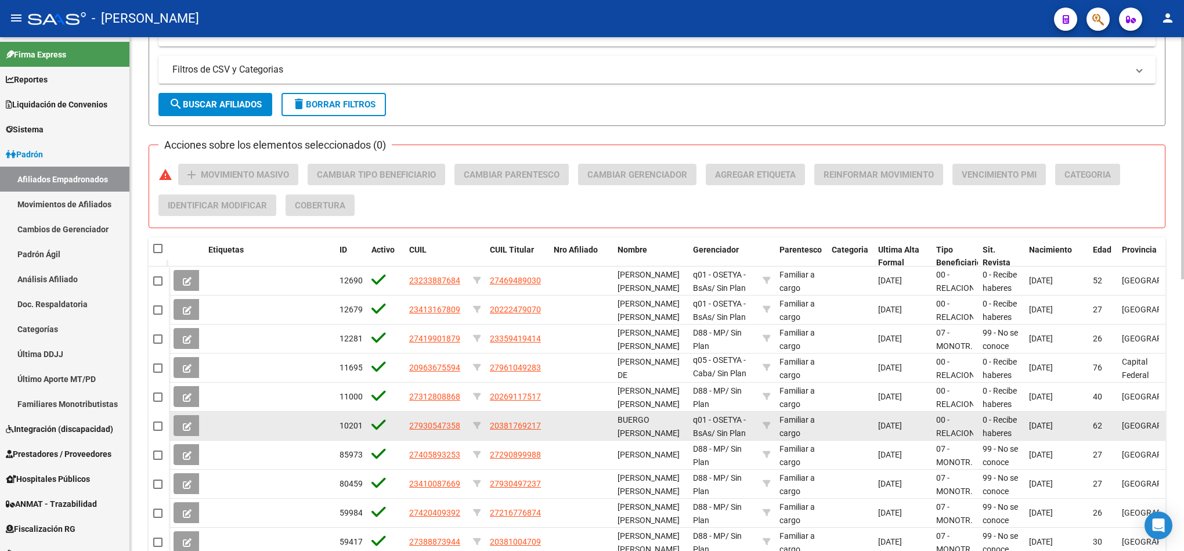
scroll to position [577, 0]
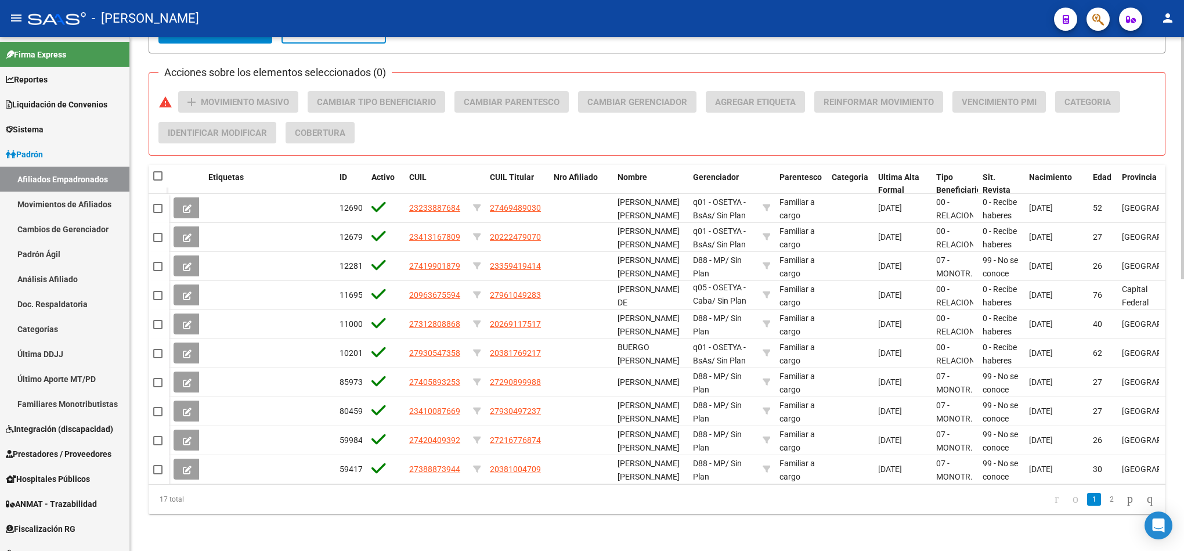
click at [155, 171] on span at bounding box center [157, 175] width 9 height 9
click at [157, 181] on input "checkbox" at bounding box center [157, 181] width 1 height 1
checkbox input "true"
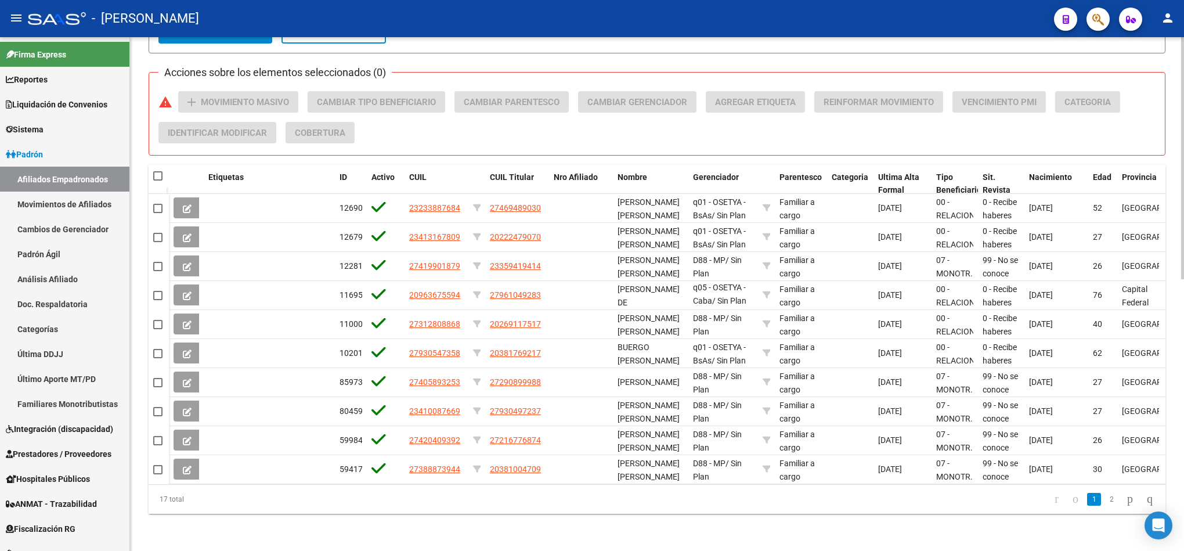
checkbox input "true"
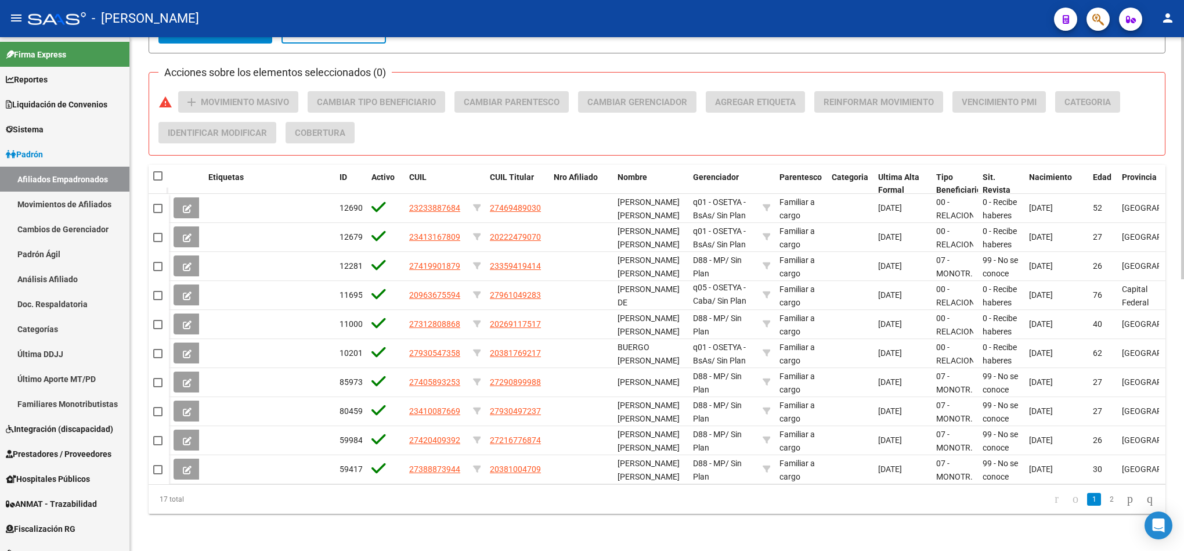
checkbox input "true"
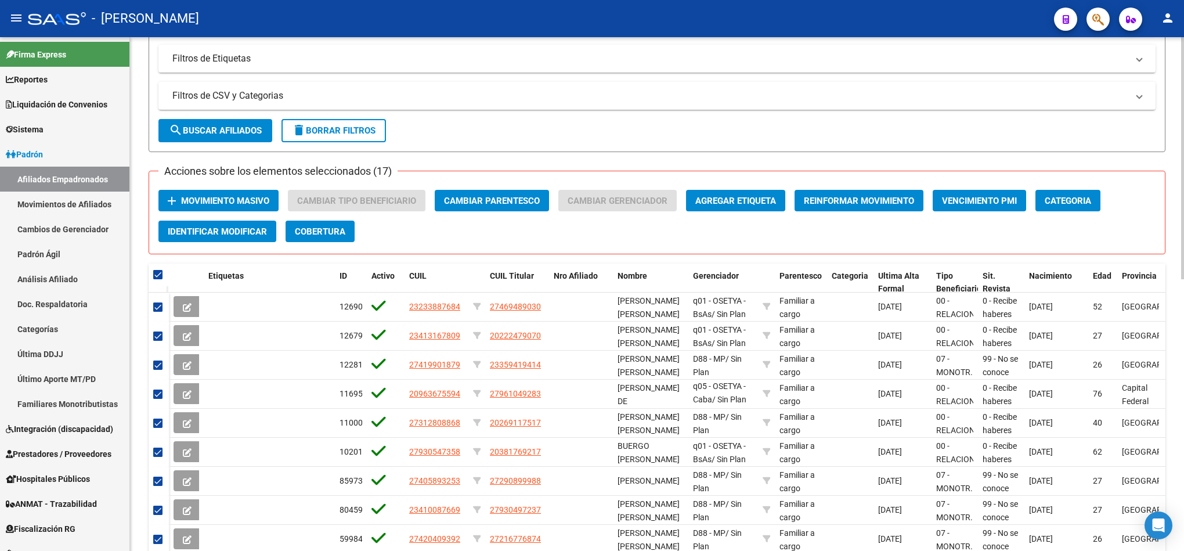
scroll to position [402, 0]
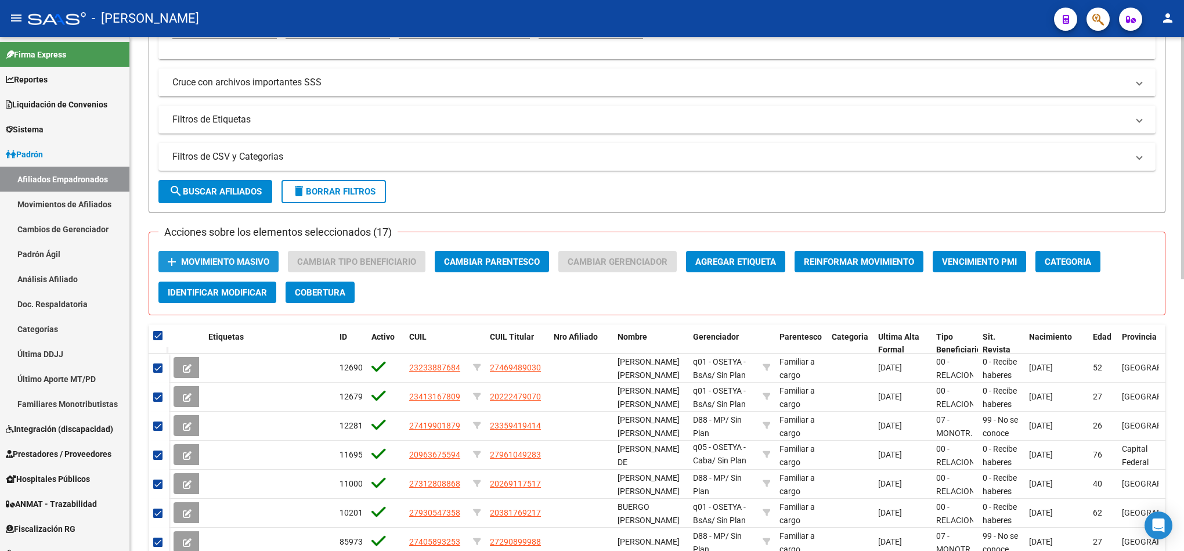
click at [223, 253] on button "add Movimiento Masivo" at bounding box center [219, 261] width 120 height 21
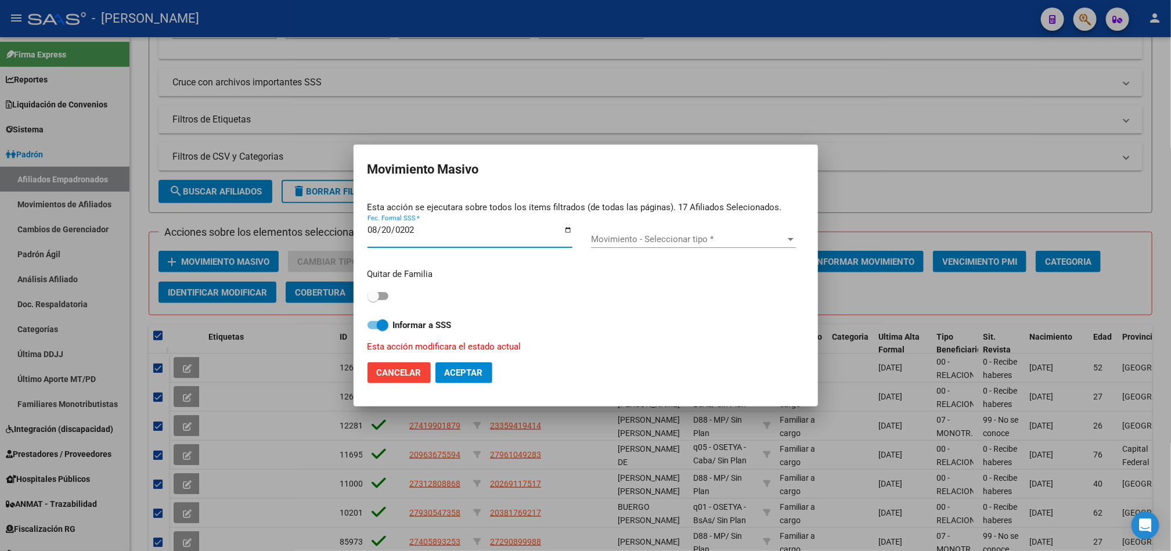
type input "[DATE]"
click at [390, 296] on div "Quitar de Familia" at bounding box center [586, 286] width 437 height 37
click at [364, 305] on mat-dialog-content "Esta acción se ejecutara sobre todos los items filtrados (de todas las páginas)…" at bounding box center [586, 272] width 464 height 161
click at [381, 300] on span at bounding box center [378, 296] width 21 height 8
click at [373, 300] on input "checkbox" at bounding box center [373, 300] width 1 height 1
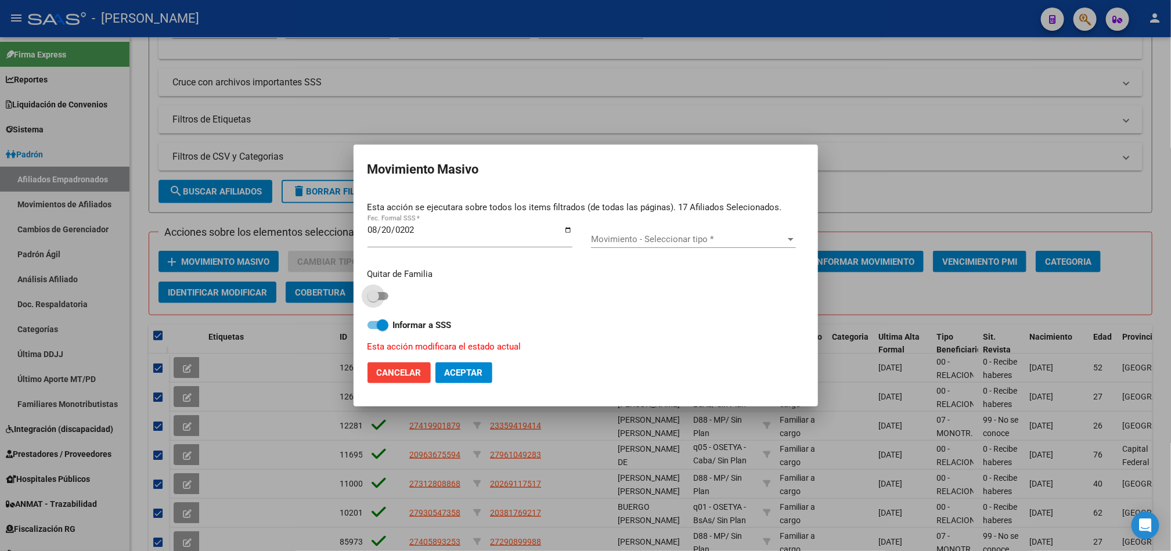
checkbox input "true"
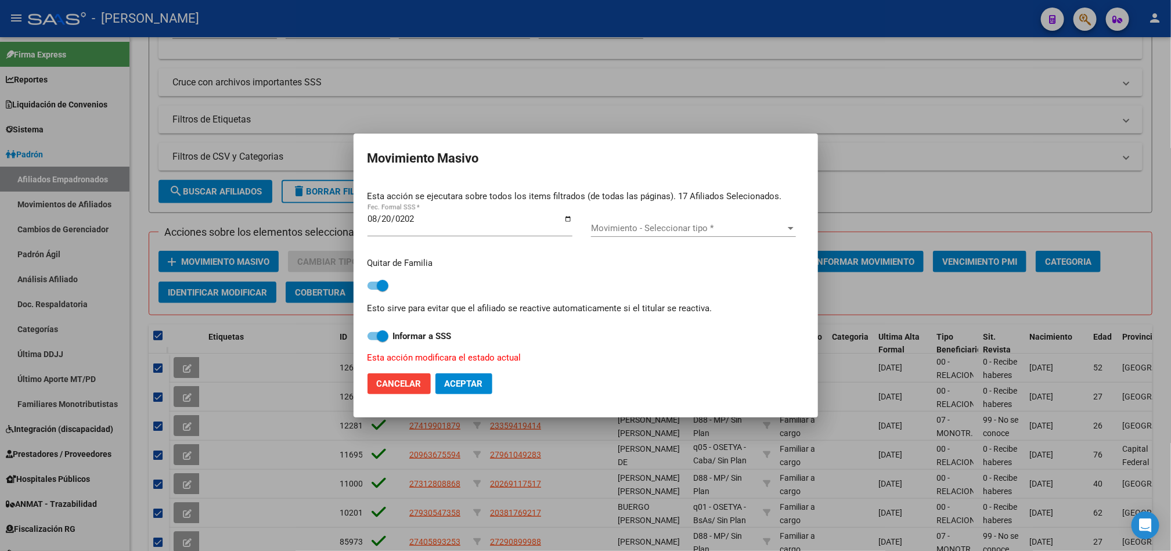
click at [680, 221] on div "Movimiento - Seleccionar tipo * Movimiento - Seleccionar tipo *" at bounding box center [693, 227] width 205 height 17
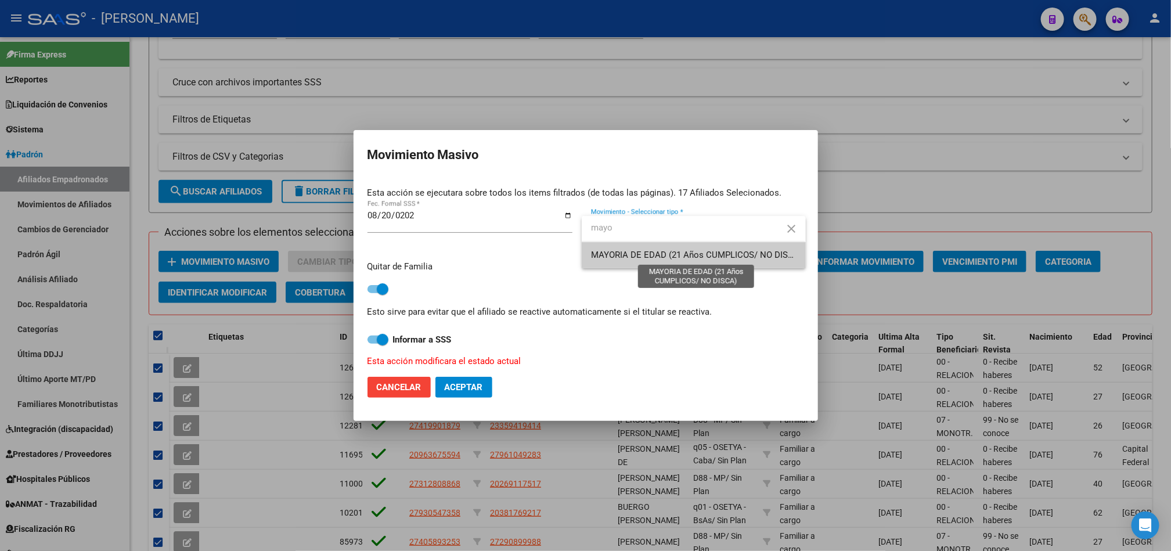
click at [643, 237] on input "mayo" at bounding box center [694, 228] width 224 height 26
type input "mayo"
click at [631, 250] on span "MAYORIA DE EDAD (21 Años CUMPLICOS/ NO DISCA)" at bounding box center [696, 255] width 211 height 10
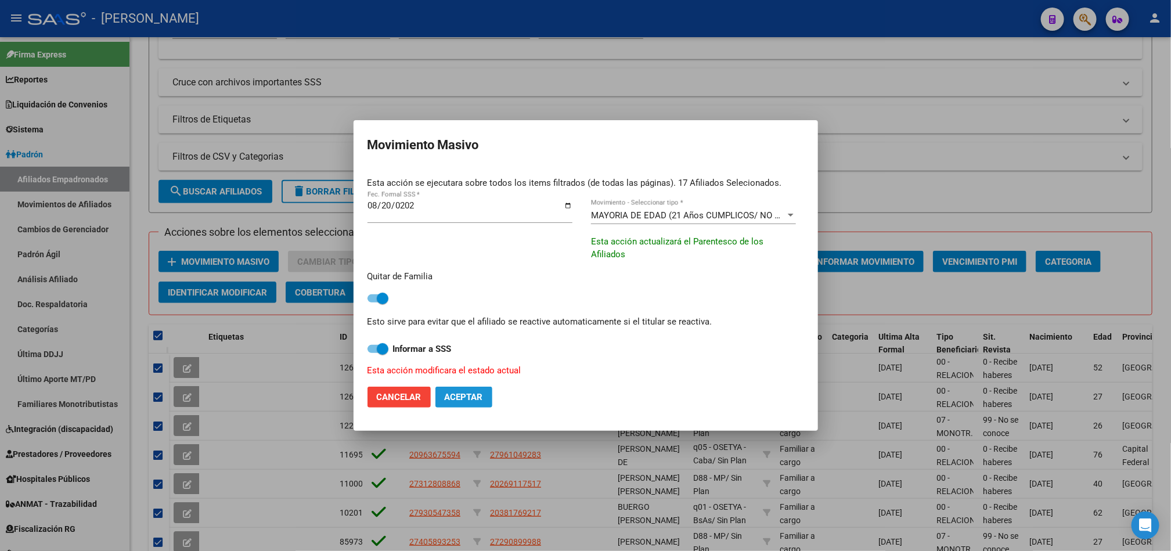
click at [474, 397] on span "Aceptar" at bounding box center [464, 397] width 38 height 10
checkbox input "false"
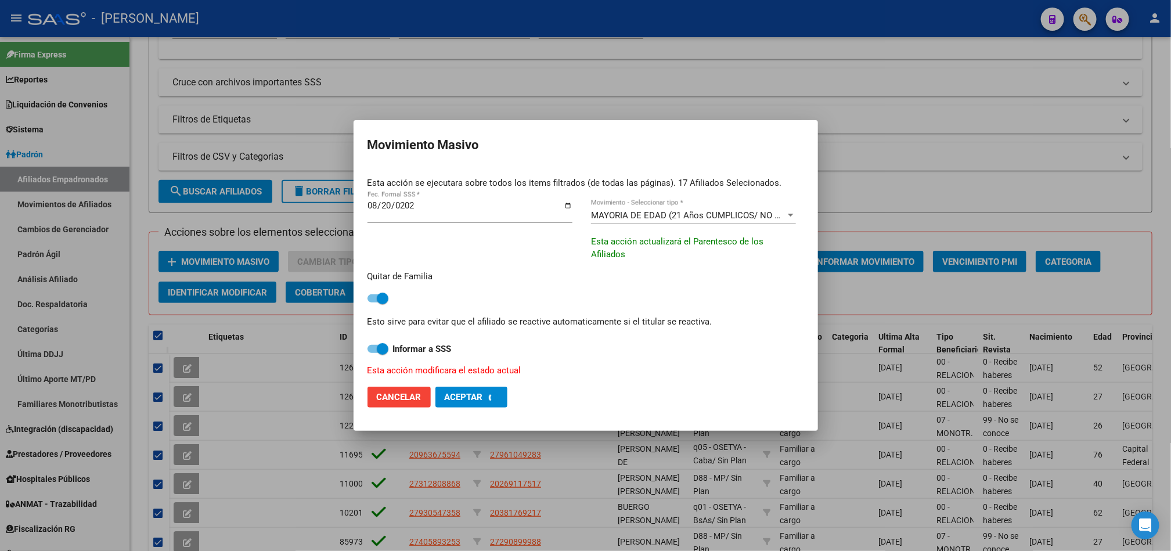
checkbox input "false"
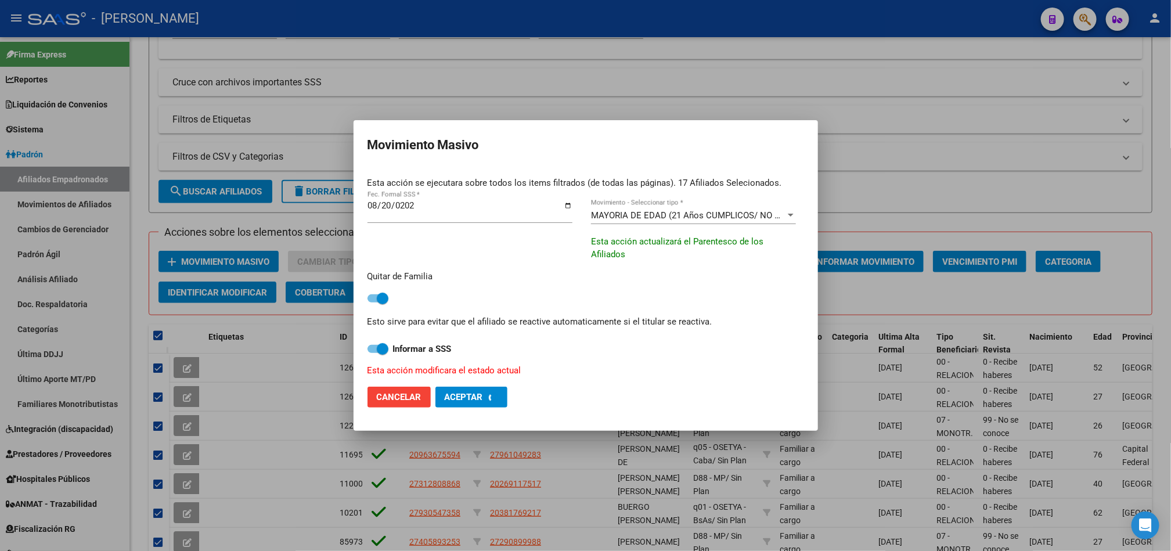
checkbox input "false"
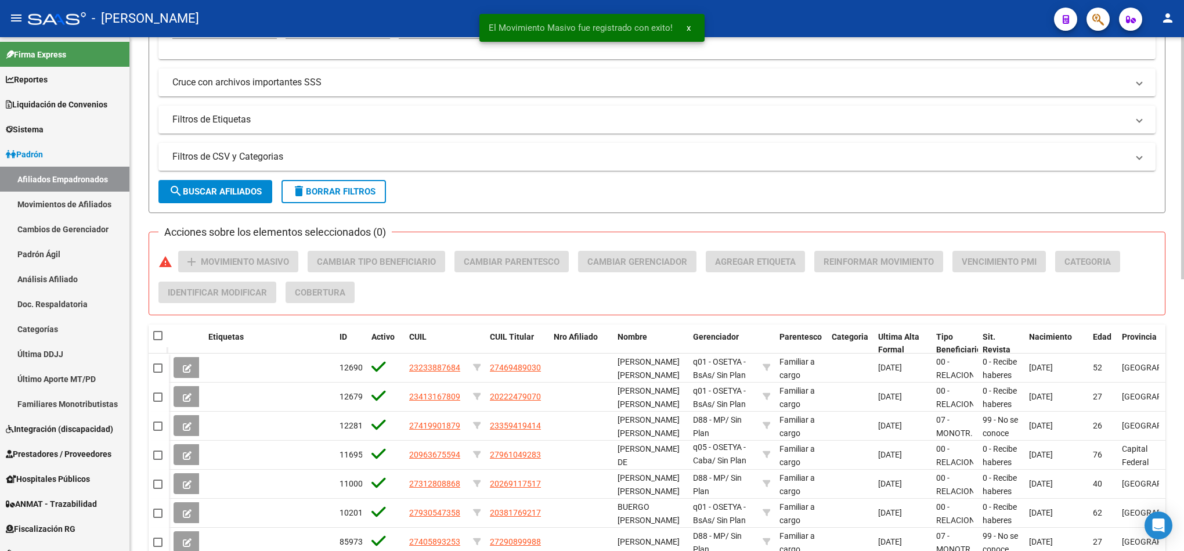
click at [213, 187] on span "search Buscar Afiliados" at bounding box center [215, 191] width 93 height 10
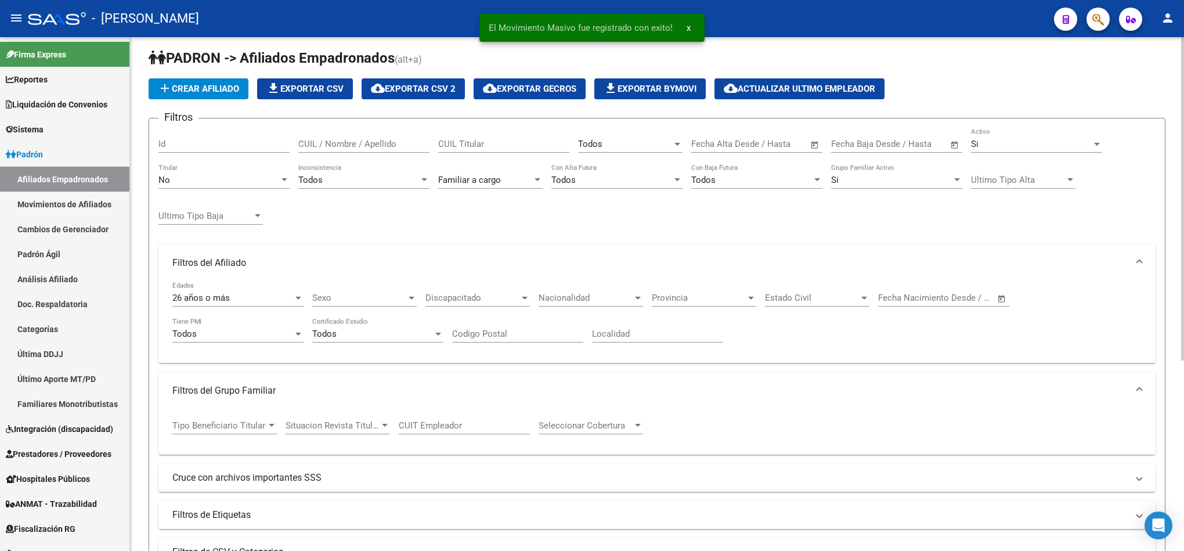
scroll to position [0, 0]
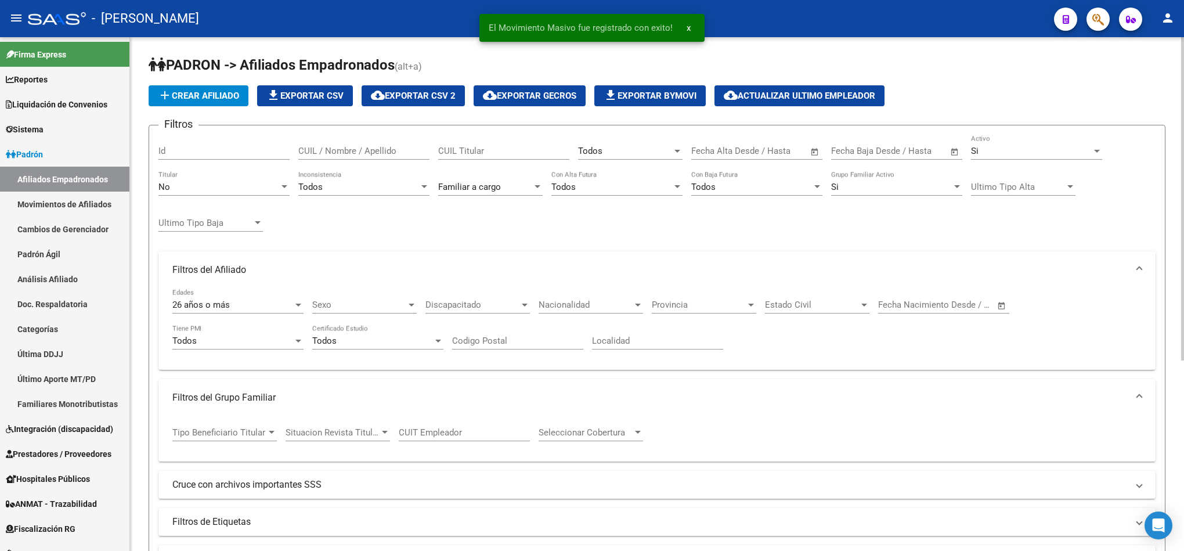
click at [512, 190] on div "Familiar a cargo" at bounding box center [485, 187] width 94 height 10
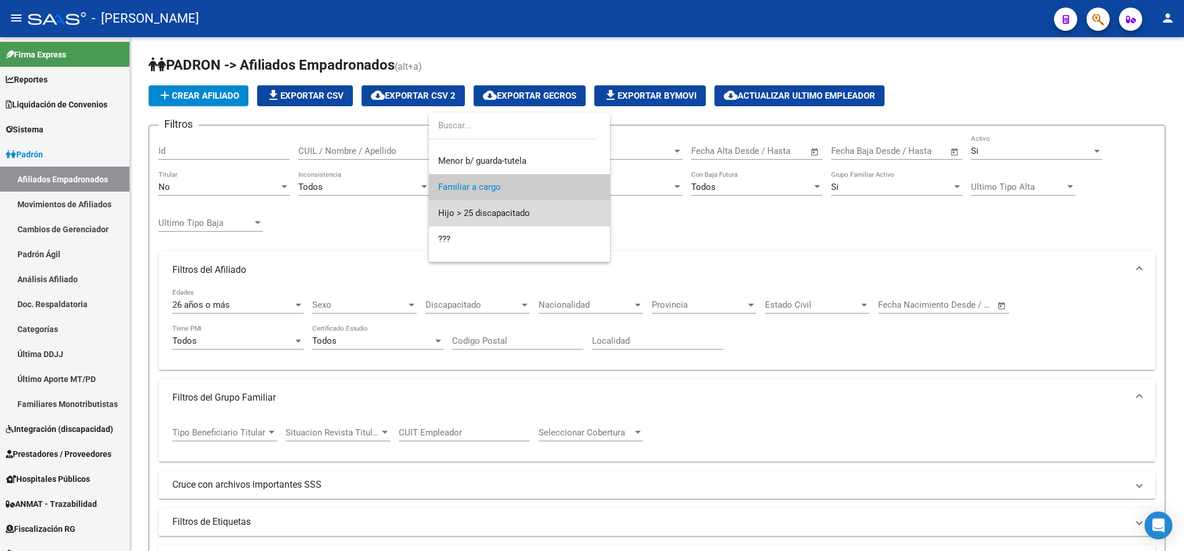
click at [543, 214] on span "Hijo > 25 discapacitado" at bounding box center [519, 213] width 163 height 26
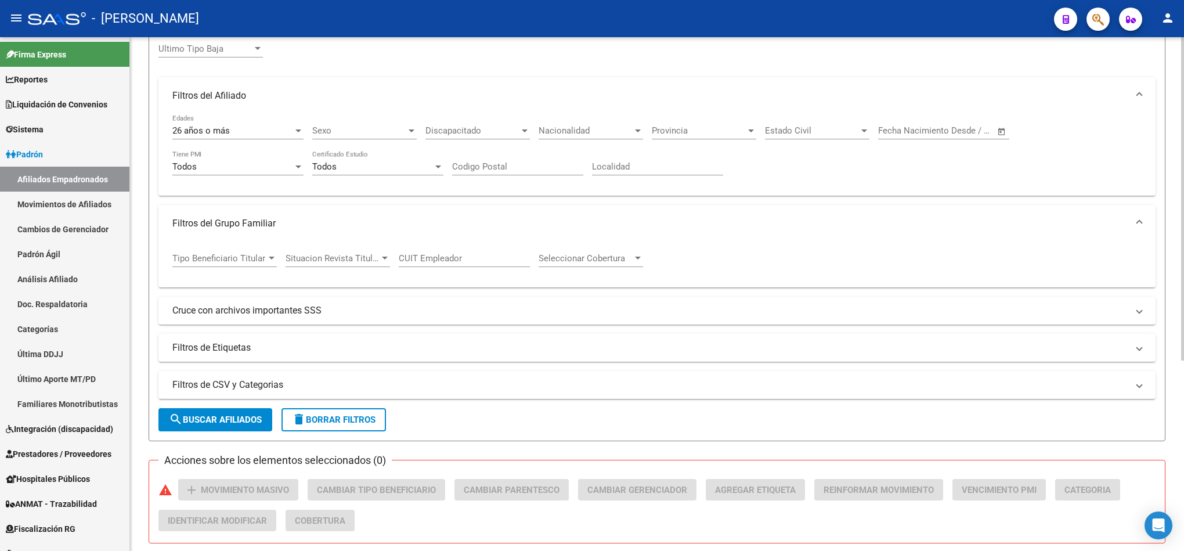
click at [206, 422] on span "search Buscar Afiliados" at bounding box center [215, 420] width 93 height 10
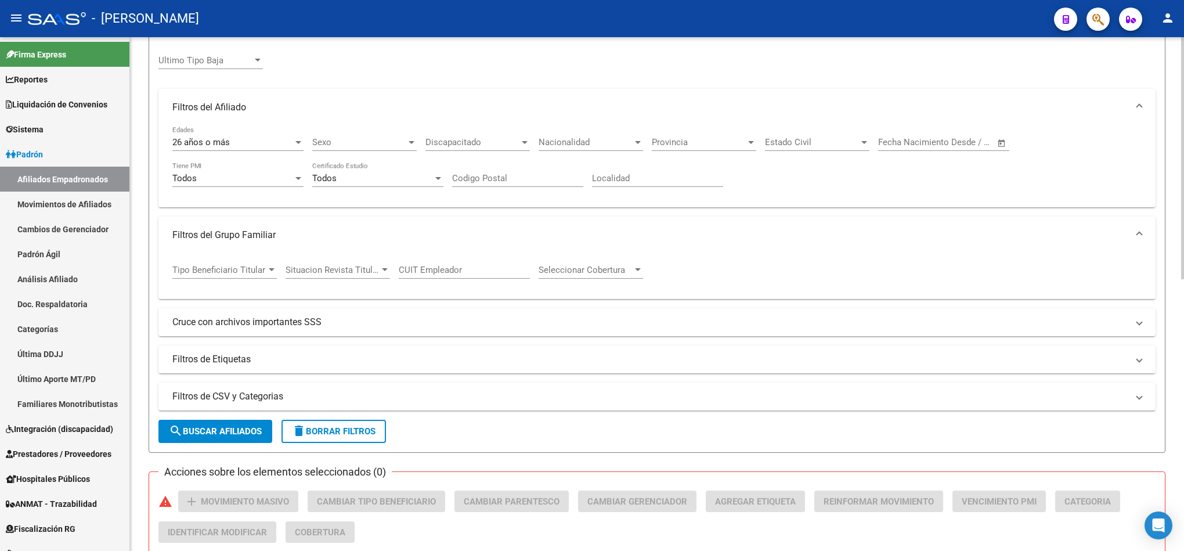
scroll to position [54, 0]
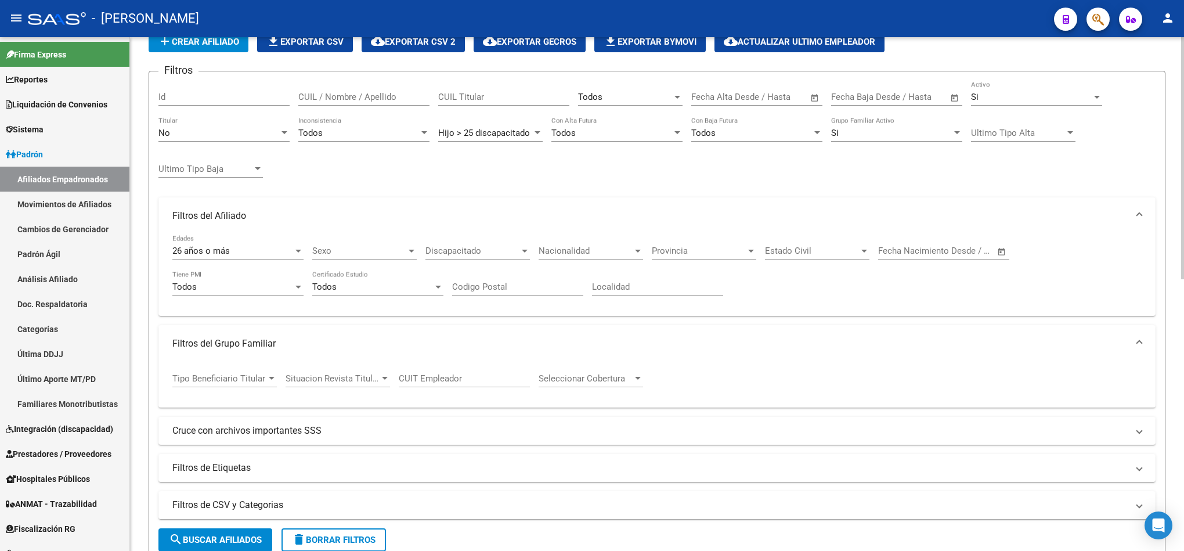
click at [533, 138] on div at bounding box center [537, 132] width 10 height 9
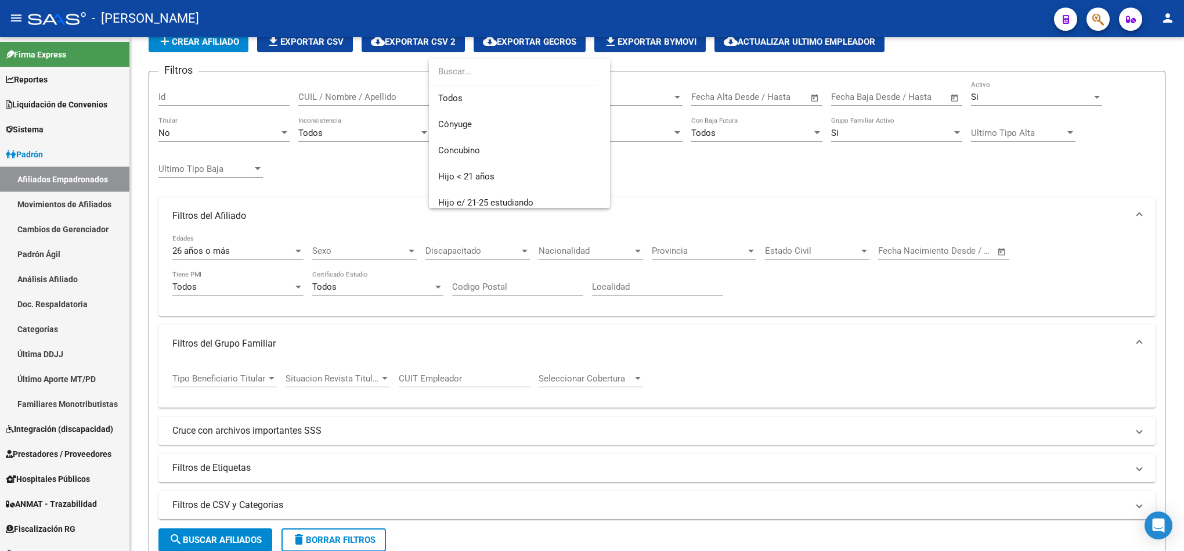
click at [380, 171] on div at bounding box center [592, 275] width 1184 height 551
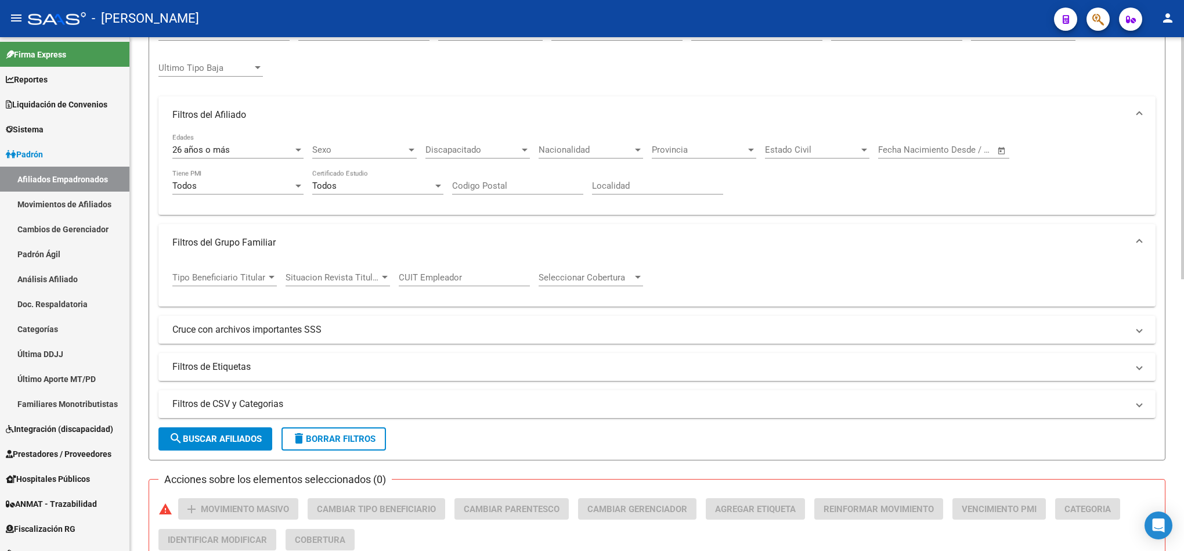
scroll to position [228, 0]
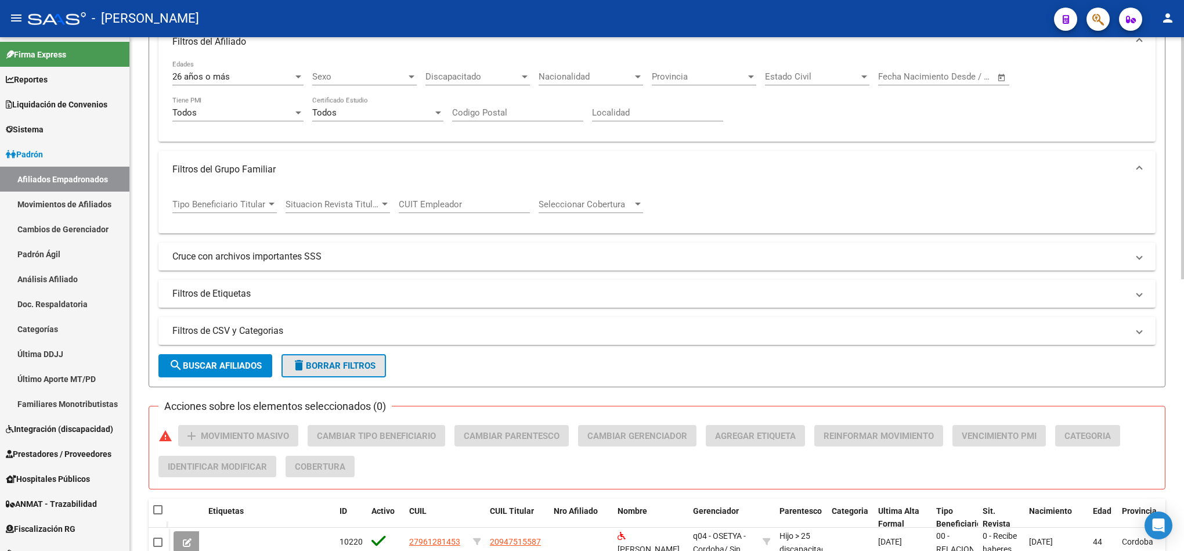
click at [376, 366] on span "delete Borrar Filtros" at bounding box center [334, 366] width 84 height 10
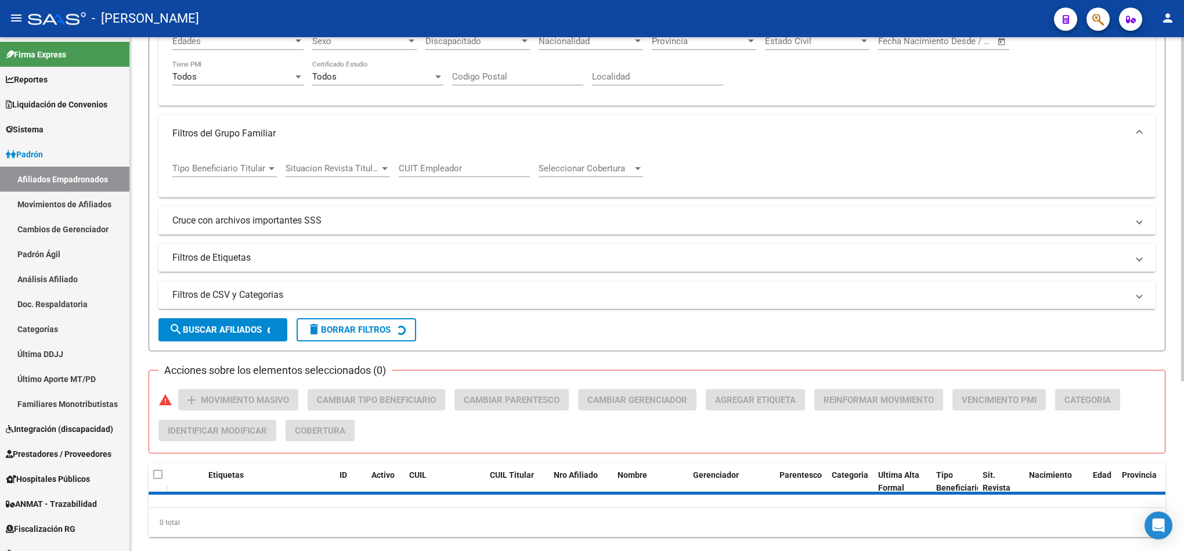
scroll to position [192, 0]
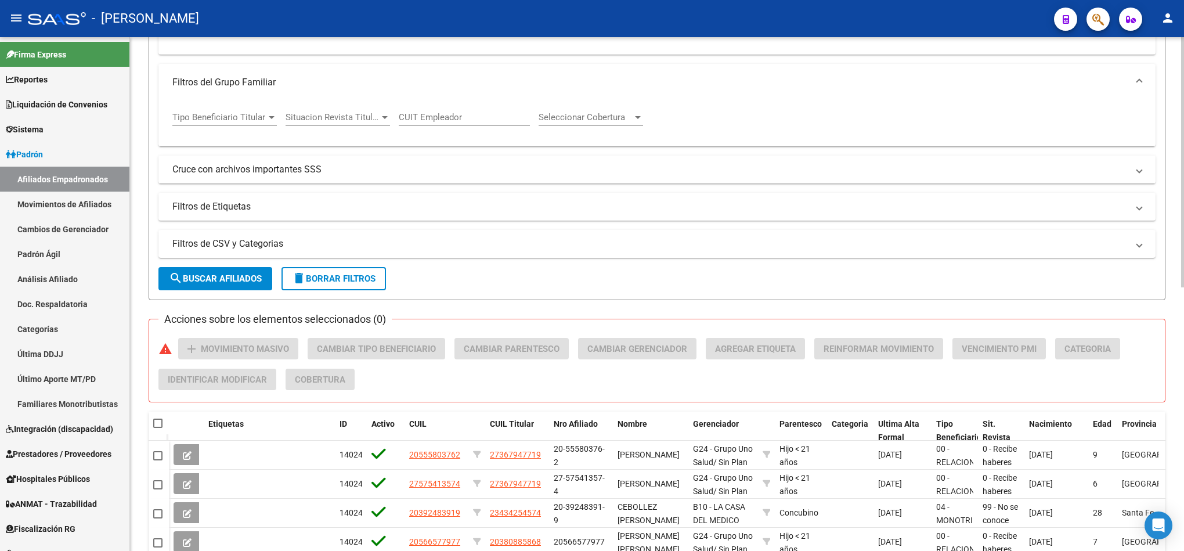
click at [333, 298] on form "Filtros Id CUIL / Nombre / Apellido CUIL Titular Seleccionar Gerenciador Selecc…" at bounding box center [657, 73] width 1017 height 455
click at [333, 283] on span "delete Borrar Filtros" at bounding box center [334, 278] width 84 height 10
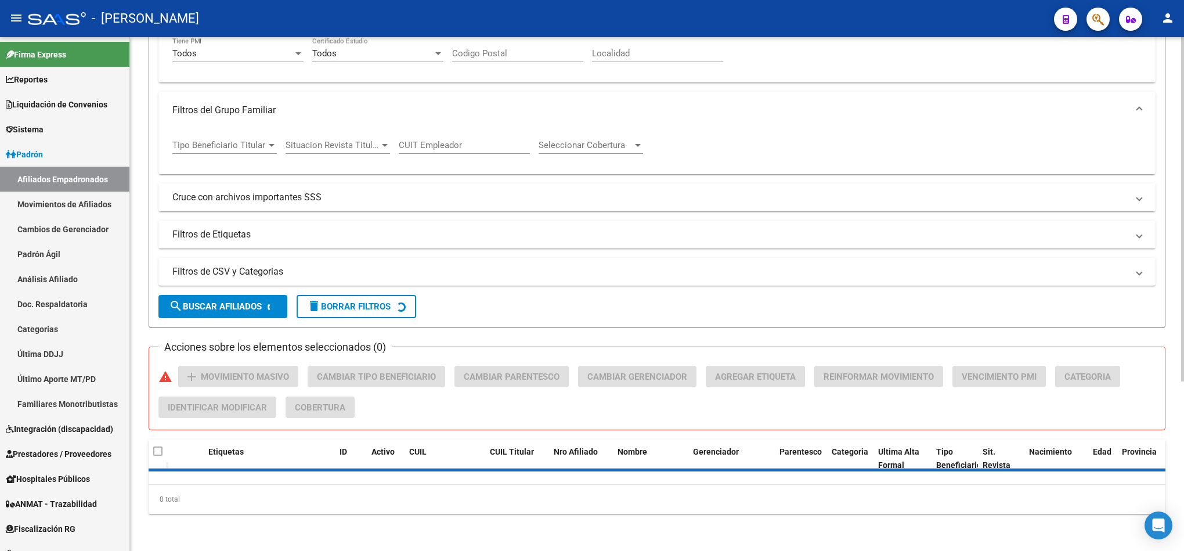
scroll to position [0, 0]
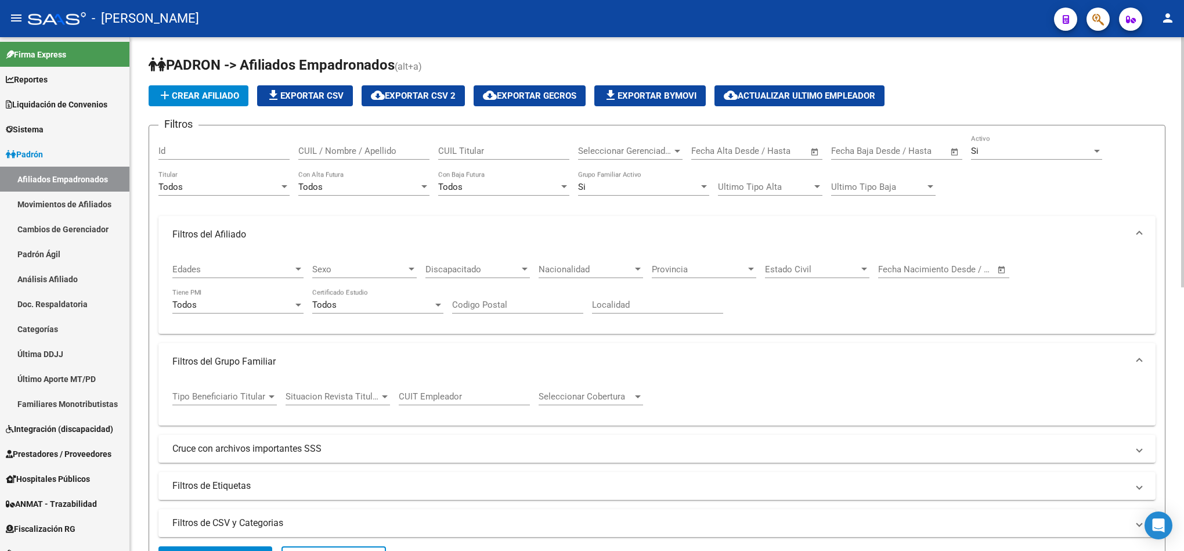
click at [610, 150] on span "Seleccionar Gerenciador" at bounding box center [625, 151] width 94 height 10
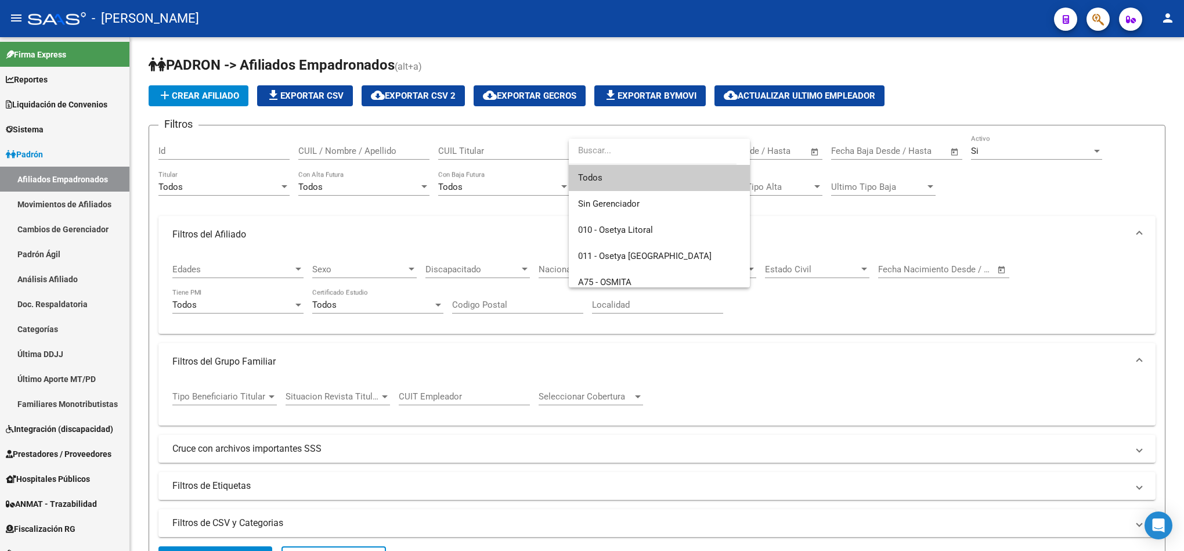
click at [654, 178] on span "Todos" at bounding box center [659, 178] width 163 height 26
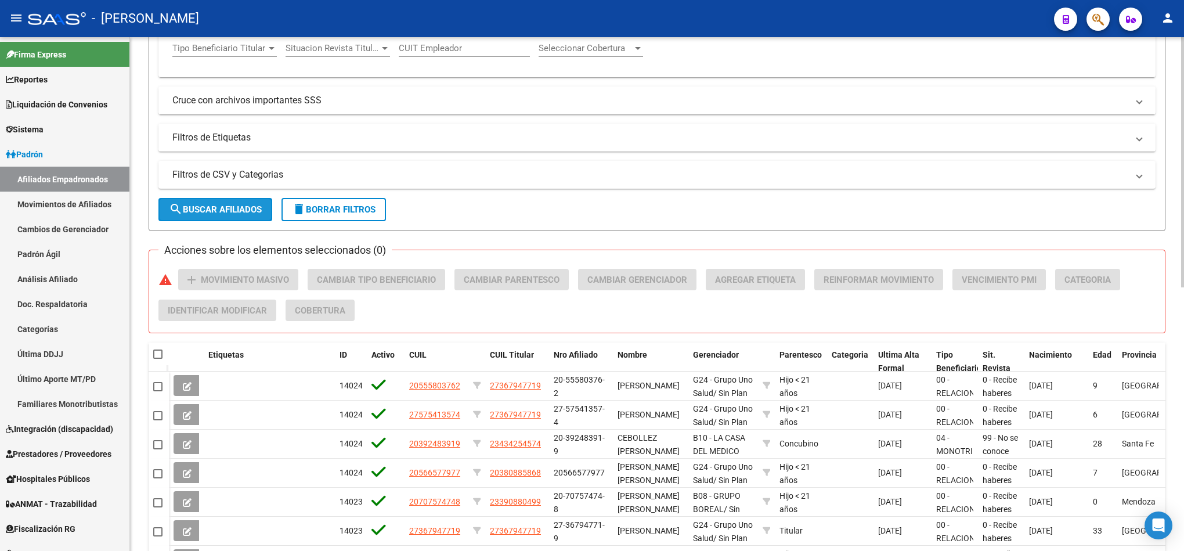
click at [246, 201] on button "search Buscar Afiliados" at bounding box center [216, 209] width 114 height 23
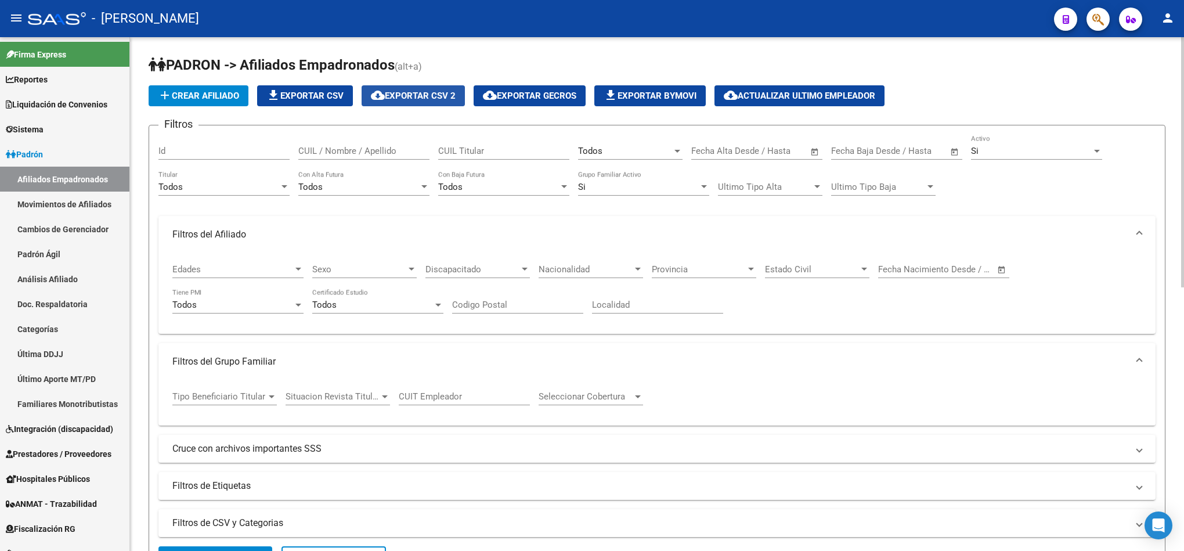
click at [441, 102] on button "cloud_download Exportar CSV 2" at bounding box center [413, 95] width 103 height 21
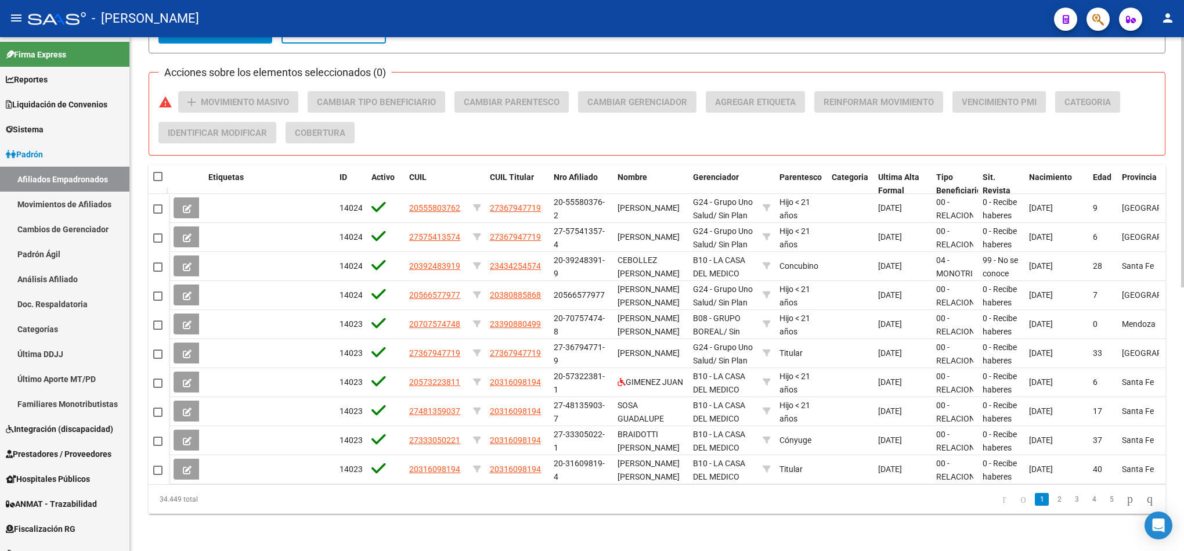
scroll to position [456, 0]
